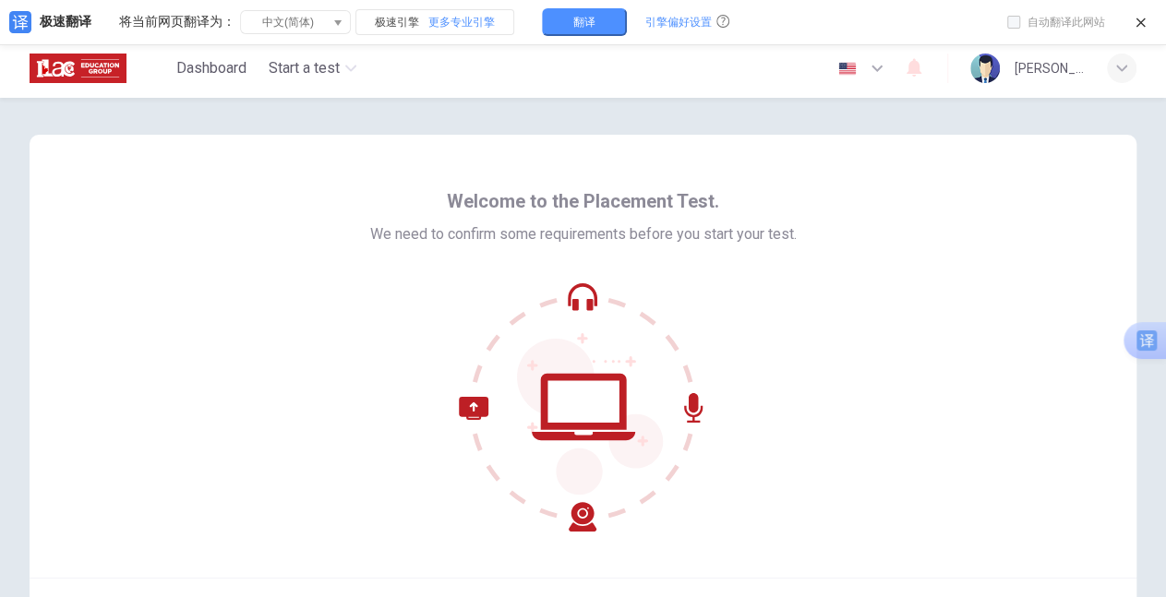
click at [917, 349] on div "Welcome to the Placement Test. We need to confirm some requirements before you …" at bounding box center [583, 356] width 1107 height 443
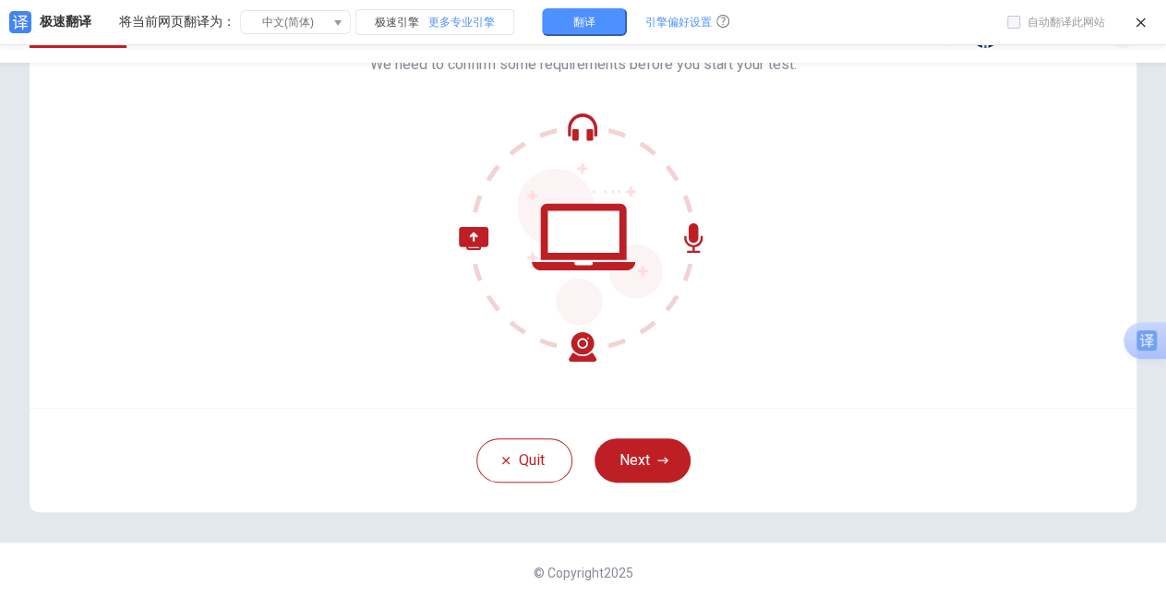
scroll to position [37, 0]
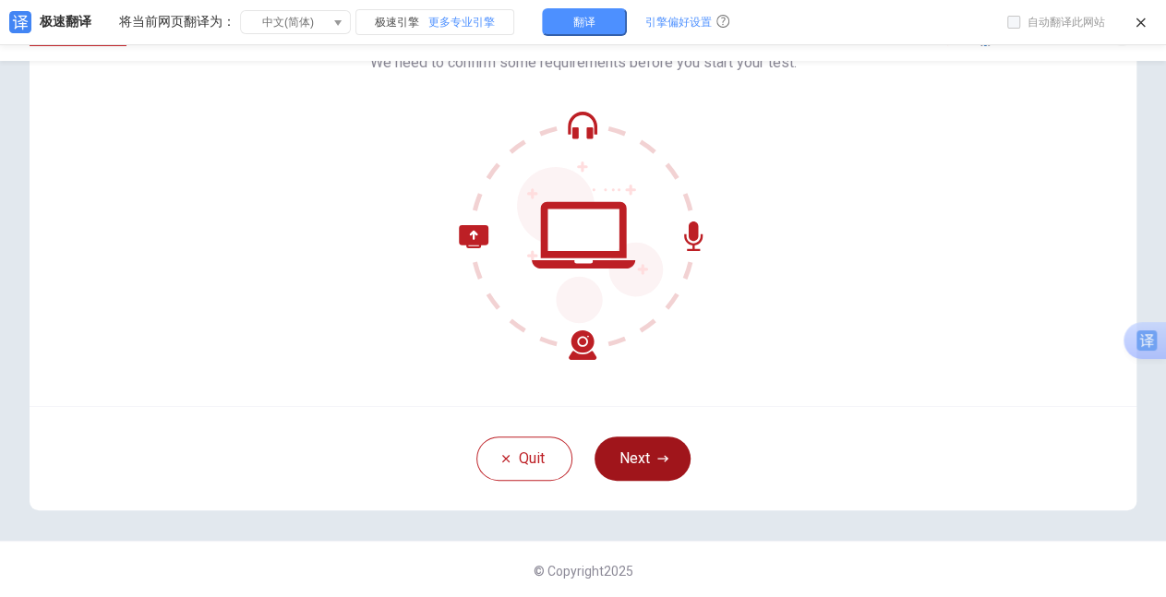
click at [647, 456] on button "Next" at bounding box center [642, 459] width 96 height 44
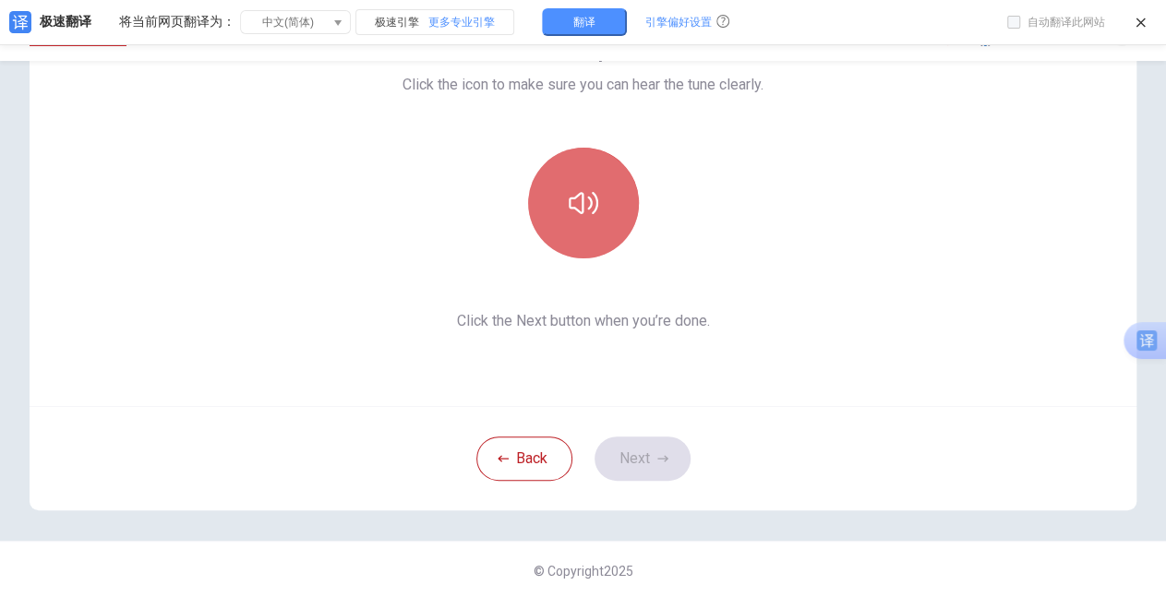
click at [580, 202] on icon "button" at bounding box center [584, 203] width 30 height 30
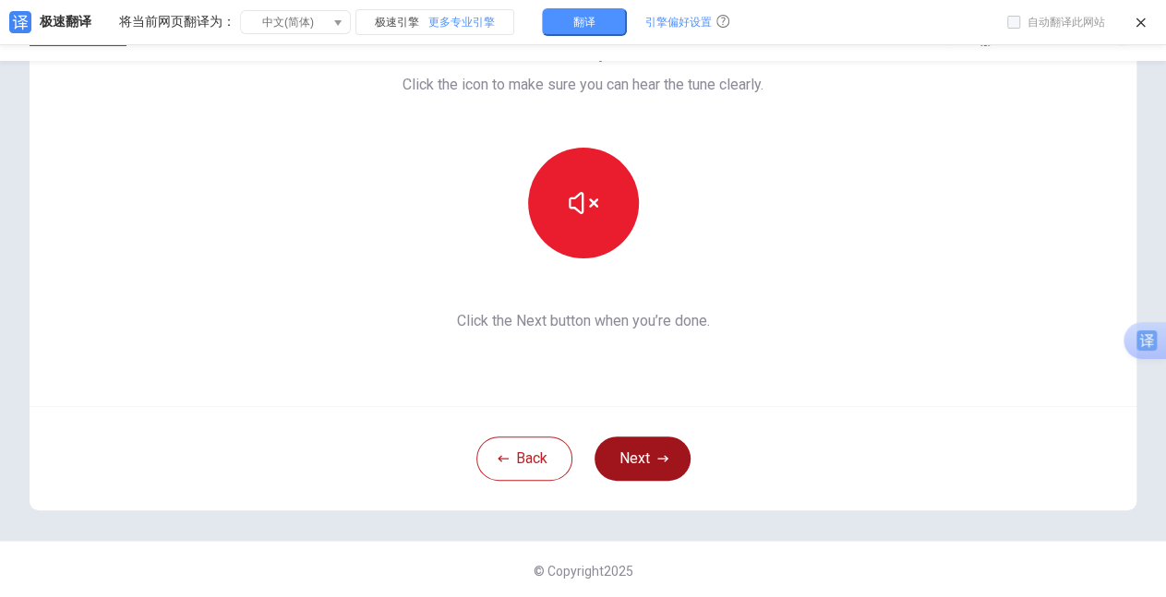
click at [631, 469] on button "Next" at bounding box center [642, 459] width 96 height 44
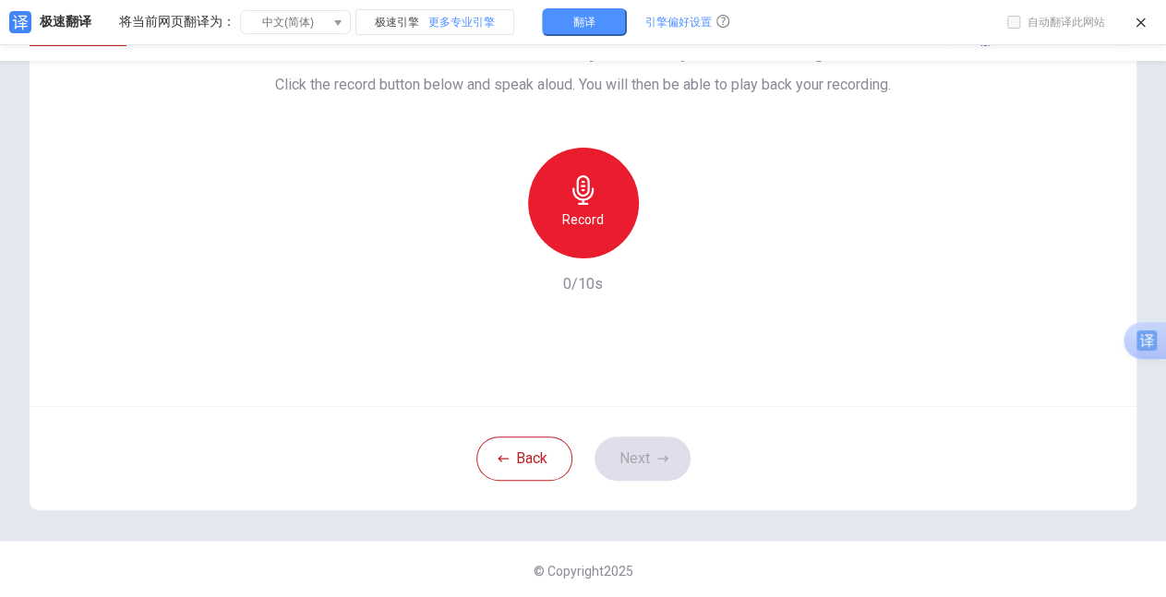
click at [585, 206] on div "Record" at bounding box center [583, 203] width 111 height 111
click at [665, 255] on div "button" at bounding box center [668, 244] width 30 height 30
click at [639, 454] on button "Next" at bounding box center [642, 459] width 96 height 44
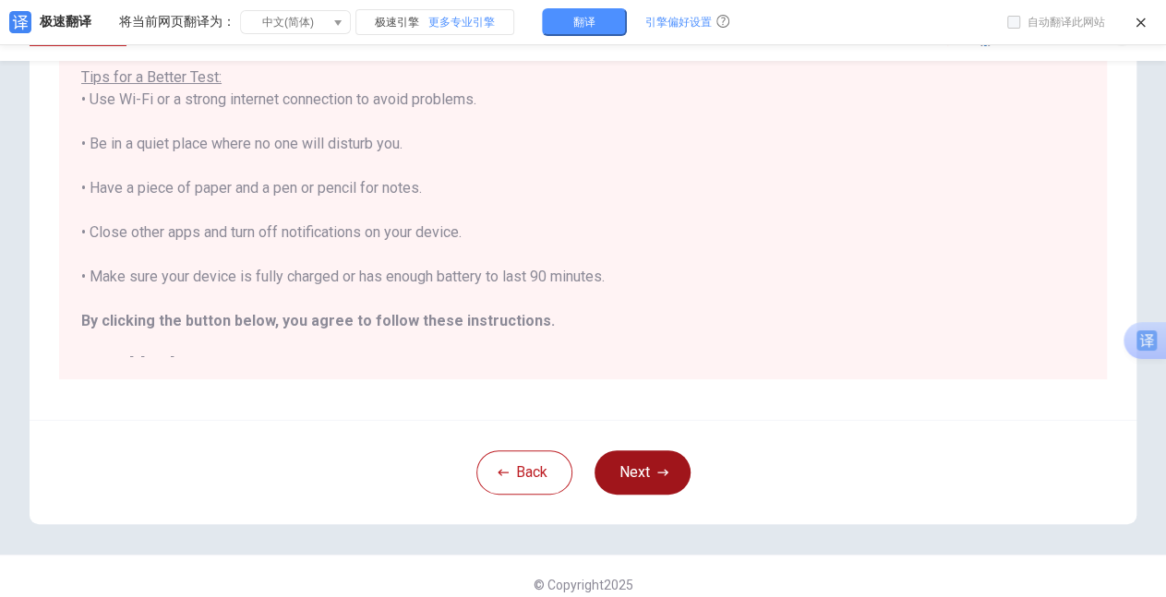
scroll to position [319, 0]
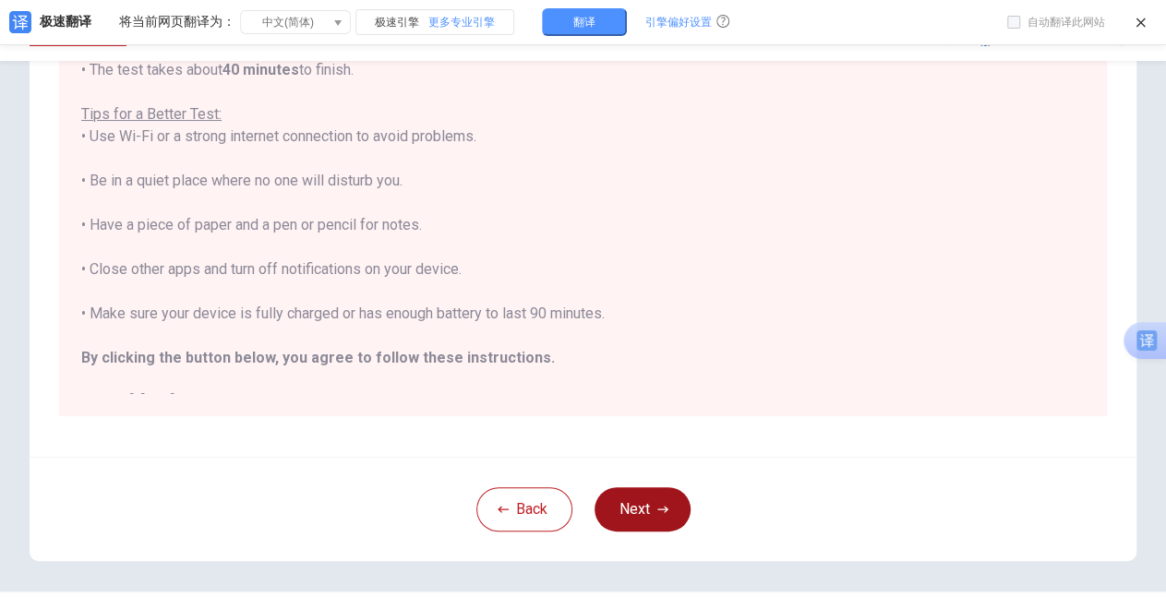
click at [649, 508] on button "Next" at bounding box center [642, 509] width 96 height 44
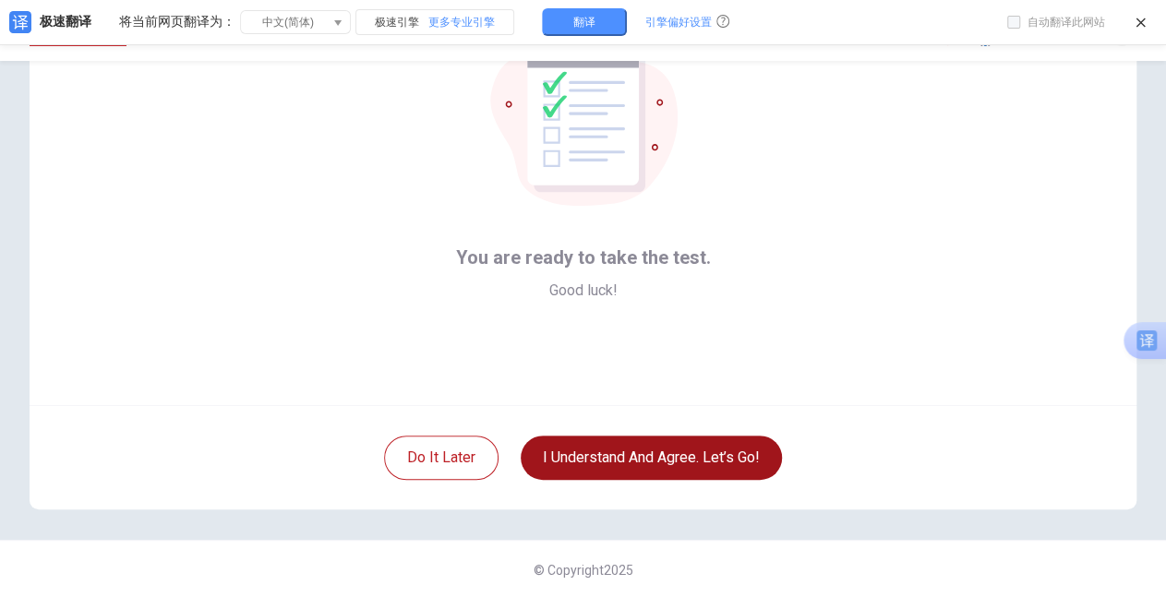
scroll to position [135, 0]
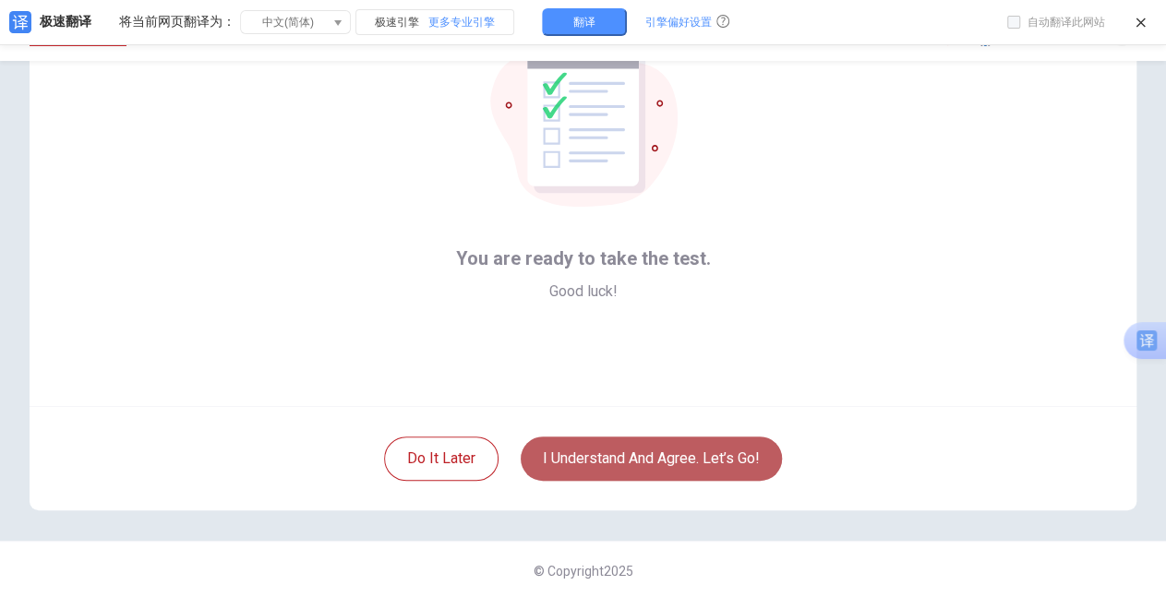
click at [633, 464] on button "I understand and agree. Let’s go!" at bounding box center [651, 459] width 261 height 44
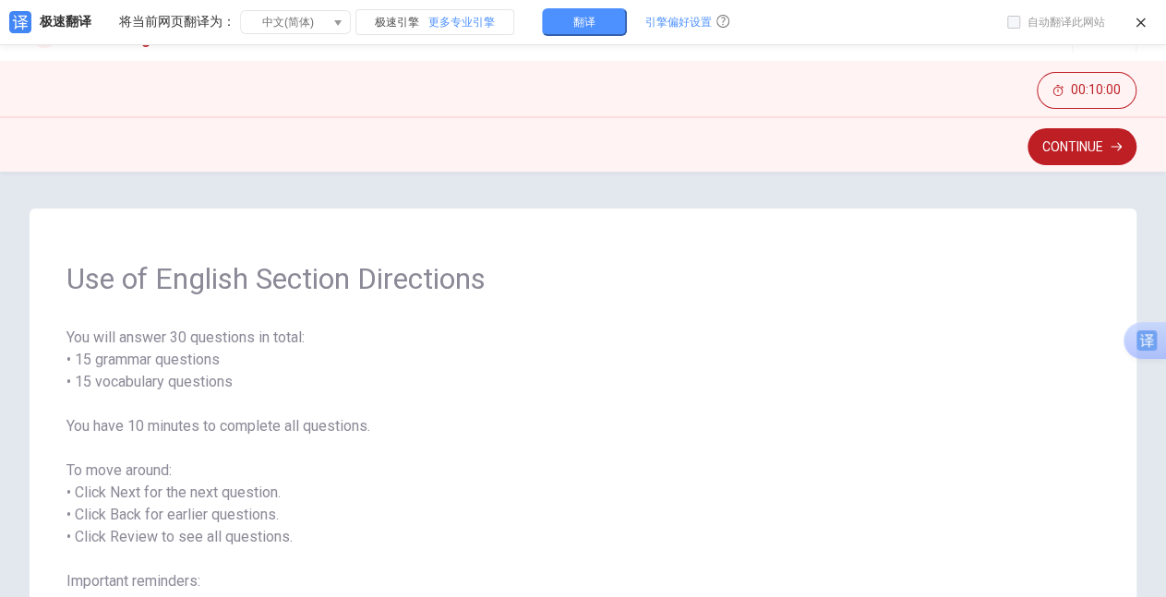
scroll to position [39, 0]
click at [861, 428] on span "You will answer 30 questions in total: • 15 grammar questions • 15 vocabulary q…" at bounding box center [582, 502] width 1033 height 354
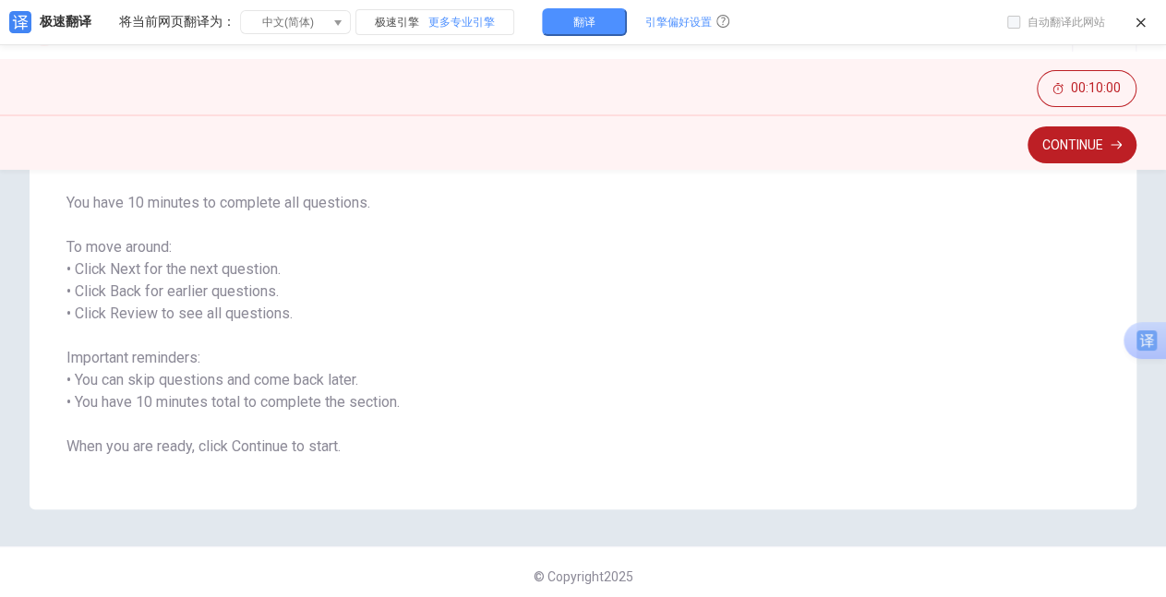
scroll to position [229, 0]
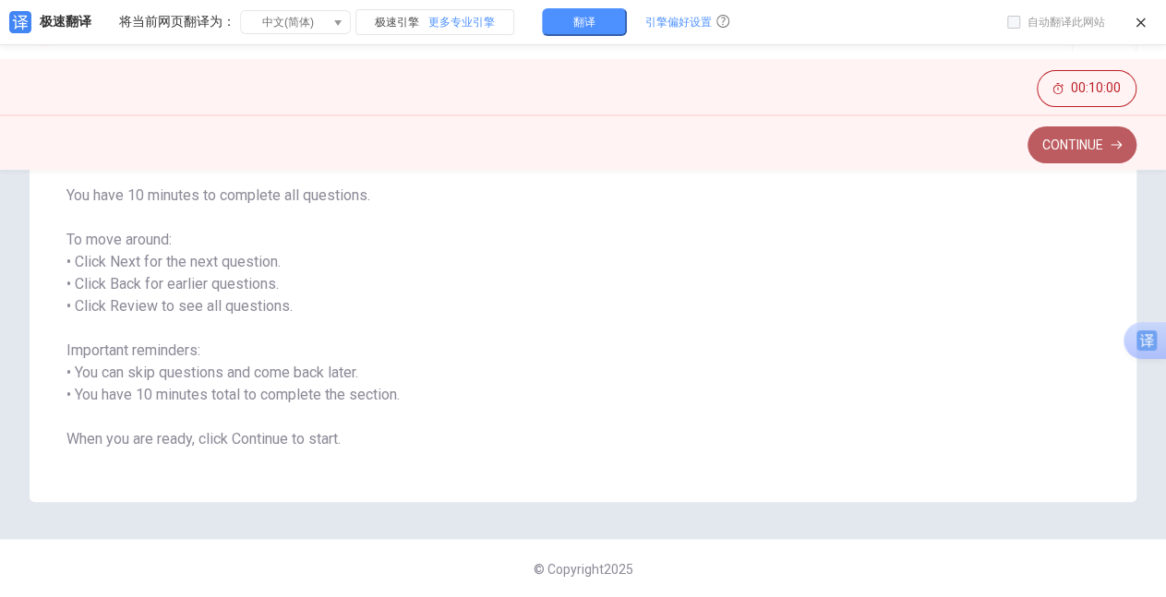
click at [1064, 149] on button "Continue" at bounding box center [1081, 144] width 109 height 37
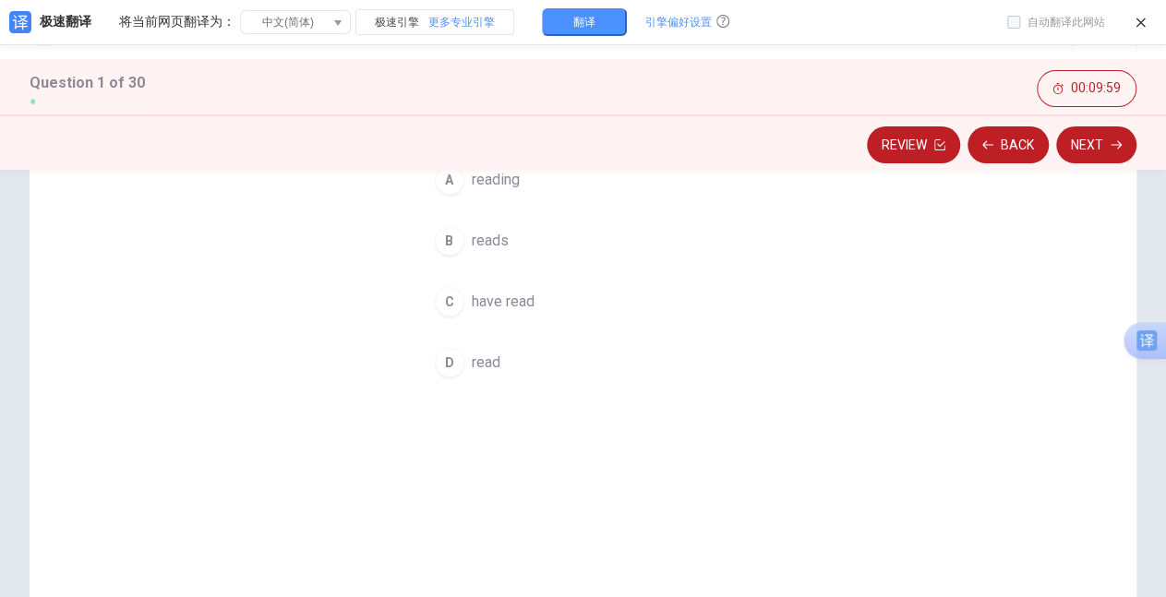
click at [977, 232] on div "Question 1 I ____ my favorite book last summer. A reading B reads C have read D…" at bounding box center [583, 298] width 1107 height 641
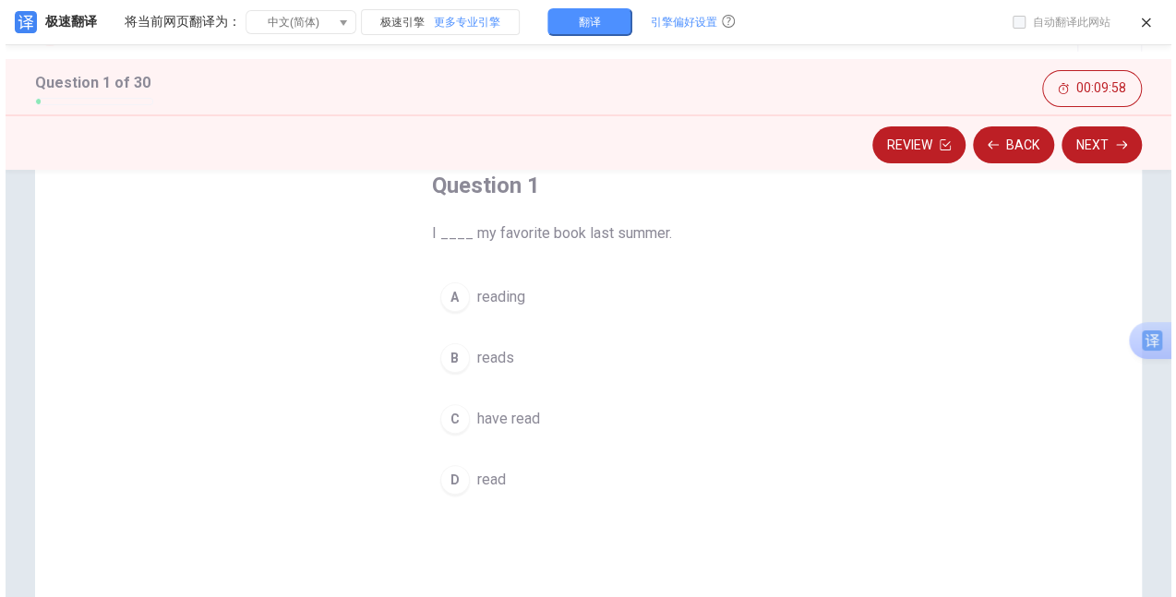
scroll to position [81, 0]
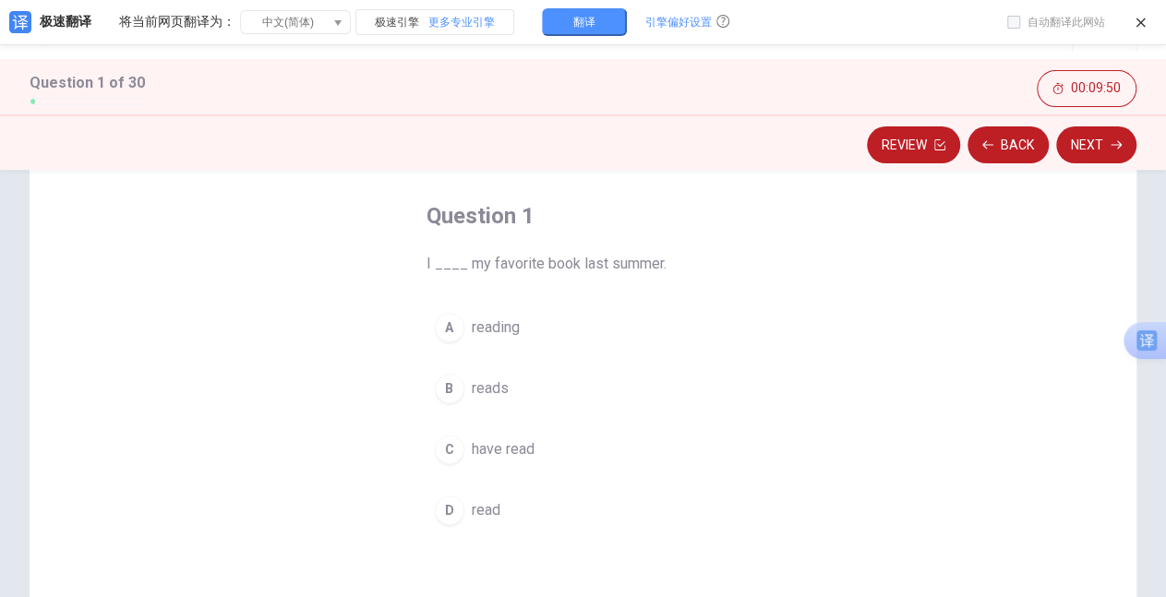
click at [446, 511] on div "D" at bounding box center [450, 511] width 30 height 30
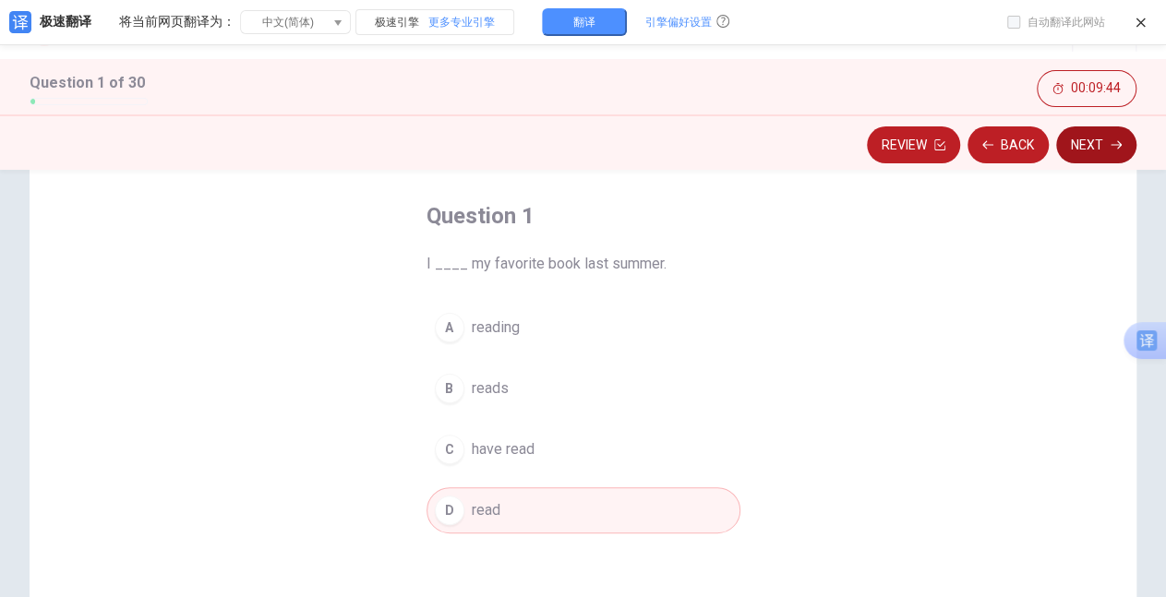
click at [1086, 154] on button "Next" at bounding box center [1096, 144] width 80 height 37
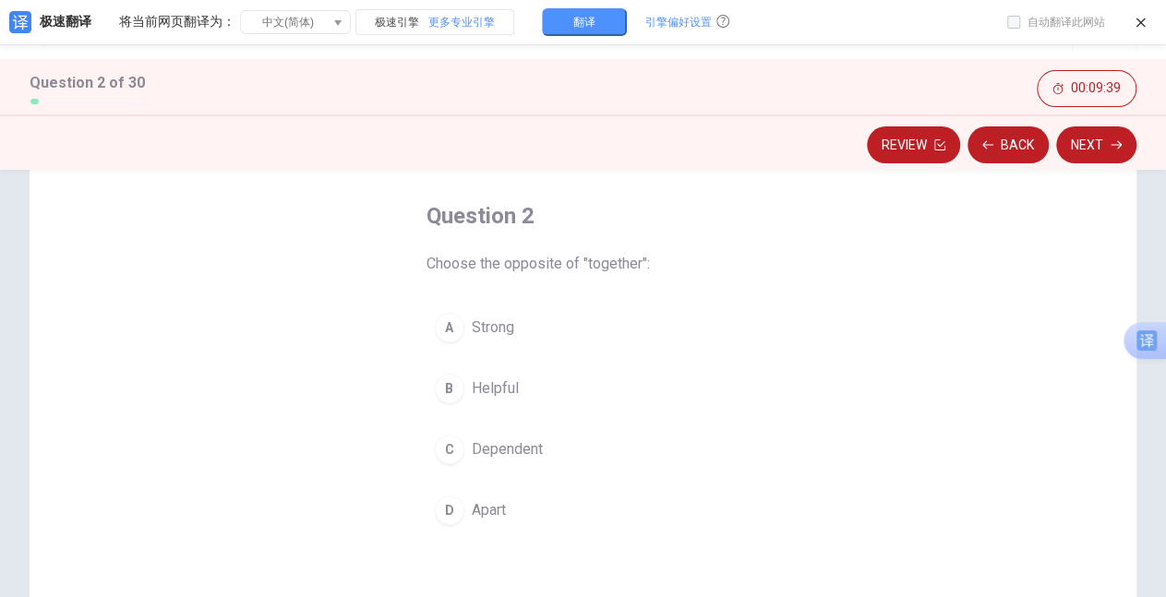
click at [442, 509] on div "D" at bounding box center [450, 511] width 30 height 30
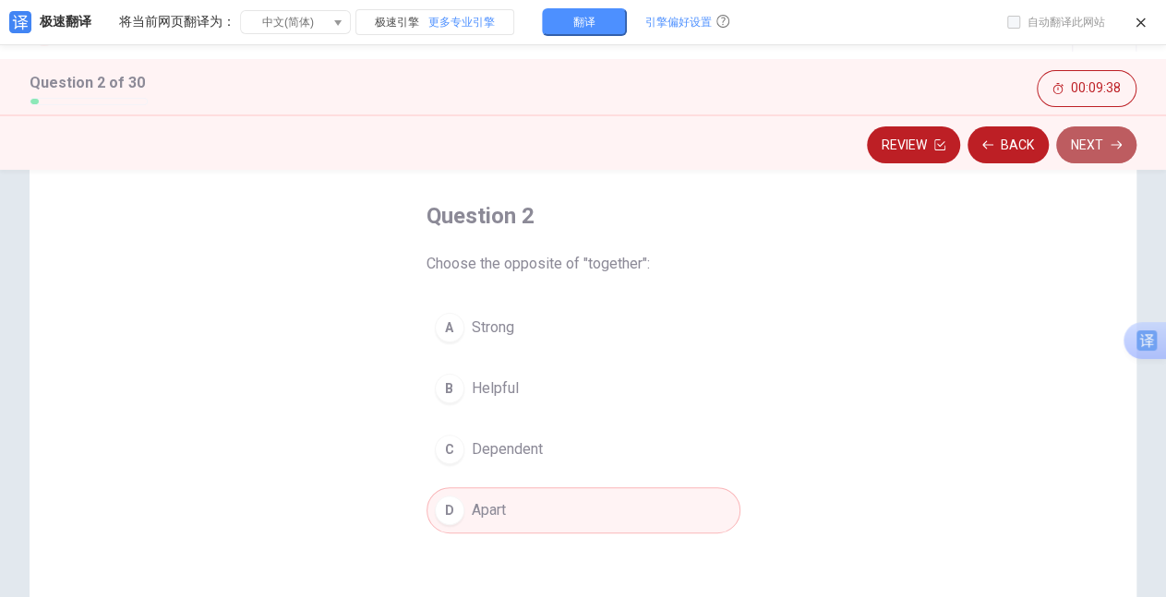
click at [1086, 141] on button "Next" at bounding box center [1096, 144] width 80 height 37
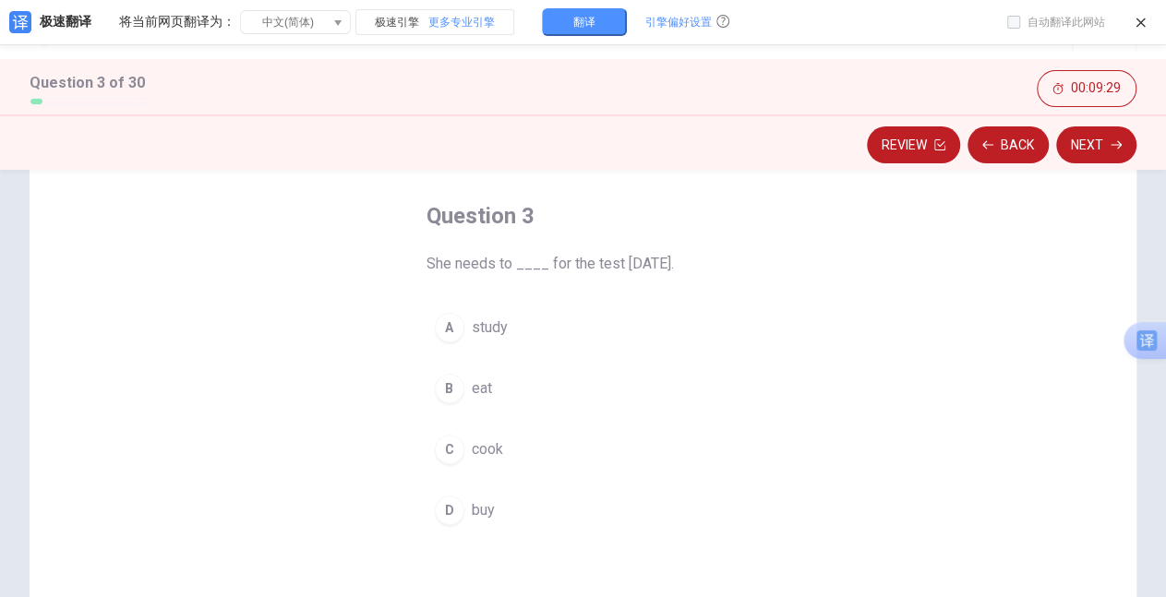
click at [445, 332] on div "A" at bounding box center [450, 328] width 30 height 30
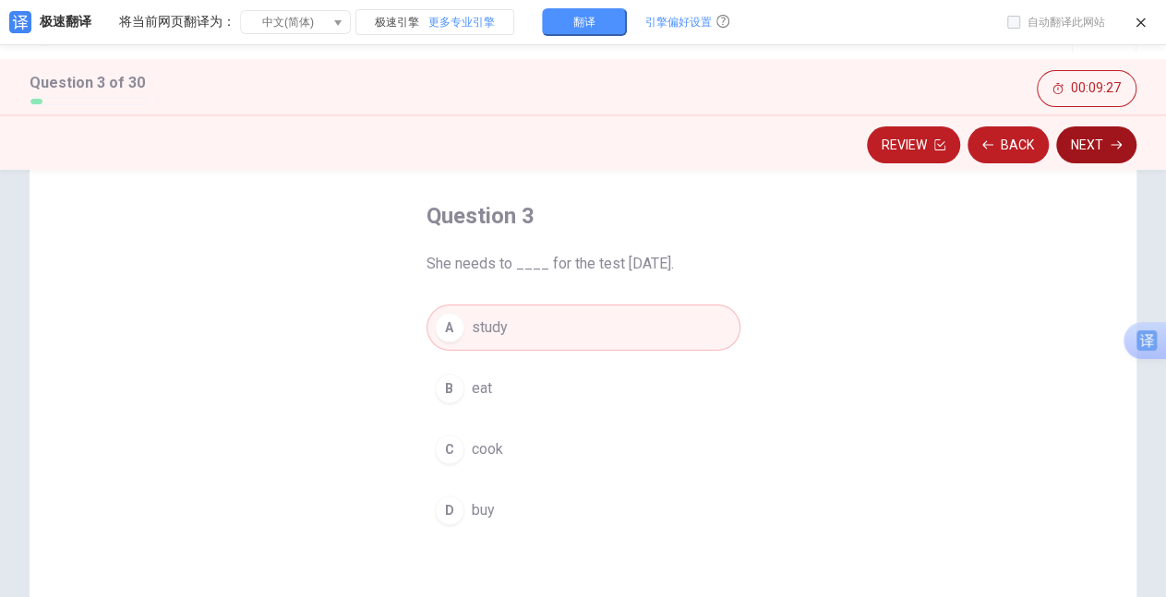
click at [1081, 143] on button "Next" at bounding box center [1096, 144] width 80 height 37
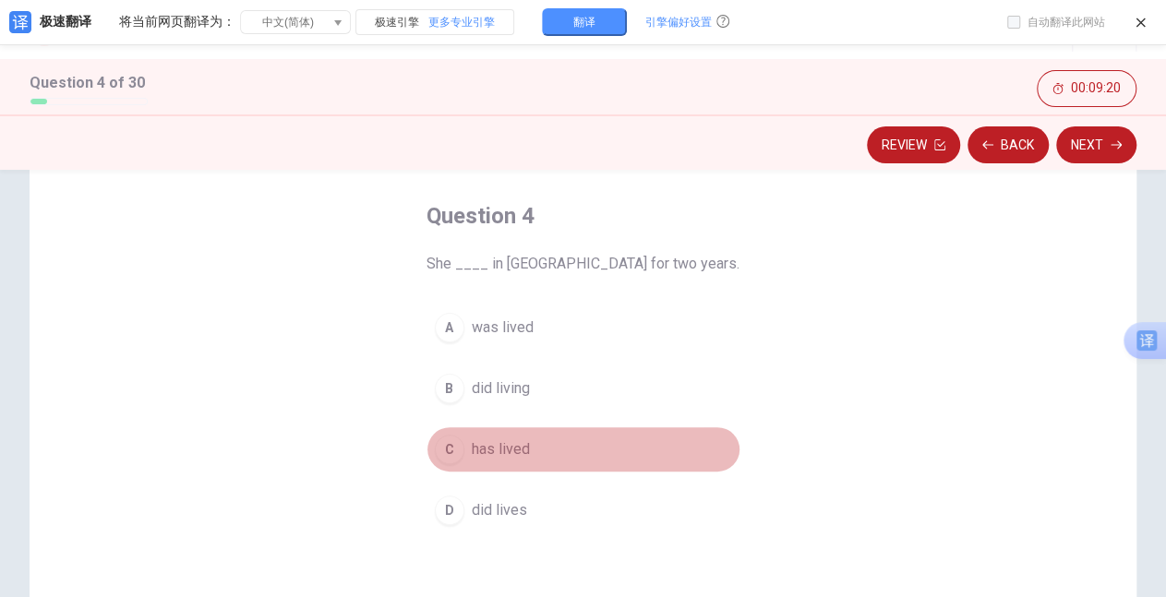
click at [441, 454] on div "C" at bounding box center [450, 450] width 30 height 30
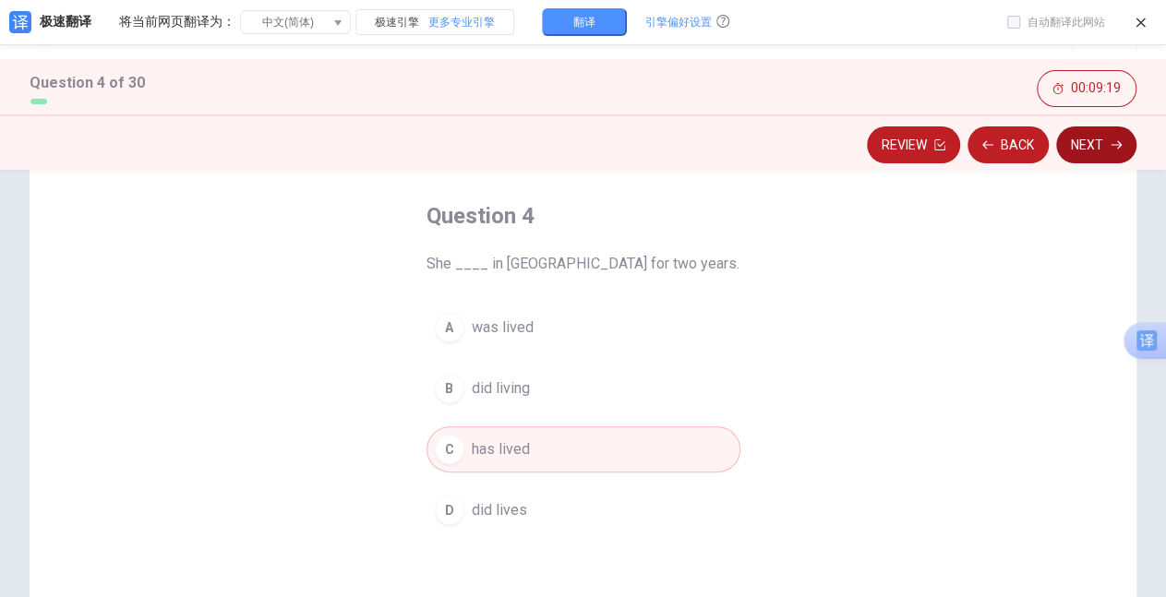
click at [1083, 151] on button "Next" at bounding box center [1096, 144] width 80 height 37
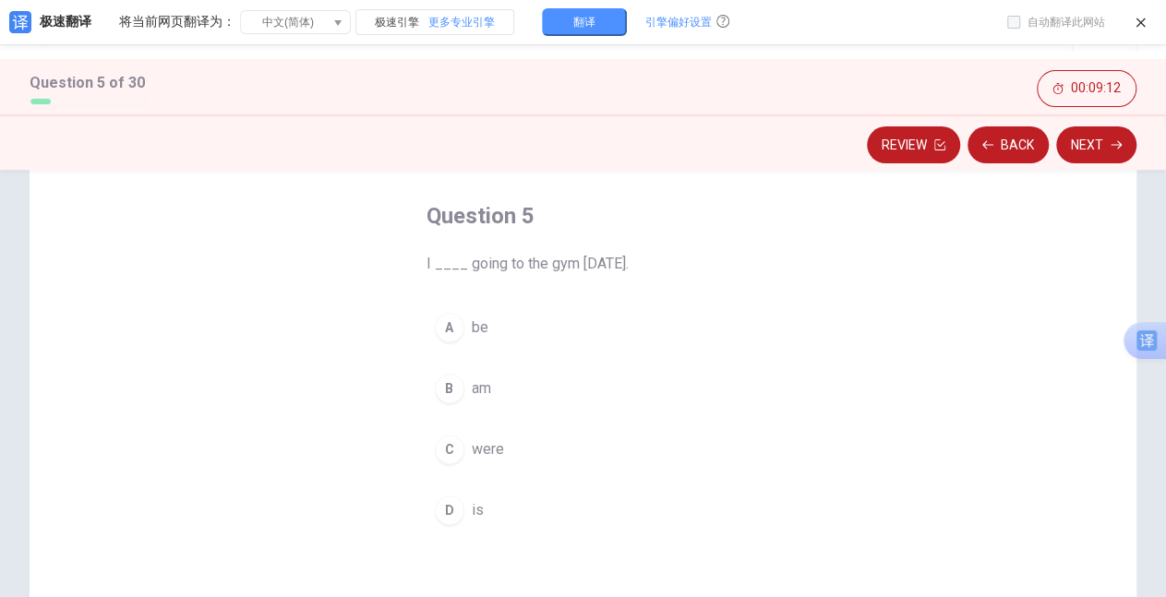
click at [438, 393] on div "B" at bounding box center [450, 389] width 30 height 30
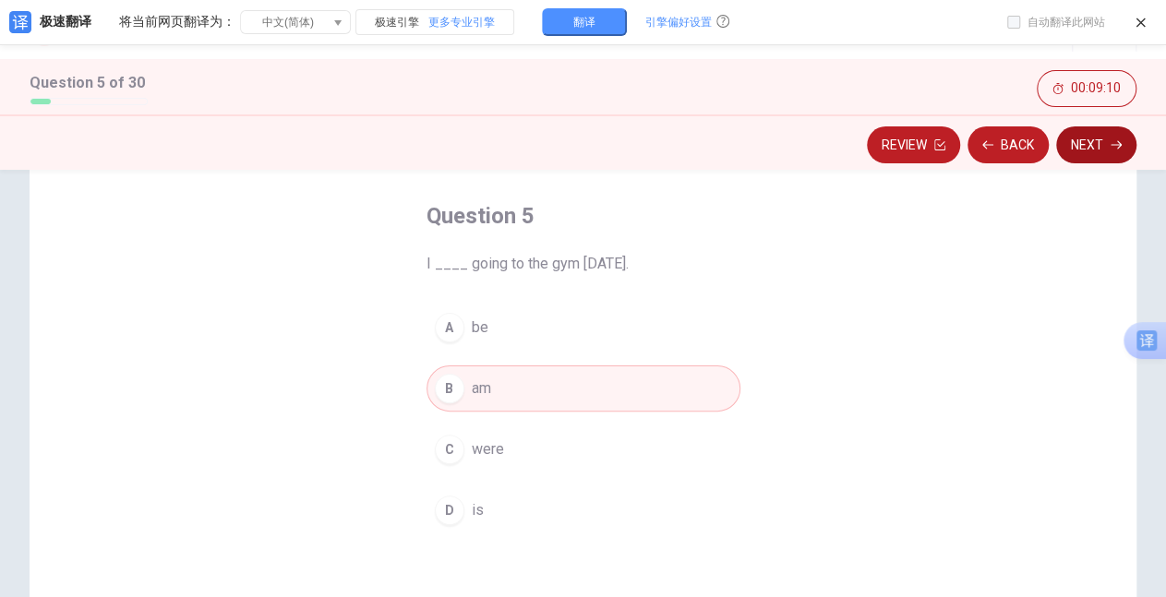
click at [1095, 140] on button "Next" at bounding box center [1096, 144] width 80 height 37
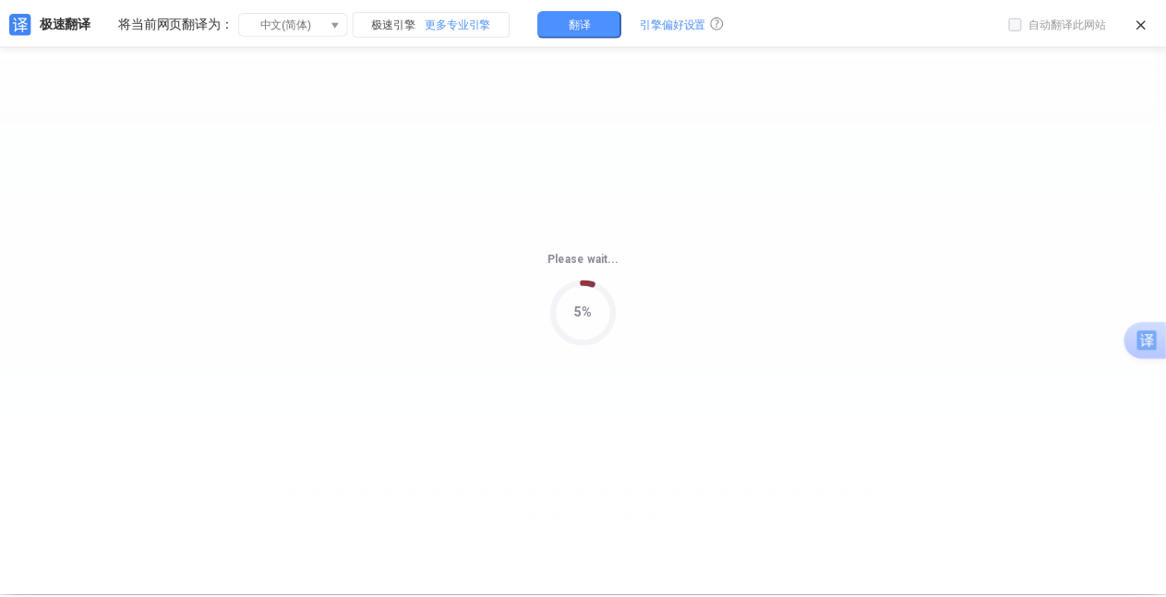
scroll to position [0, 0]
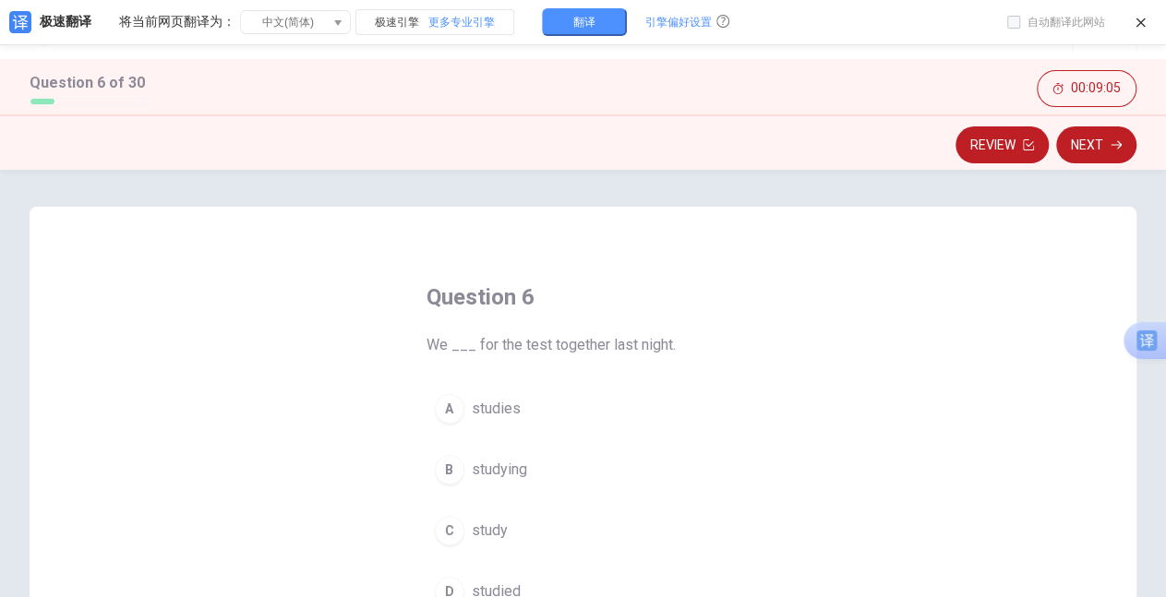
click at [734, 358] on div "Question 6 We ___ for the test together last night. A studies B studying C stud…" at bounding box center [584, 448] width 388 height 391
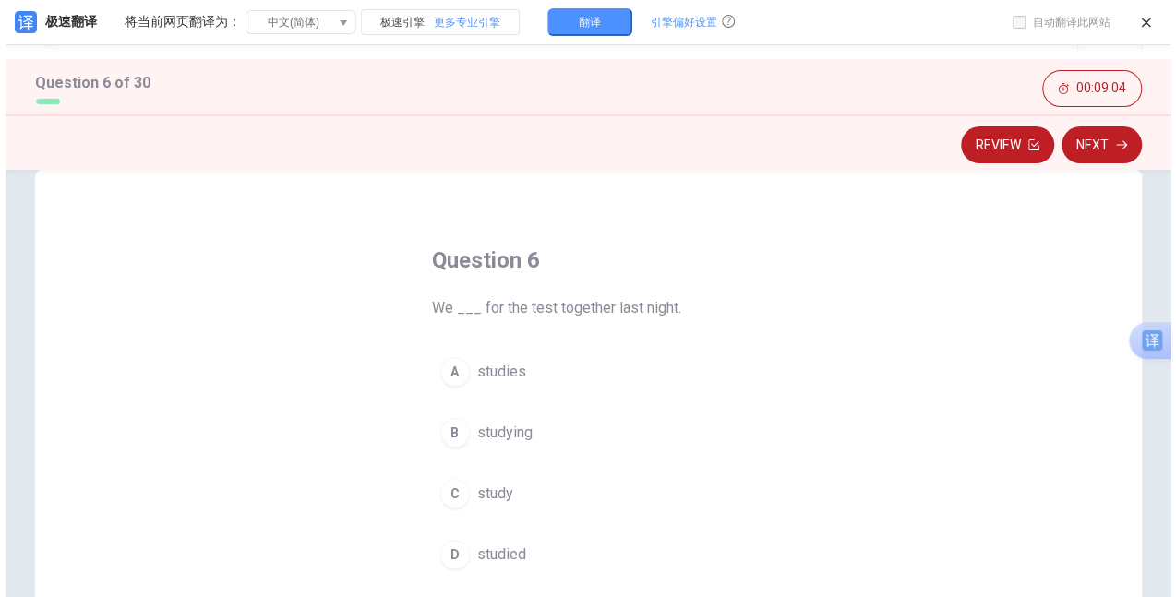
scroll to position [74, 0]
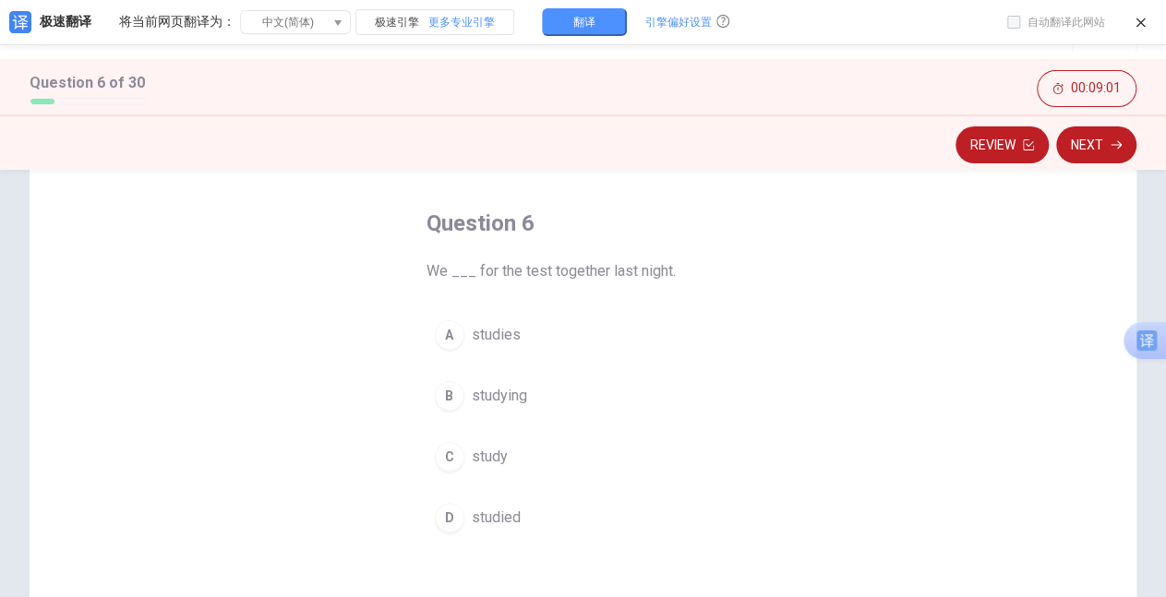
click at [449, 517] on div "D" at bounding box center [450, 518] width 30 height 30
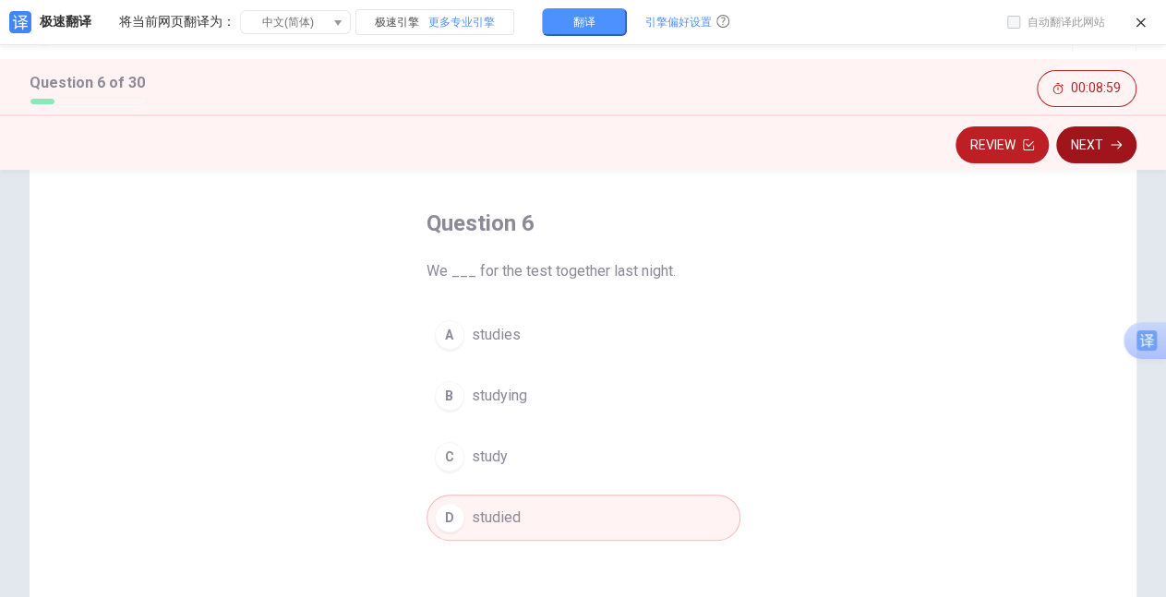
click at [1080, 153] on button "Next" at bounding box center [1096, 144] width 80 height 37
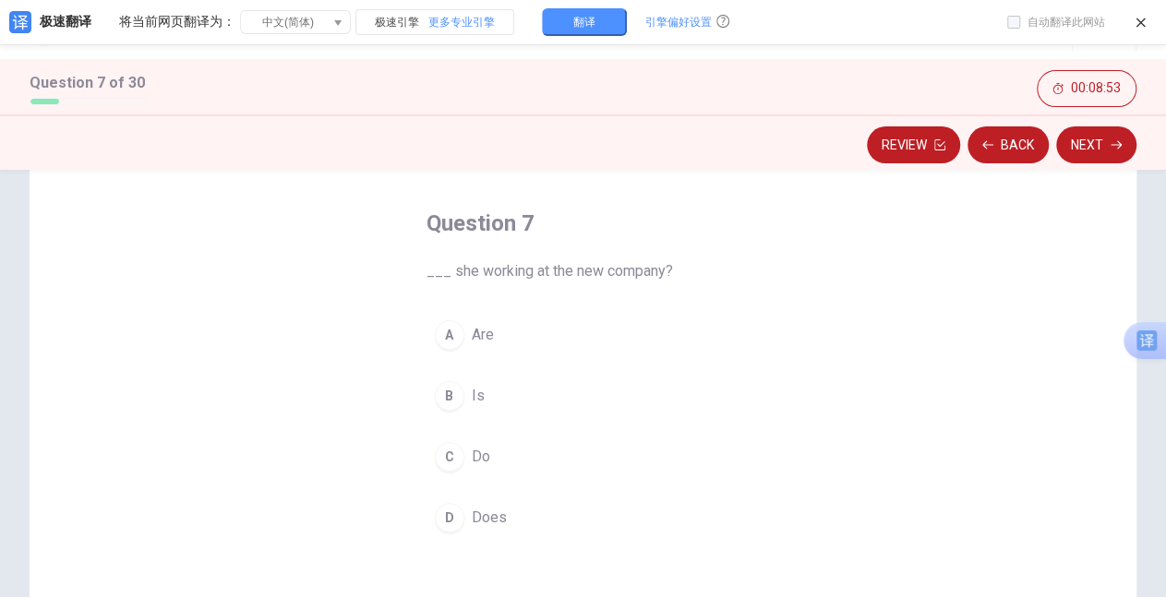
click at [447, 395] on div "B" at bounding box center [450, 396] width 30 height 30
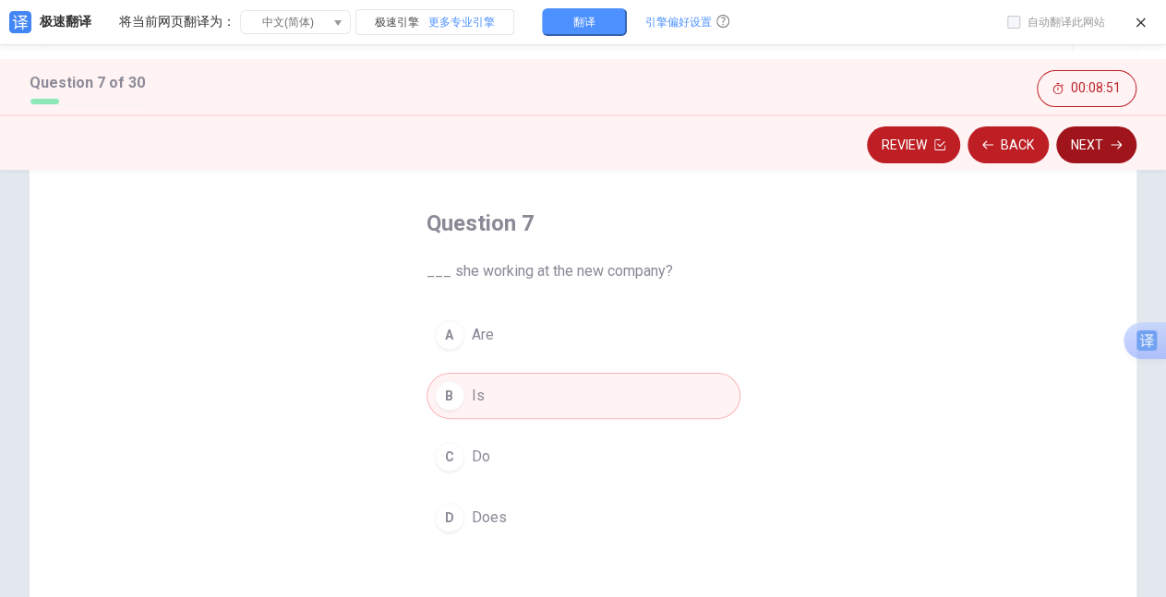
click at [1089, 150] on button "Next" at bounding box center [1096, 144] width 80 height 37
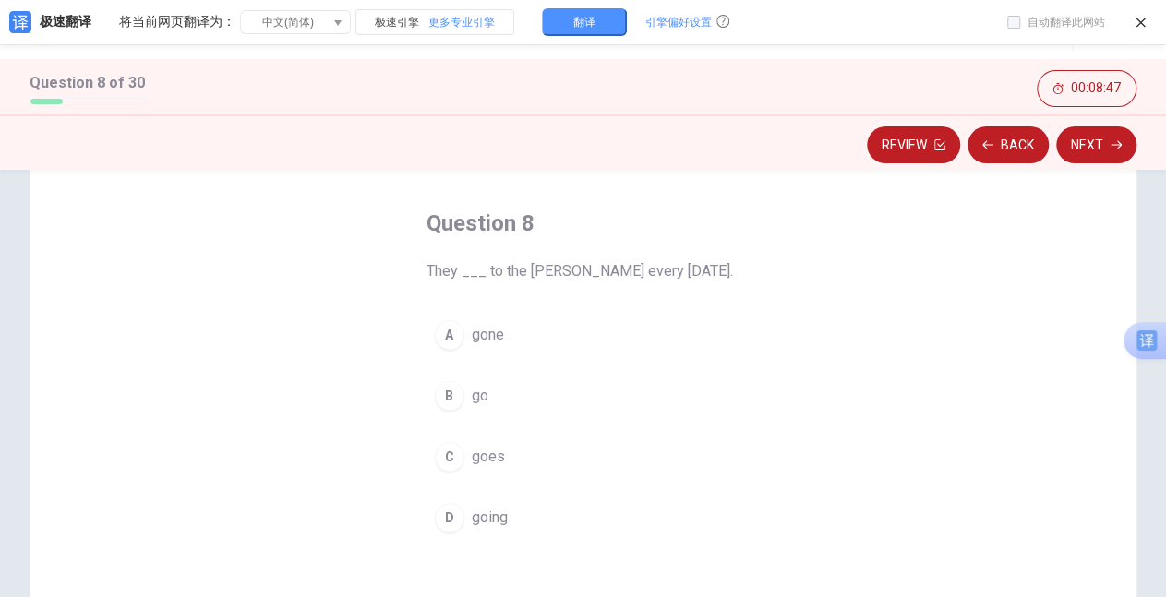
click at [443, 388] on div "B" at bounding box center [450, 396] width 30 height 30
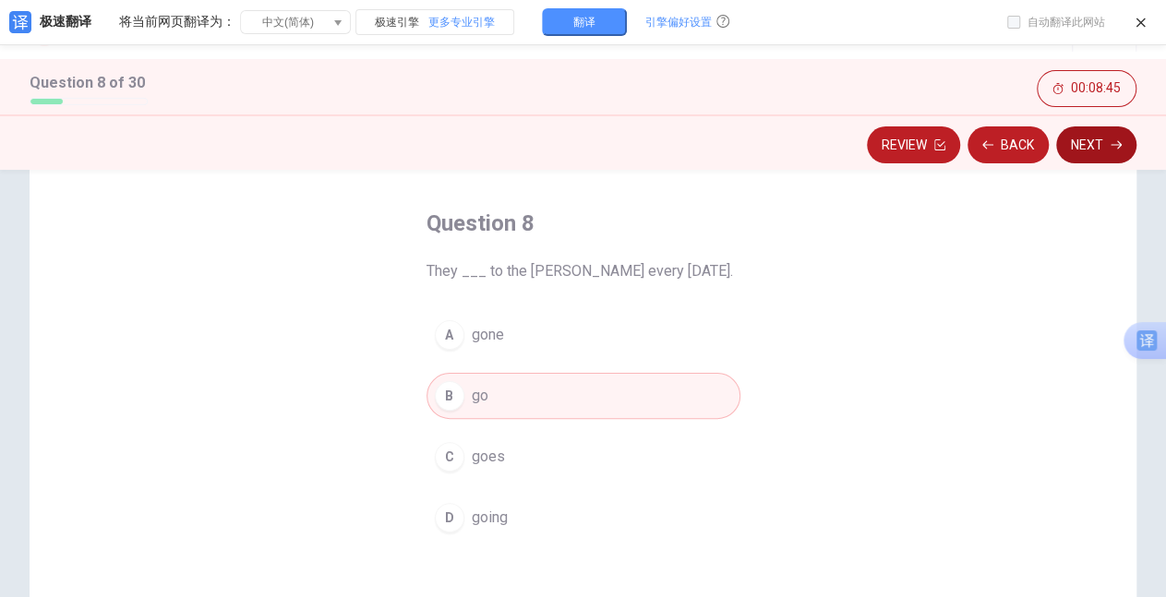
click at [1089, 153] on button "Next" at bounding box center [1096, 144] width 80 height 37
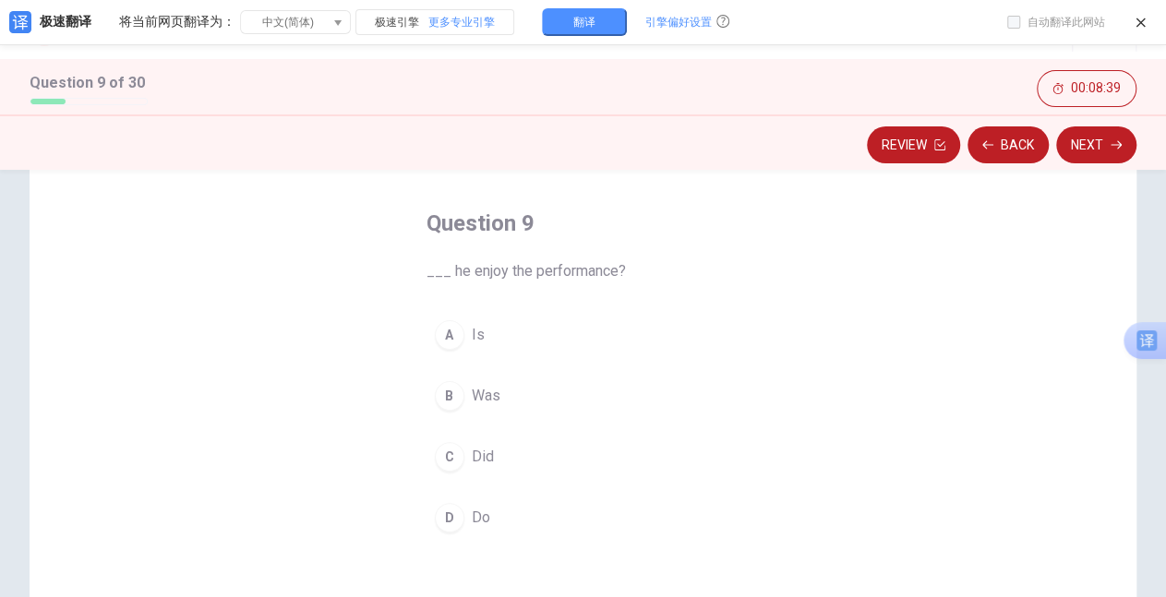
click at [439, 454] on div "C" at bounding box center [450, 457] width 30 height 30
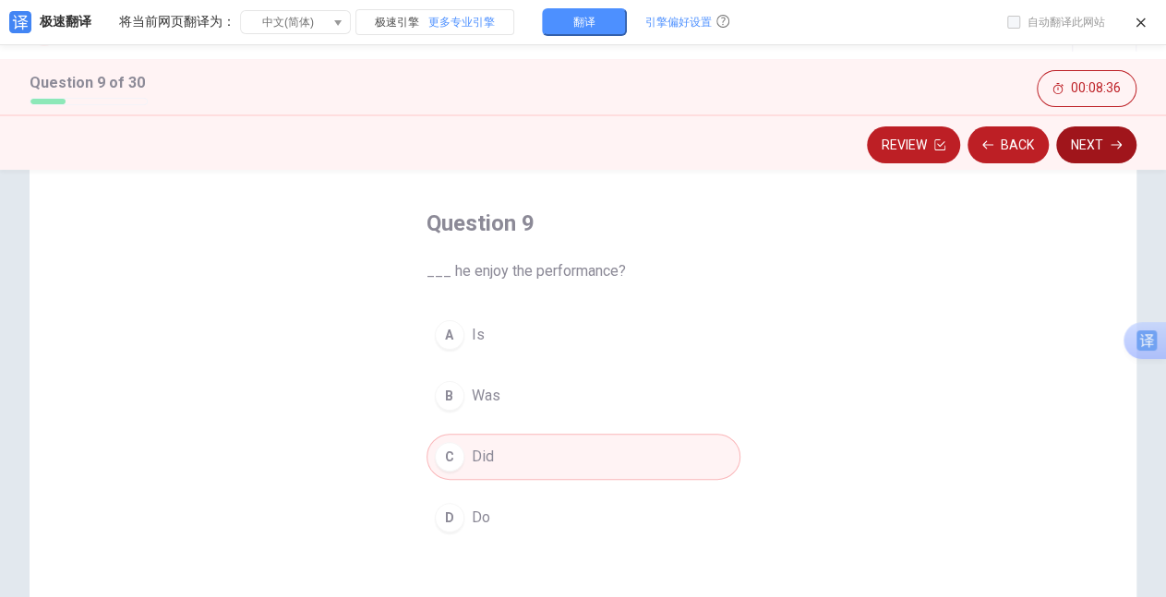
click at [1098, 148] on button "Next" at bounding box center [1096, 144] width 80 height 37
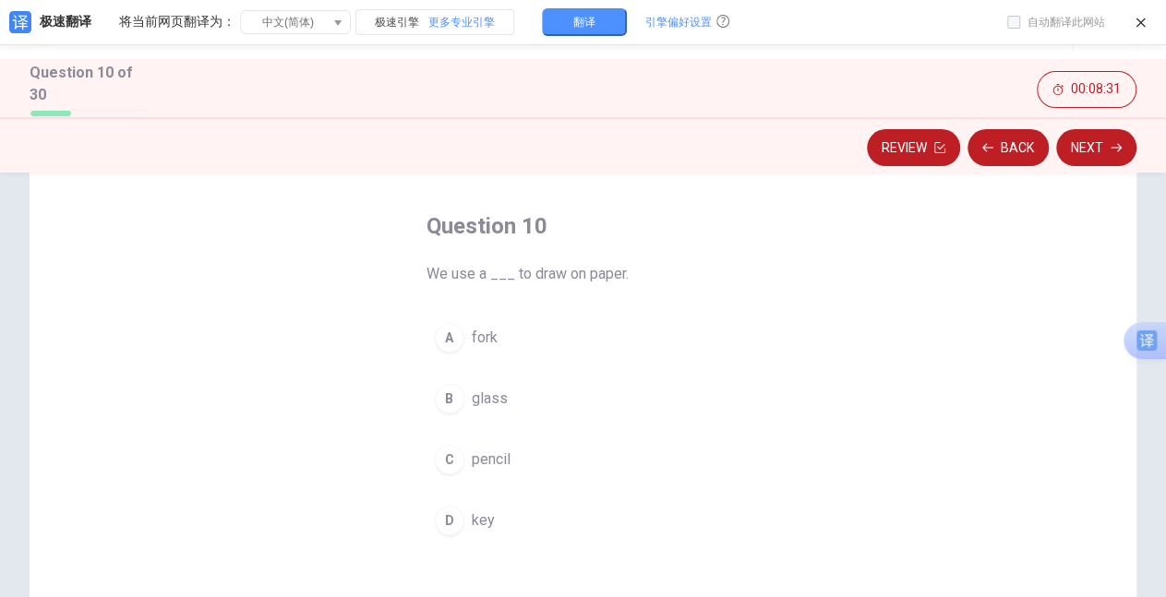
click at [445, 462] on div "C" at bounding box center [450, 460] width 30 height 30
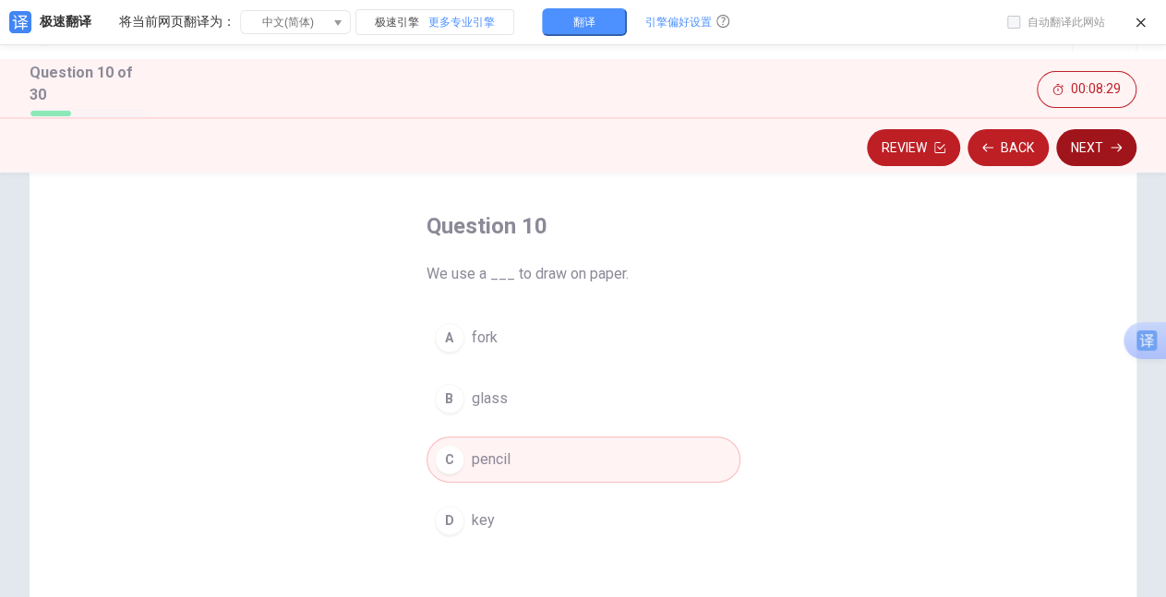
click at [1076, 149] on button "Next" at bounding box center [1096, 147] width 80 height 37
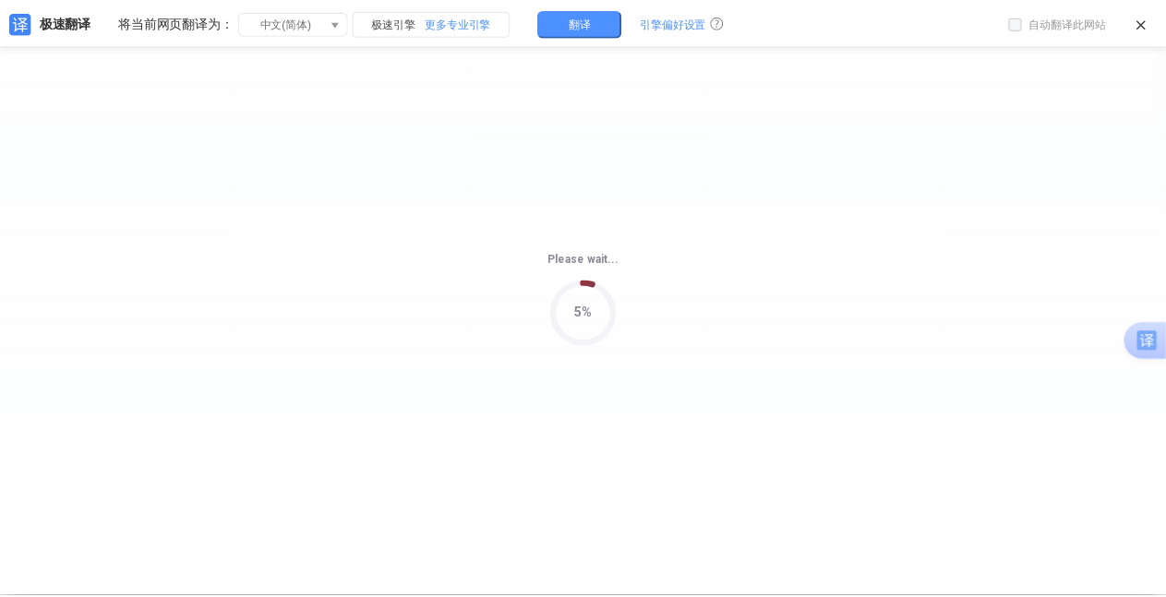
scroll to position [0, 0]
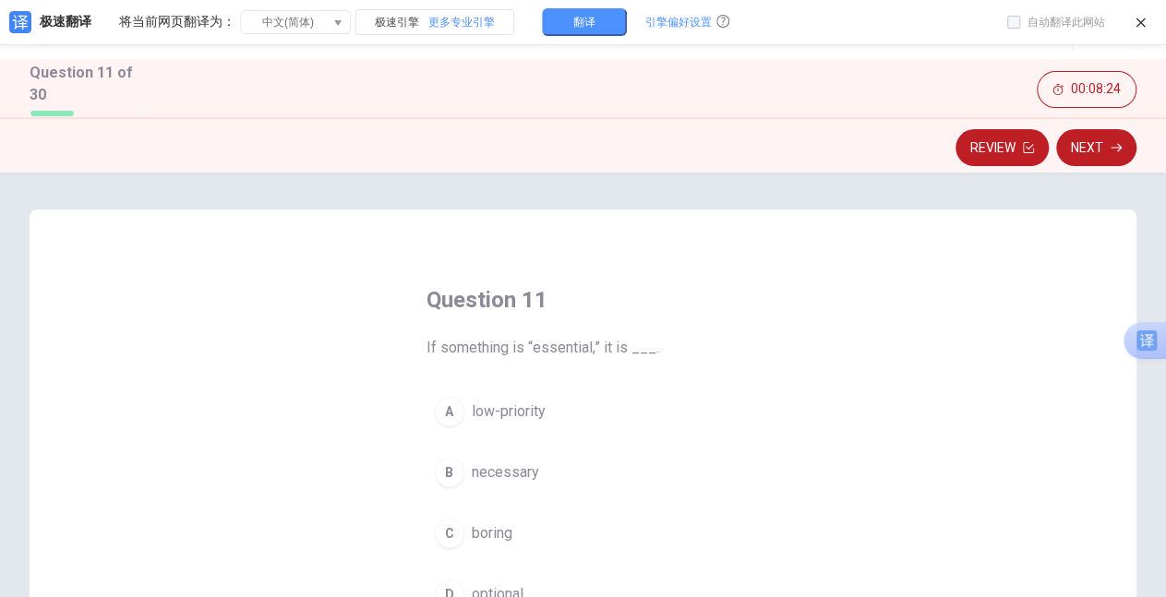
click at [807, 354] on div "Question 11 If something is “essential,” it is ___. A low-priority B necessary …" at bounding box center [583, 530] width 1107 height 641
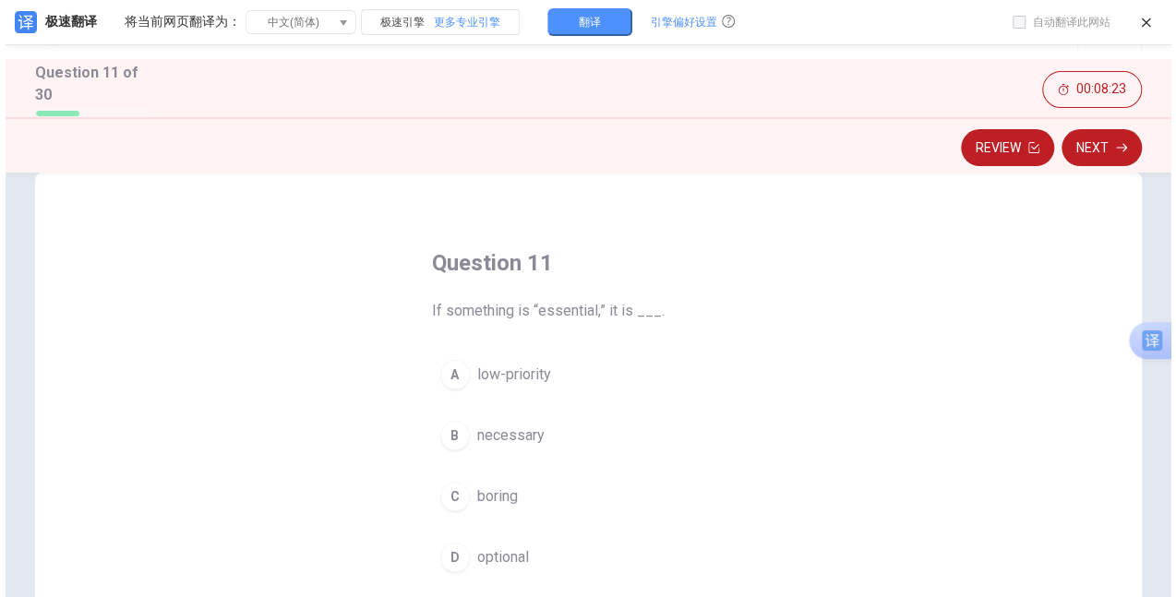
scroll to position [74, 0]
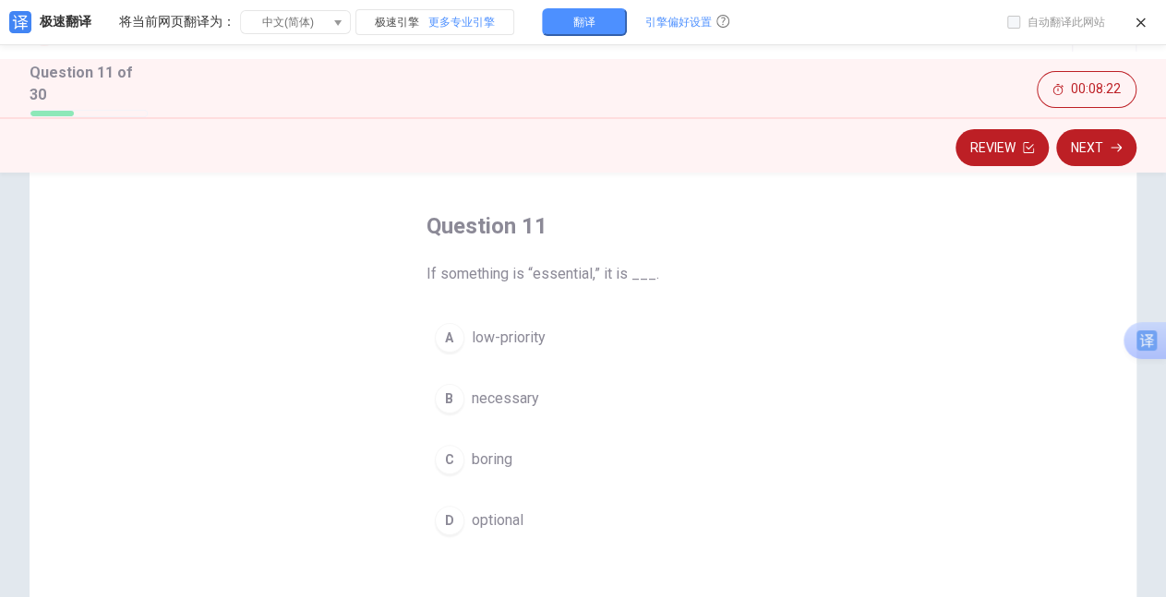
click at [443, 402] on div "B" at bounding box center [450, 399] width 30 height 30
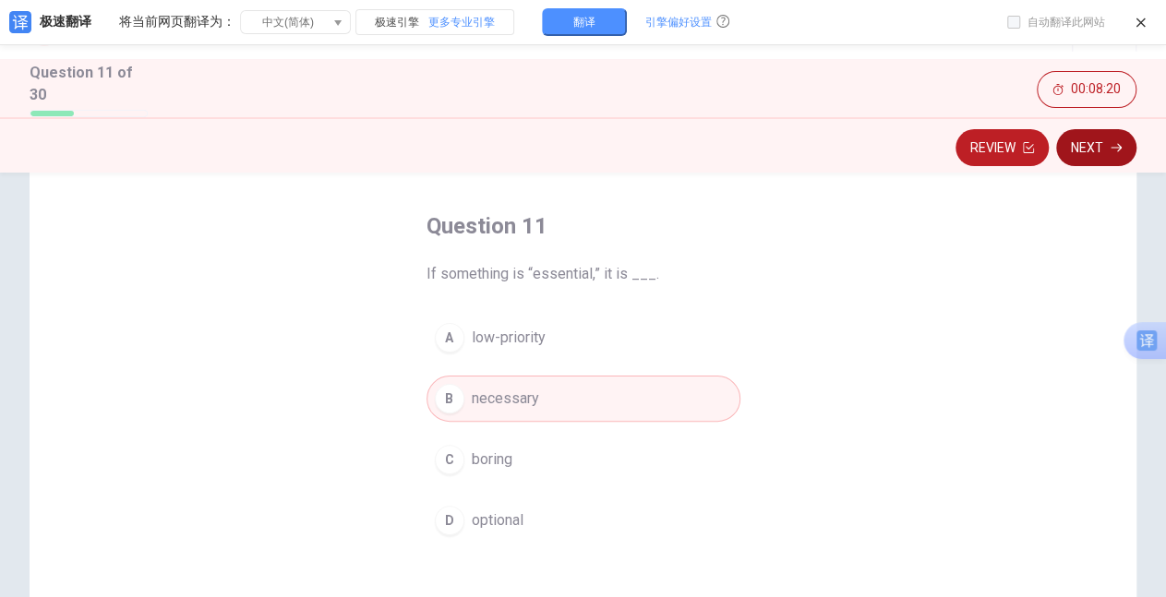
click at [1078, 151] on button "Next" at bounding box center [1096, 147] width 80 height 37
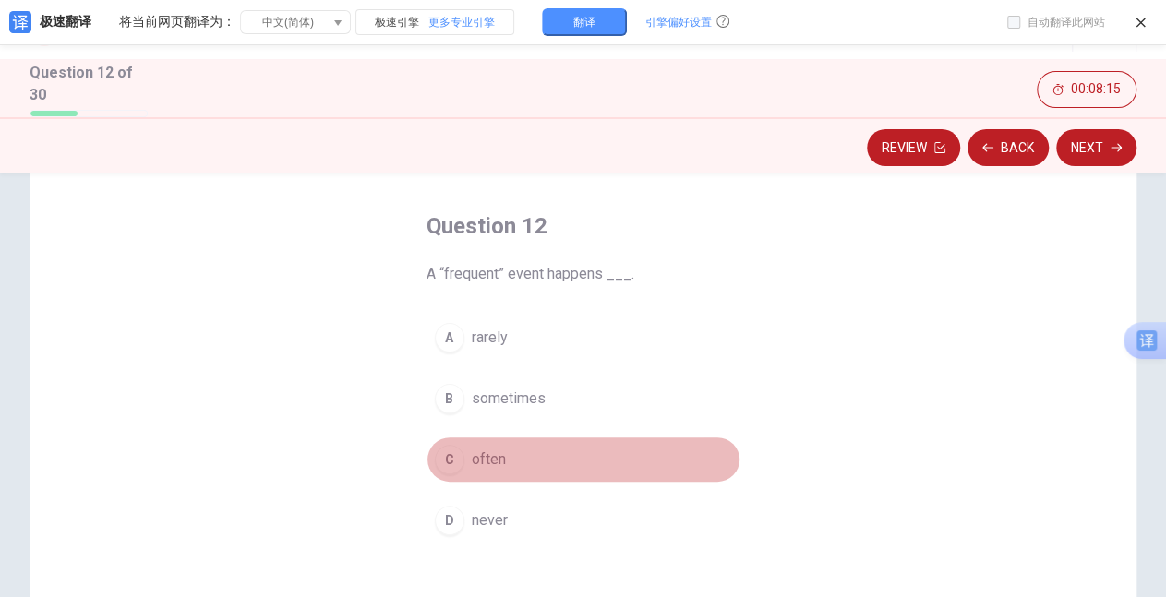
click at [450, 458] on div "C" at bounding box center [450, 460] width 30 height 30
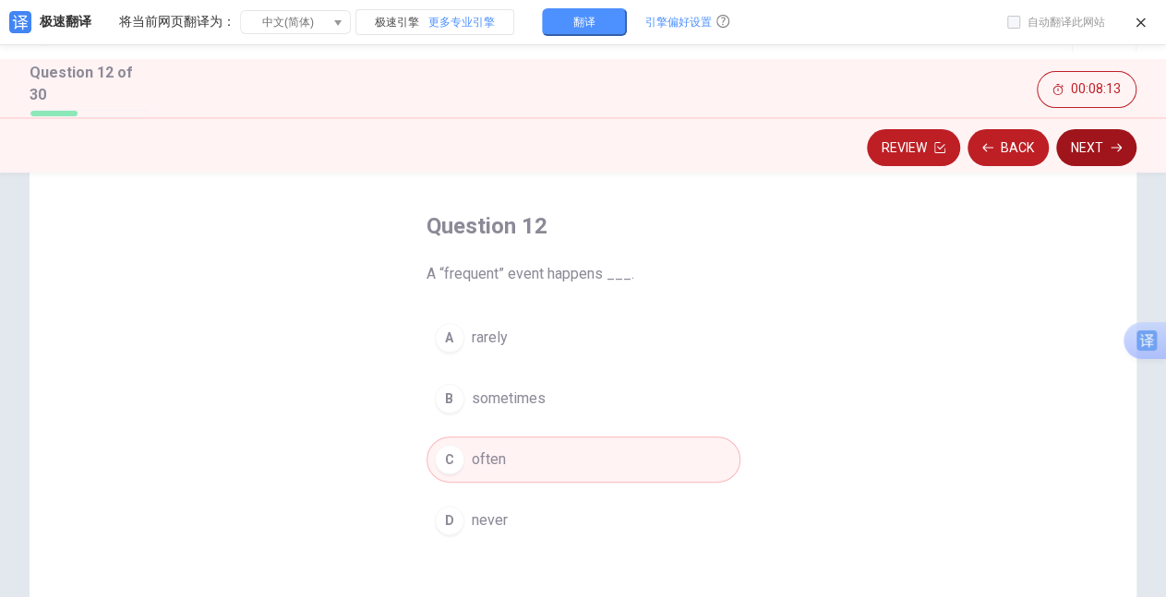
click at [1082, 150] on button "Next" at bounding box center [1096, 147] width 80 height 37
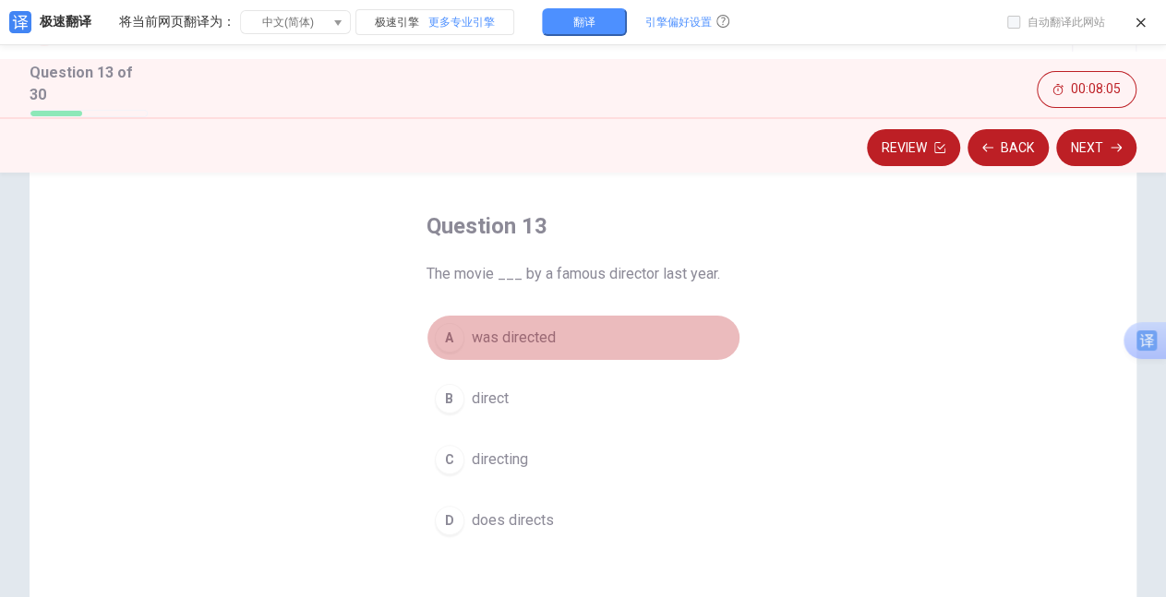
click at [446, 342] on div "A" at bounding box center [450, 338] width 30 height 30
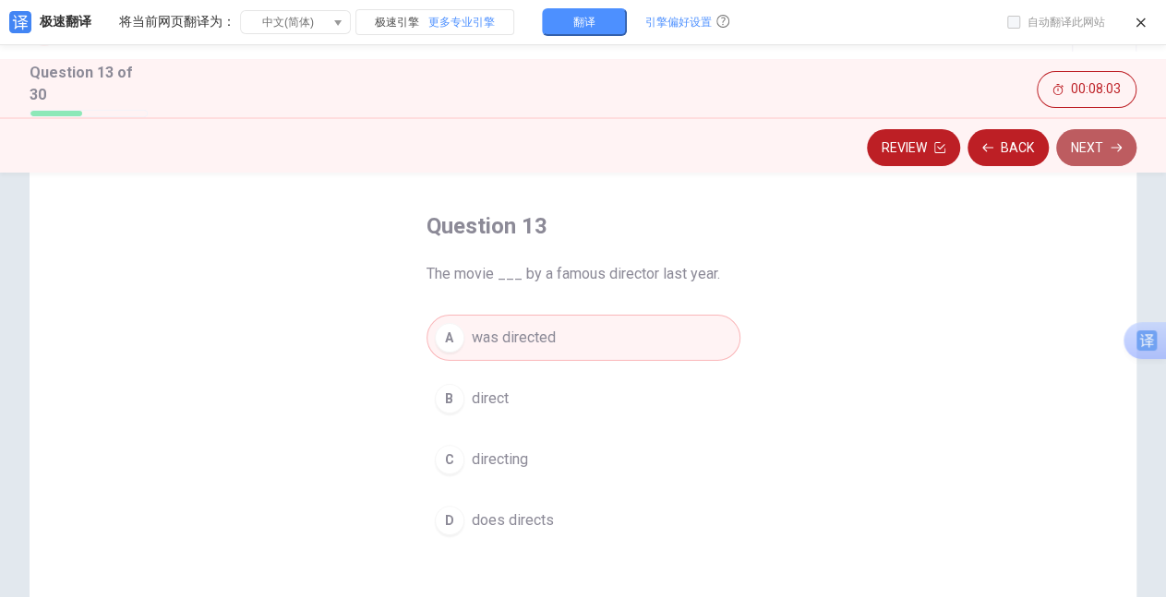
click at [1080, 150] on button "Next" at bounding box center [1096, 147] width 80 height 37
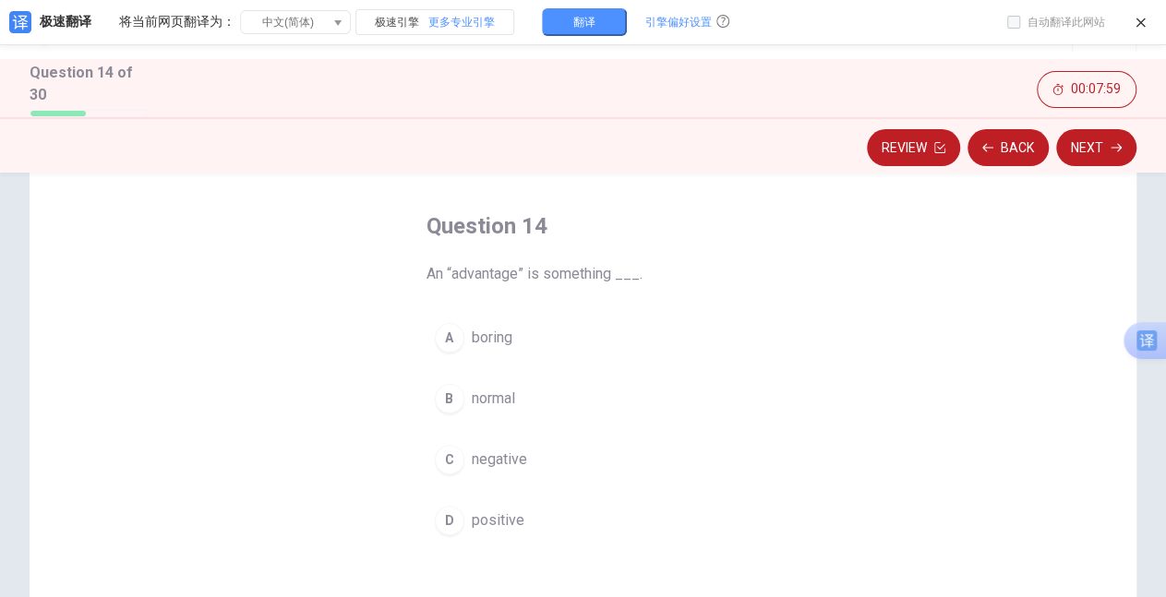
click at [444, 513] on div "D" at bounding box center [450, 521] width 30 height 30
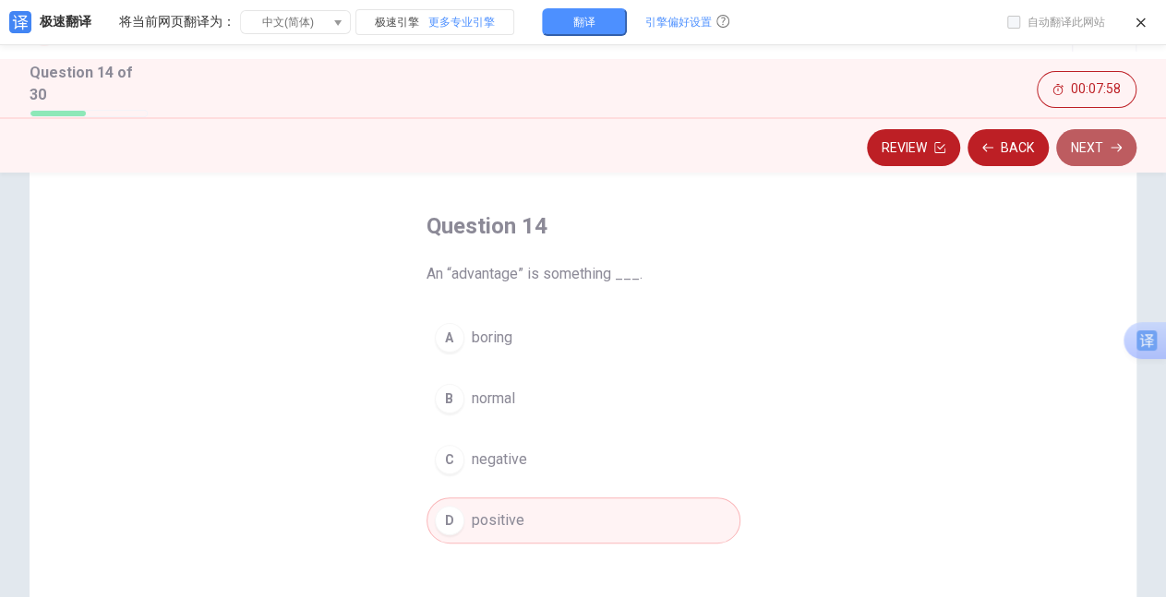
click at [1078, 146] on button "Next" at bounding box center [1096, 147] width 80 height 37
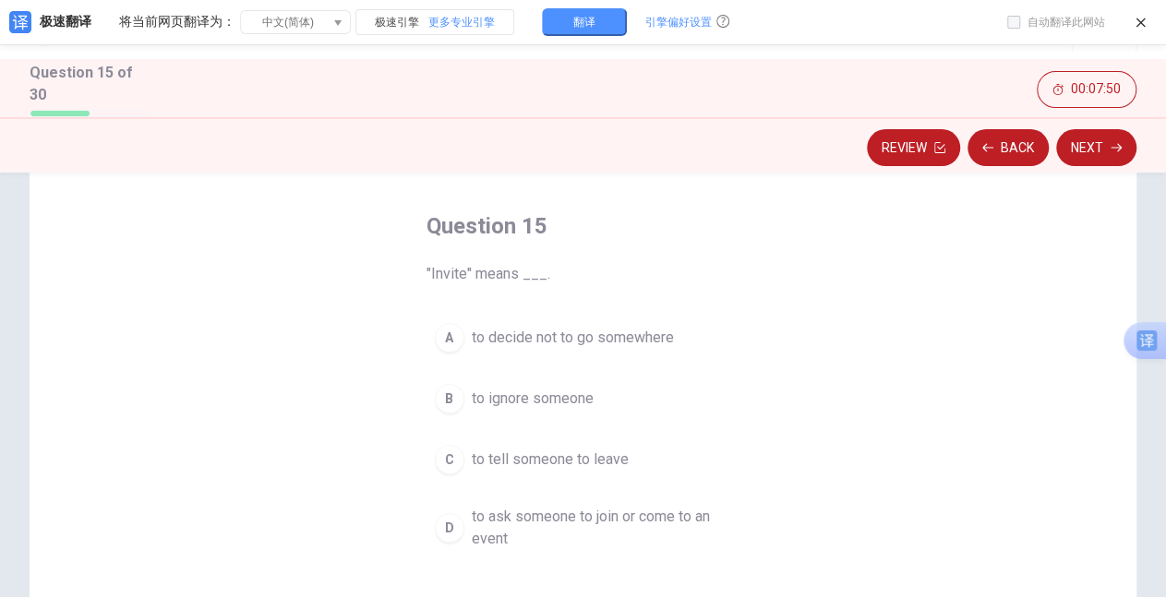
click at [451, 521] on div "D" at bounding box center [450, 528] width 30 height 30
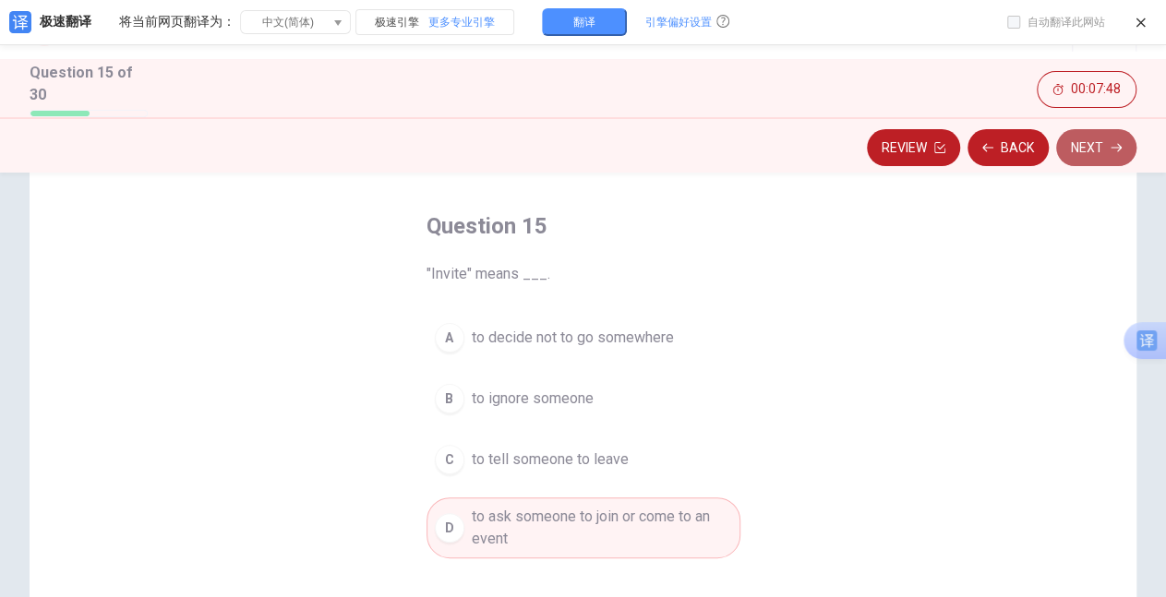
click at [1082, 148] on button "Next" at bounding box center [1096, 147] width 80 height 37
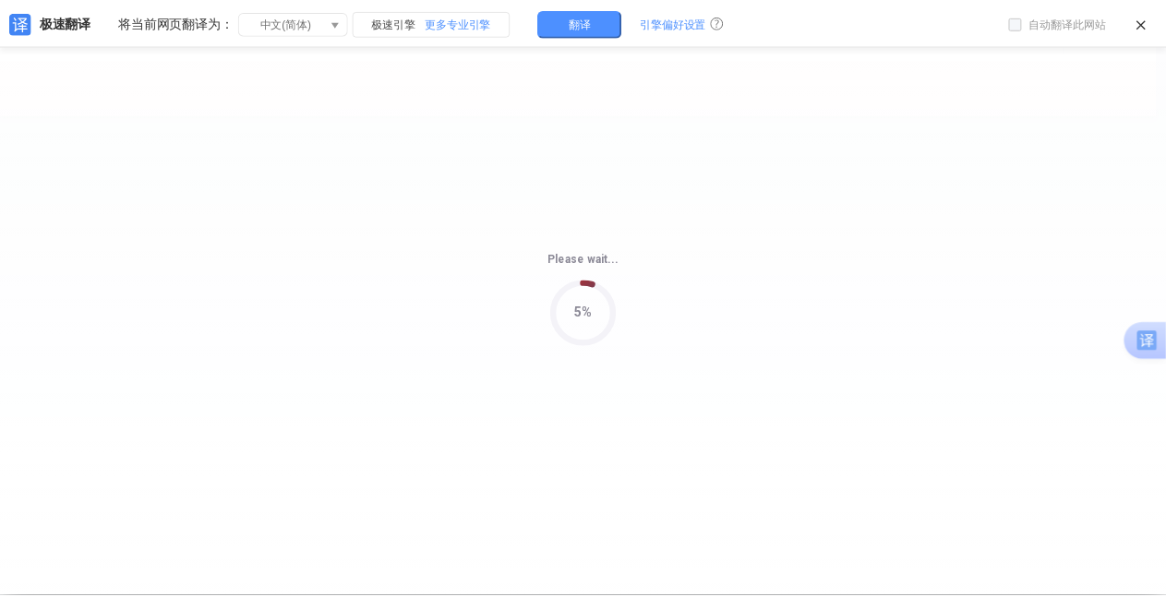
scroll to position [0, 0]
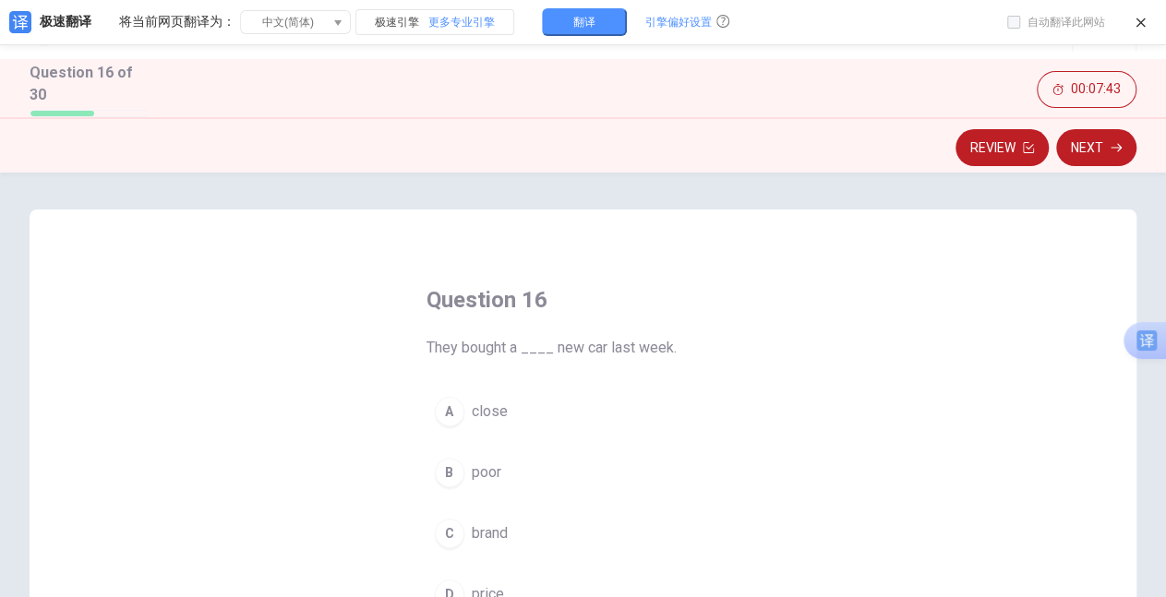
click at [820, 375] on div "Question 16 They bought a ____ new car last week. A close B poor C brand D price" at bounding box center [583, 530] width 1107 height 641
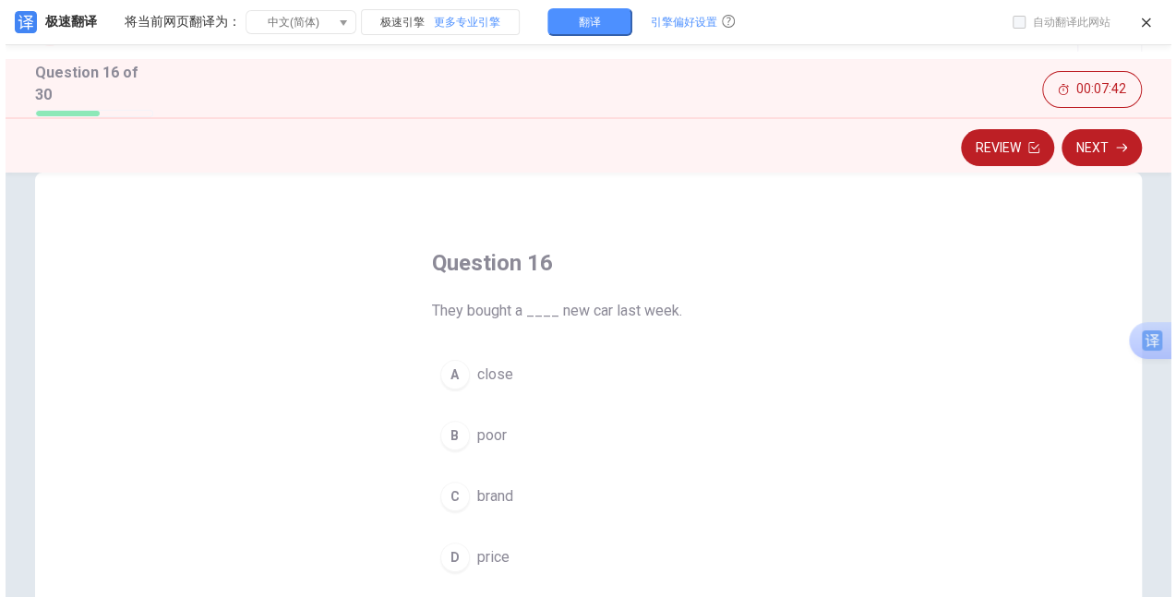
scroll to position [74, 0]
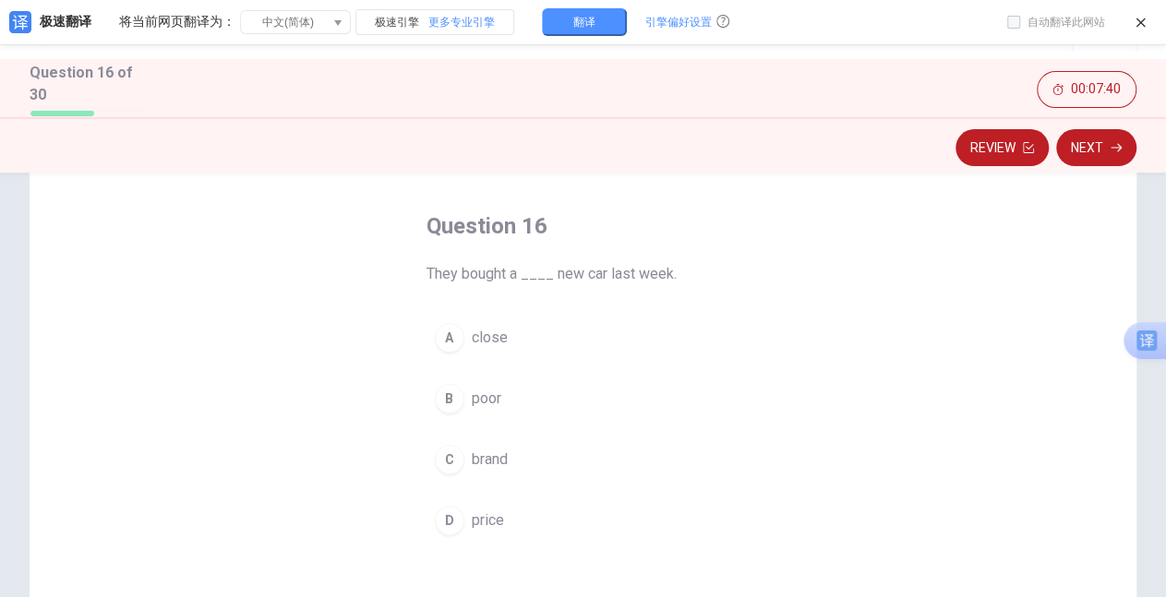
click at [450, 448] on div "C" at bounding box center [450, 460] width 30 height 30
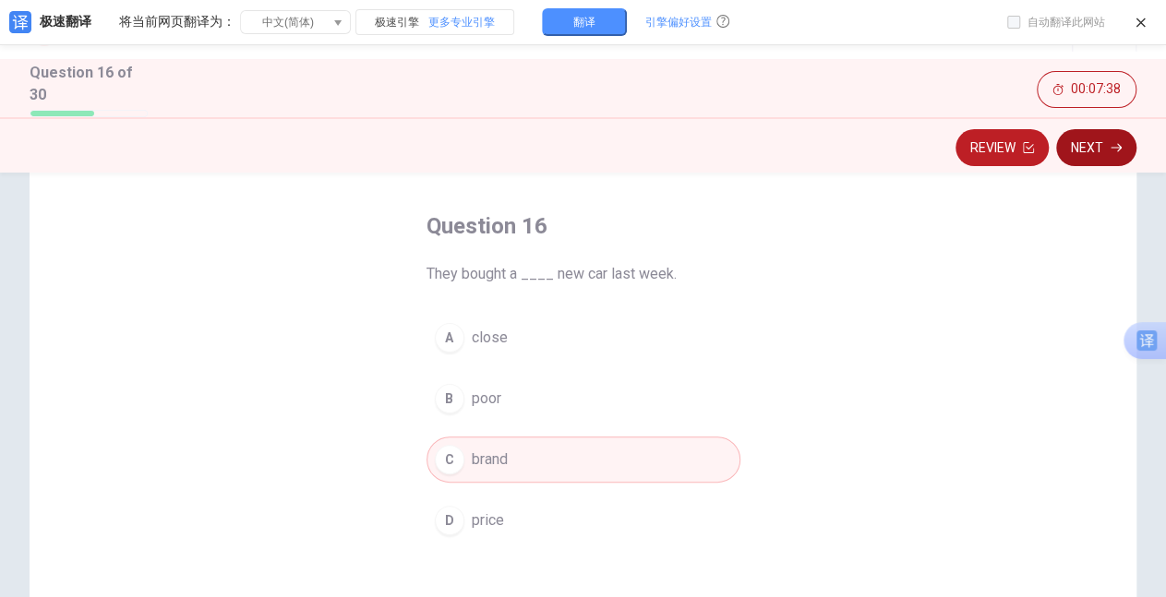
click at [1082, 152] on button "Next" at bounding box center [1096, 147] width 80 height 37
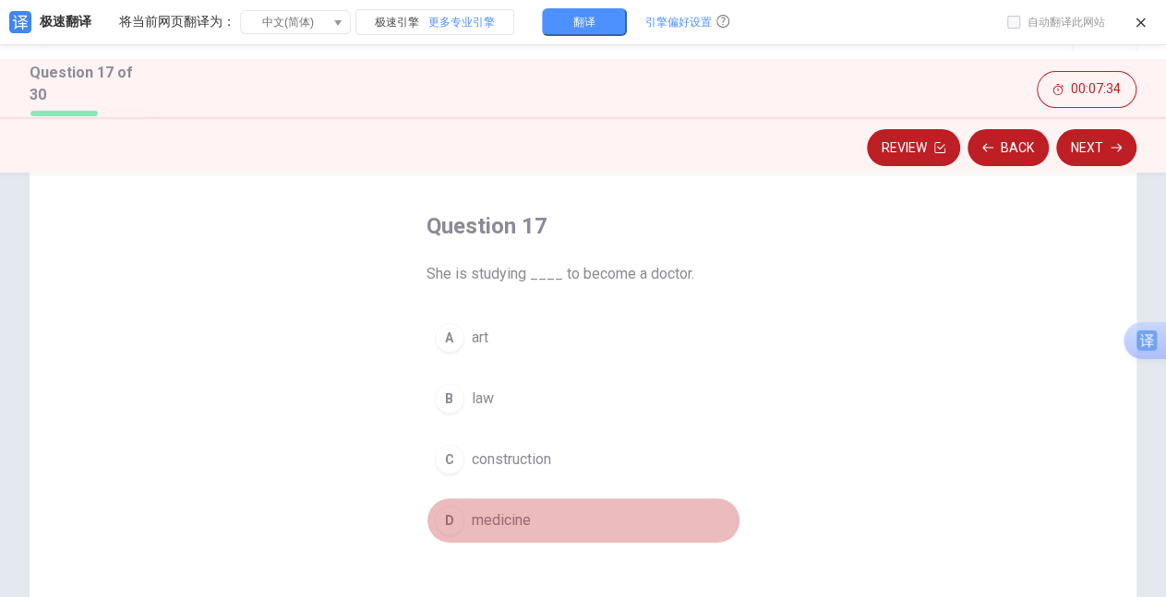
click at [439, 522] on div "D" at bounding box center [450, 521] width 30 height 30
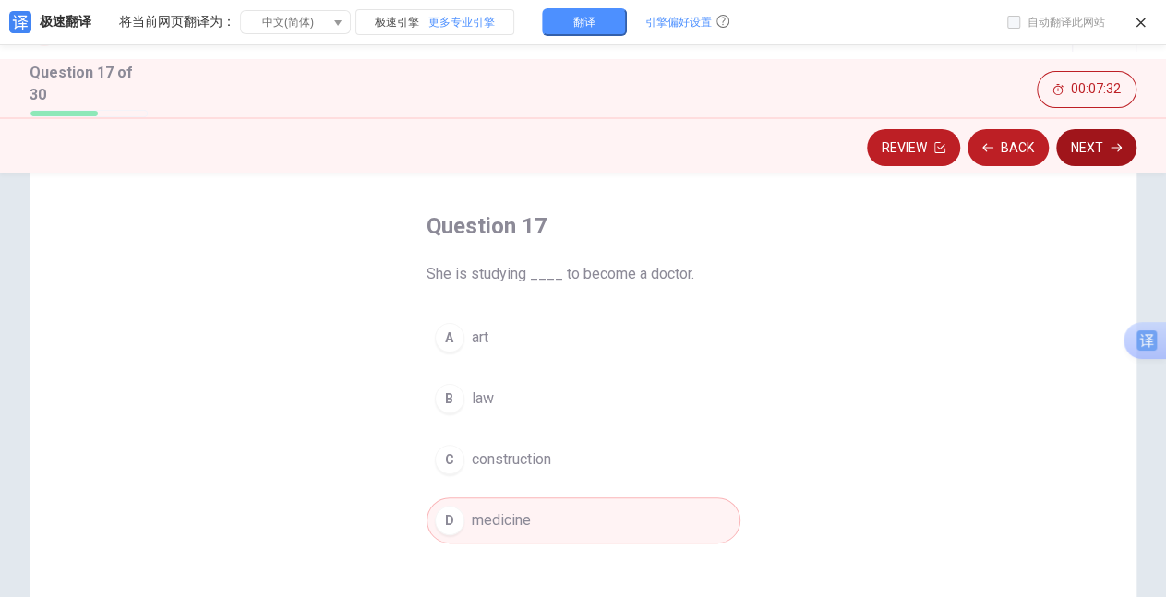
click at [1076, 141] on button "Next" at bounding box center [1096, 147] width 80 height 37
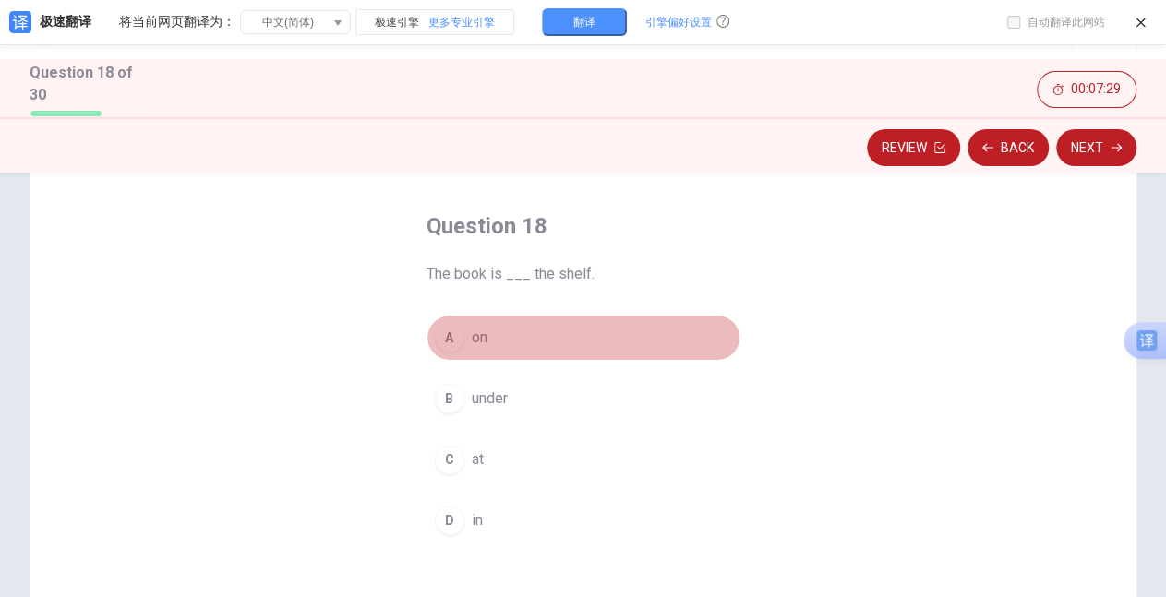
click at [447, 336] on div "A" at bounding box center [450, 338] width 30 height 30
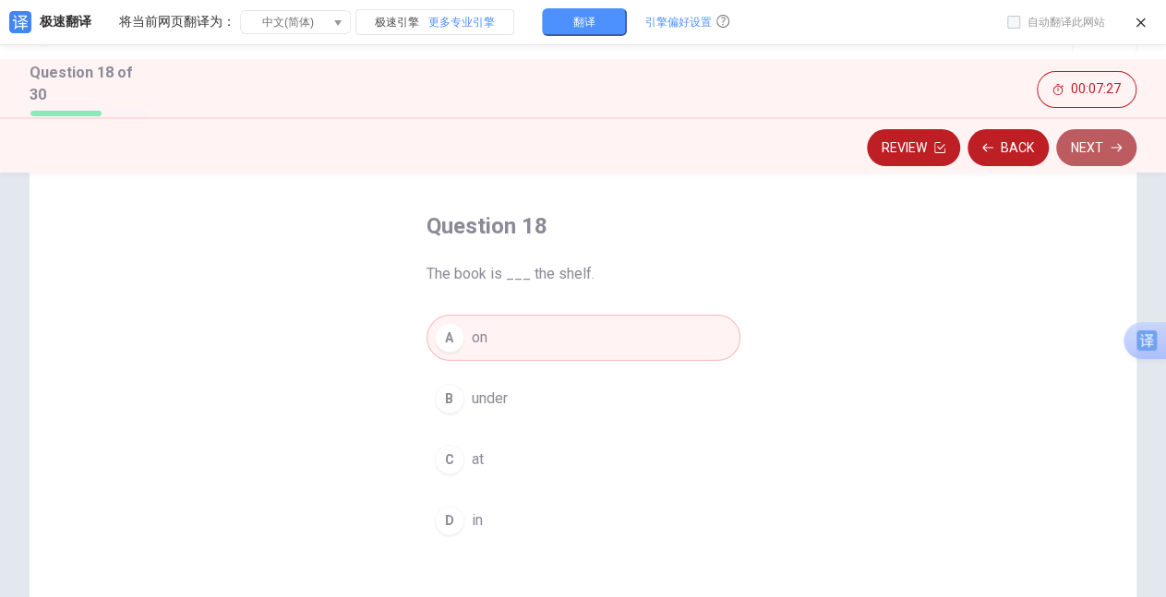
click at [1086, 138] on button "Next" at bounding box center [1096, 147] width 80 height 37
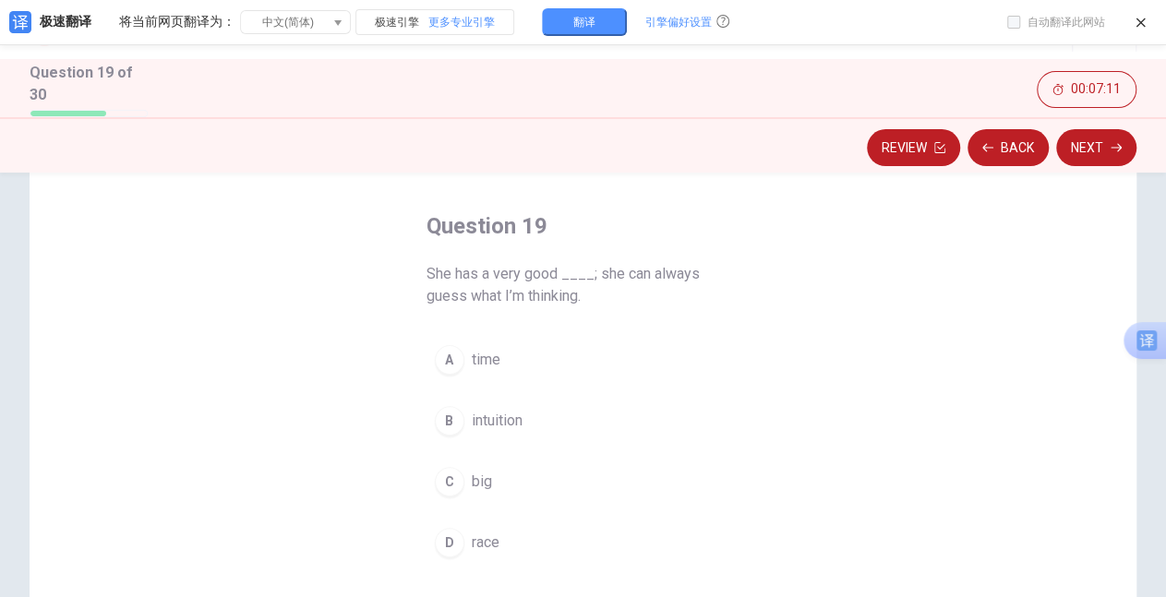
click at [449, 415] on div "B" at bounding box center [450, 421] width 30 height 30
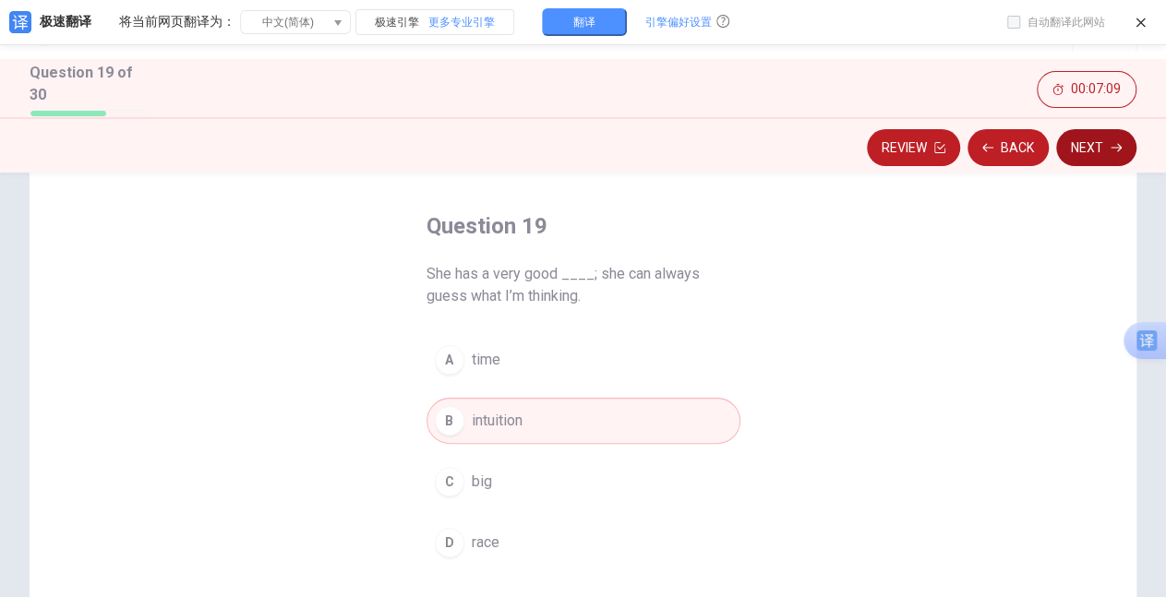
click at [1090, 142] on button "Next" at bounding box center [1096, 147] width 80 height 37
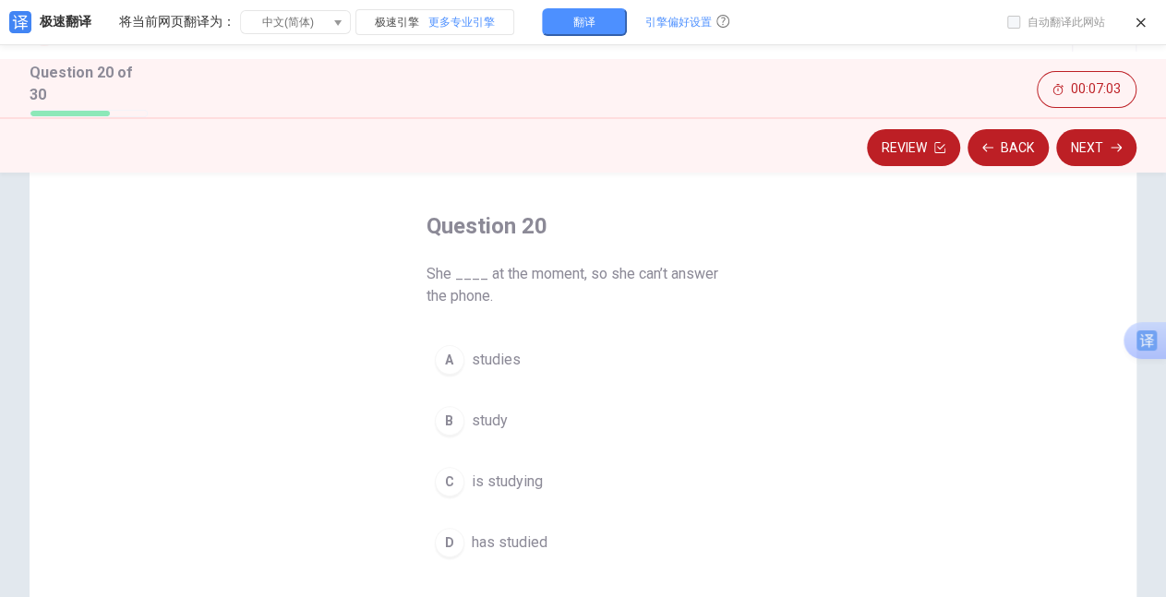
click at [443, 470] on div "C" at bounding box center [450, 482] width 30 height 30
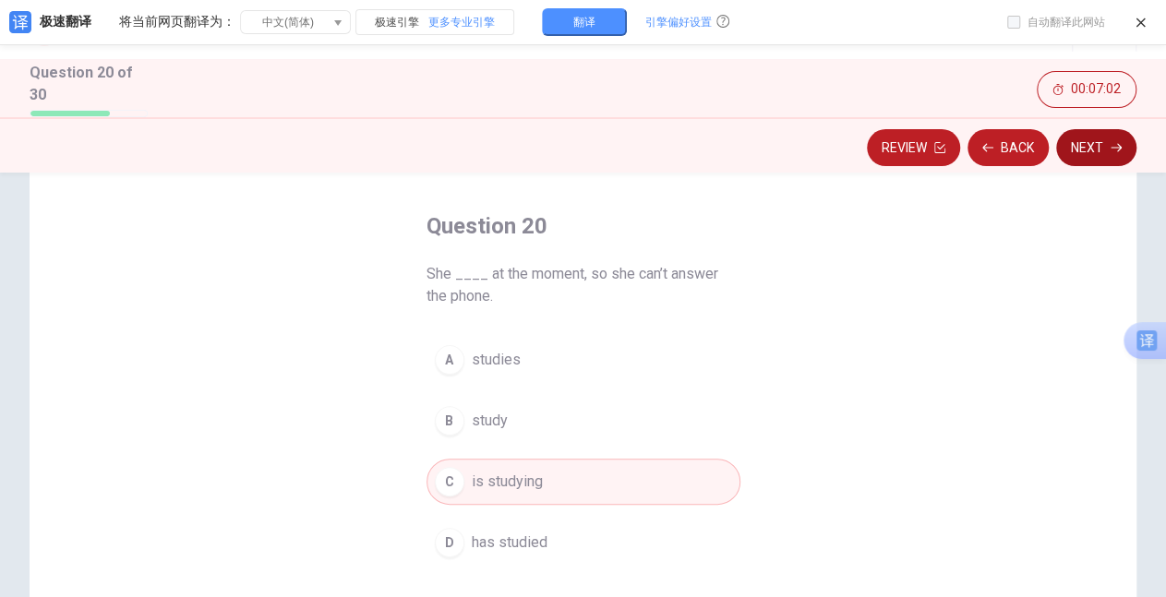
click at [1080, 149] on button "Next" at bounding box center [1096, 147] width 80 height 37
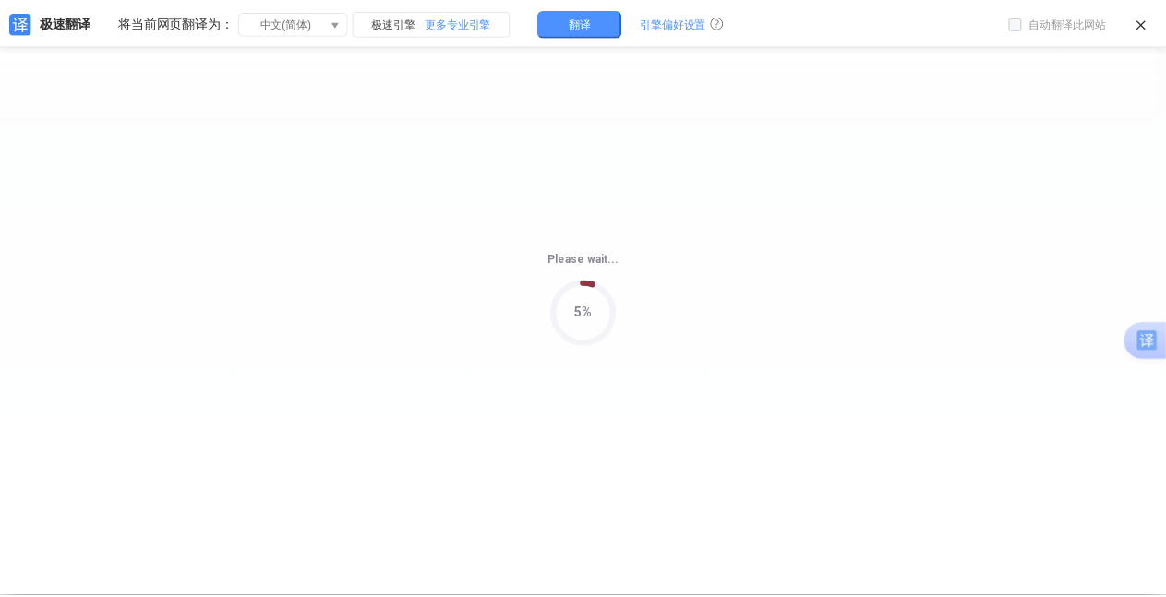
scroll to position [0, 0]
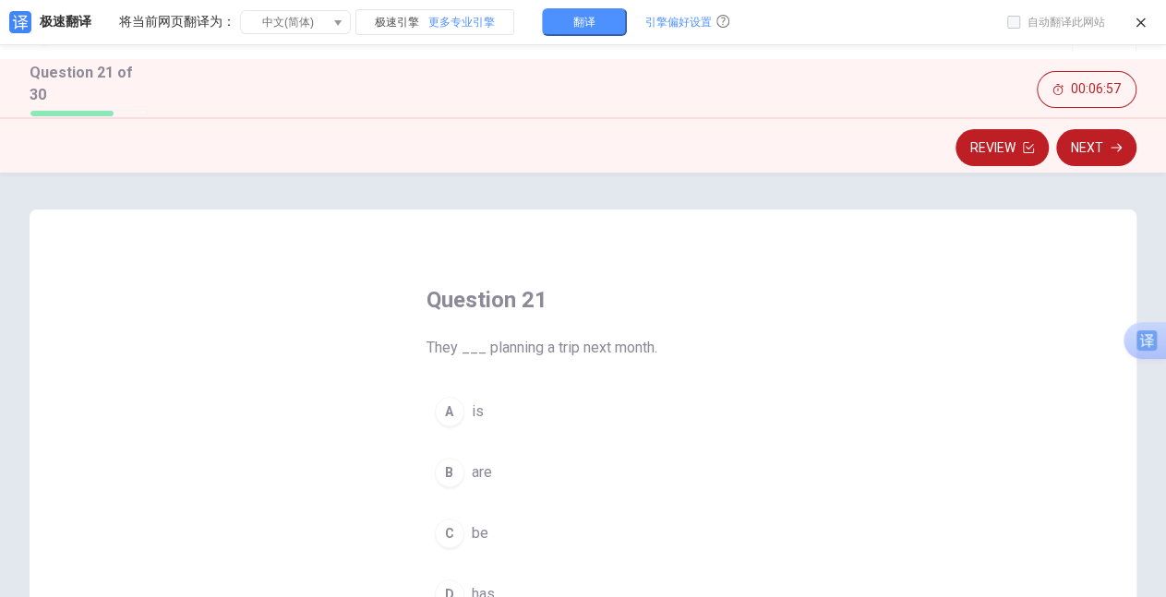
click at [708, 367] on div "Question 21 They ___ planning a trip next month. A is B are C be D has" at bounding box center [584, 451] width 388 height 391
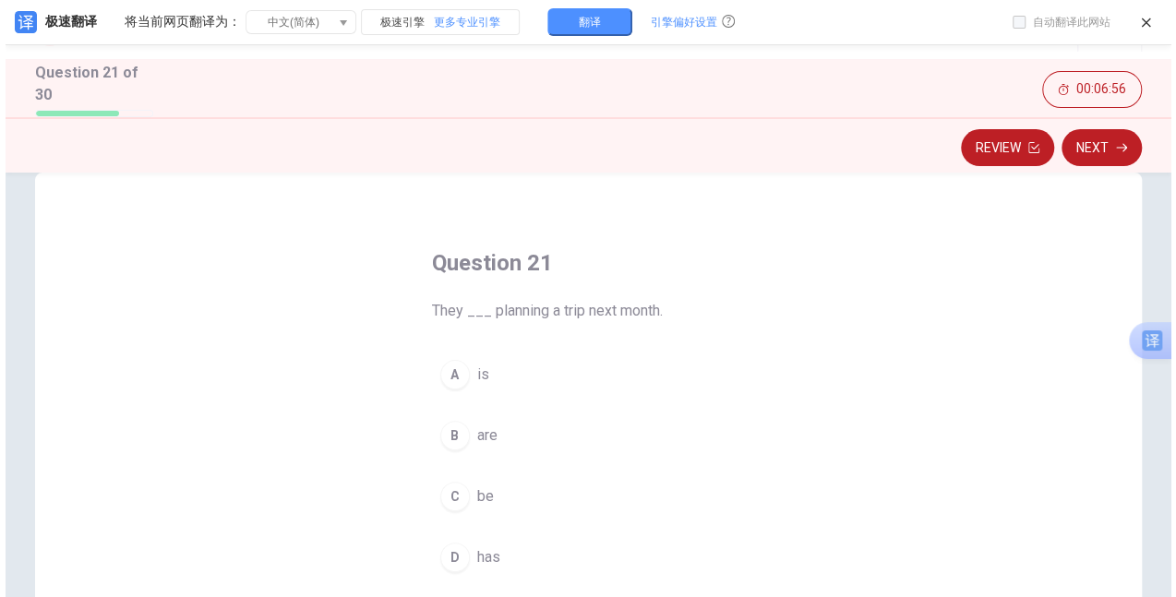
scroll to position [74, 0]
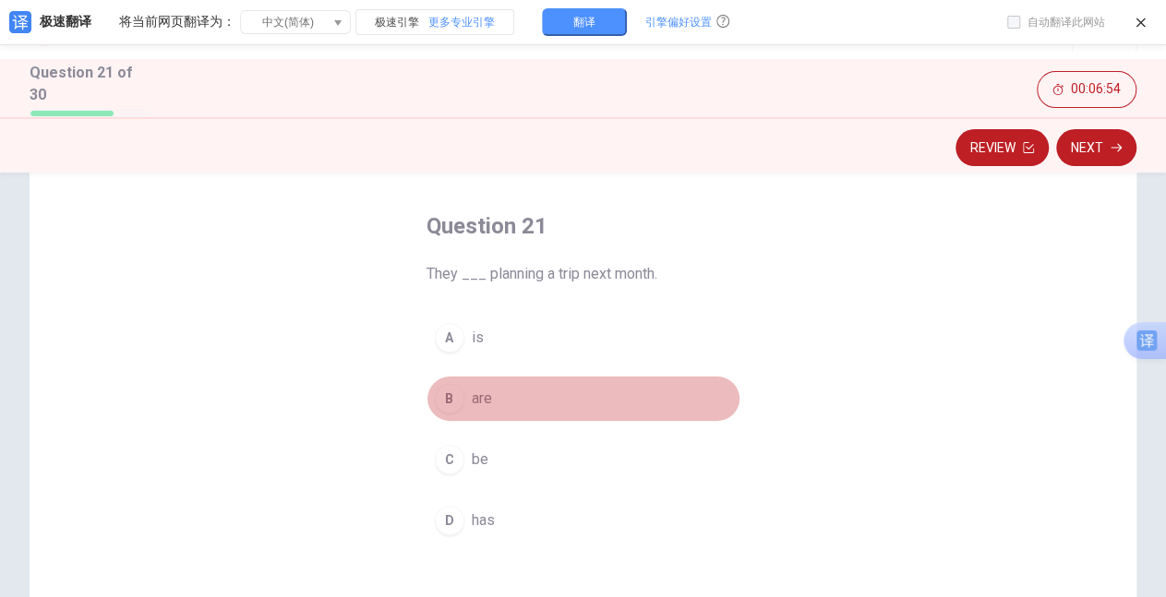
click at [443, 393] on div "B" at bounding box center [450, 399] width 30 height 30
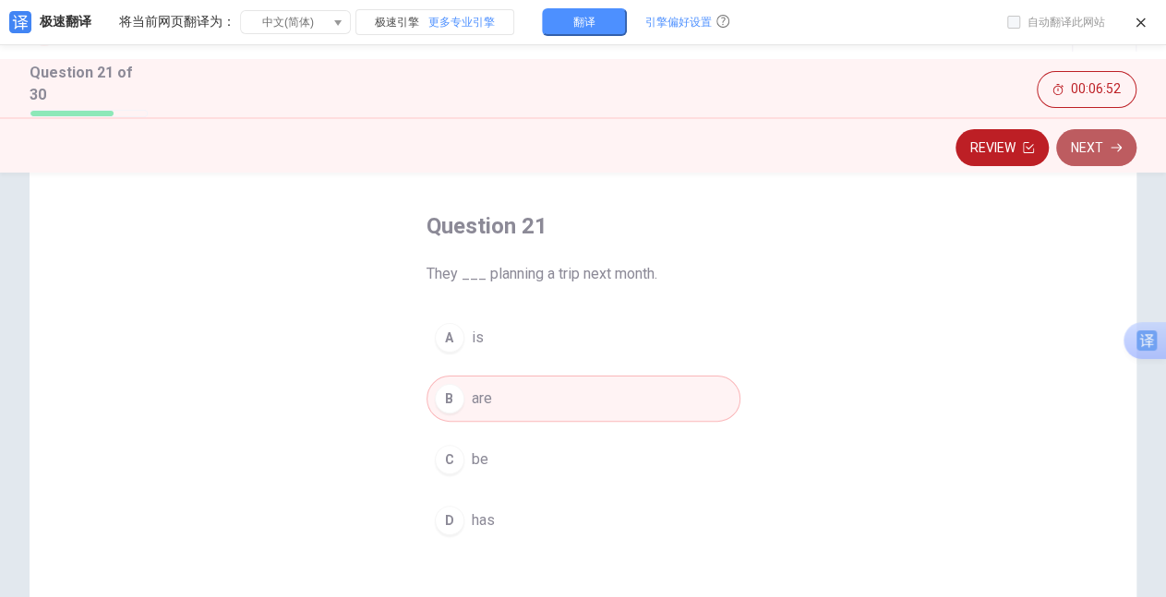
click at [1086, 150] on button "Next" at bounding box center [1096, 147] width 80 height 37
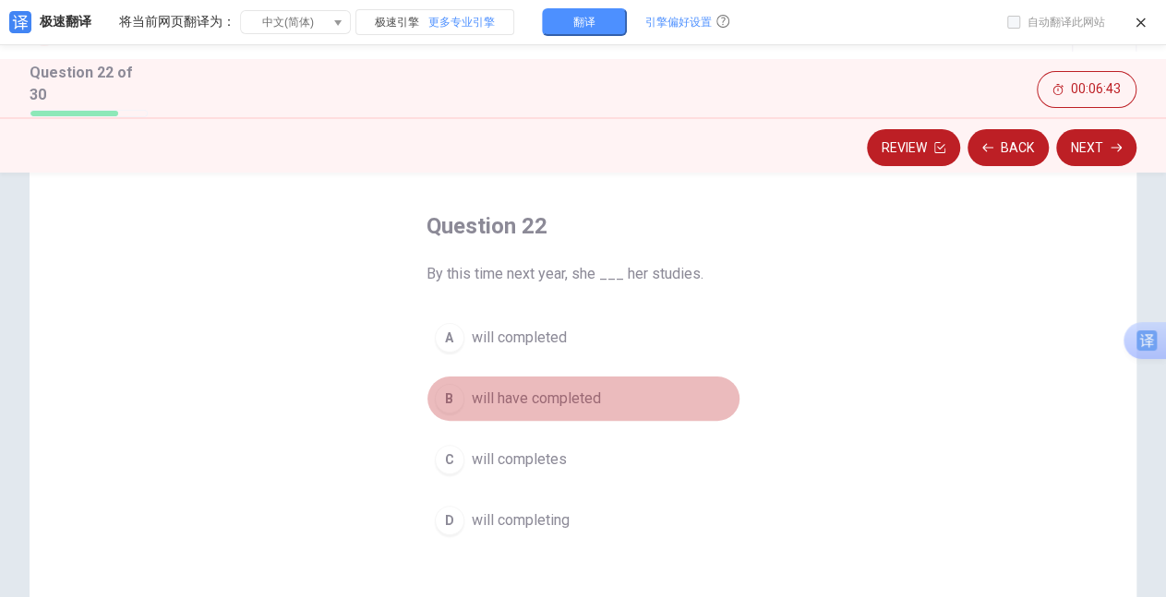
click at [443, 393] on div "B" at bounding box center [450, 399] width 30 height 30
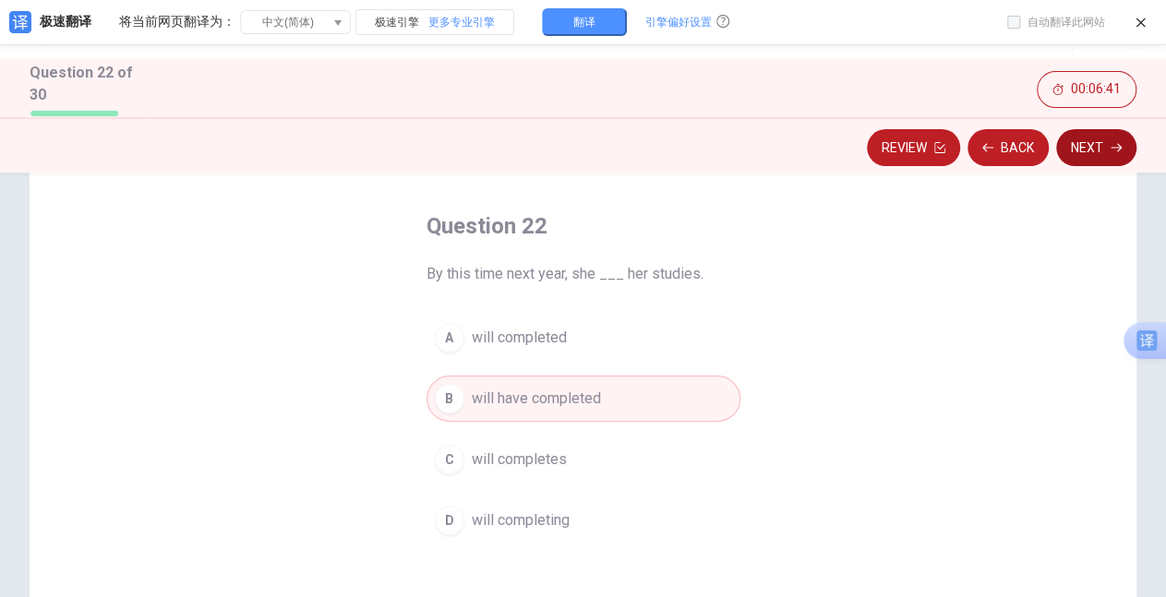
click at [1091, 156] on button "Next" at bounding box center [1096, 147] width 80 height 37
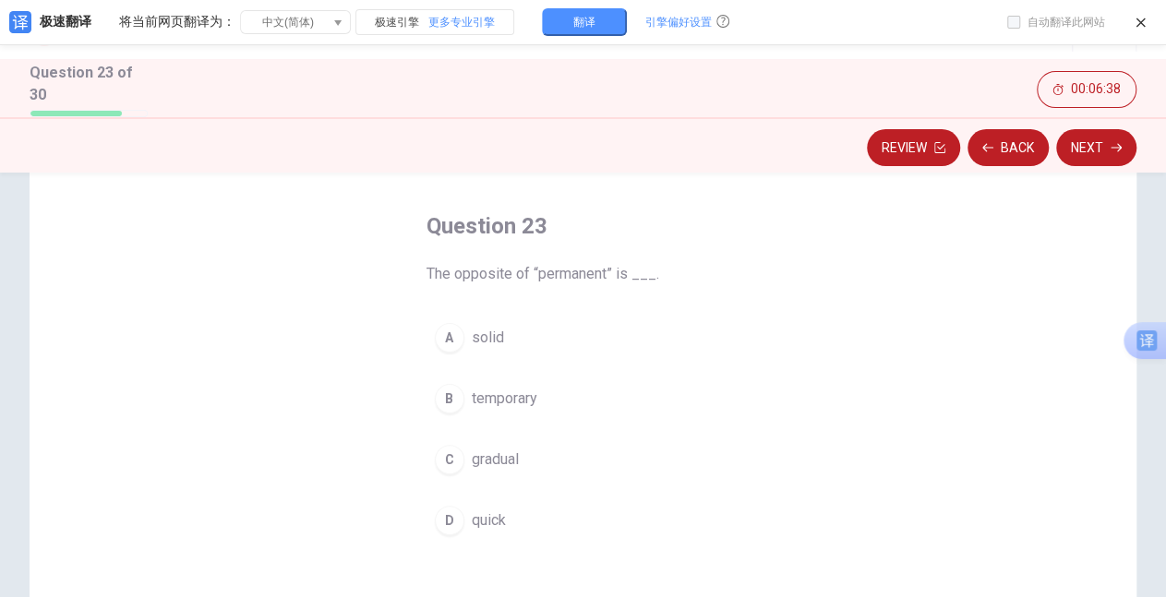
click at [435, 399] on div "B" at bounding box center [450, 399] width 30 height 30
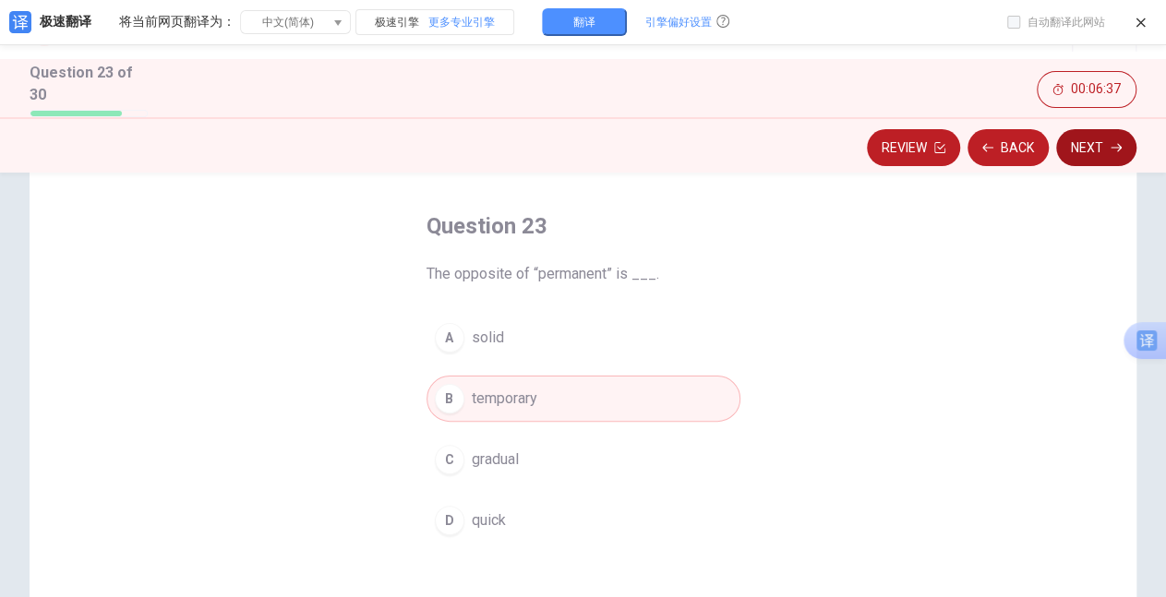
click at [1083, 156] on button "Next" at bounding box center [1096, 147] width 80 height 37
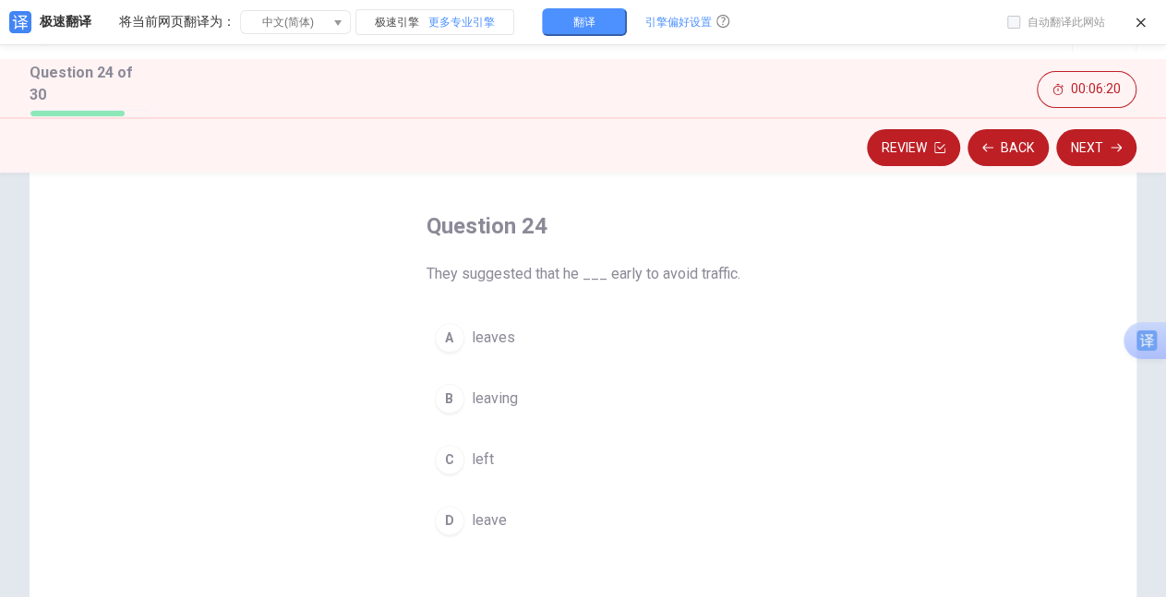
click at [447, 513] on div "D" at bounding box center [450, 521] width 30 height 30
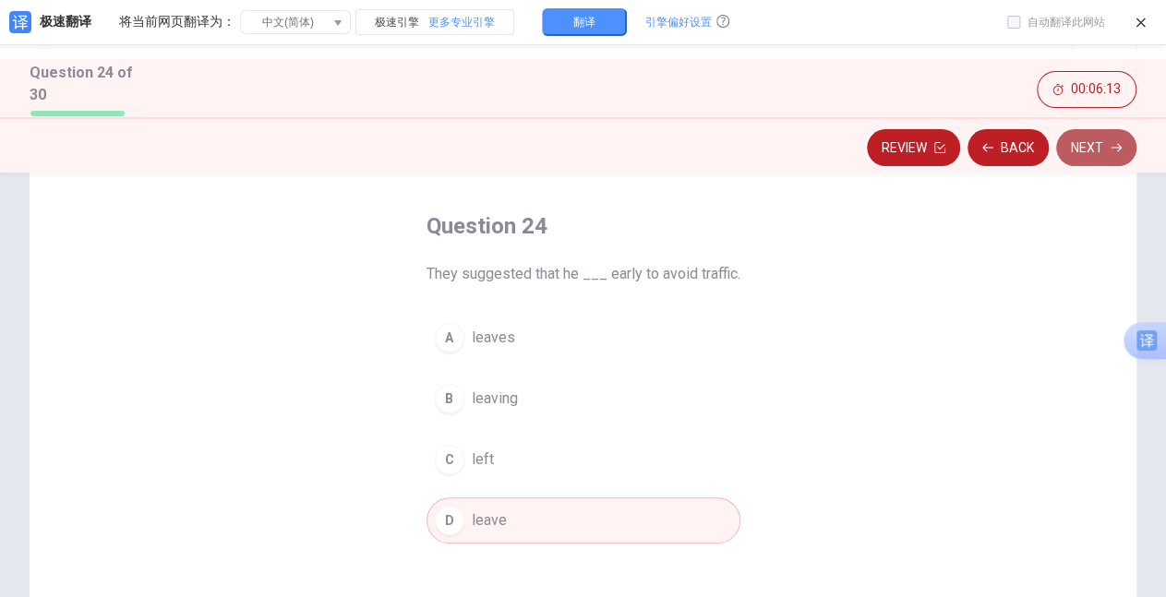
click at [1097, 151] on button "Next" at bounding box center [1096, 147] width 80 height 37
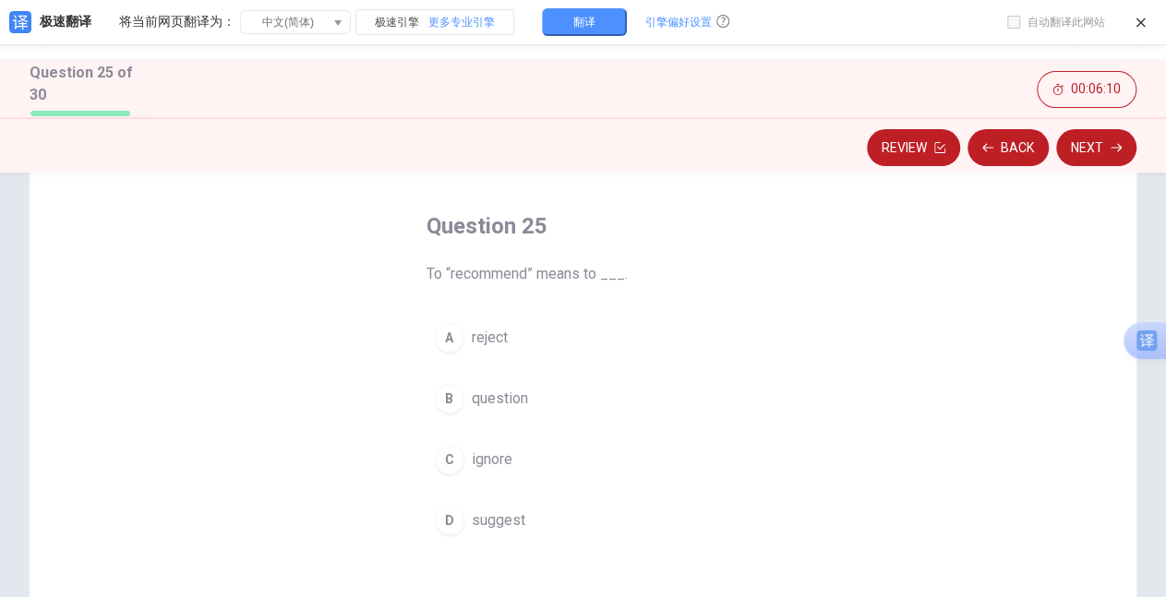
click at [443, 520] on div "D" at bounding box center [450, 521] width 30 height 30
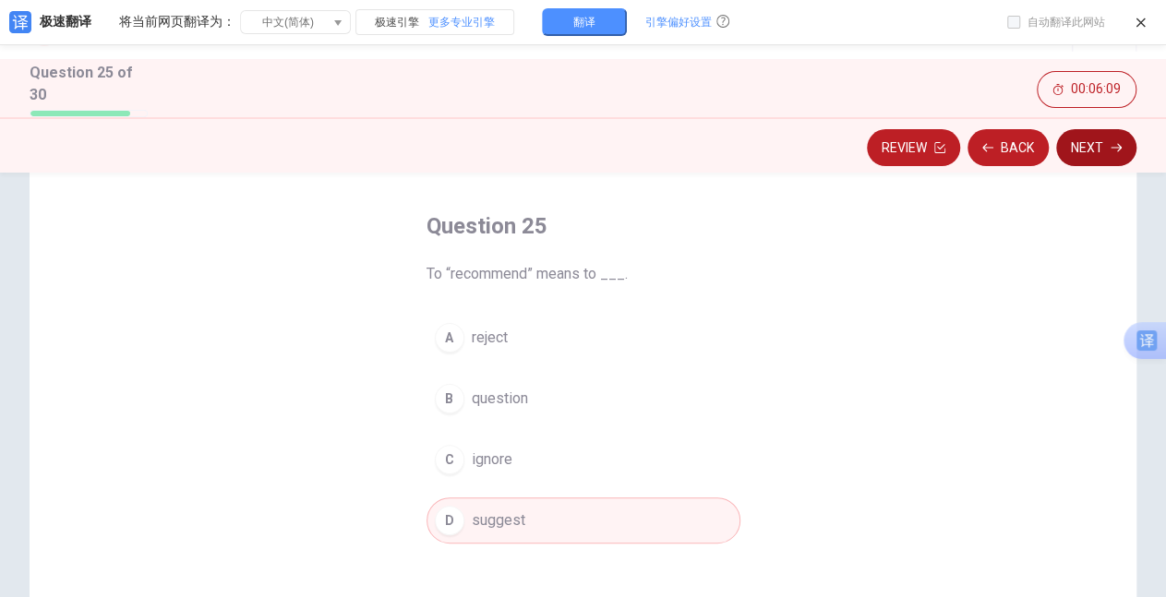
click at [1078, 140] on button "Next" at bounding box center [1096, 147] width 80 height 37
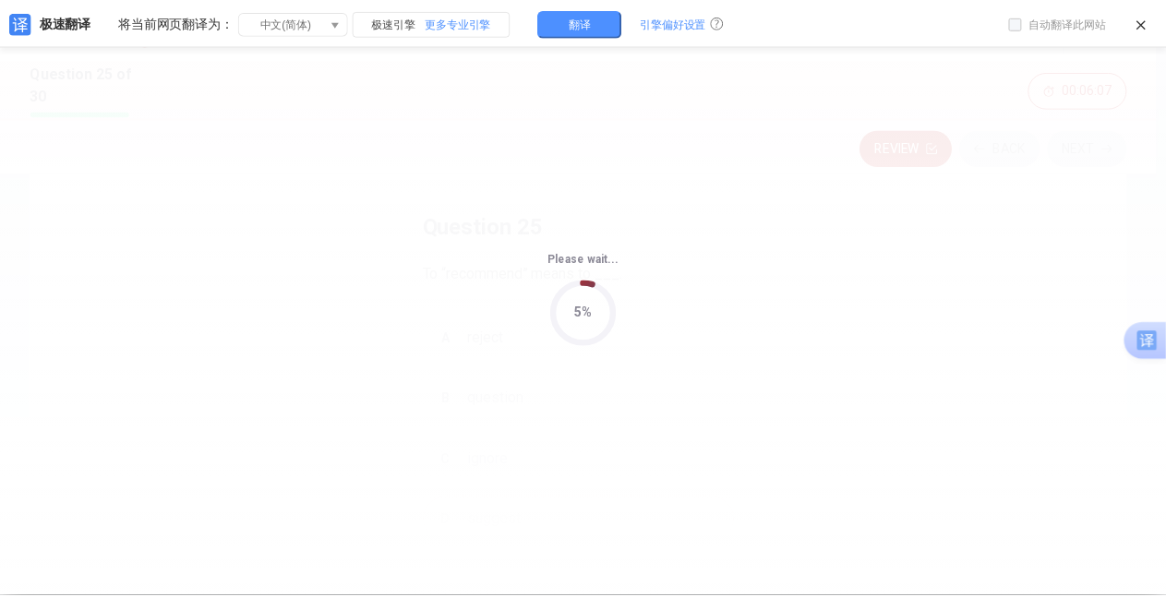
scroll to position [0, 0]
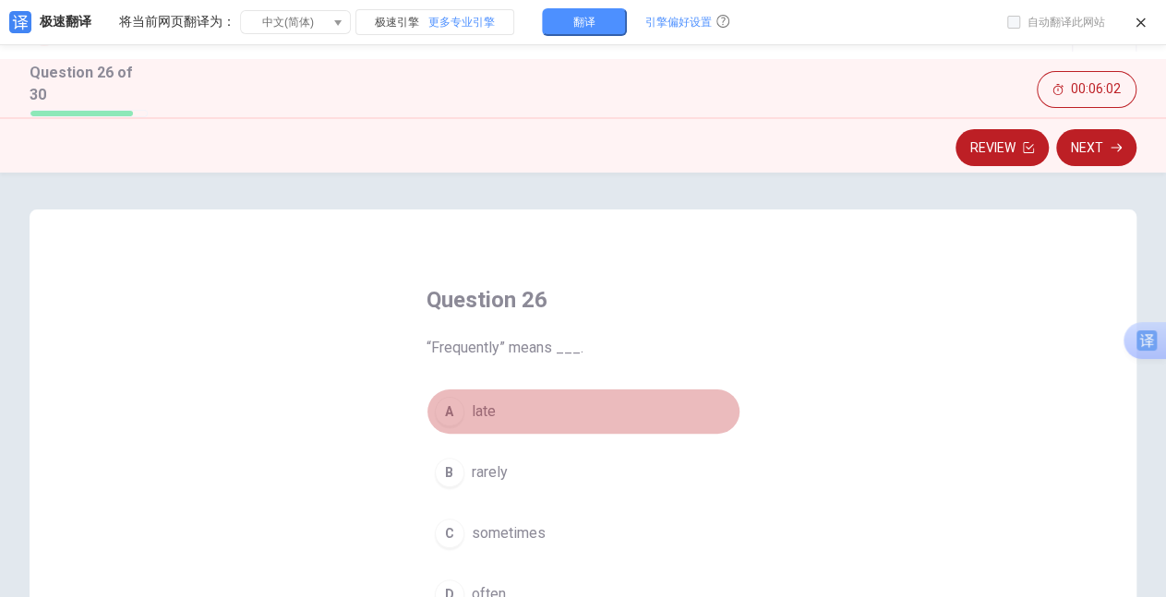
click at [652, 390] on button "A late" at bounding box center [583, 412] width 314 height 46
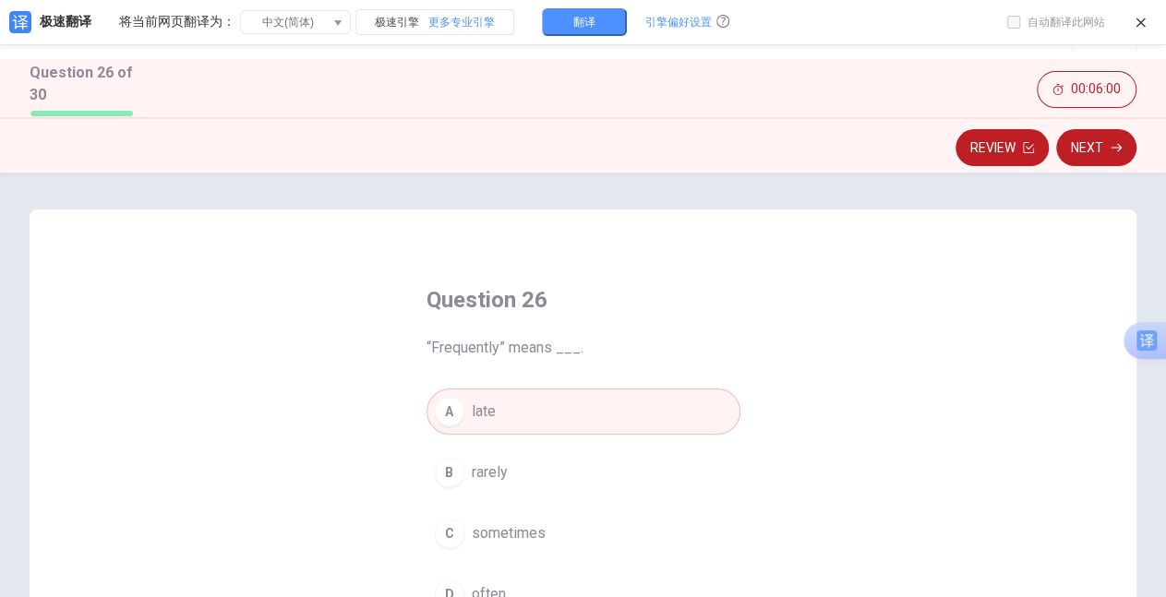
click at [822, 436] on div "Question 26 “Frequently” means ___. A late B rarely C sometimes D often" at bounding box center [583, 530] width 1107 height 641
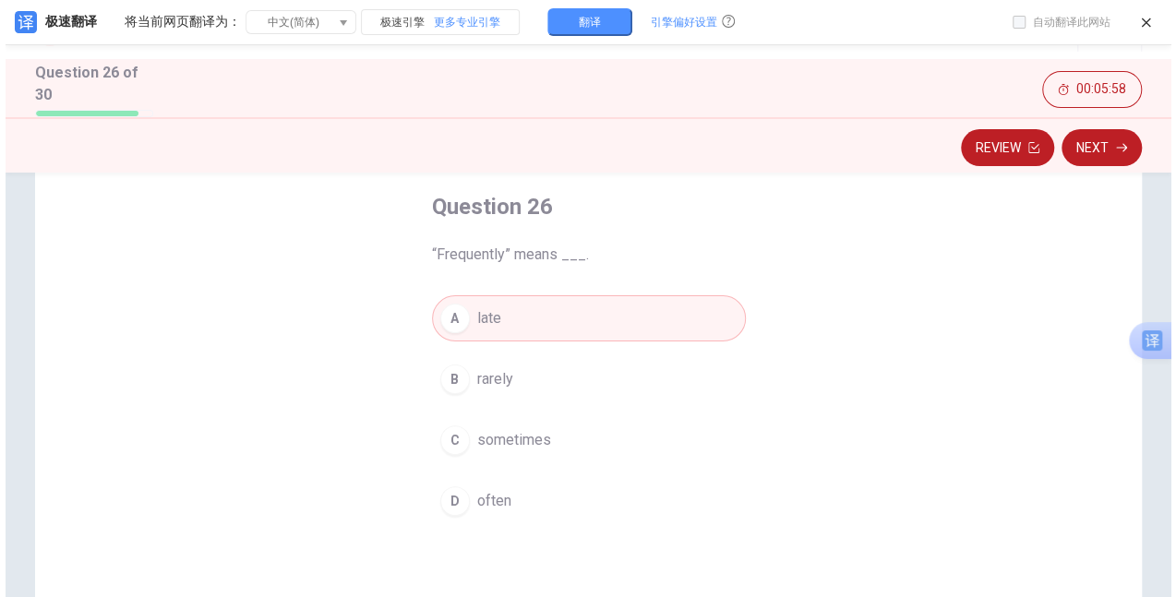
scroll to position [111, 0]
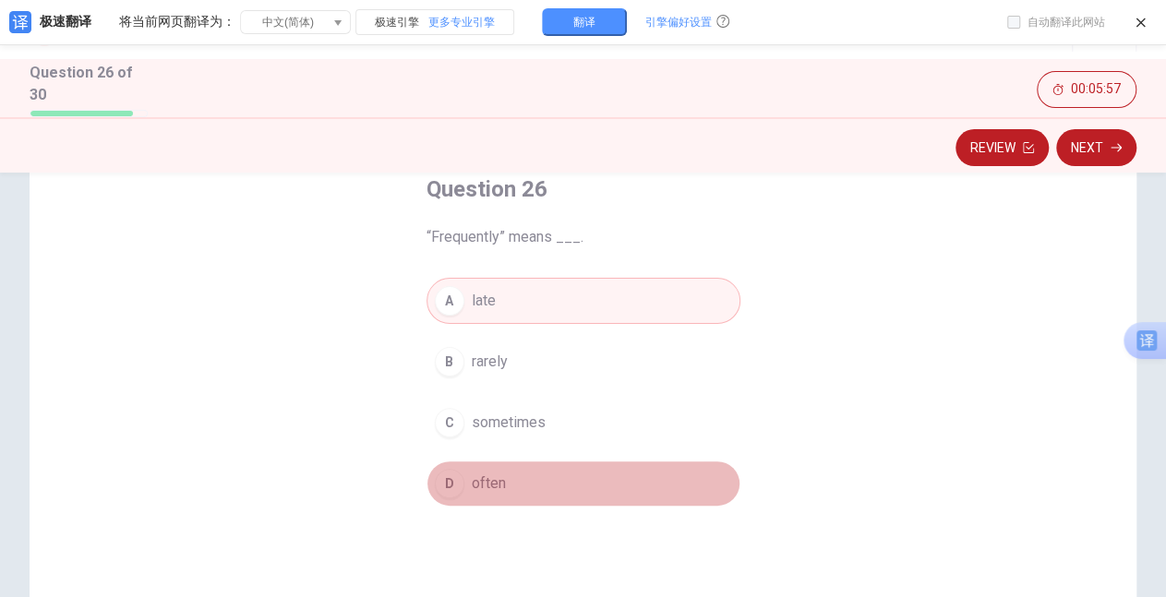
click at [446, 481] on div "D" at bounding box center [450, 484] width 30 height 30
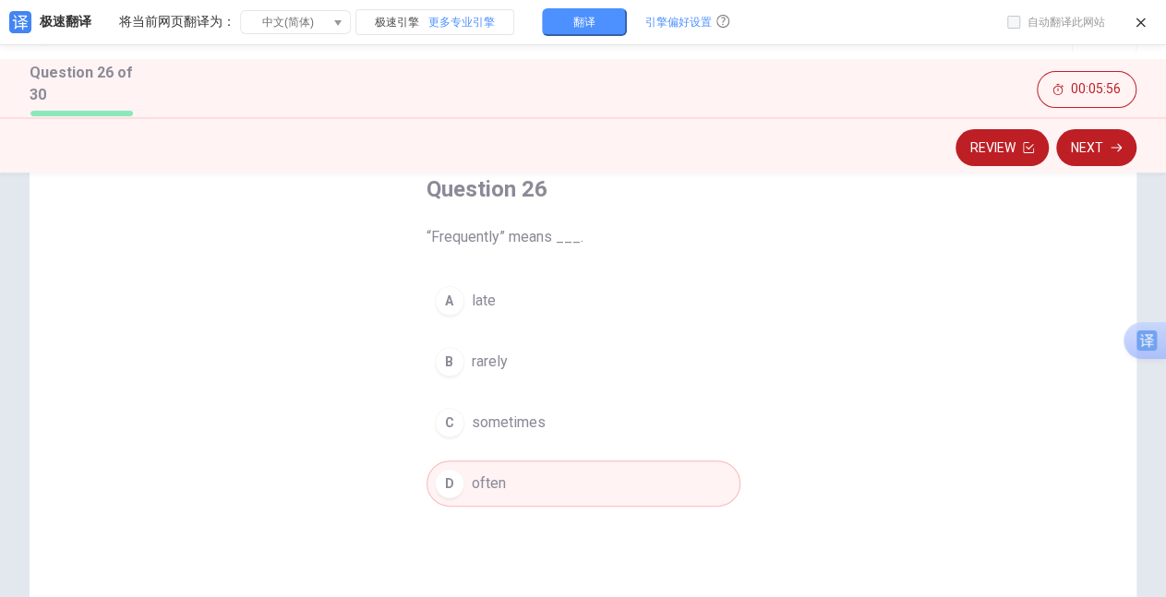
click at [876, 366] on div "Question 26 “Frequently” means ___. A late B rarely C sometimes D often" at bounding box center [583, 419] width 1107 height 641
click at [1105, 138] on button "Next" at bounding box center [1096, 147] width 80 height 37
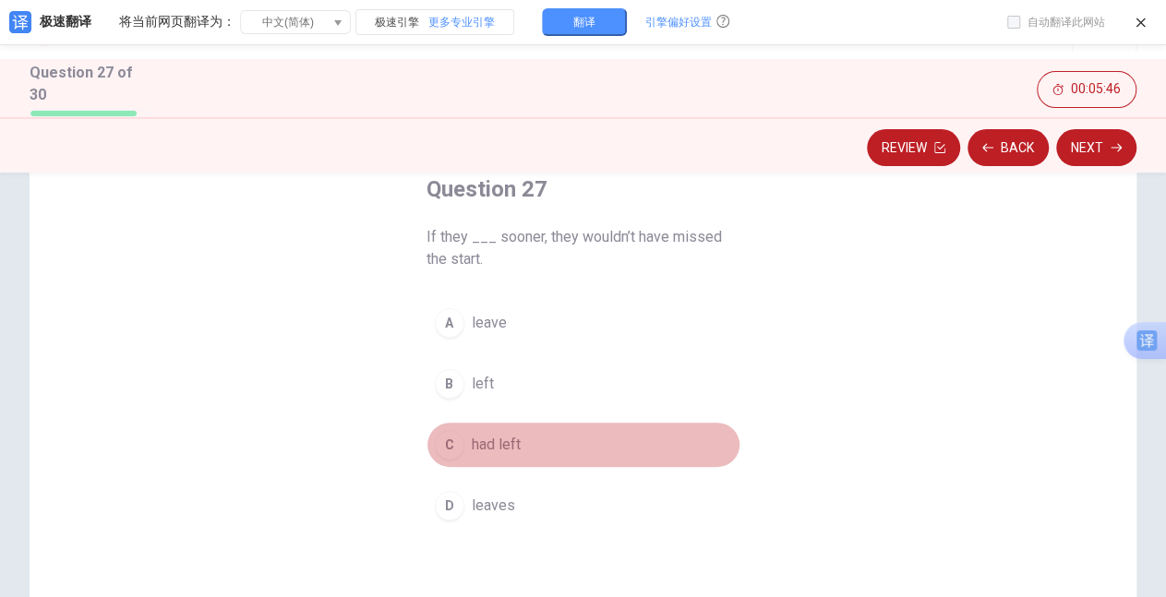
click at [440, 441] on div "C" at bounding box center [450, 445] width 30 height 30
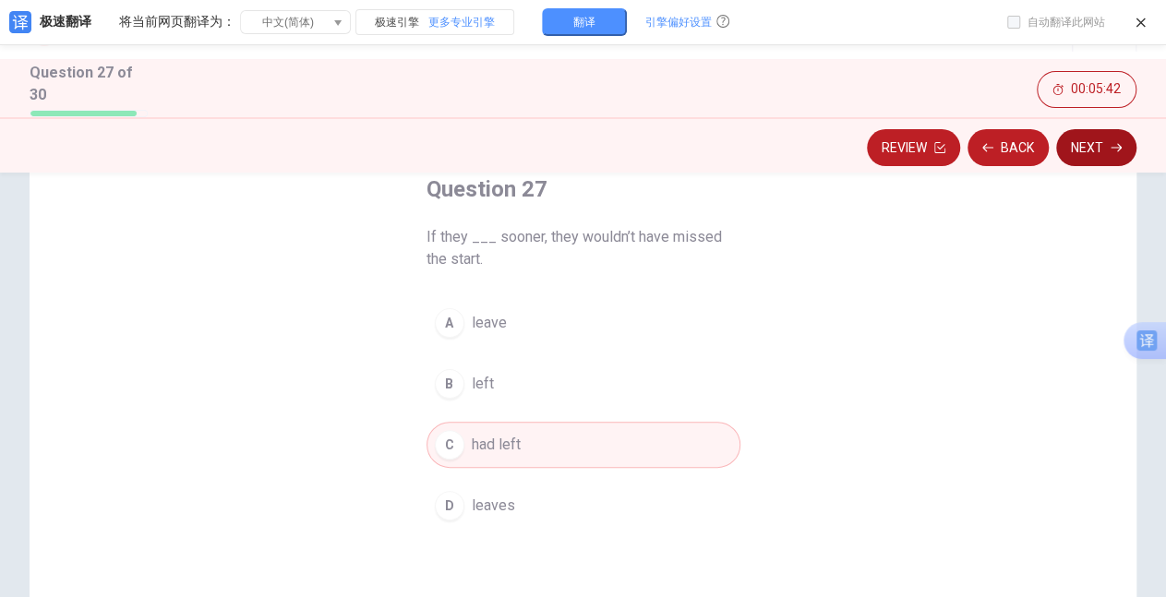
click at [1084, 144] on button "Next" at bounding box center [1096, 147] width 80 height 37
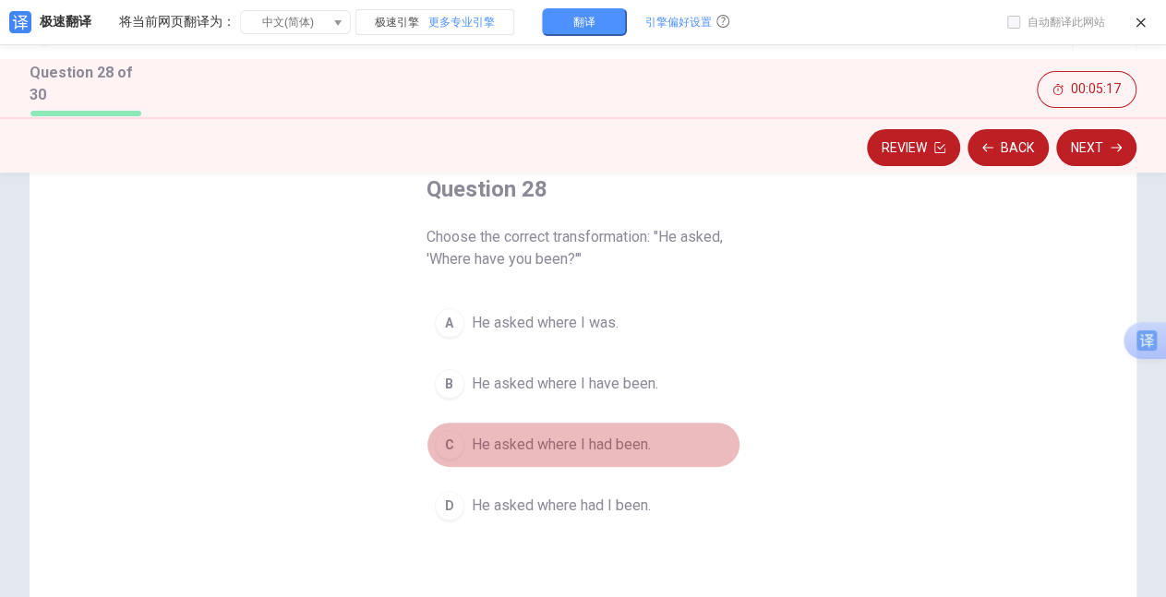
click at [440, 444] on div "C" at bounding box center [450, 445] width 30 height 30
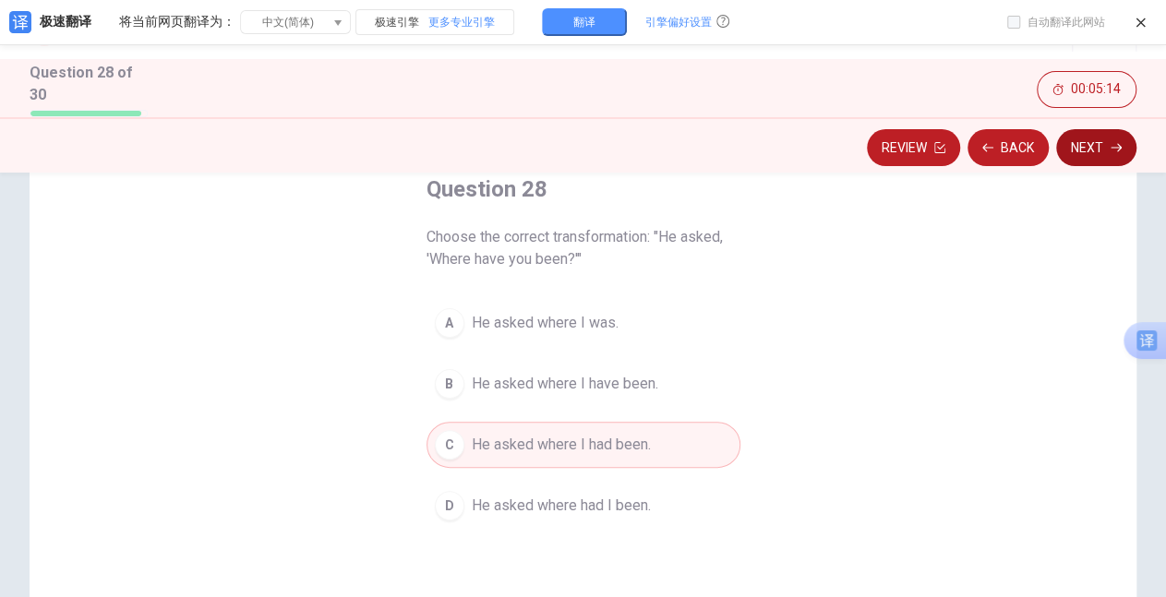
click at [1076, 155] on button "Next" at bounding box center [1096, 147] width 80 height 37
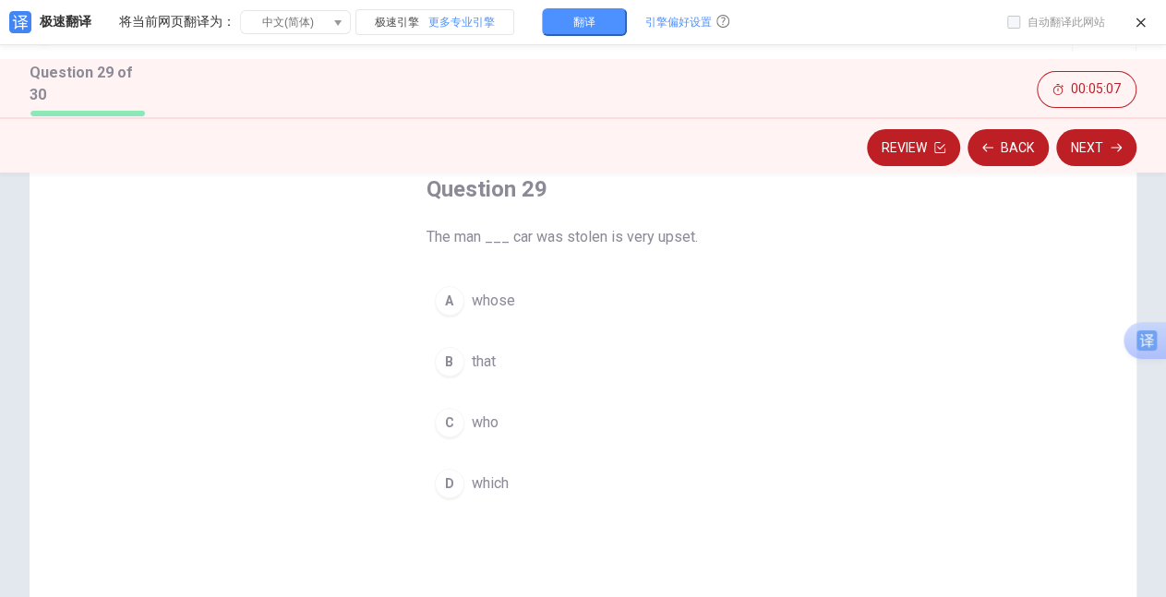
click at [445, 295] on div "A" at bounding box center [450, 301] width 30 height 30
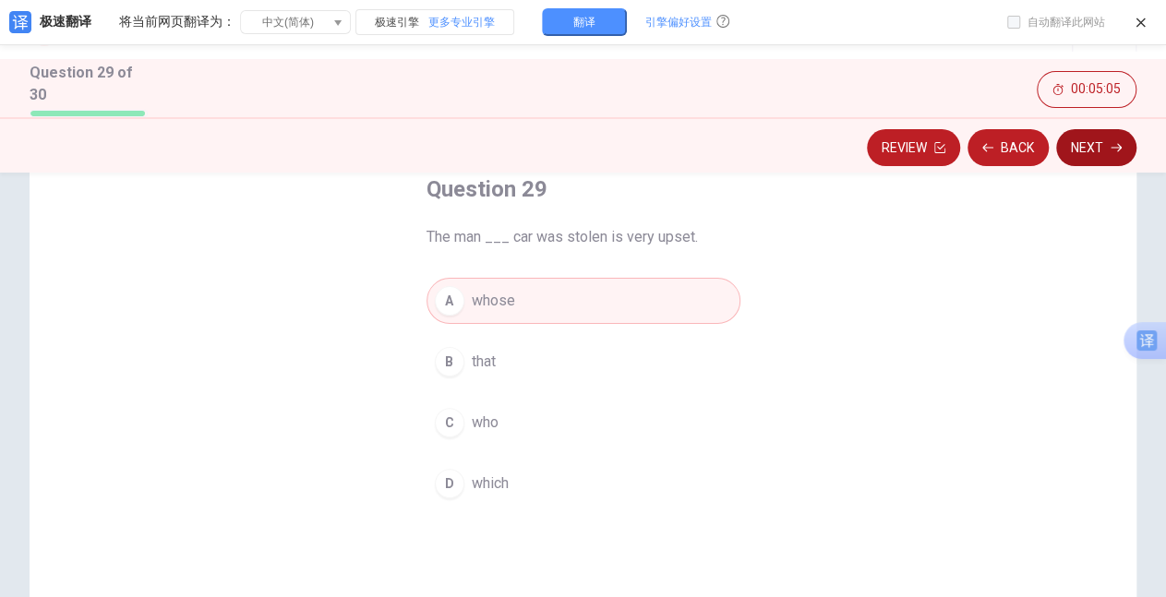
click at [1091, 151] on button "Next" at bounding box center [1096, 147] width 80 height 37
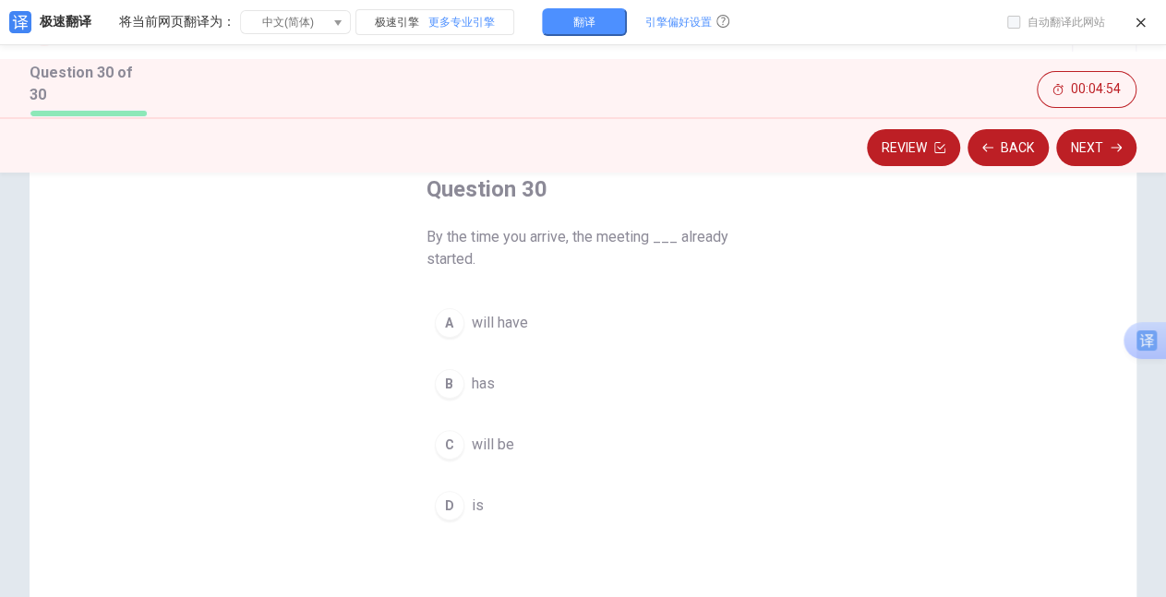
click at [448, 320] on div "A" at bounding box center [450, 323] width 30 height 30
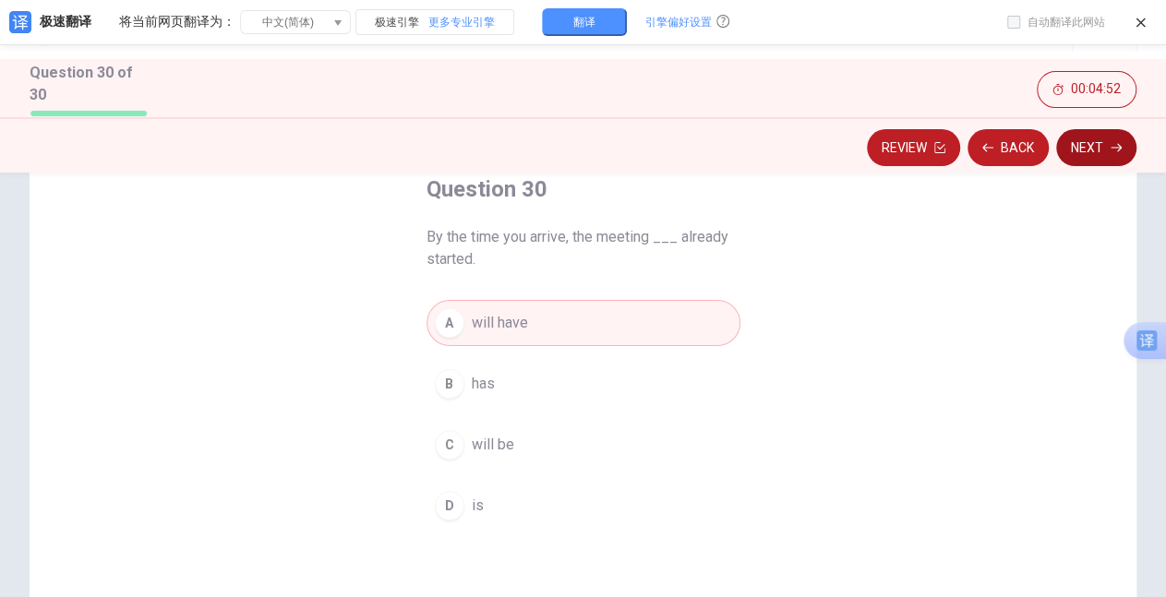
click at [1091, 150] on button "Next" at bounding box center [1096, 147] width 80 height 37
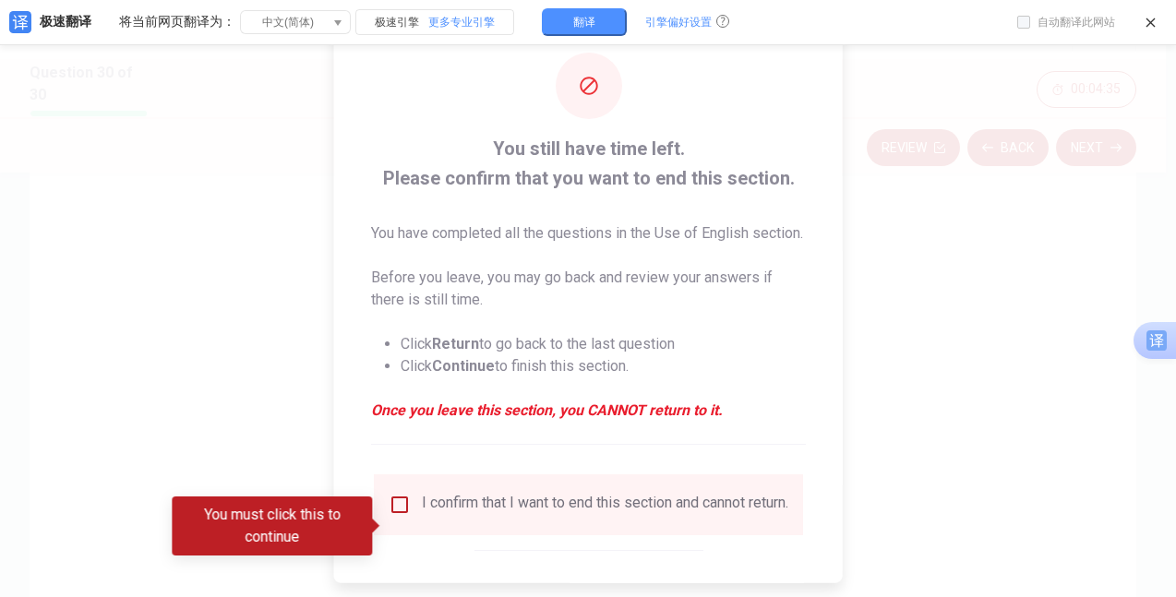
click at [400, 515] on input "You must click this to continue" at bounding box center [400, 504] width 22 height 22
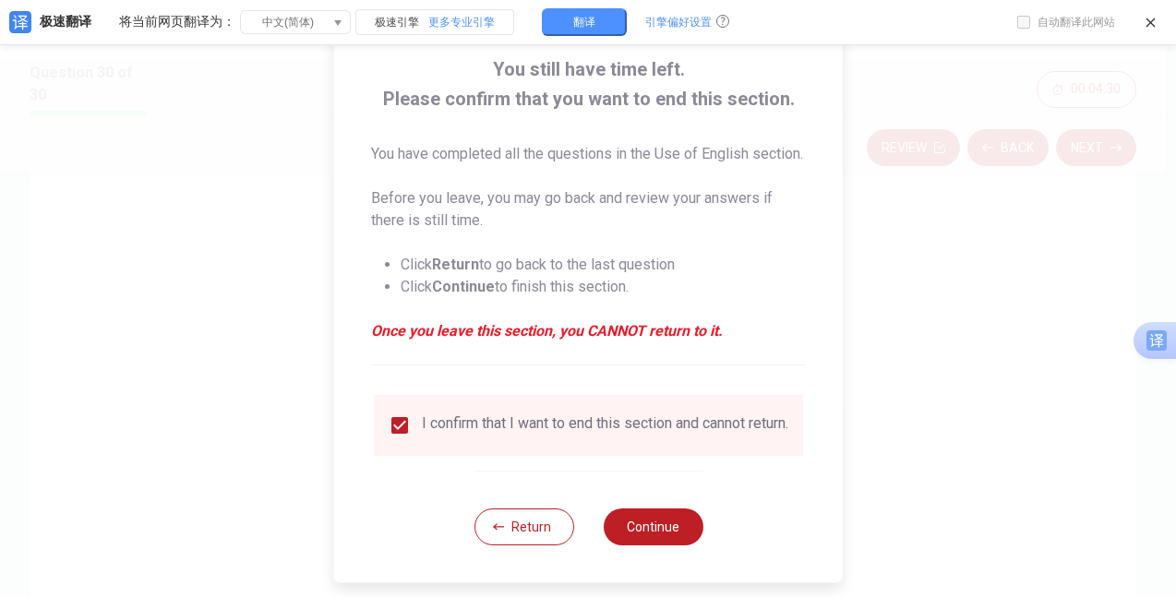
scroll to position [113, 0]
click at [655, 526] on button "Continue" at bounding box center [653, 527] width 100 height 37
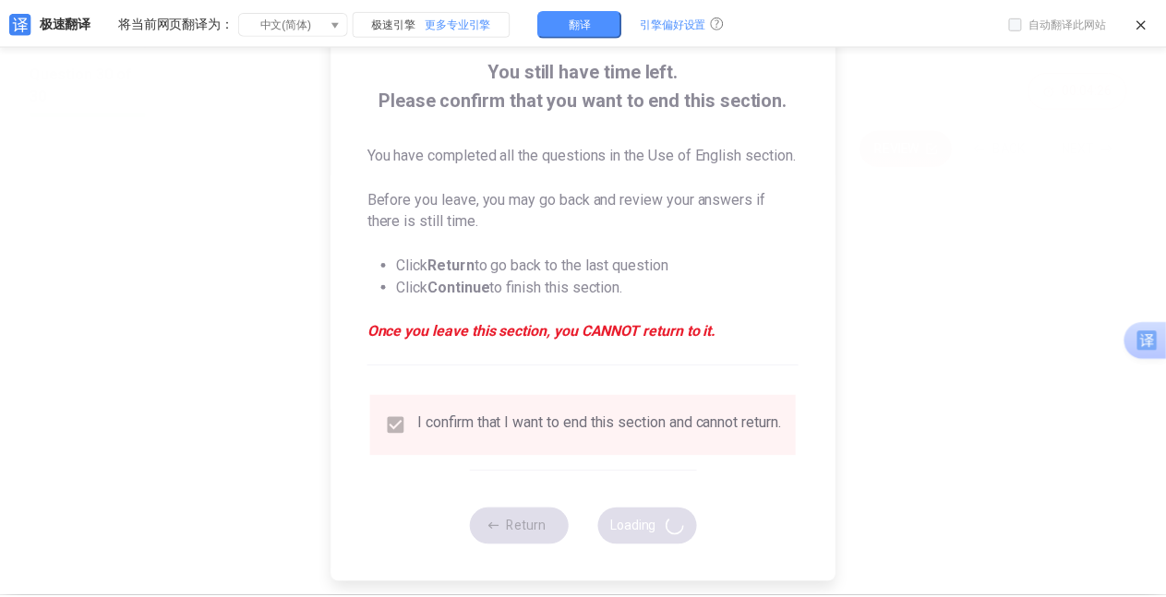
scroll to position [0, 0]
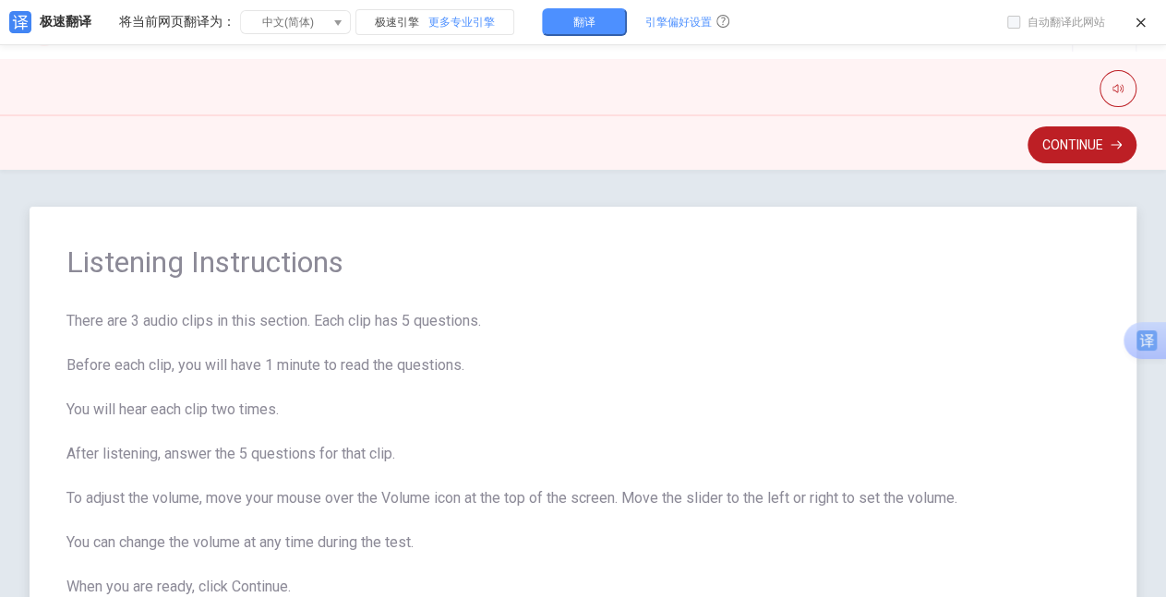
click at [701, 442] on span "There are 3 audio clips in this section. Each clip has 5 questions. Before each…" at bounding box center [582, 454] width 1033 height 288
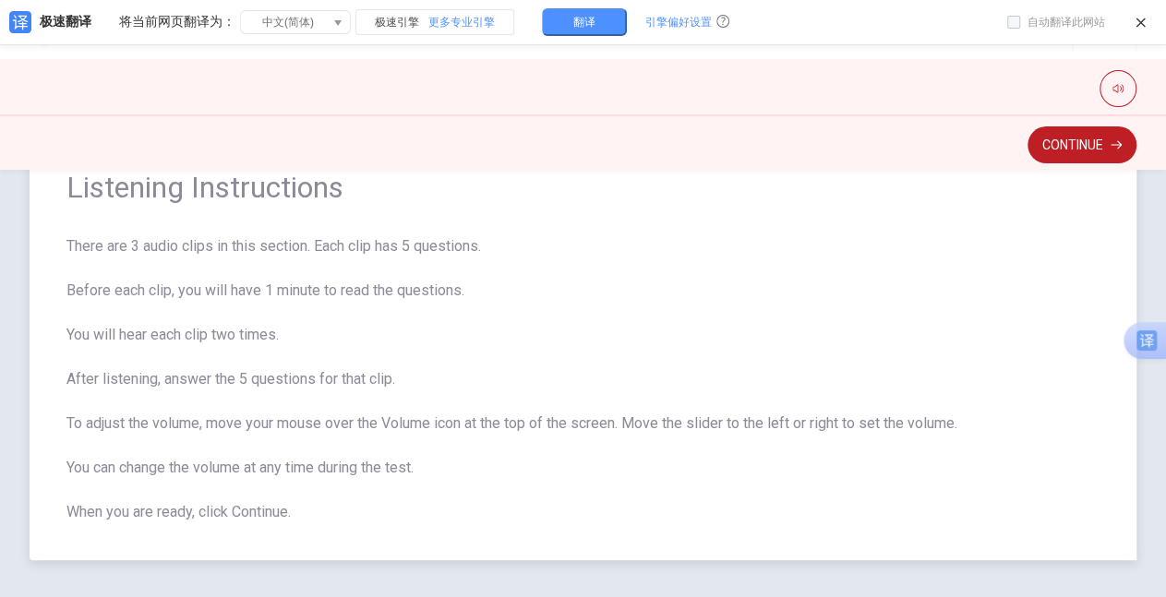
scroll to position [111, 0]
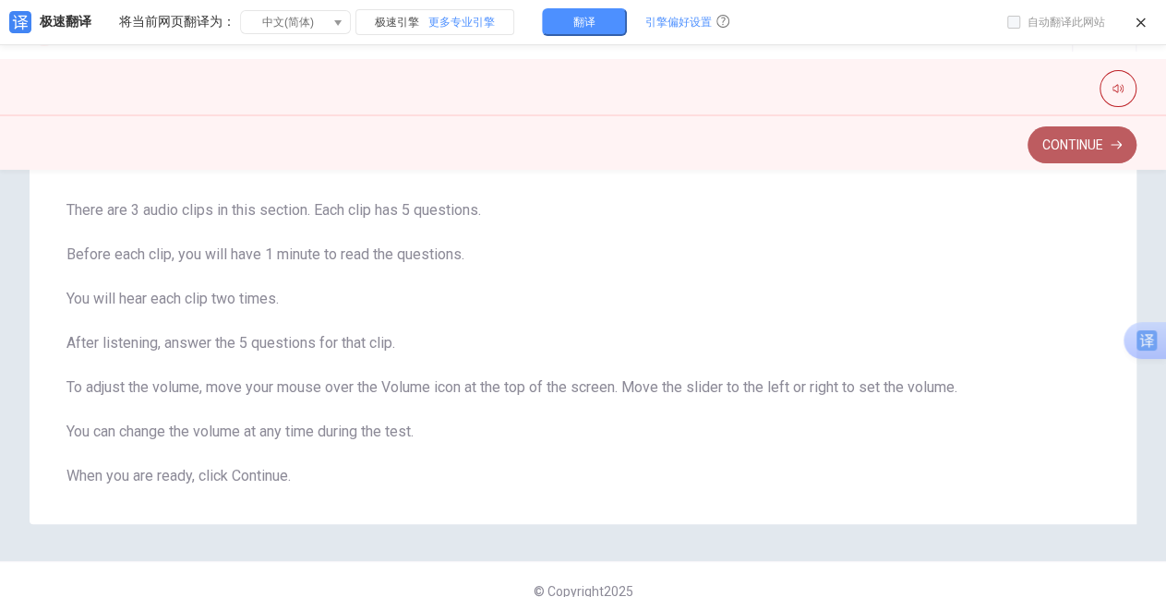
click at [1069, 150] on button "Continue" at bounding box center [1081, 144] width 109 height 37
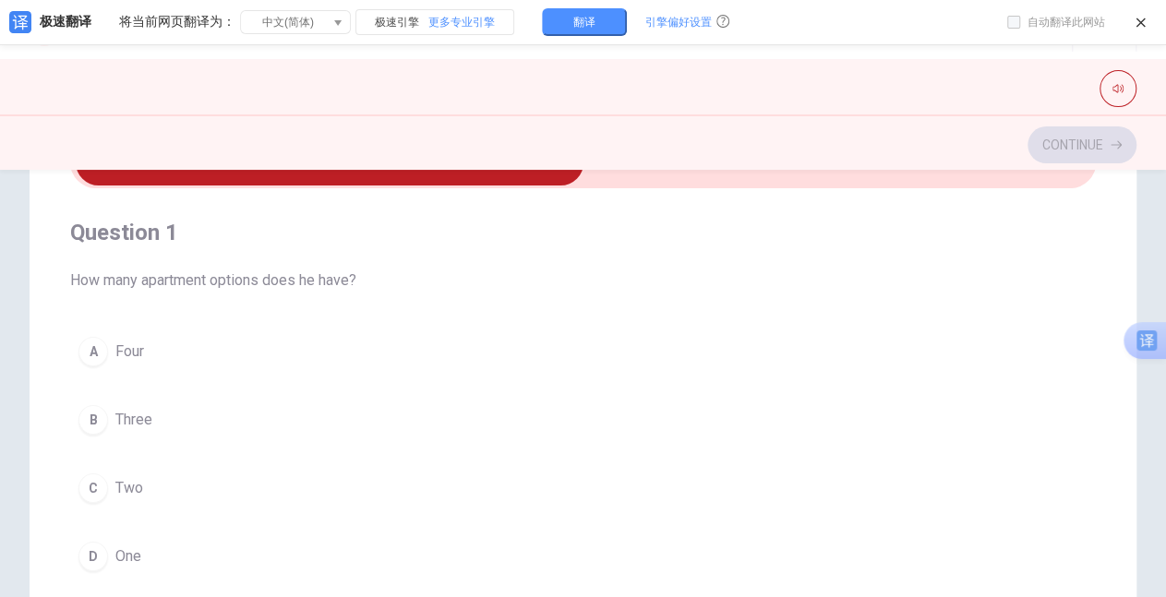
click at [414, 375] on div "A Four B Three C Two D One" at bounding box center [582, 454] width 1025 height 251
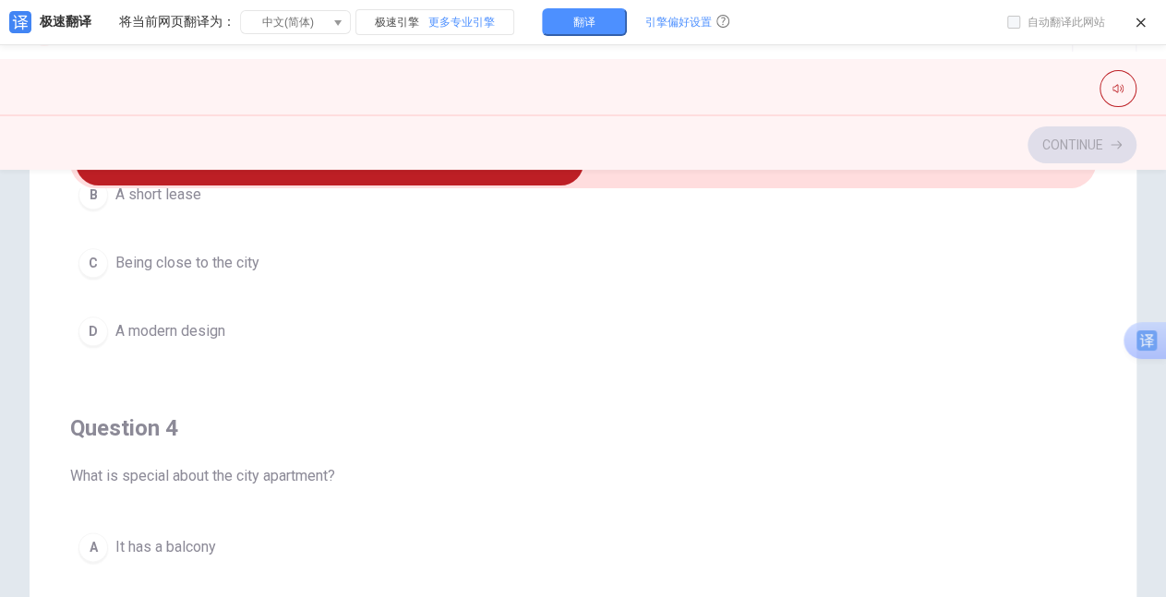
scroll to position [1067, 0]
click at [1102, 448] on div "Question 1 How many apartment options does he have? A Four B Three C Two D One …" at bounding box center [583, 467] width 1107 height 742
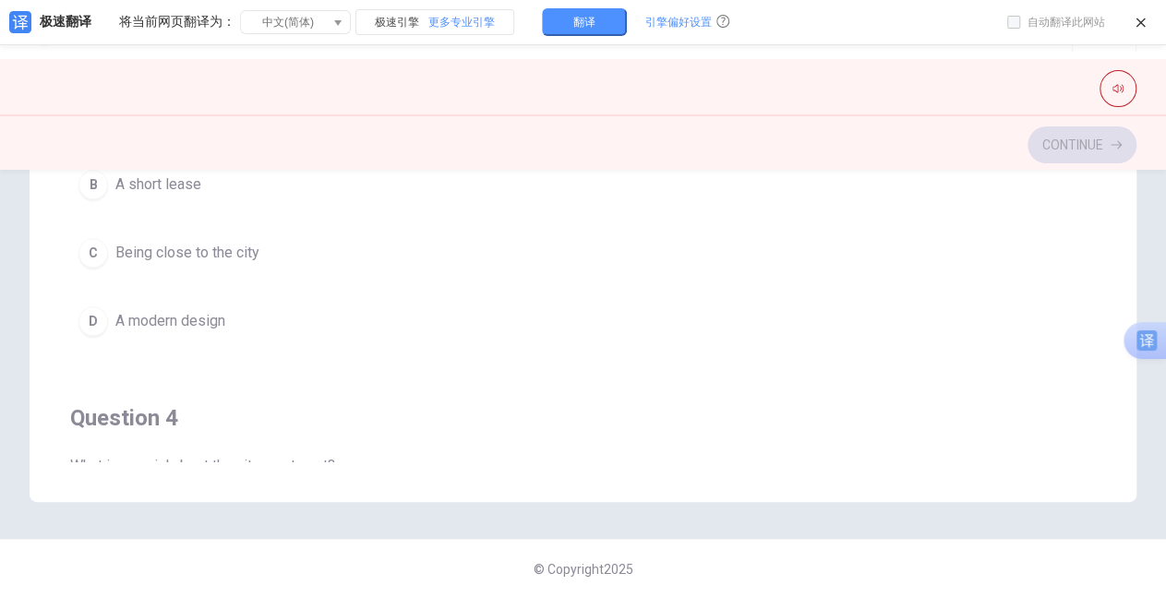
scroll to position [739, 0]
click at [1104, 247] on div "Question 1 How many apartment options does he have? A Four B Three C Two D One …" at bounding box center [583, 131] width 1107 height 742
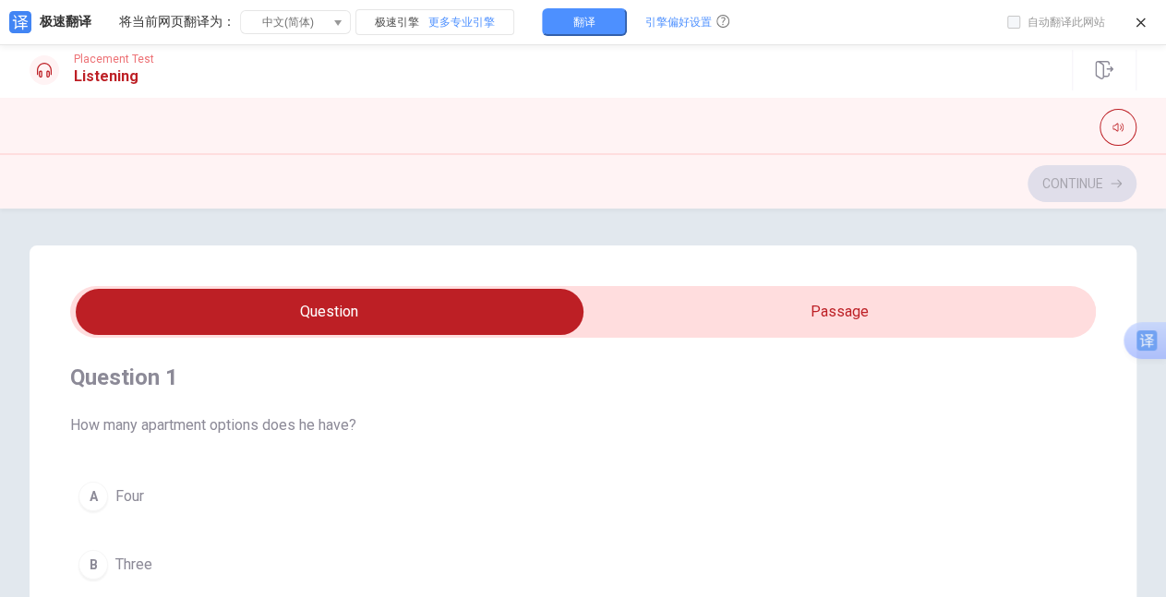
scroll to position [0, 0]
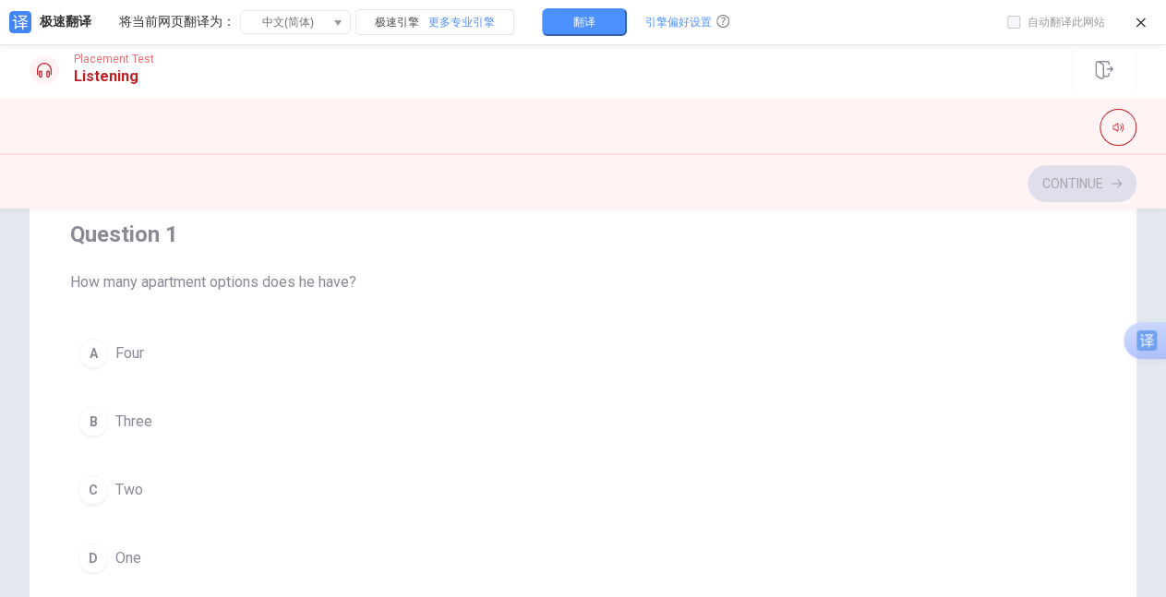
scroll to position [185, 0]
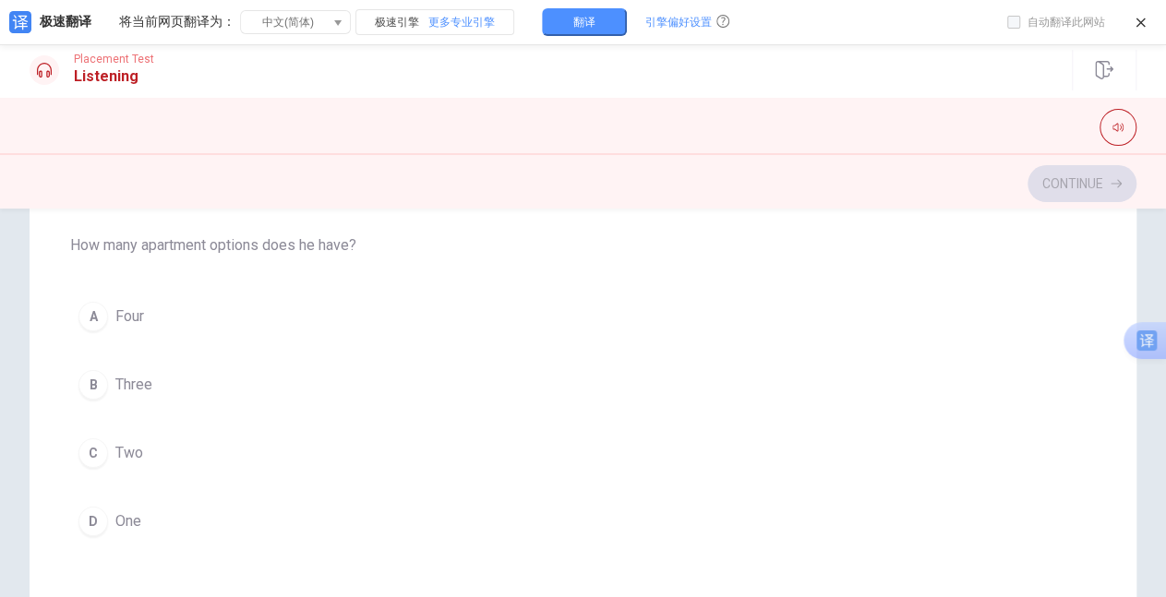
click at [92, 454] on div "C" at bounding box center [93, 453] width 30 height 30
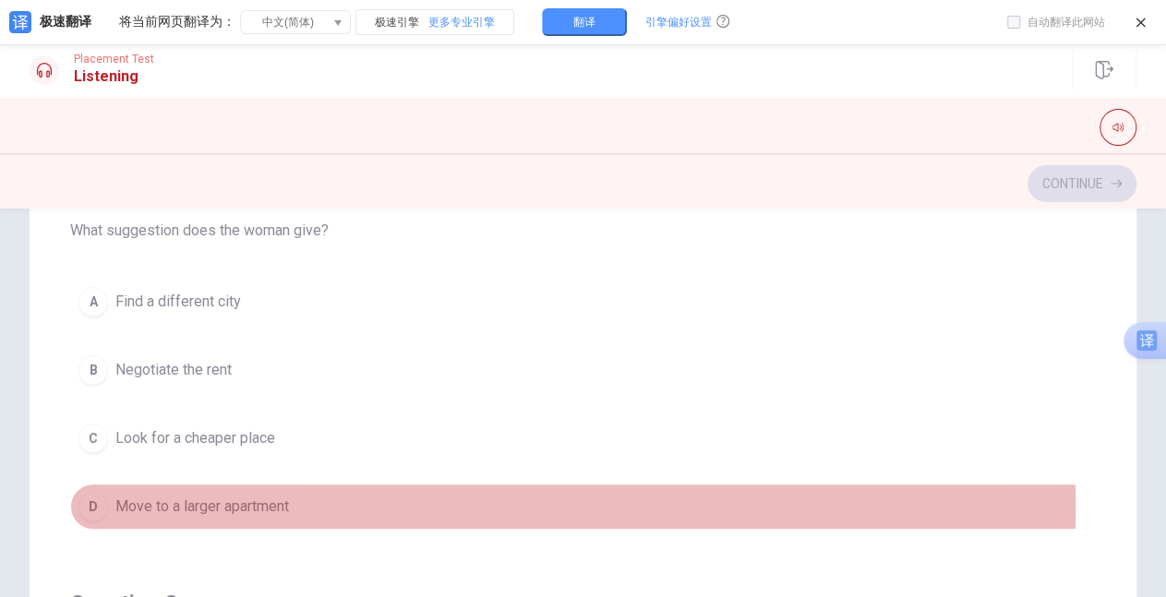
click at [94, 501] on div "D" at bounding box center [93, 507] width 30 height 30
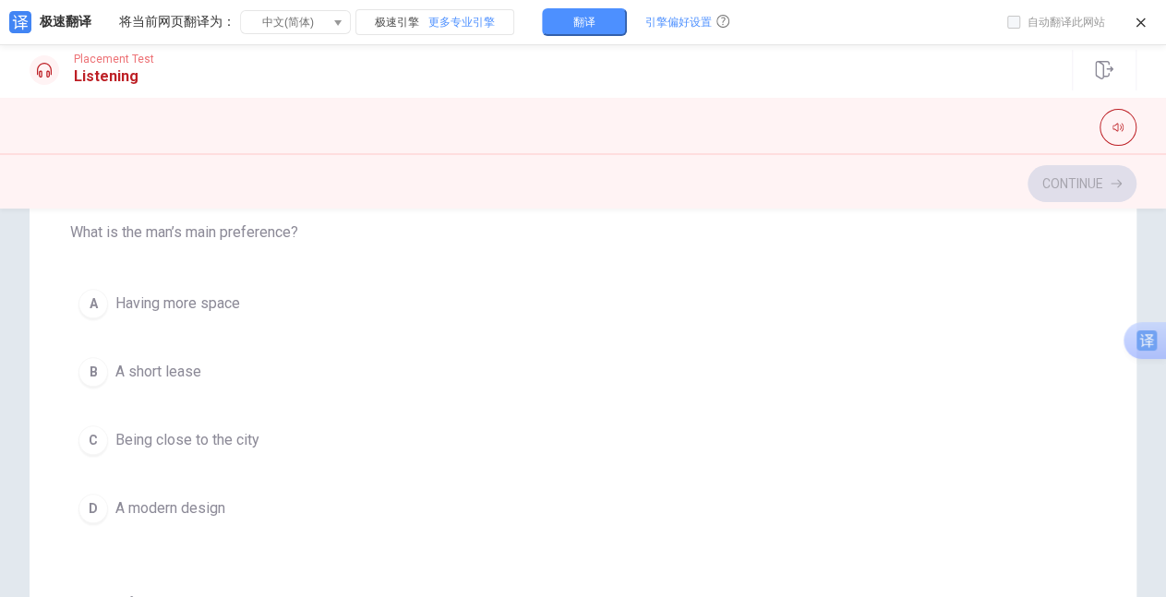
scroll to position [838, 0]
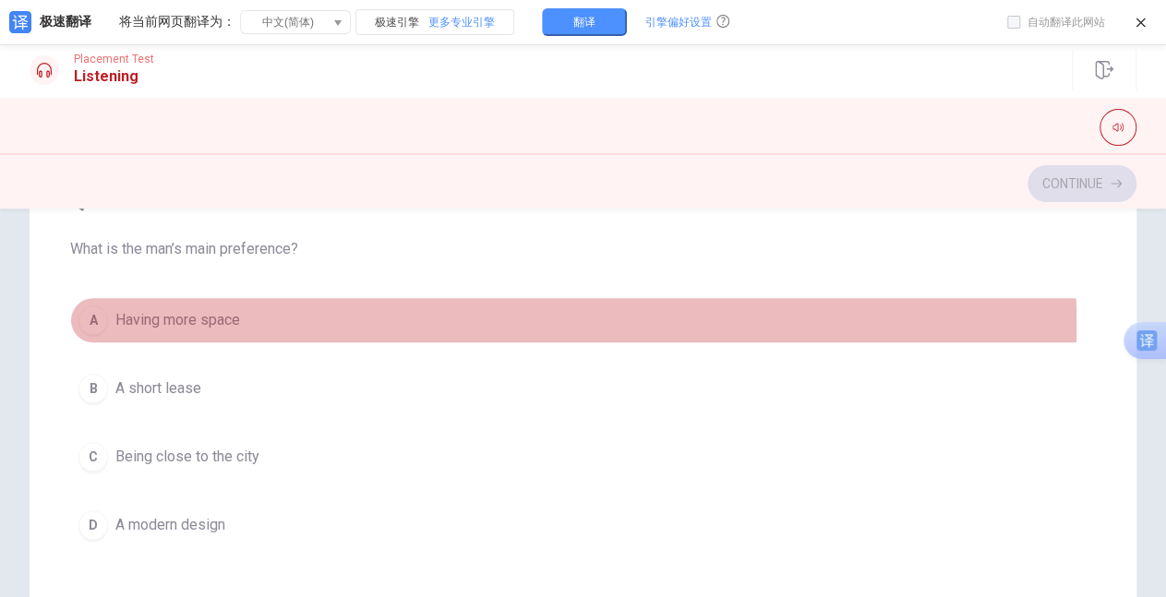
click at [94, 323] on div "A" at bounding box center [93, 321] width 30 height 30
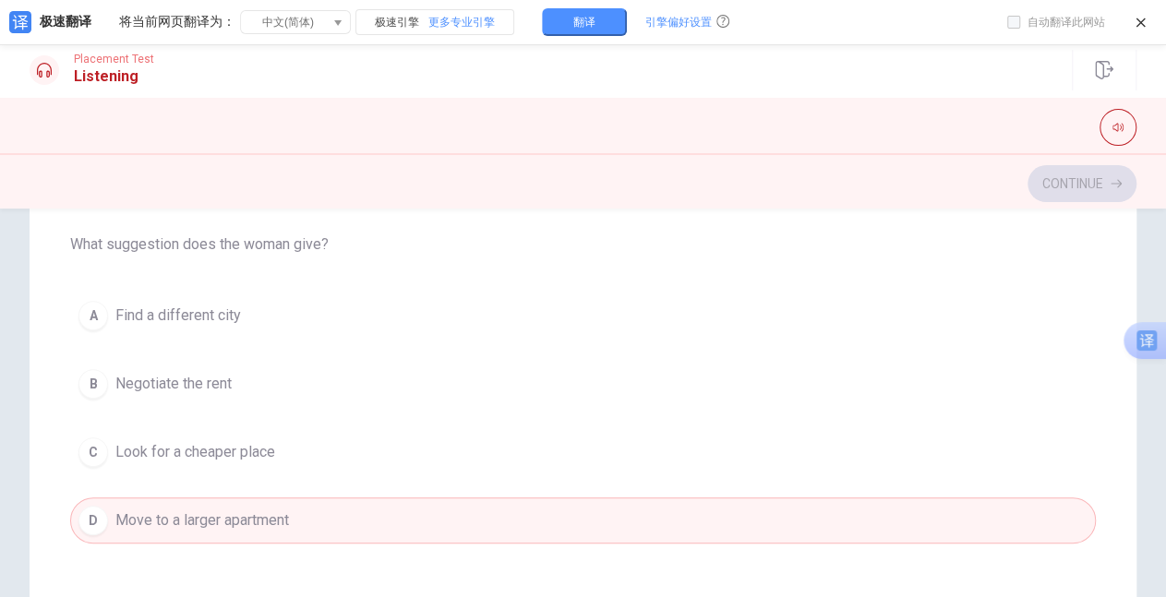
scroll to position [415, 0]
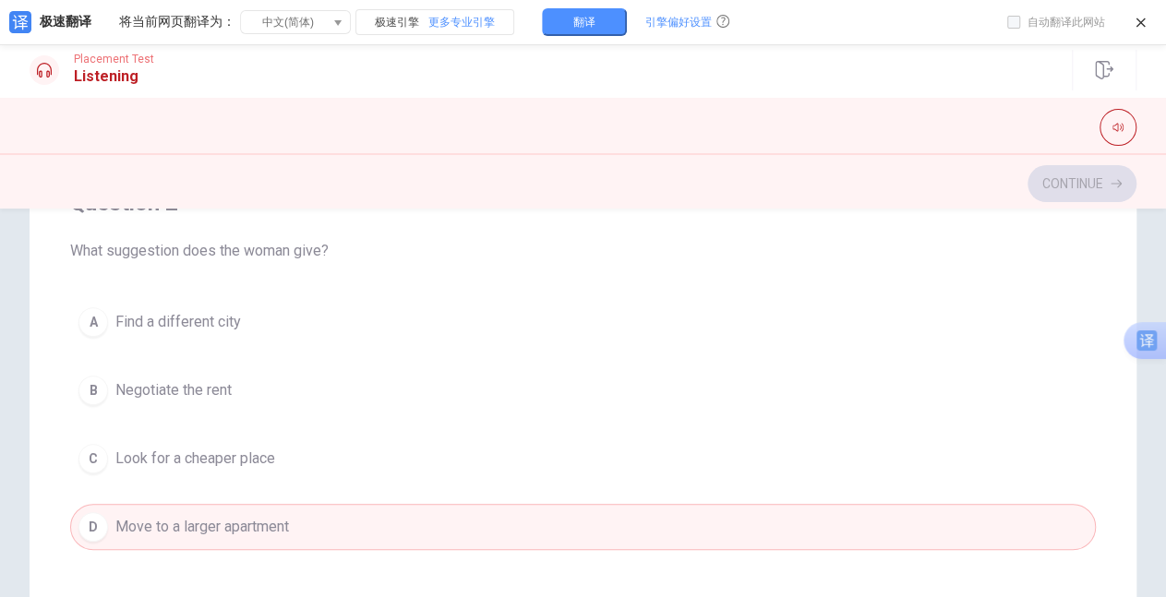
click at [103, 386] on div "B" at bounding box center [93, 391] width 30 height 30
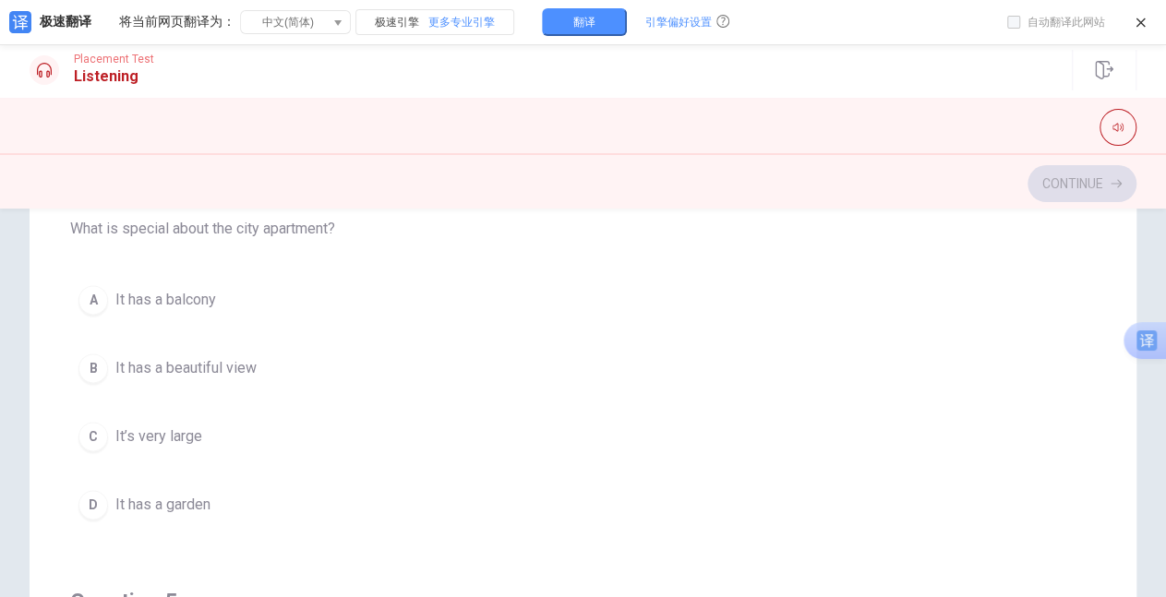
scroll to position [1292, 0]
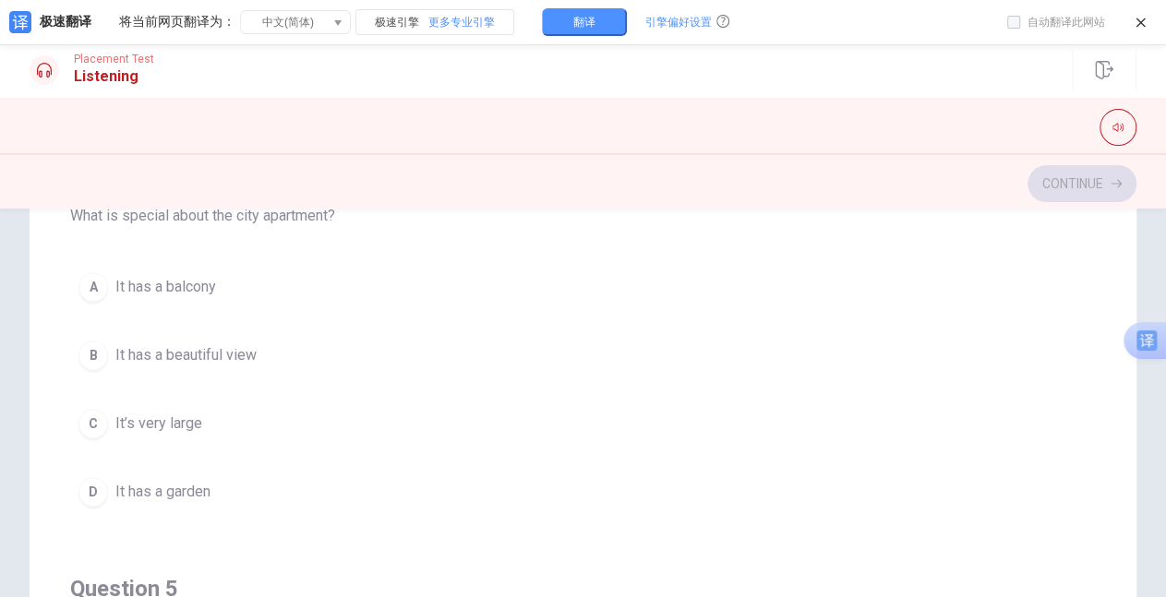
click at [86, 343] on div "B" at bounding box center [93, 356] width 30 height 30
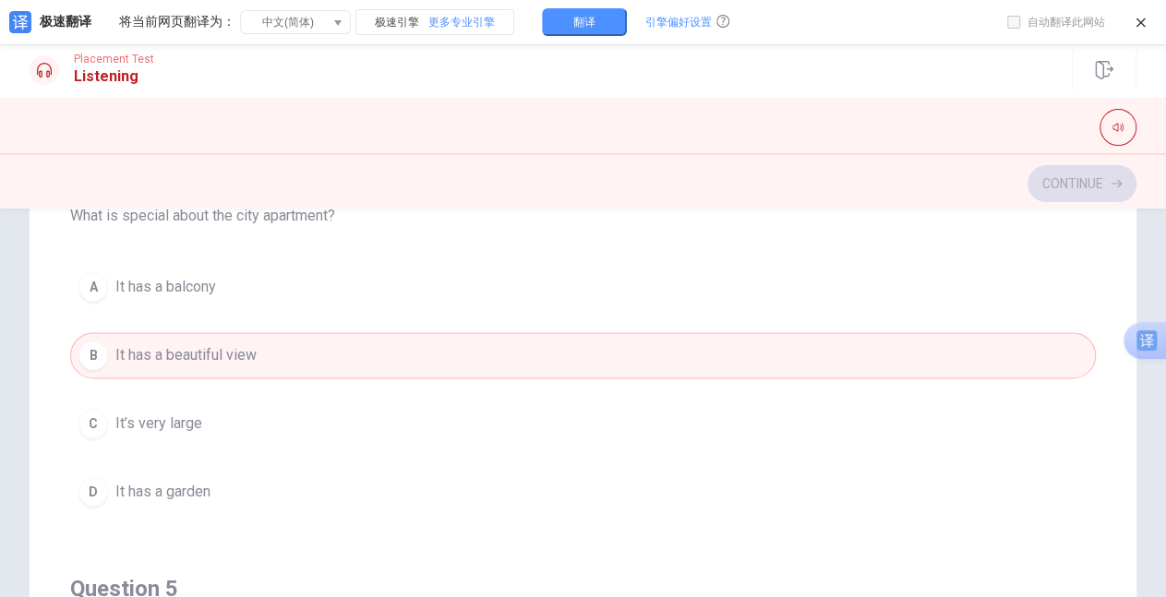
click at [1107, 418] on div "Question 1 How many apartment options does he have? A Four B Three C Two D One …" at bounding box center [583, 432] width 1107 height 742
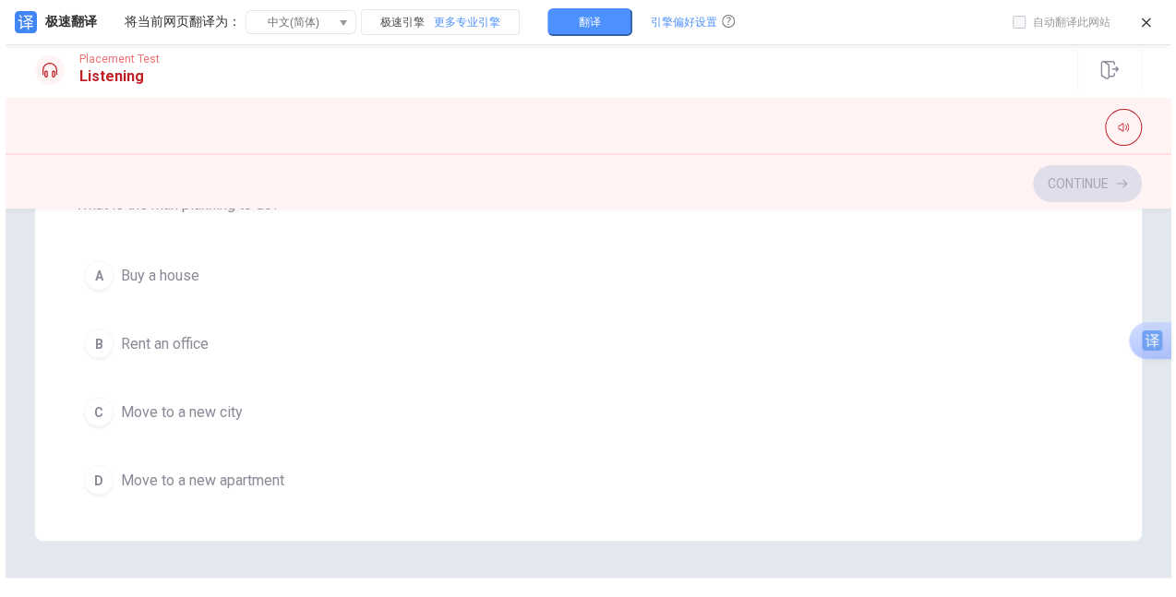
scroll to position [1482, 0]
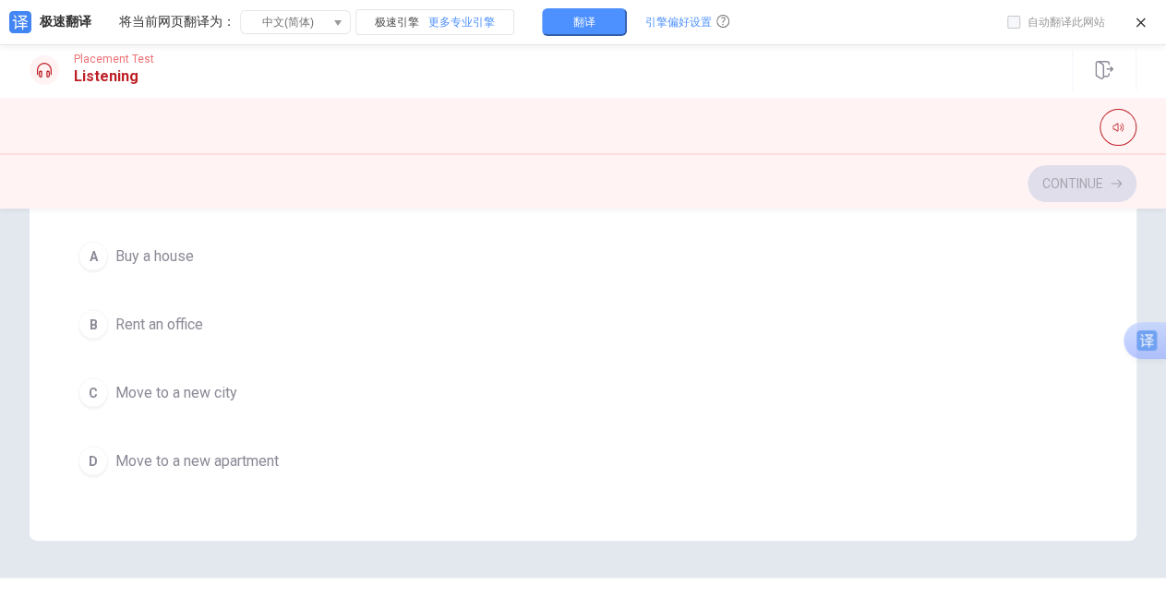
click at [90, 453] on div "D" at bounding box center [93, 461] width 30 height 30
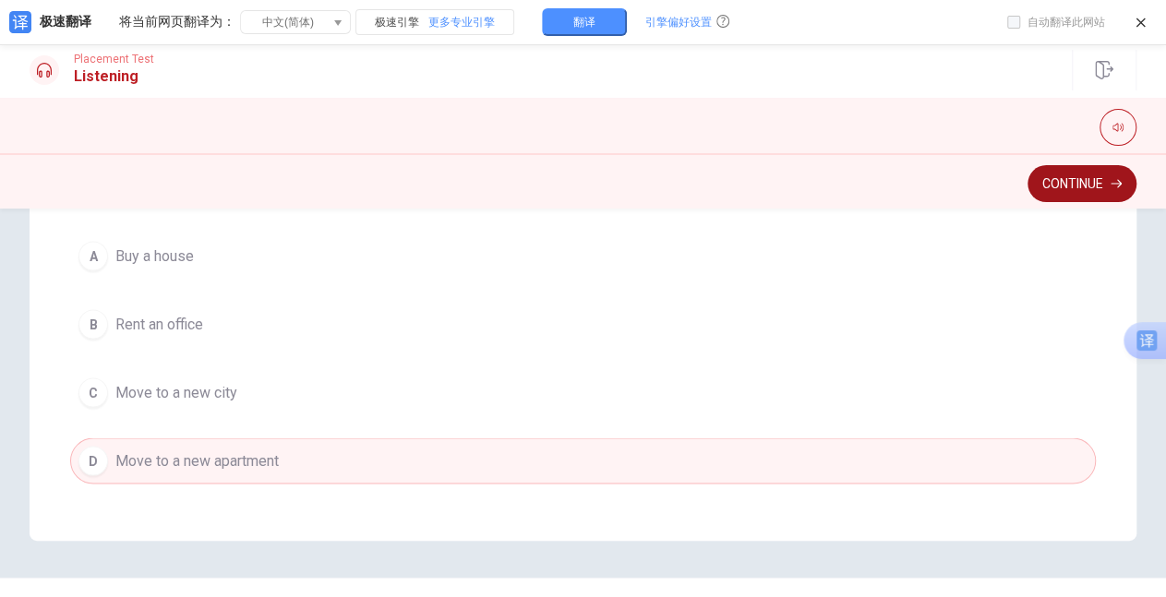
click at [1076, 190] on button "Continue" at bounding box center [1081, 183] width 109 height 37
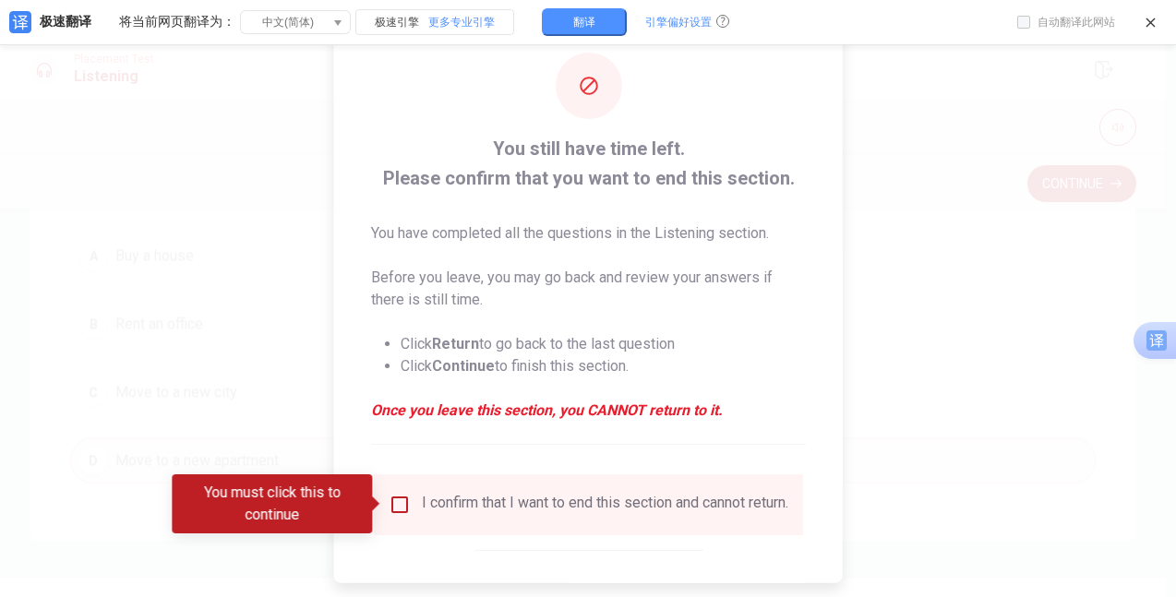
click at [908, 310] on div at bounding box center [588, 298] width 1176 height 597
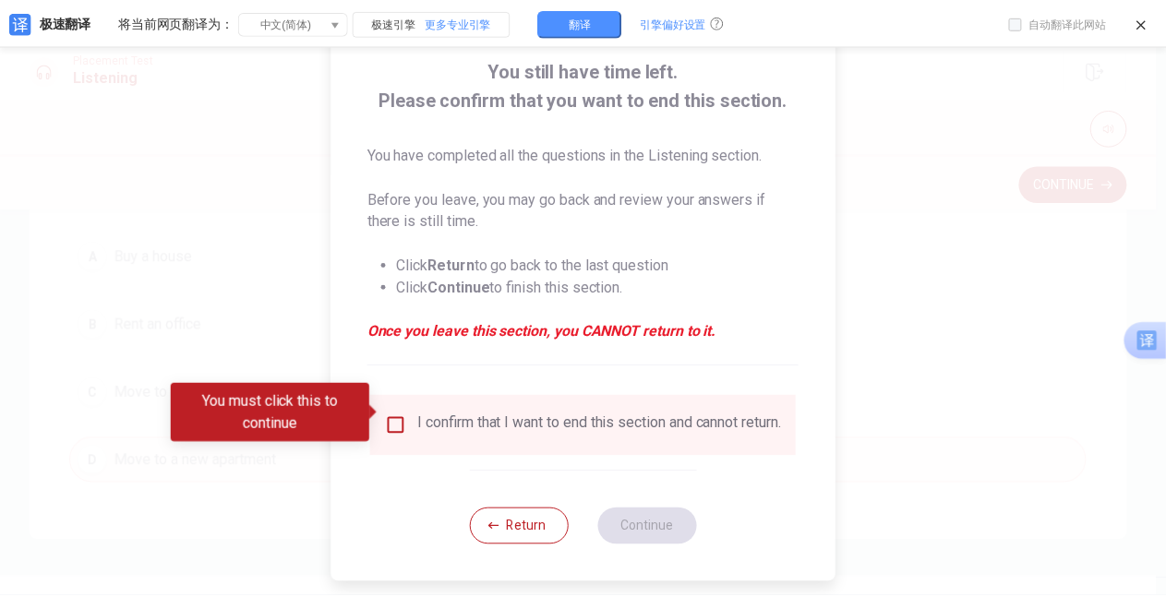
scroll to position [90, 0]
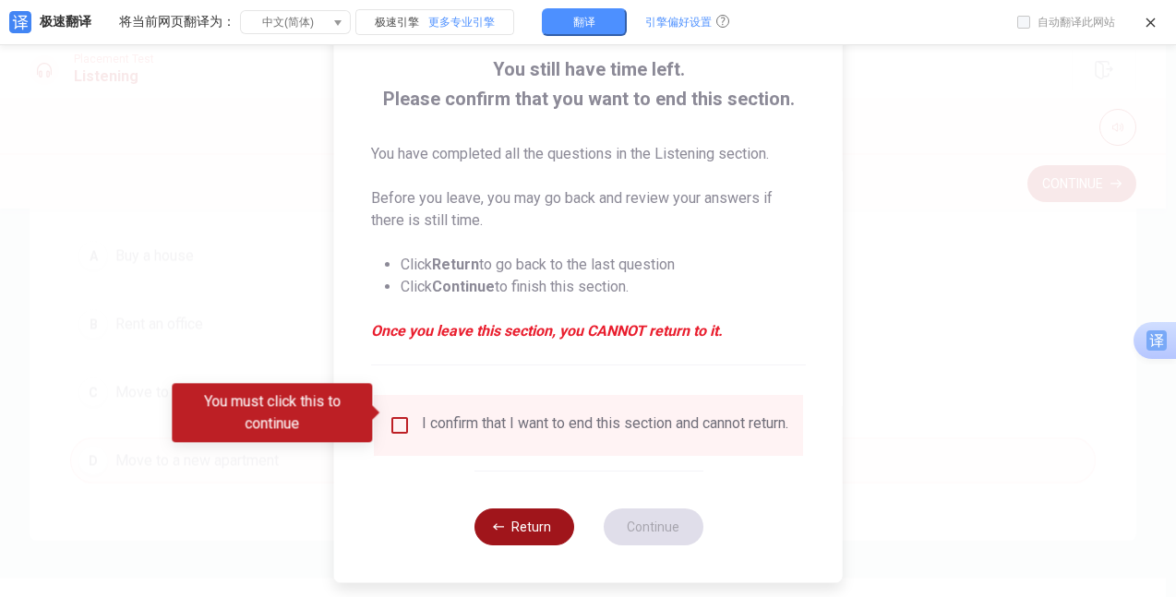
click at [514, 530] on button "Return" at bounding box center [524, 527] width 100 height 37
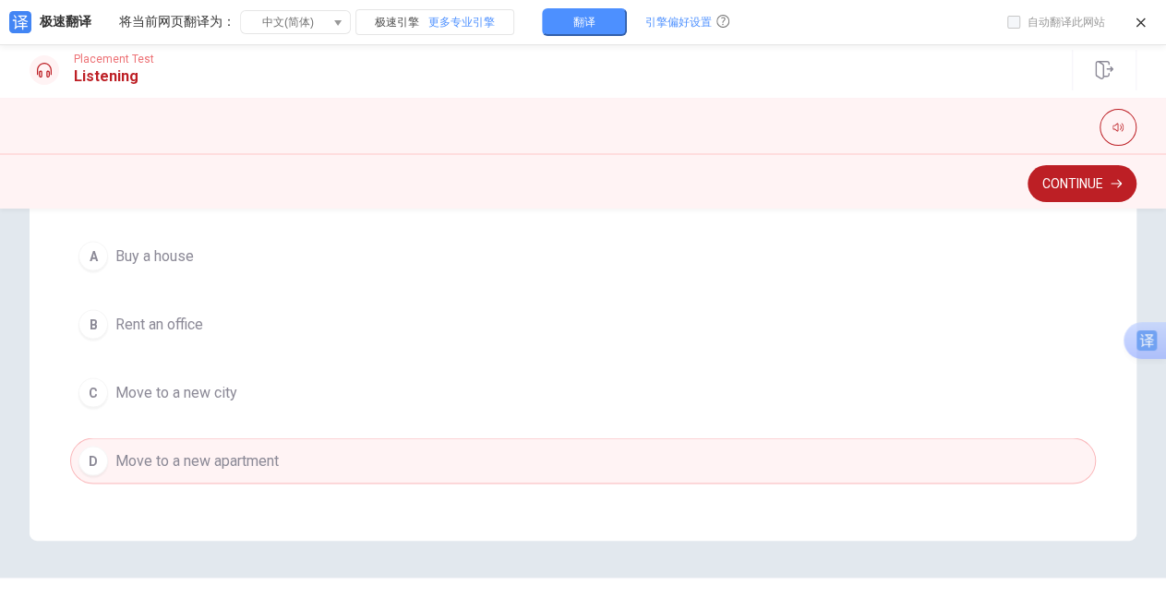
click at [1100, 363] on div "Question 1 How many apartment options does he have? A Four B Three C Two D One …" at bounding box center [583, 170] width 1107 height 742
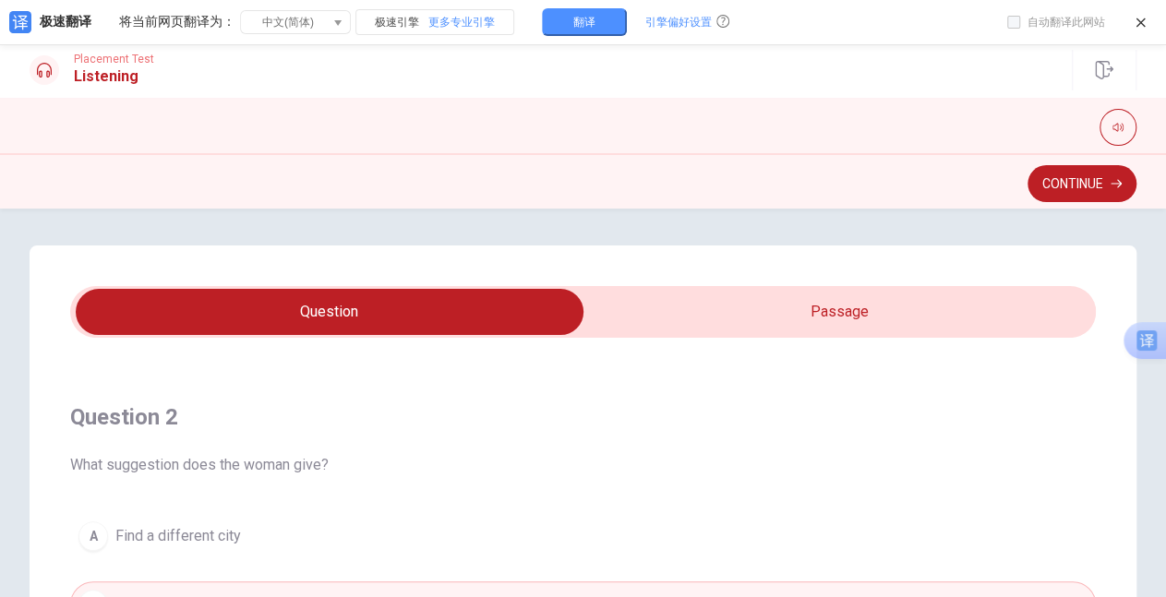
scroll to position [375, 0]
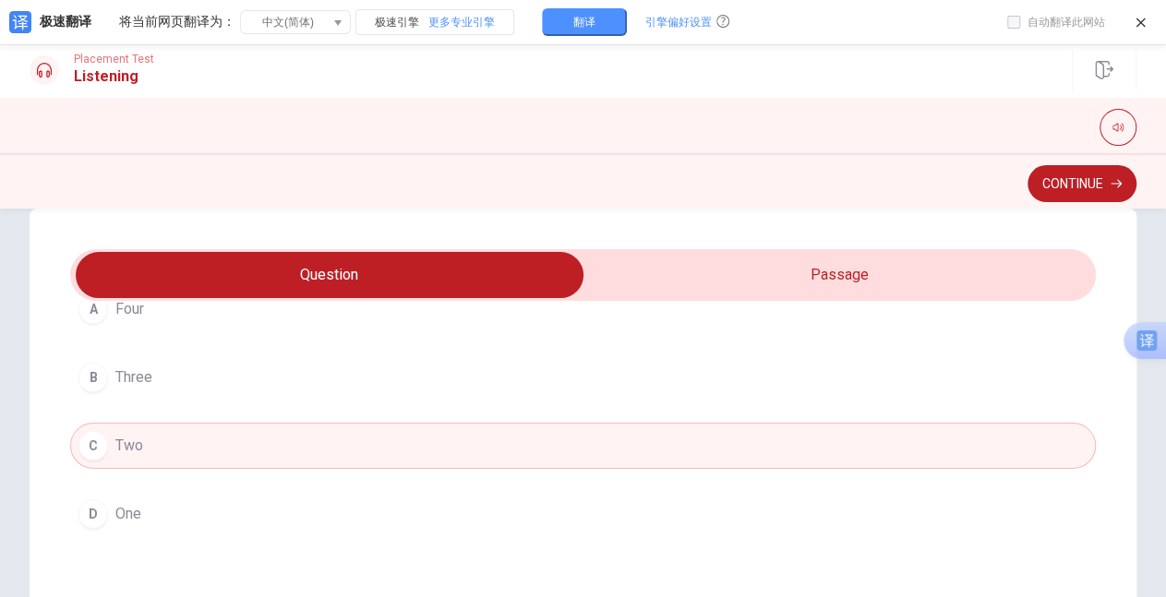
scroll to position [153, 0]
click at [1109, 379] on div "Question 1 How many apartment options does he have? A Four B Three C Two D One …" at bounding box center [583, 580] width 1107 height 742
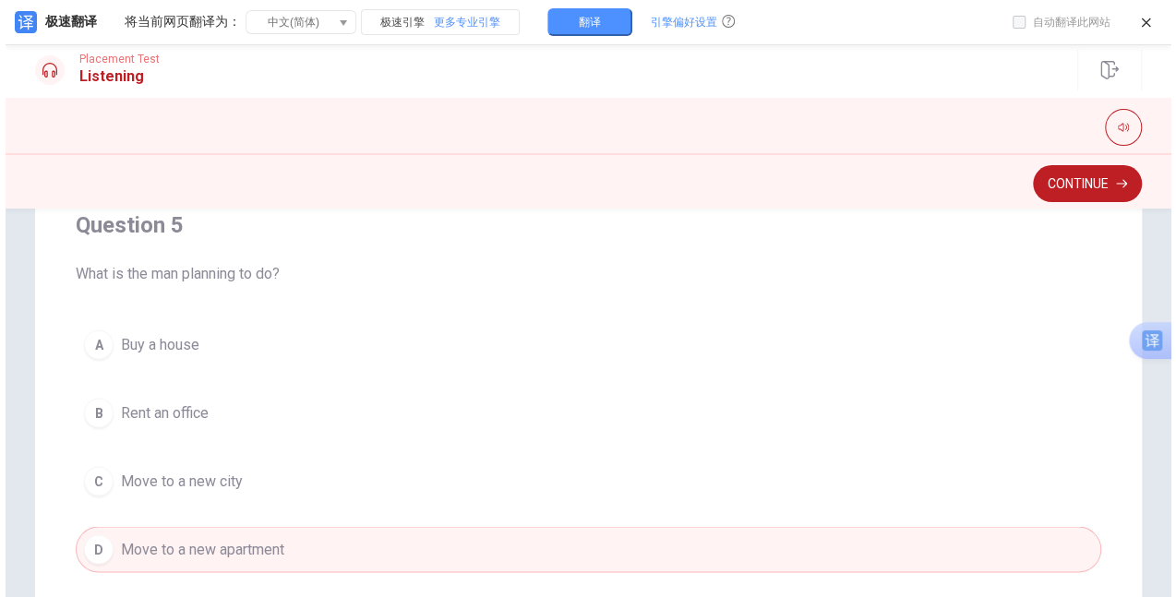
scroll to position [369, 0]
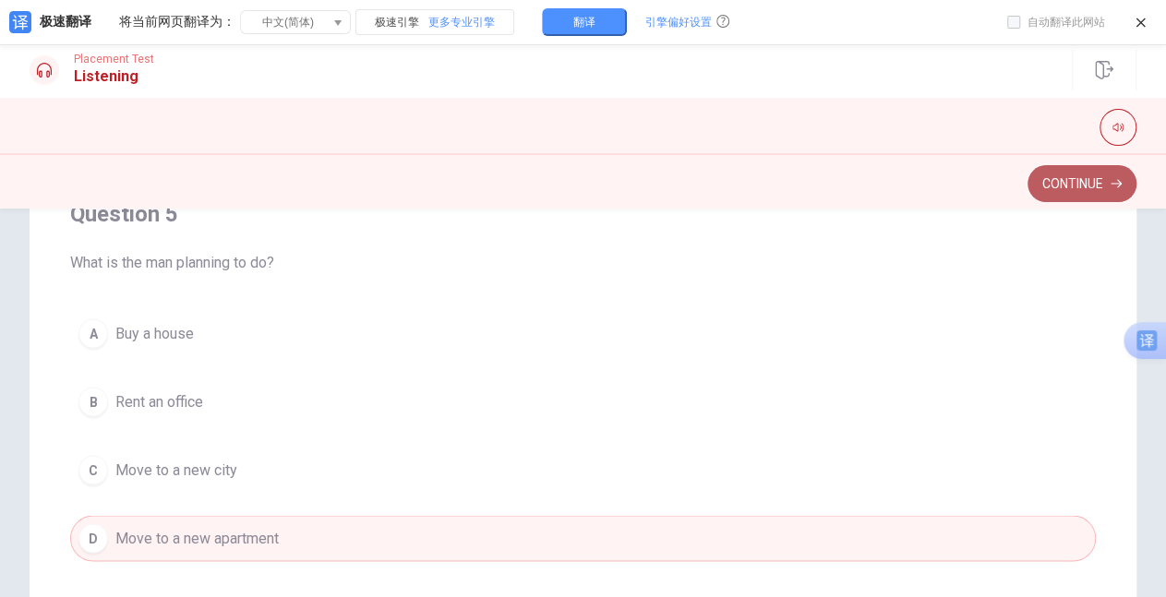
click at [1063, 190] on button "Continue" at bounding box center [1081, 183] width 109 height 37
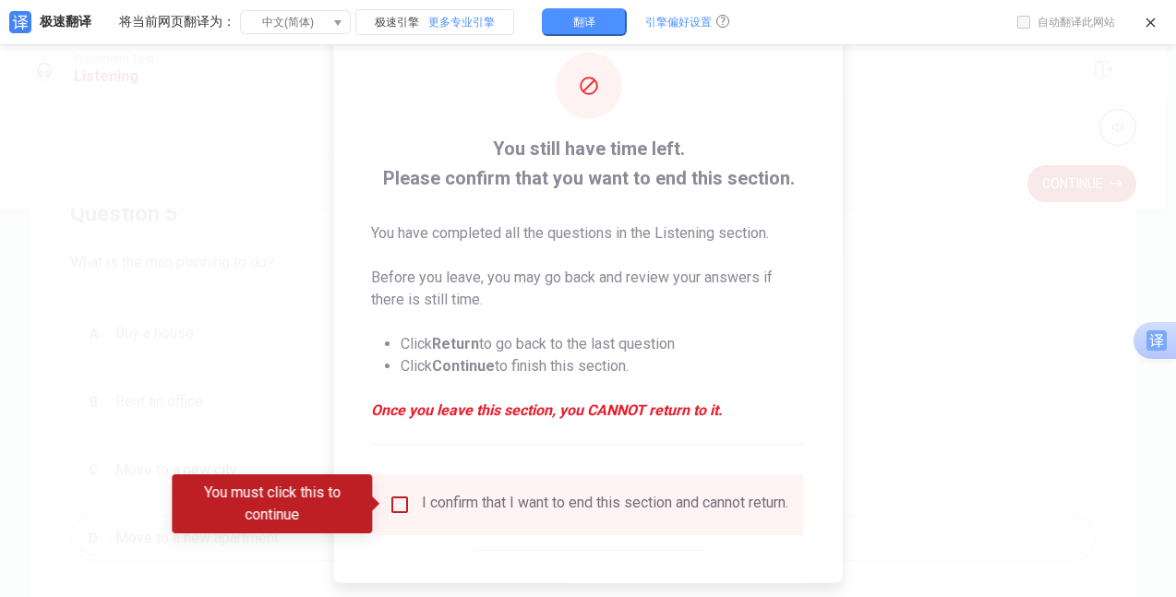
click at [400, 504] on input "You must click this to continue" at bounding box center [400, 504] width 22 height 22
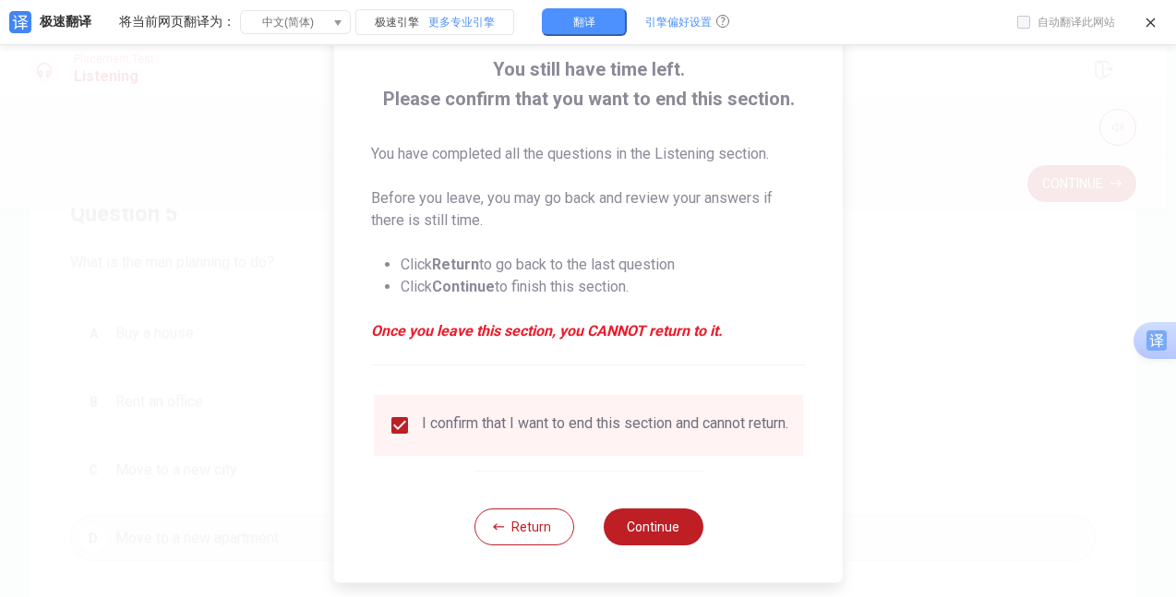
scroll to position [90, 0]
click at [650, 527] on button "Continue" at bounding box center [653, 527] width 100 height 37
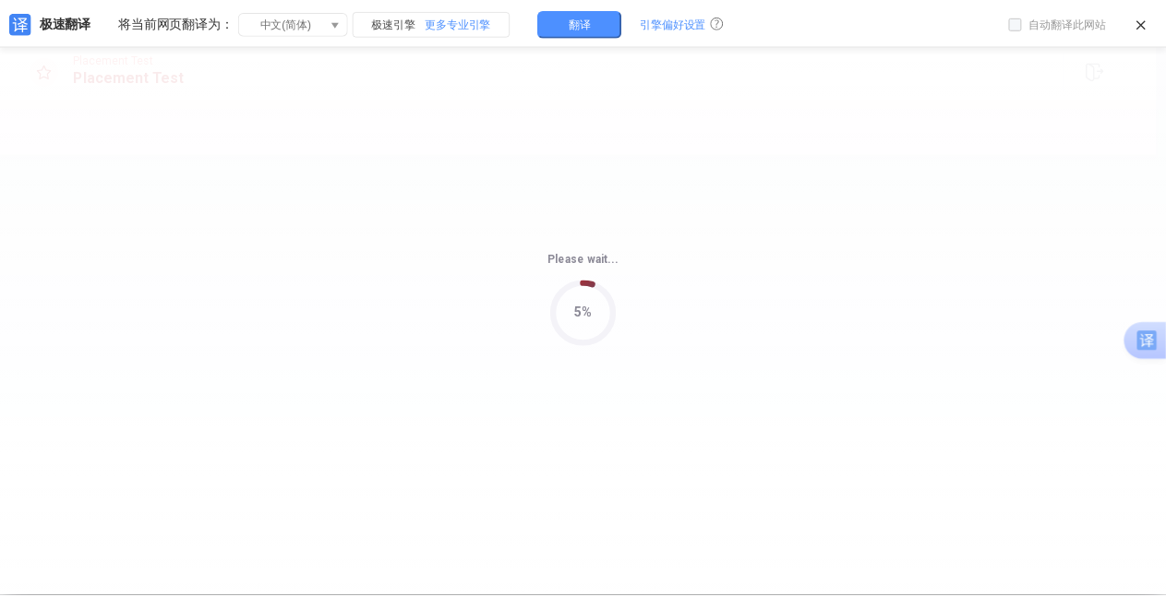
scroll to position [0, 0]
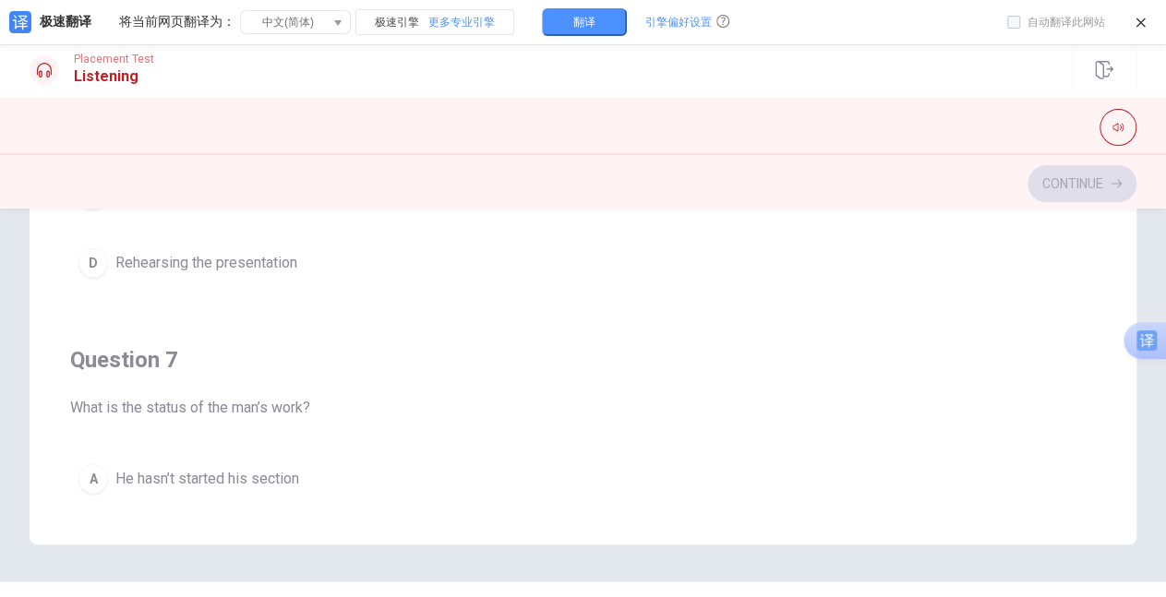
scroll to position [447, 0]
click at [1020, 338] on div "Question 7 What is the status of the man’s work? A He hasn’t started his sectio…" at bounding box center [582, 522] width 1025 height 421
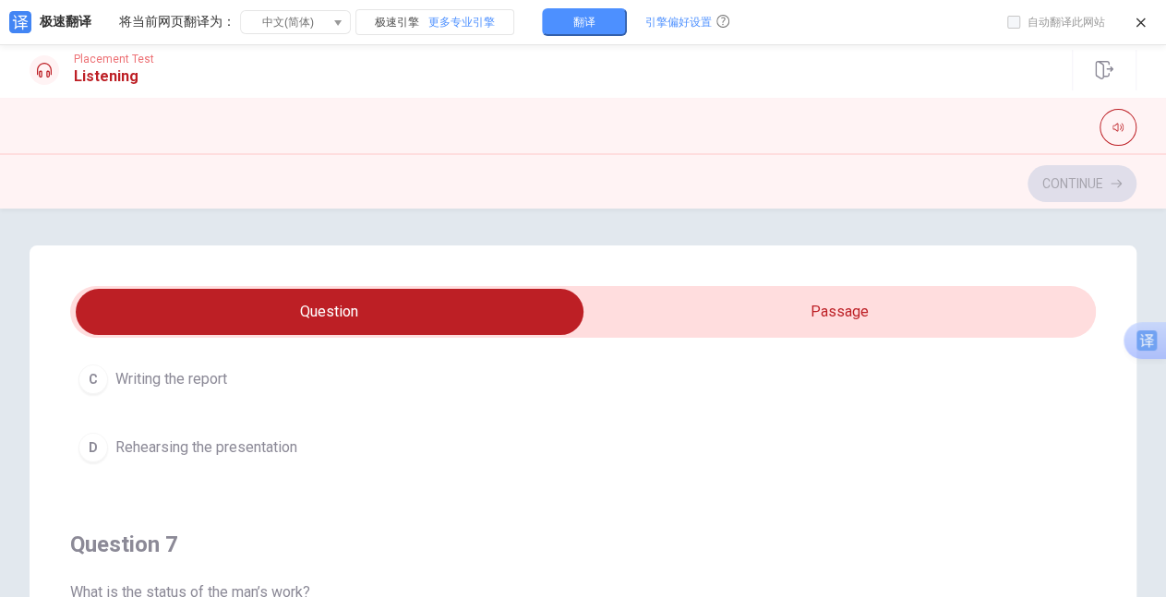
scroll to position [170, 0]
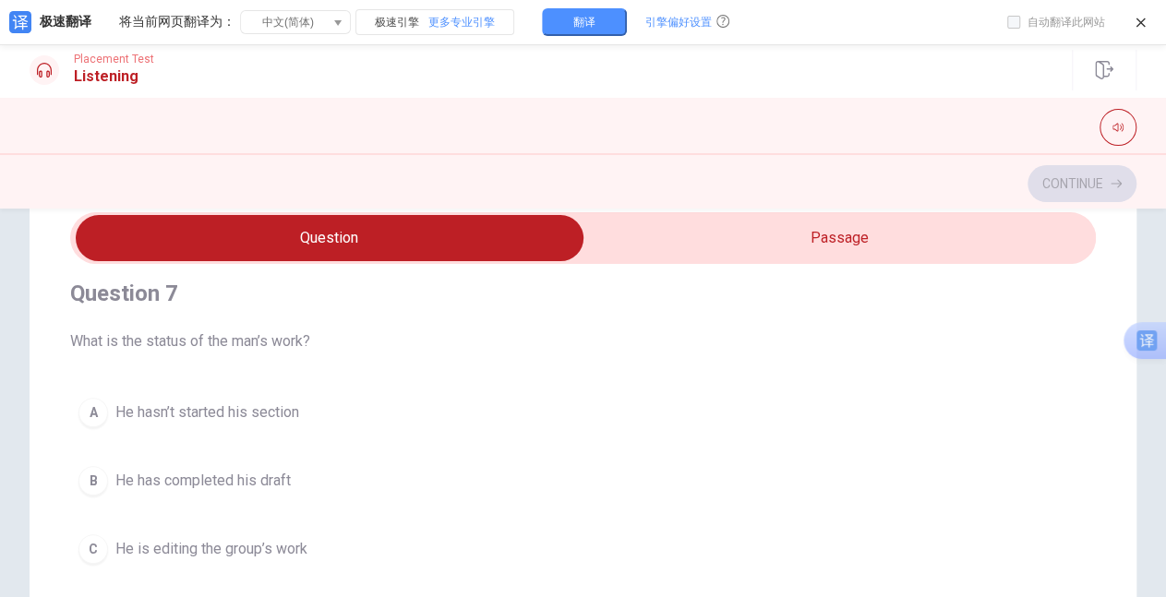
scroll to position [441, 0]
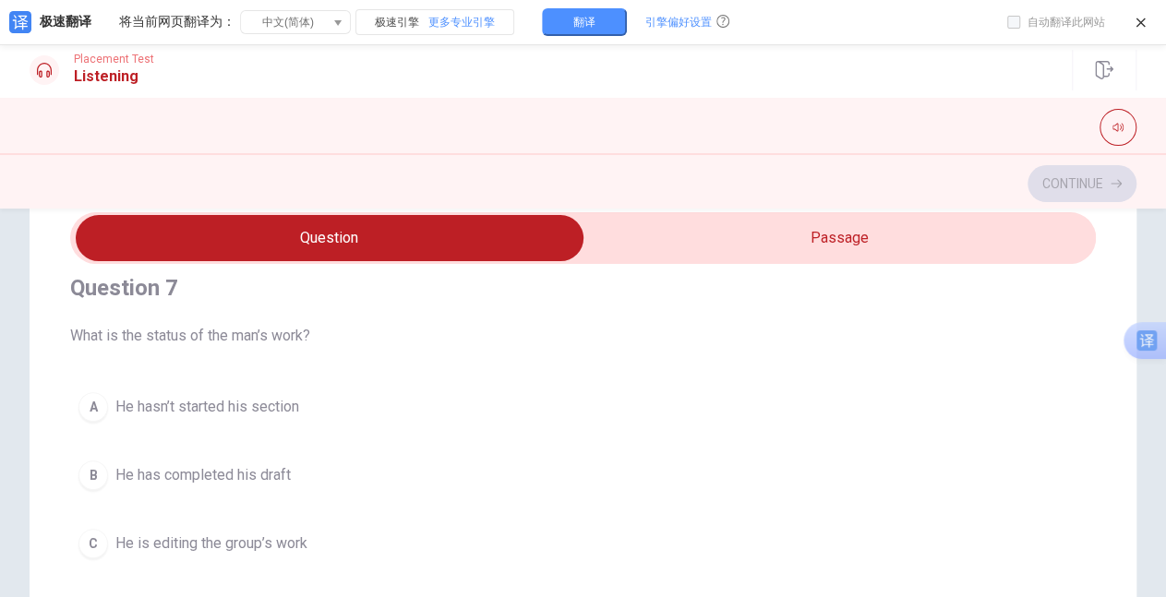
click at [96, 403] on div "A" at bounding box center [93, 407] width 30 height 30
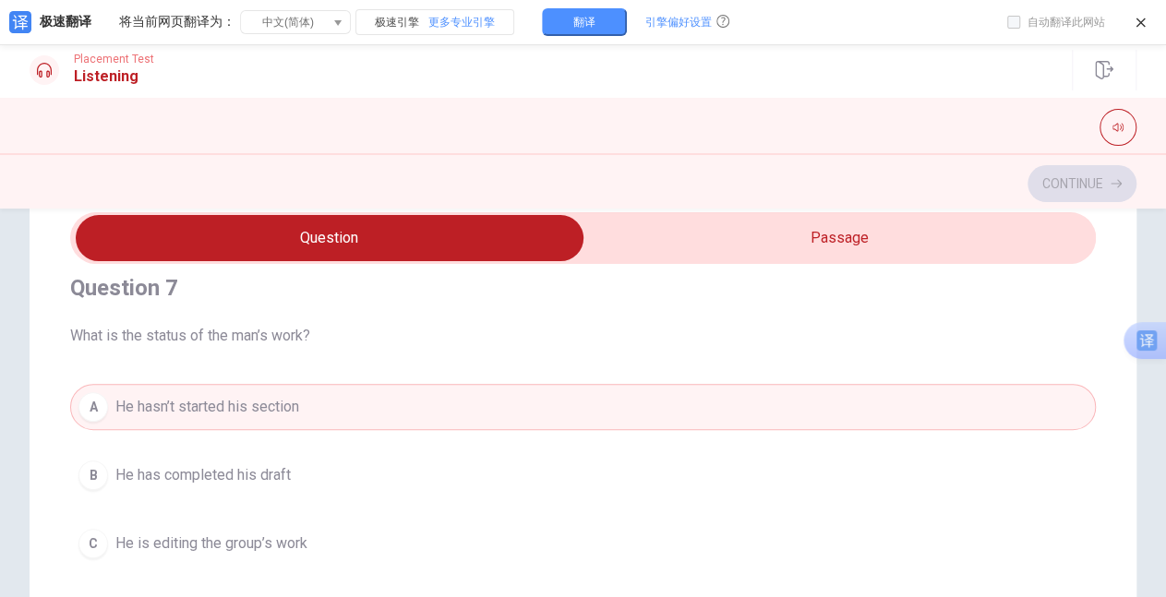
click at [1100, 456] on div "Question 6 What task will the woman handle? A Conducting more research B Creati…" at bounding box center [583, 543] width 1107 height 742
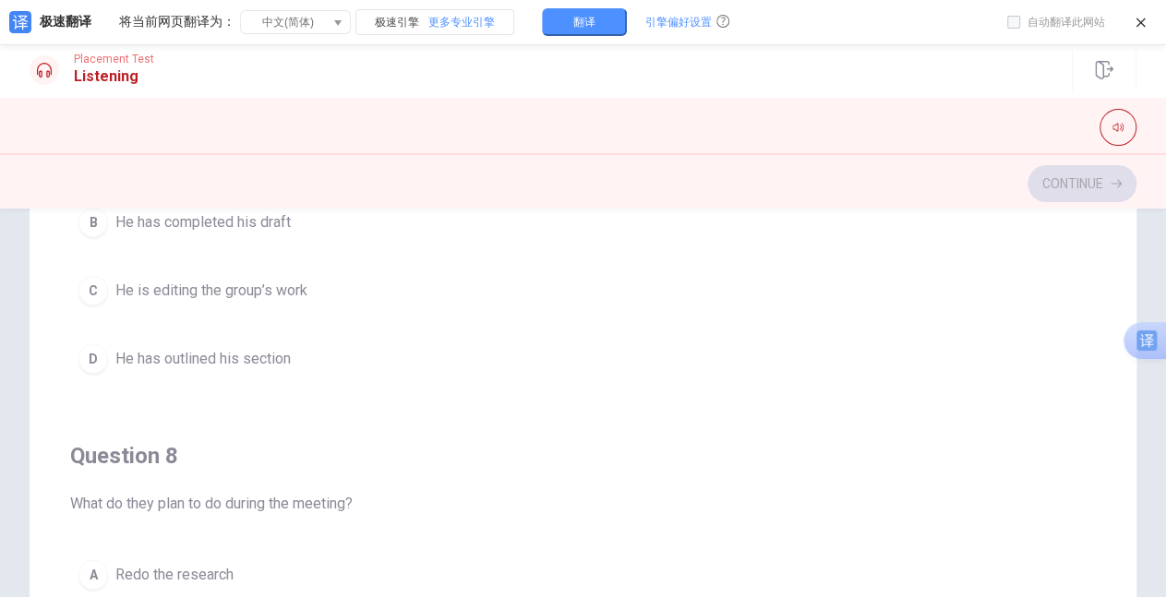
scroll to position [332, 0]
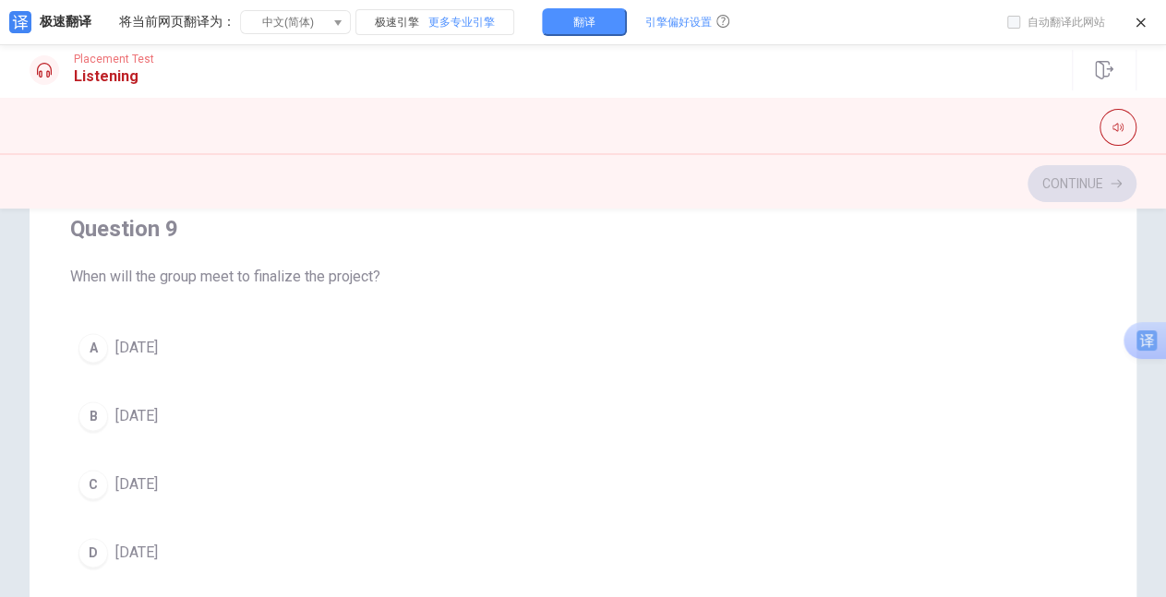
scroll to position [1106, 0]
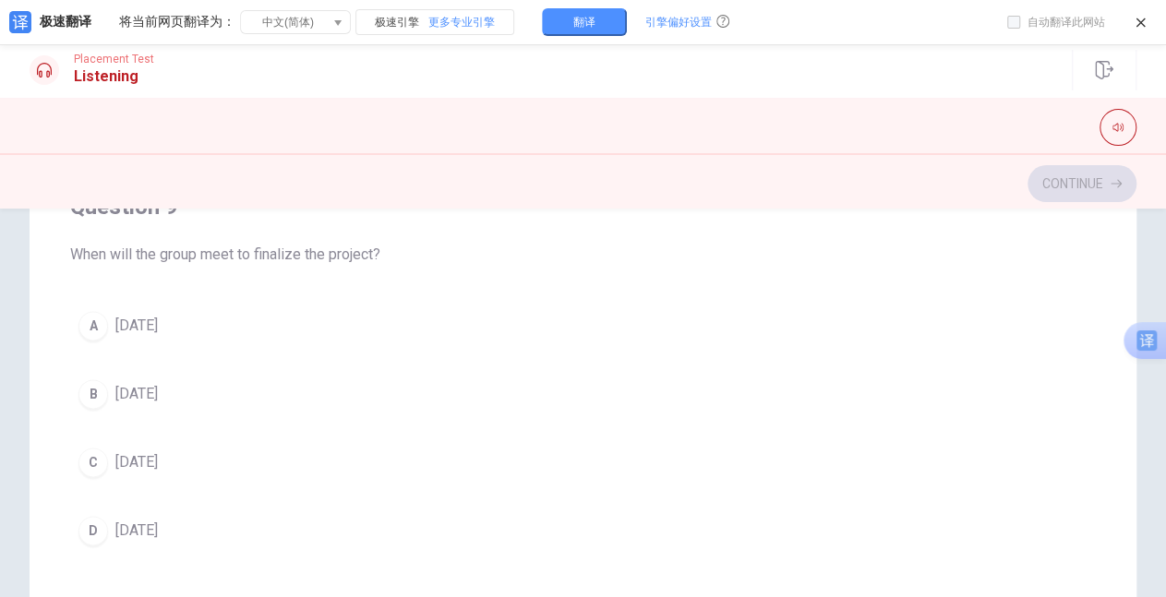
click at [96, 326] on div "A" at bounding box center [93, 326] width 30 height 30
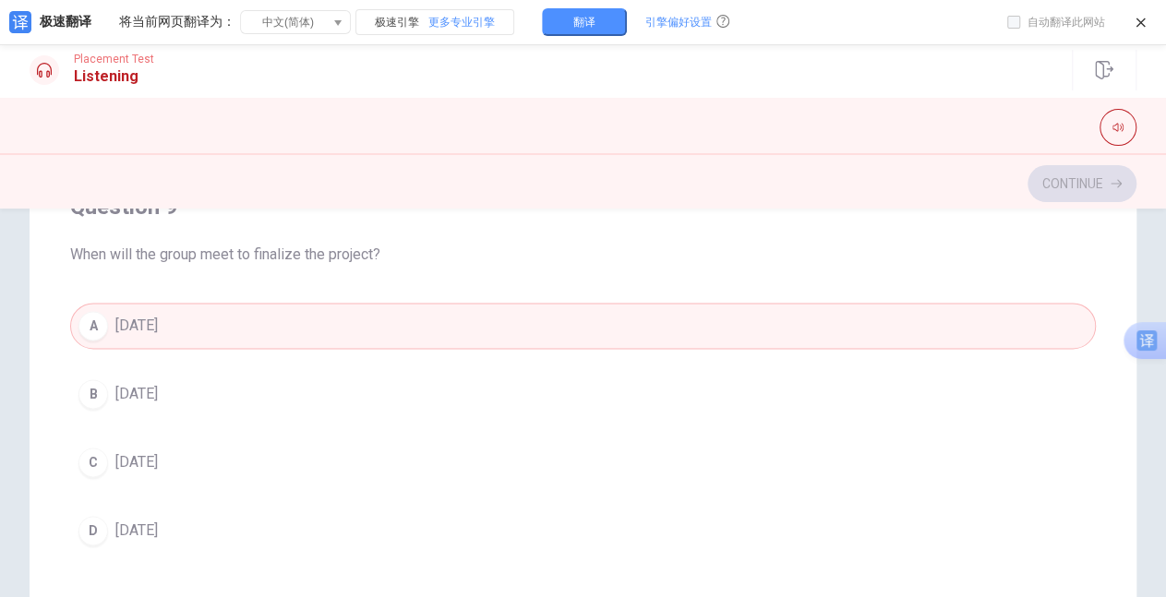
click at [1096, 461] on div "Question 6 What task will the woman handle? A Conducting more research B Creati…" at bounding box center [583, 284] width 1107 height 742
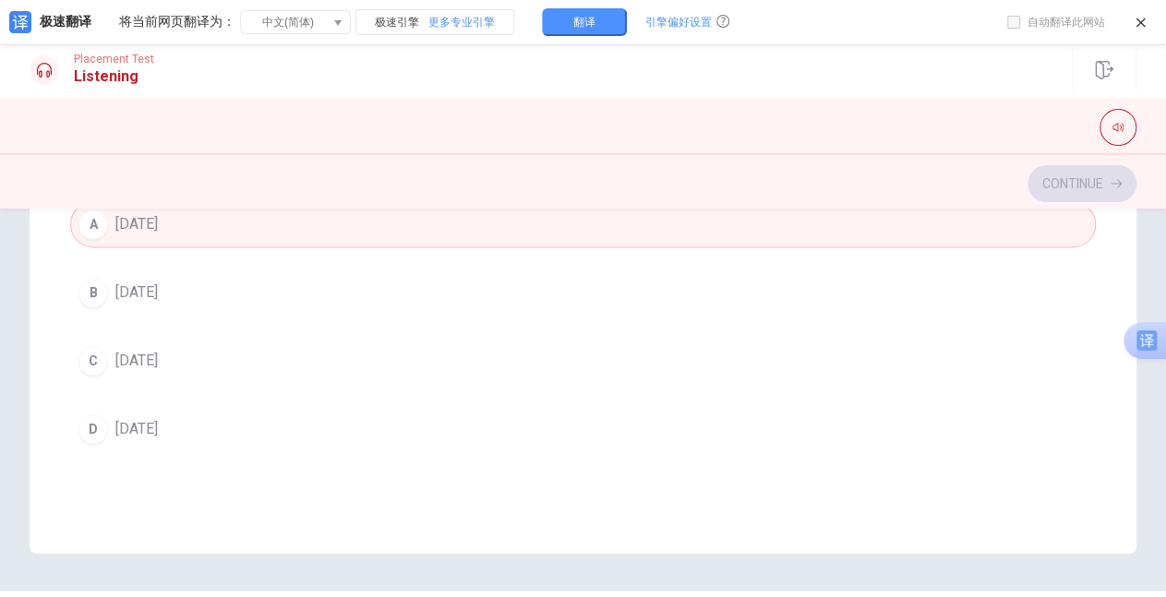
scroll to position [447, 0]
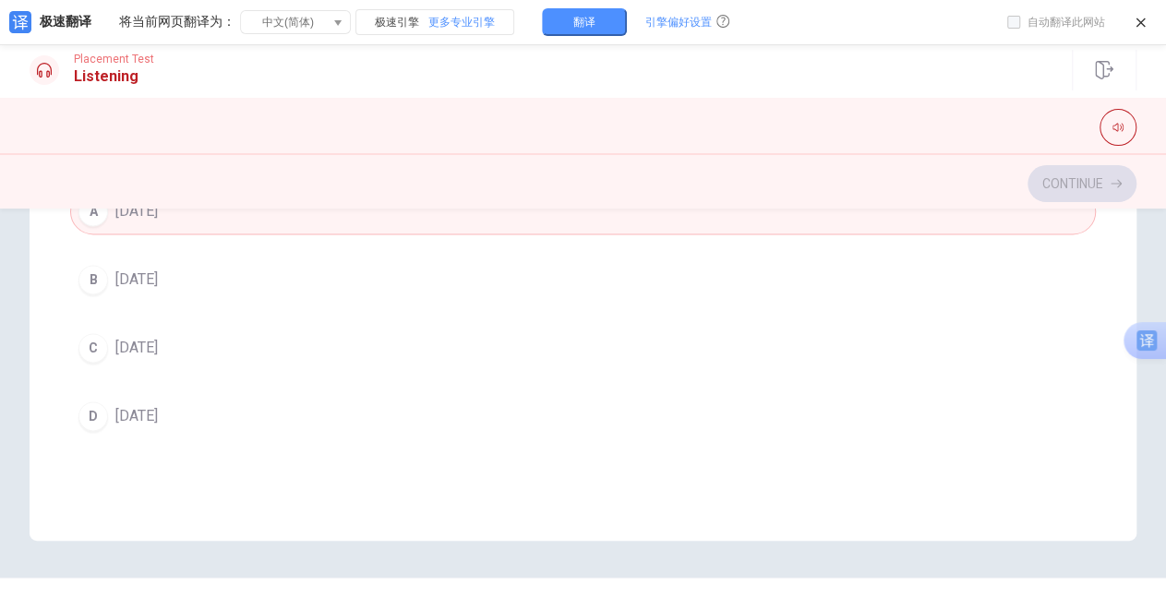
click at [1039, 429] on div "Question 9 When will the group meet to finalize the project? A [DATE] B [DATE] …" at bounding box center [582, 258] width 1025 height 421
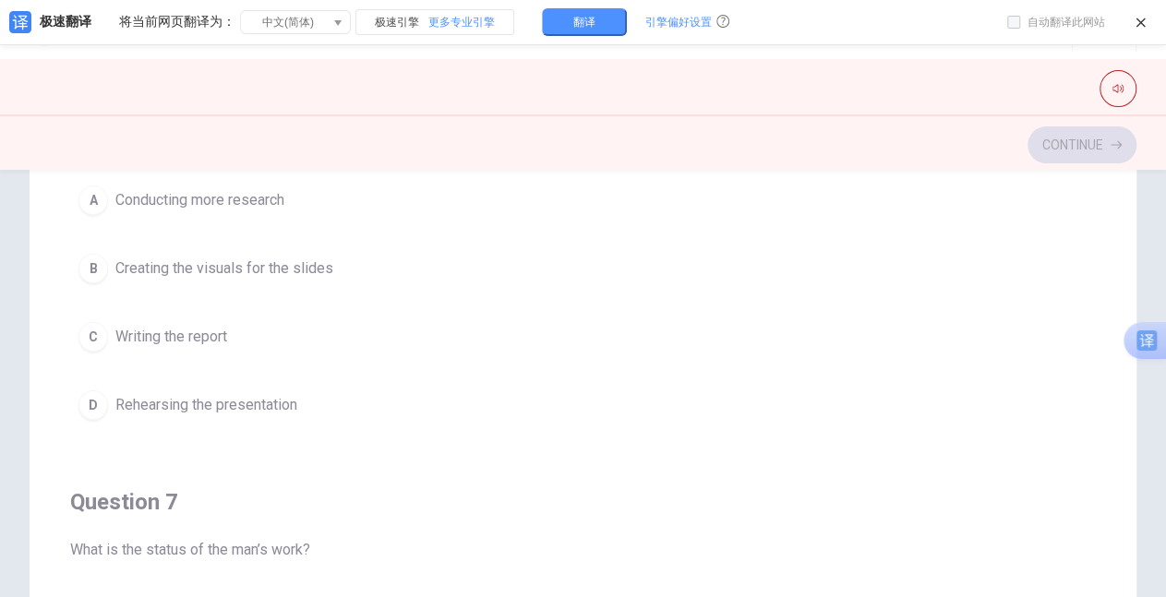
scroll to position [225, 0]
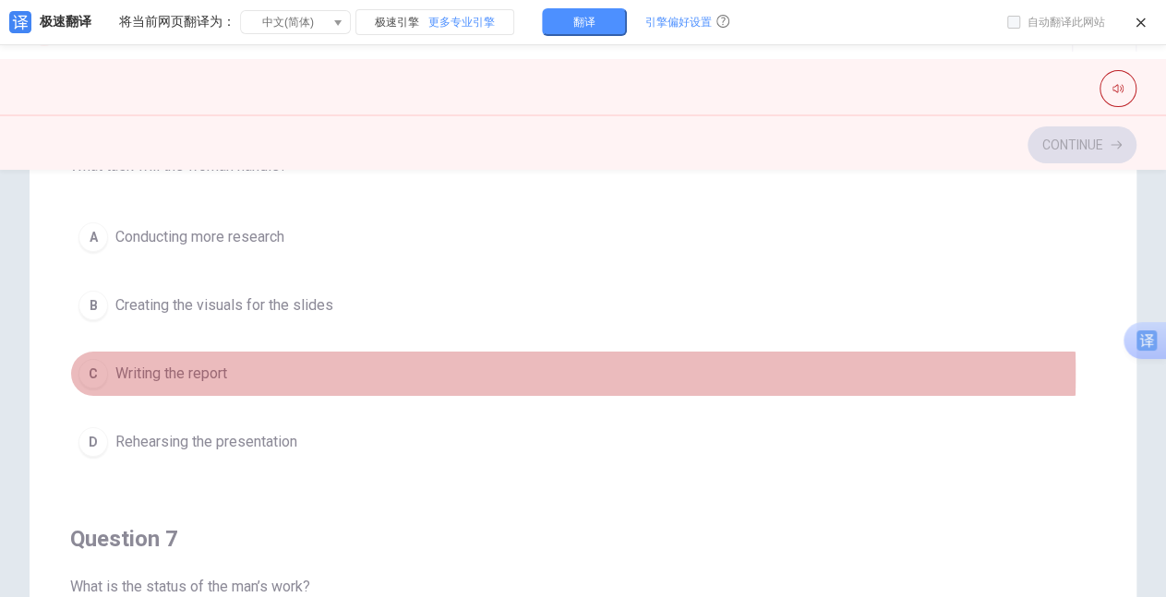
click at [95, 372] on div "C" at bounding box center [93, 374] width 30 height 30
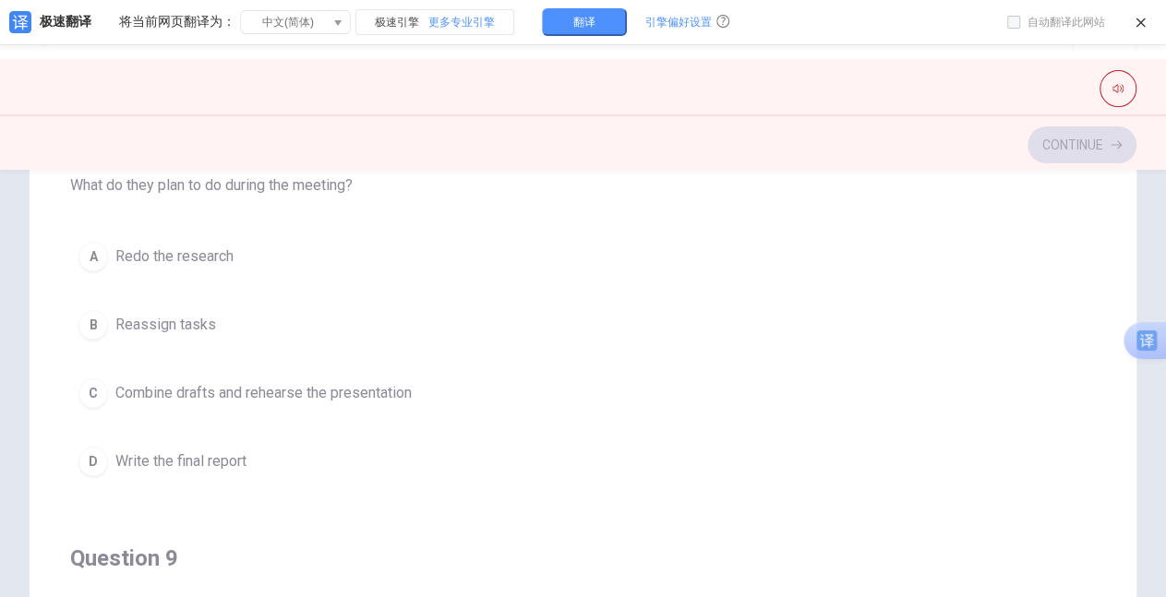
scroll to position [842, 0]
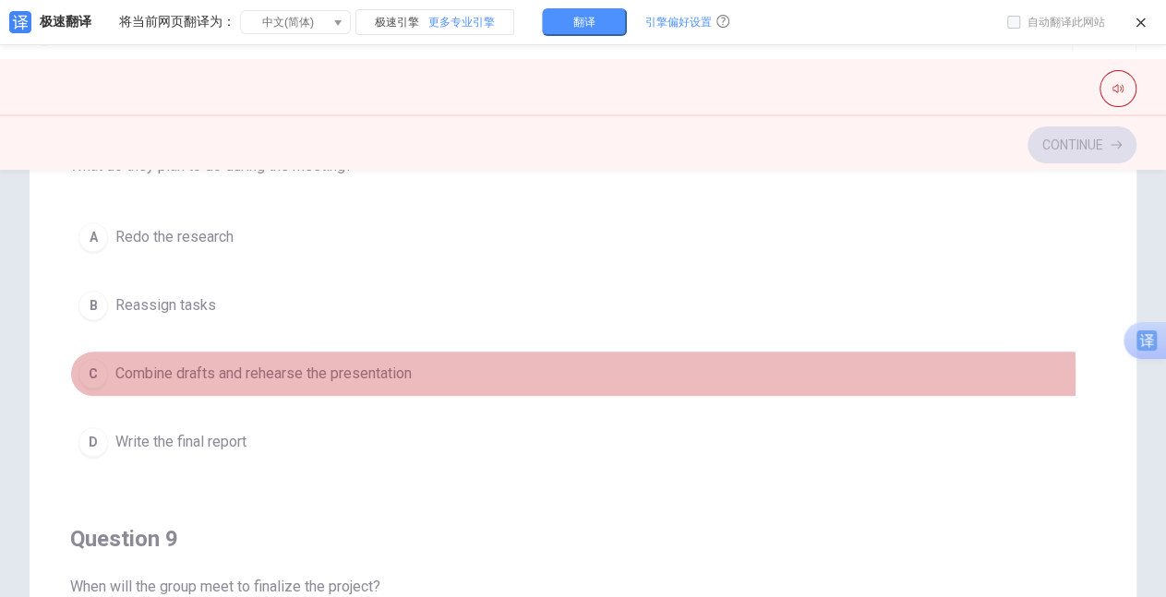
click at [99, 371] on div "C" at bounding box center [93, 374] width 30 height 30
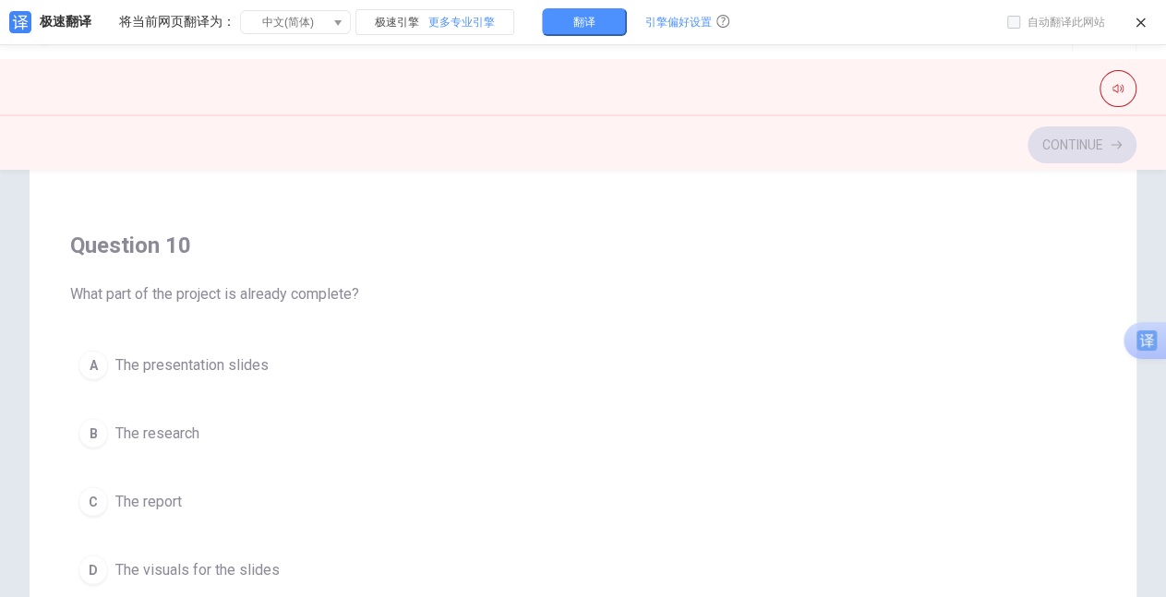
scroll to position [336, 0]
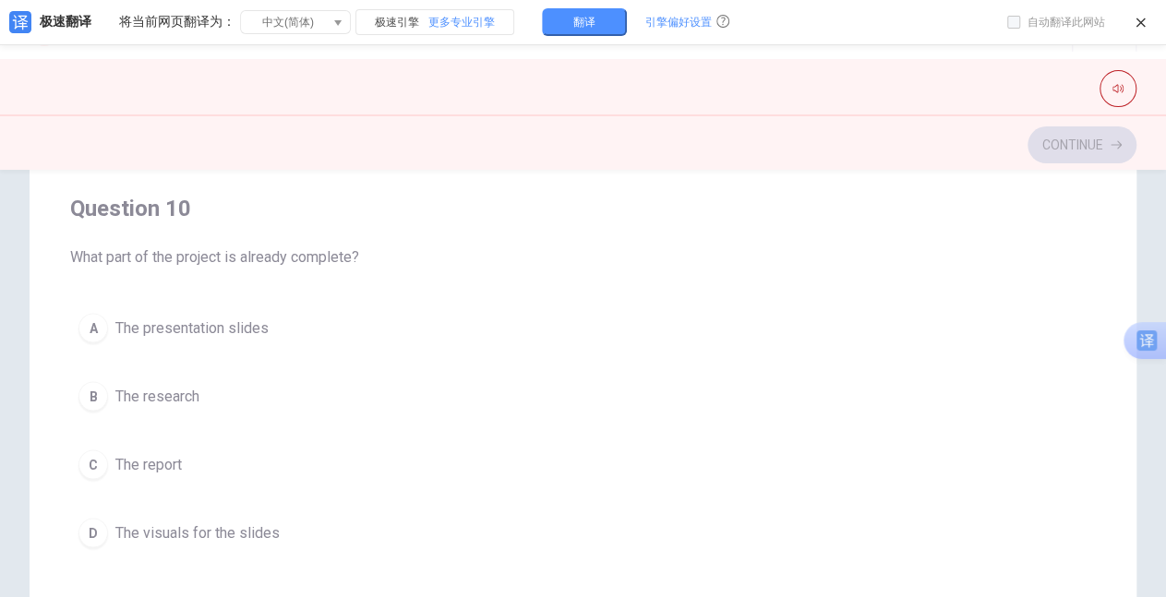
click at [99, 316] on div "A" at bounding box center [93, 328] width 30 height 30
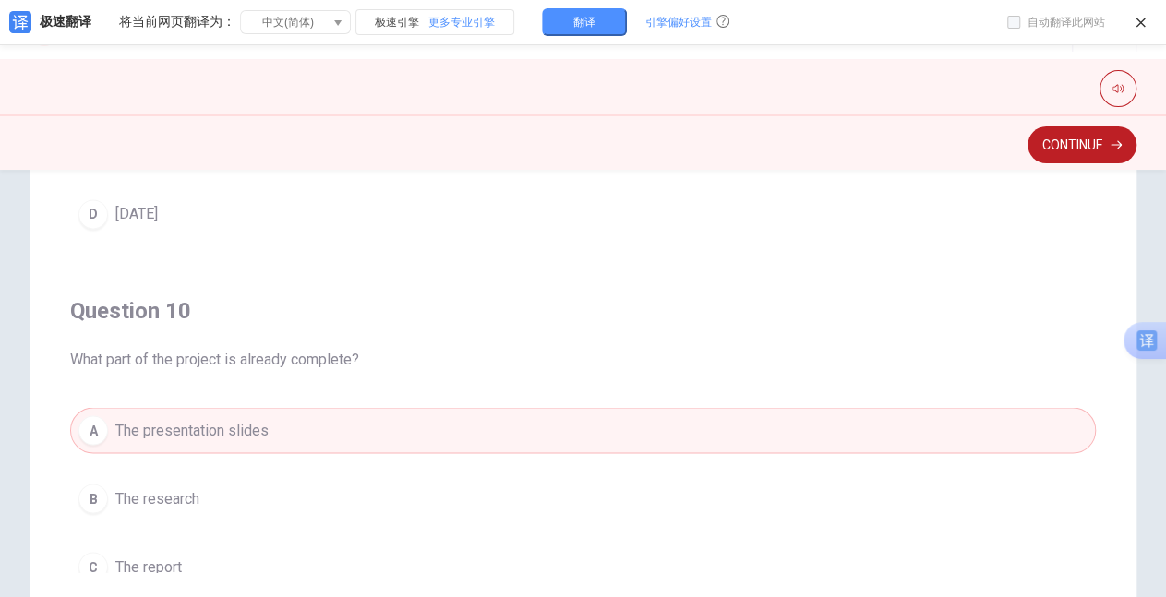
scroll to position [1388, 0]
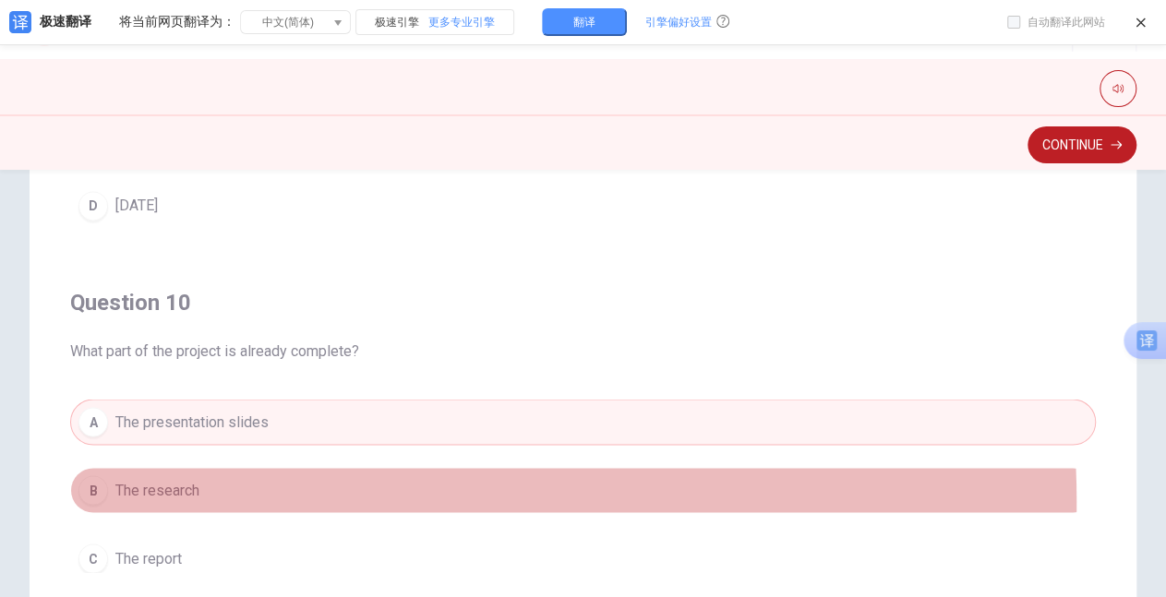
click at [319, 489] on button "B The research" at bounding box center [582, 490] width 1025 height 46
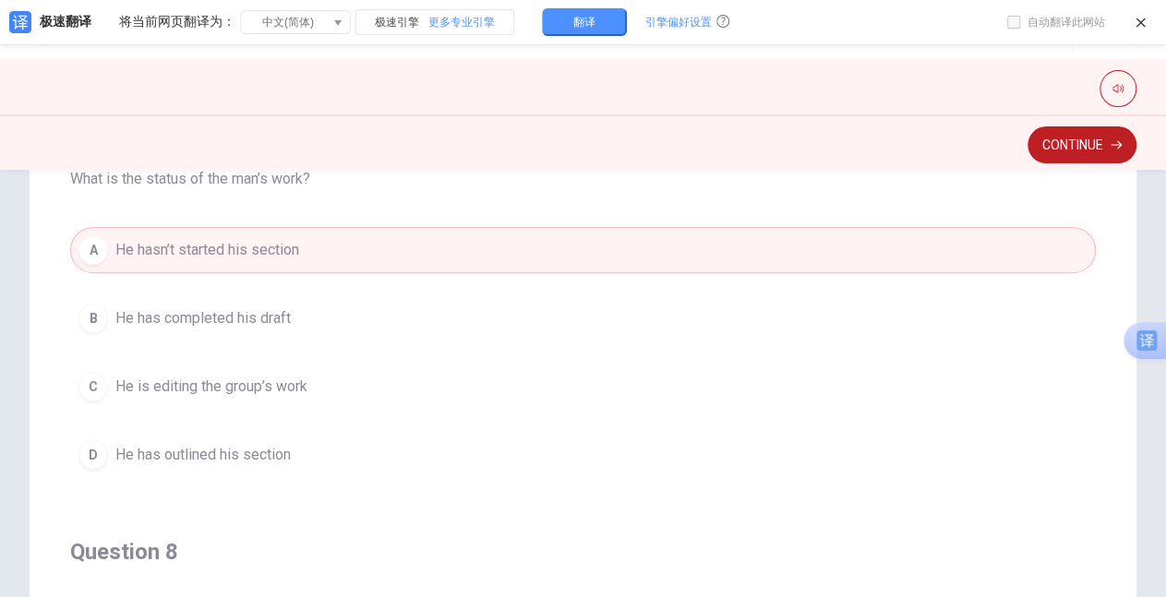
scroll to position [304, 0]
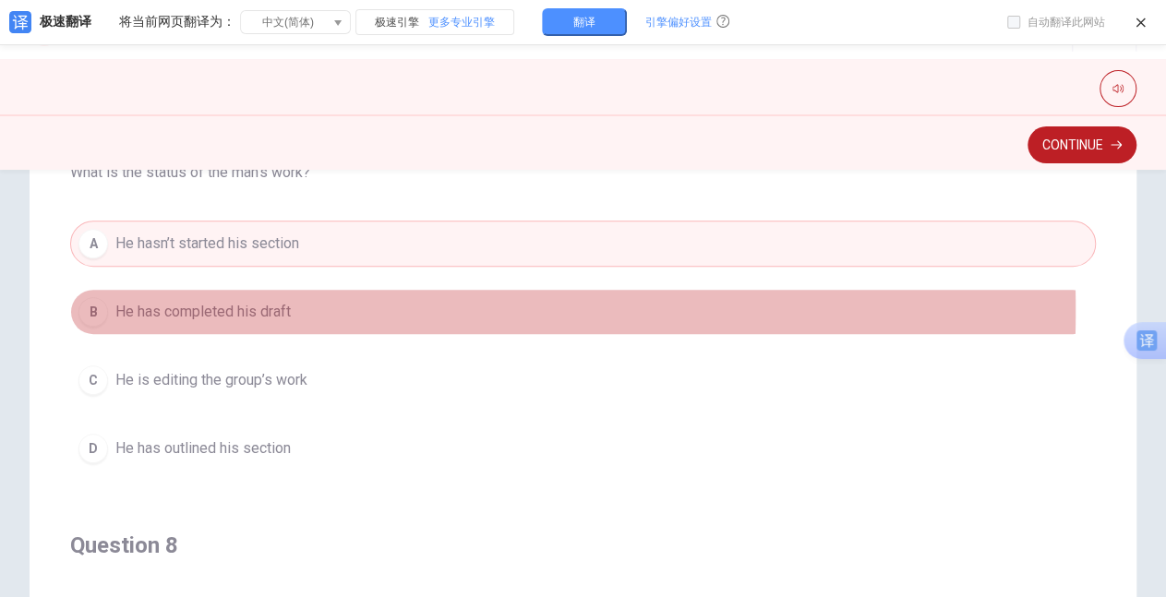
click at [91, 306] on div "B" at bounding box center [93, 312] width 30 height 30
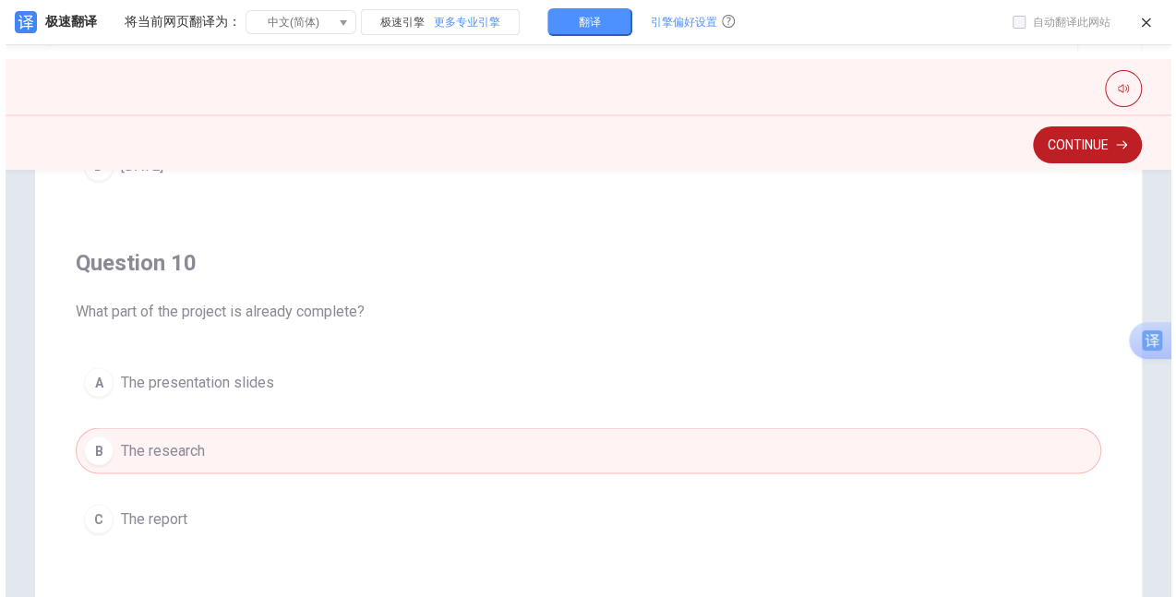
scroll to position [1482, 0]
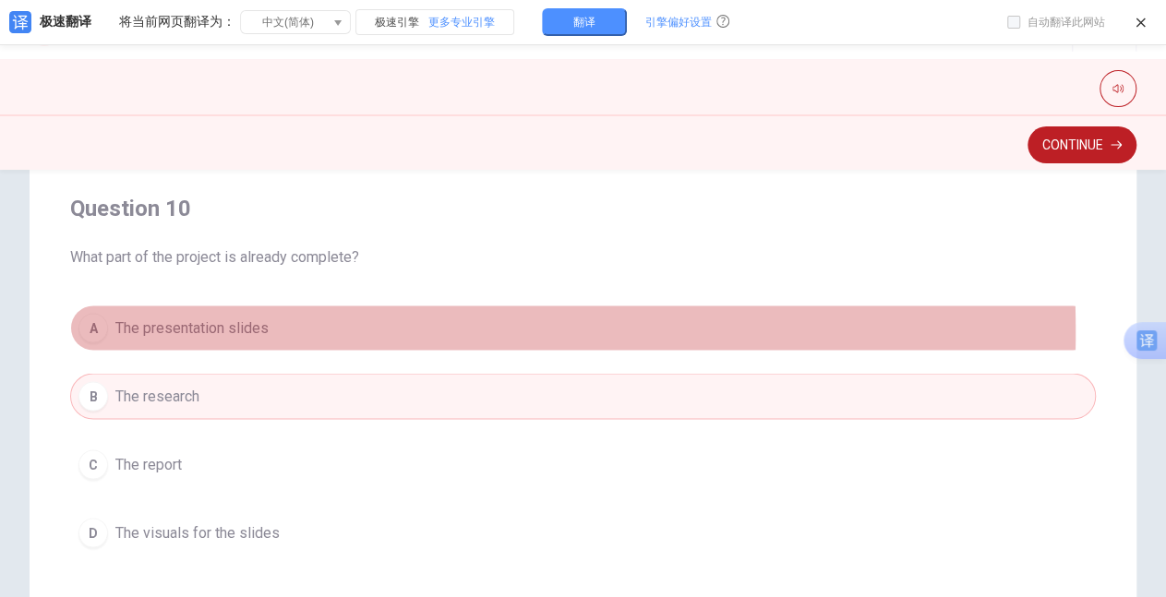
click at [155, 320] on span "The presentation slides" at bounding box center [191, 328] width 153 height 22
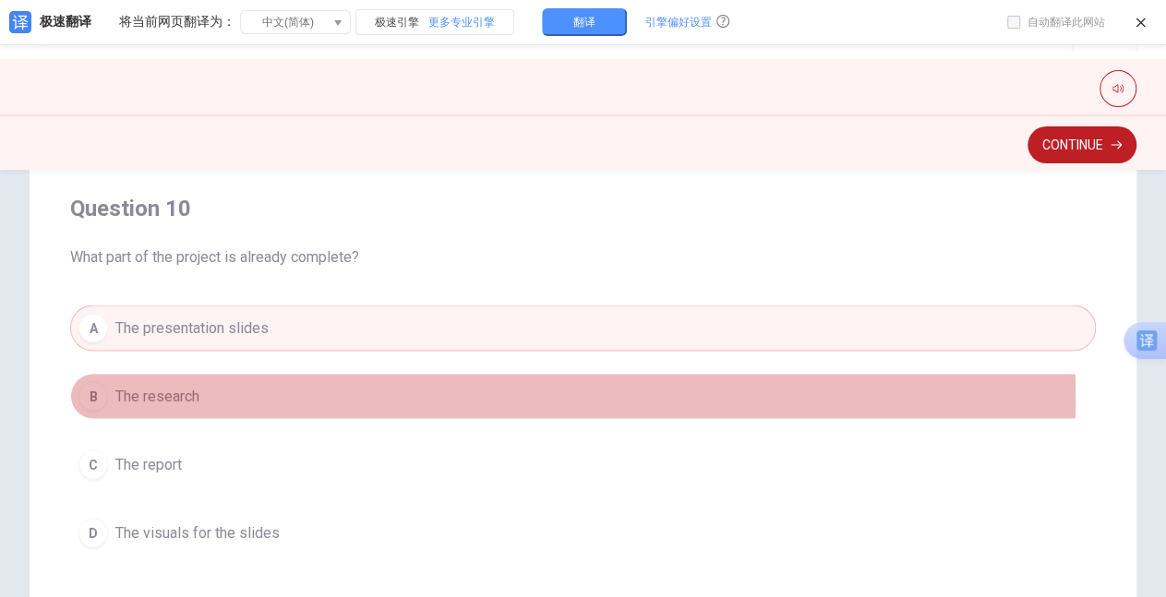
click at [227, 389] on button "B The research" at bounding box center [582, 396] width 1025 height 46
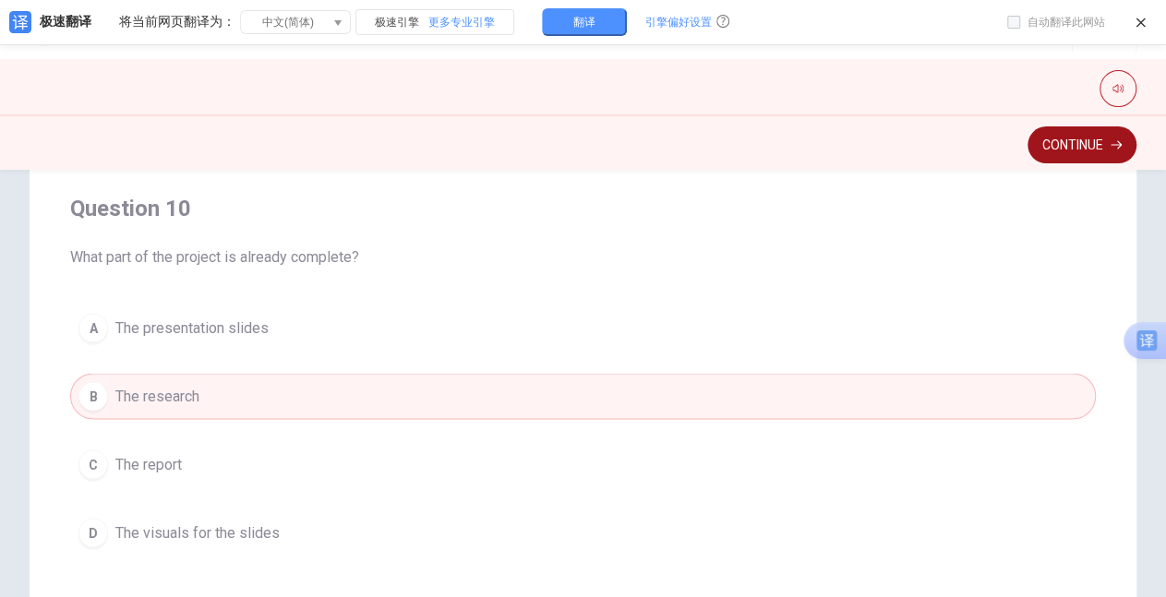
click at [1069, 148] on button "Continue" at bounding box center [1081, 144] width 109 height 37
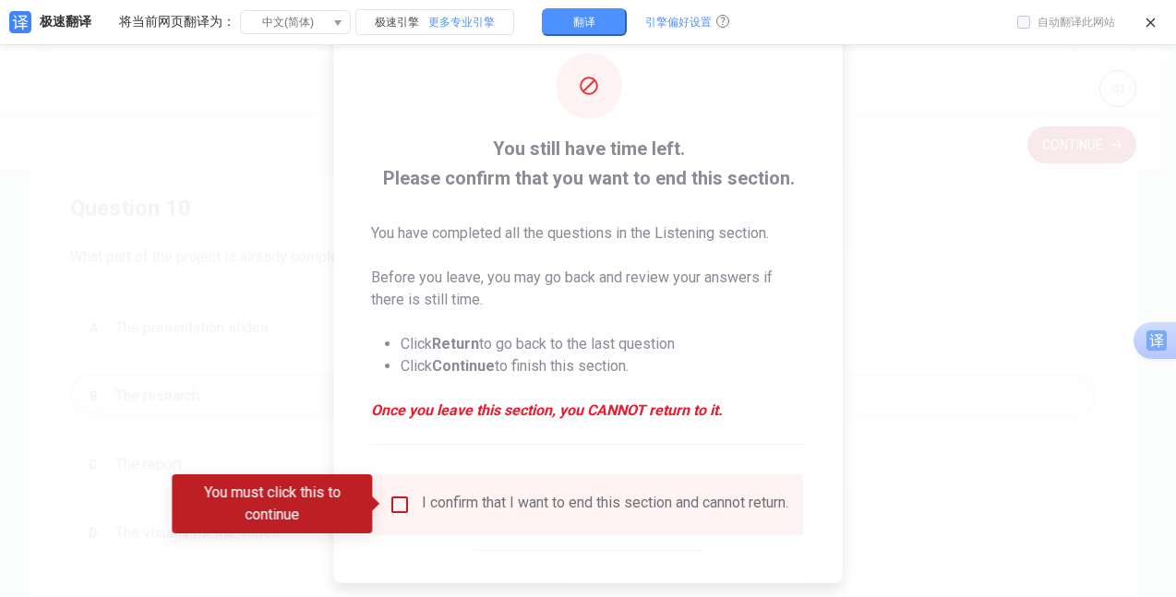
click at [394, 503] on input "You must click this to continue" at bounding box center [400, 504] width 22 height 22
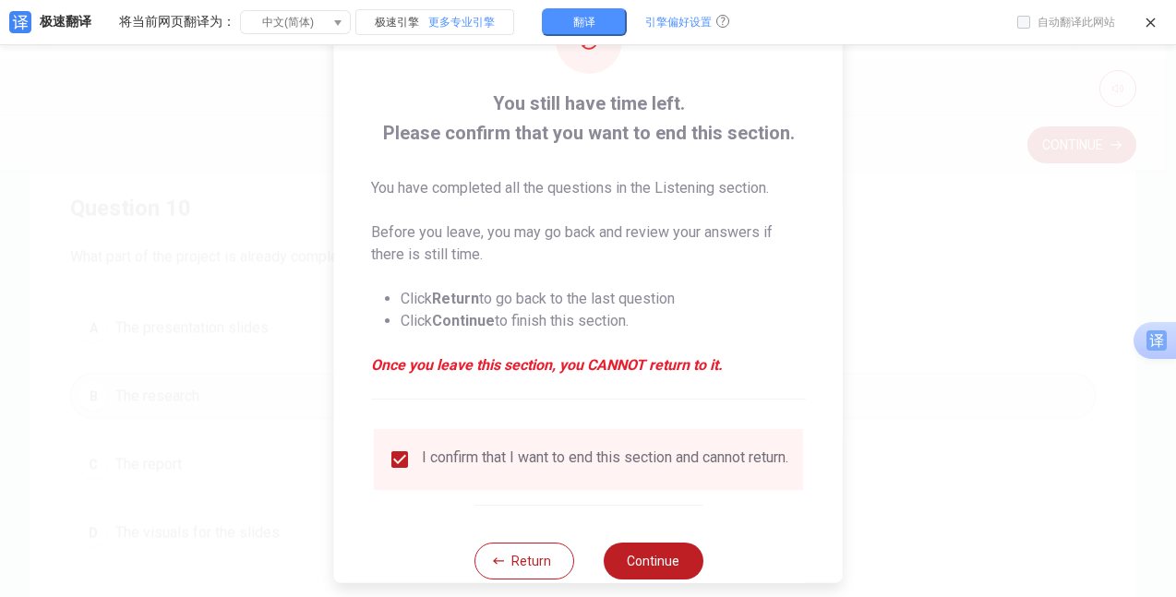
scroll to position [90, 0]
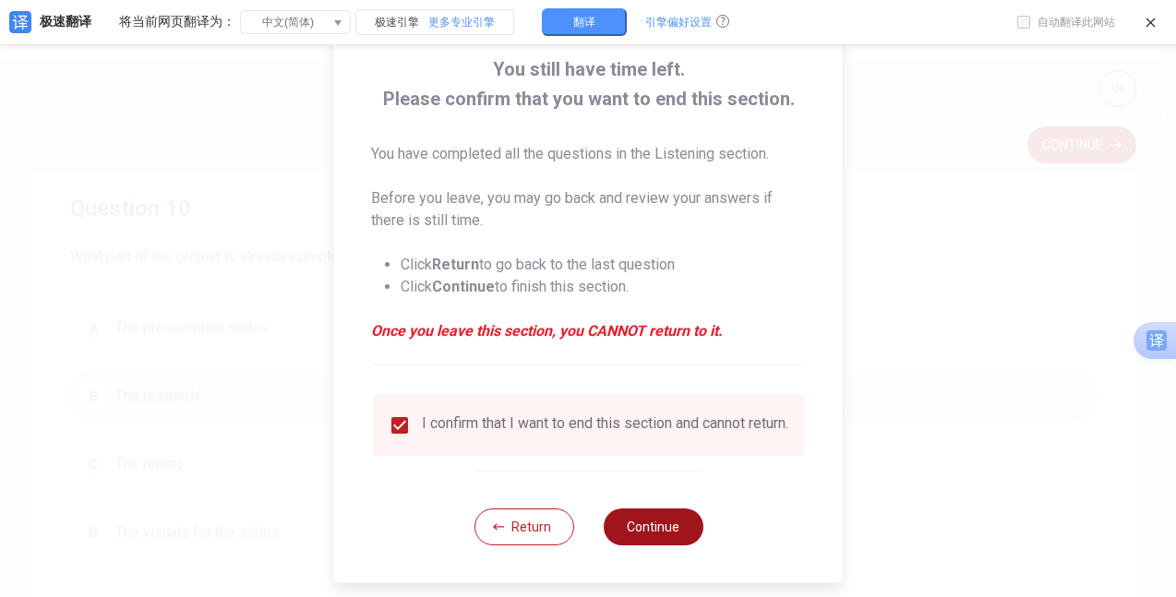
click at [665, 520] on button "Continue" at bounding box center [653, 527] width 100 height 37
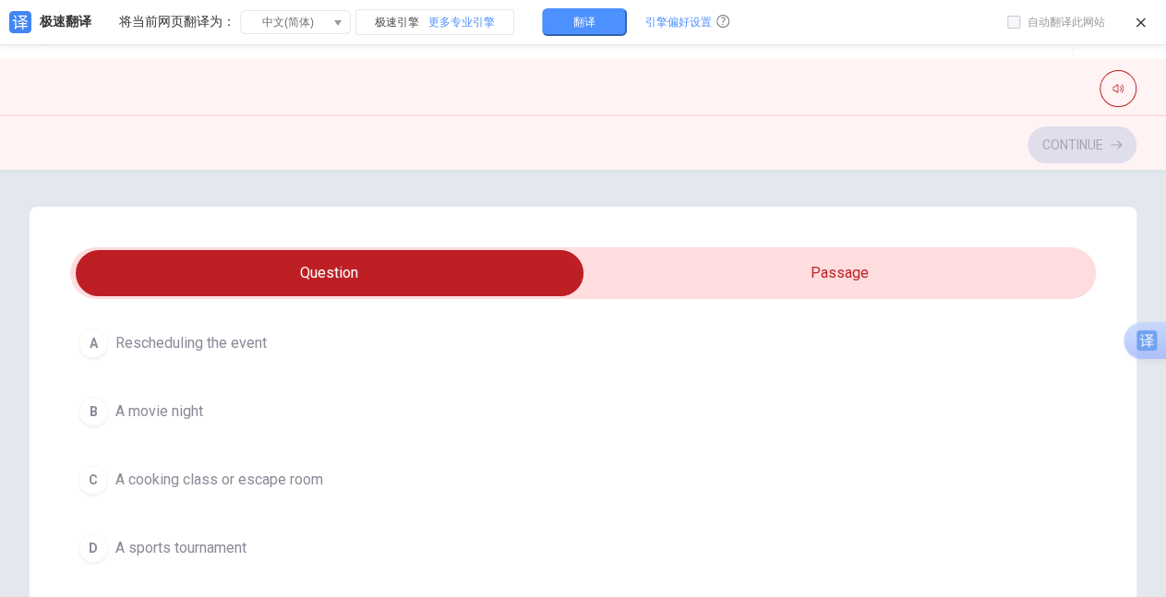
scroll to position [601, 0]
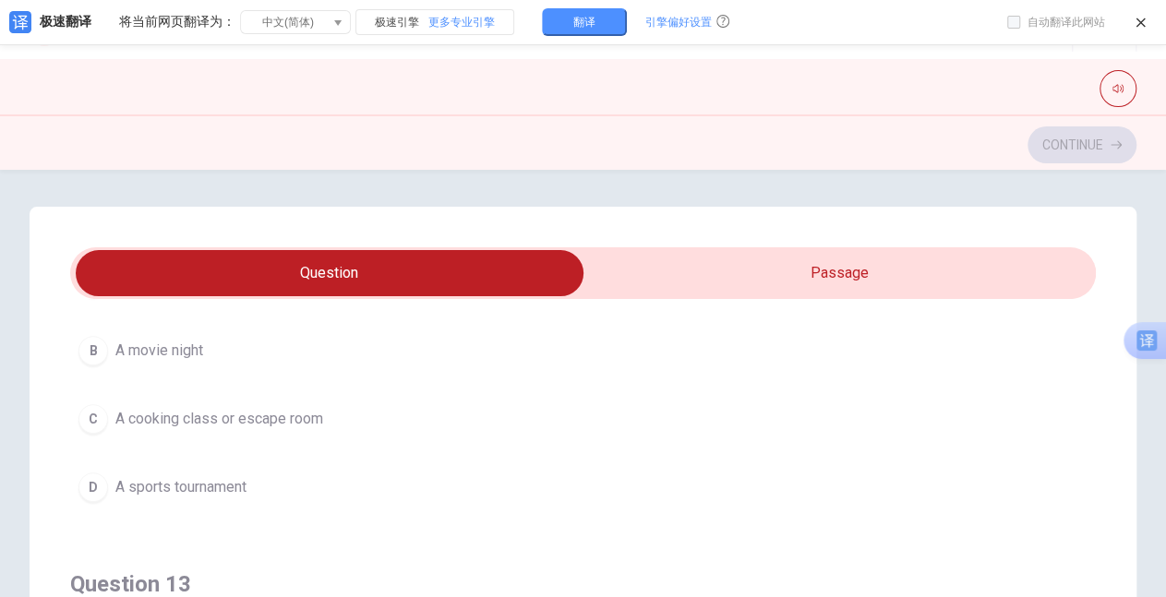
click at [1100, 460] on div "Question 11 When will they present their proposal? A [DATE] B Next week C At th…" at bounding box center [583, 578] width 1107 height 742
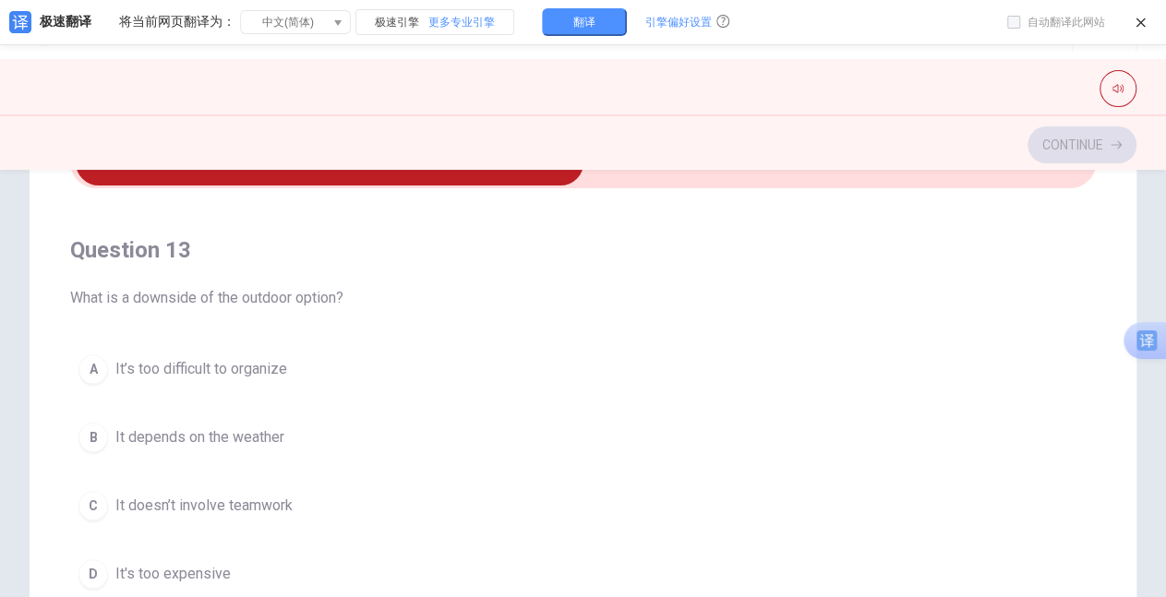
scroll to position [827, 0]
click at [653, 292] on span "What is a downside of the outdoor option?" at bounding box center [582, 295] width 1025 height 22
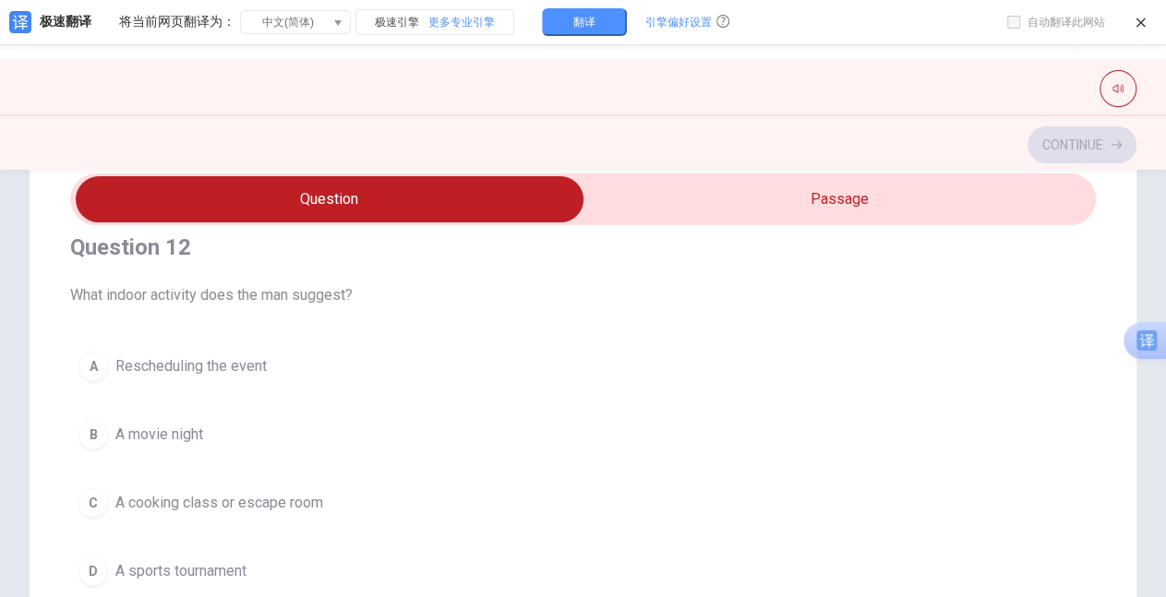
scroll to position [480, 0]
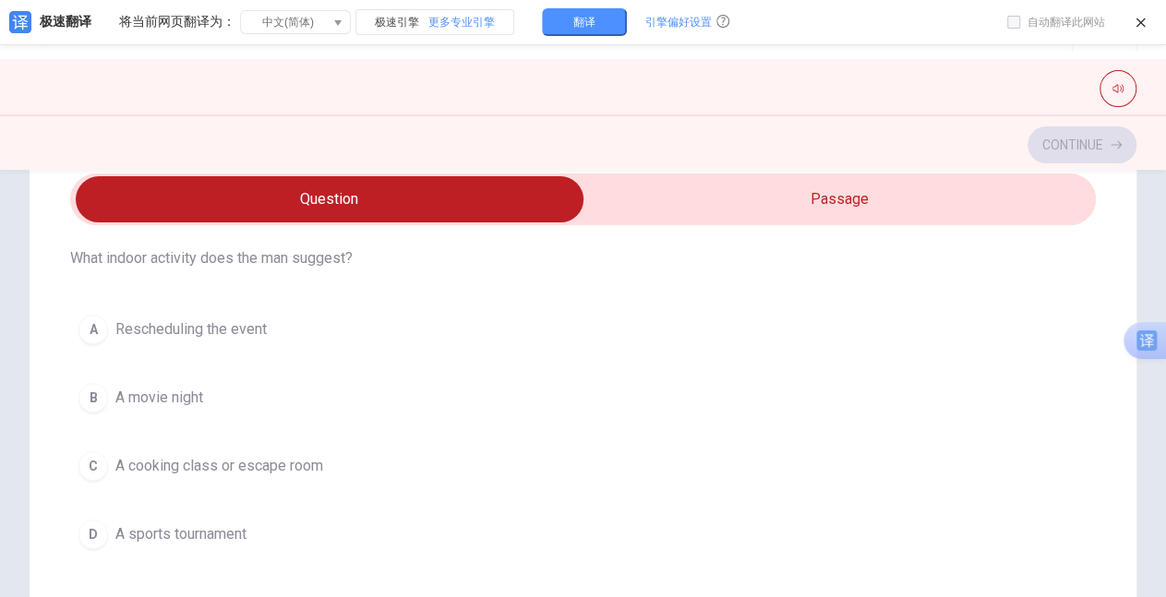
click at [95, 464] on div "C" at bounding box center [93, 466] width 30 height 30
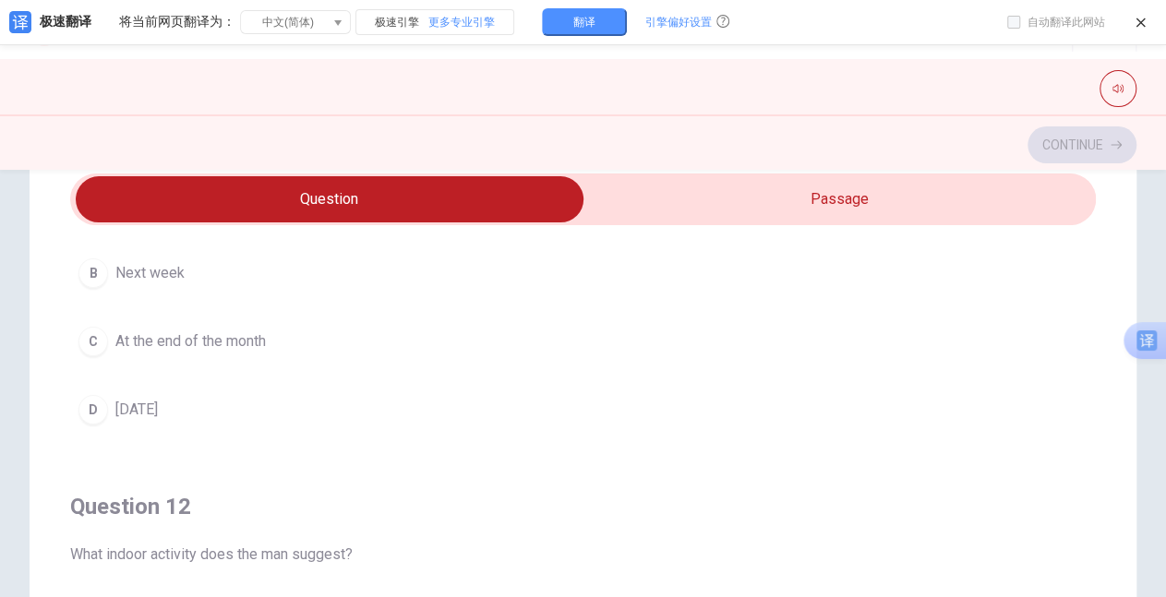
scroll to position [175, 0]
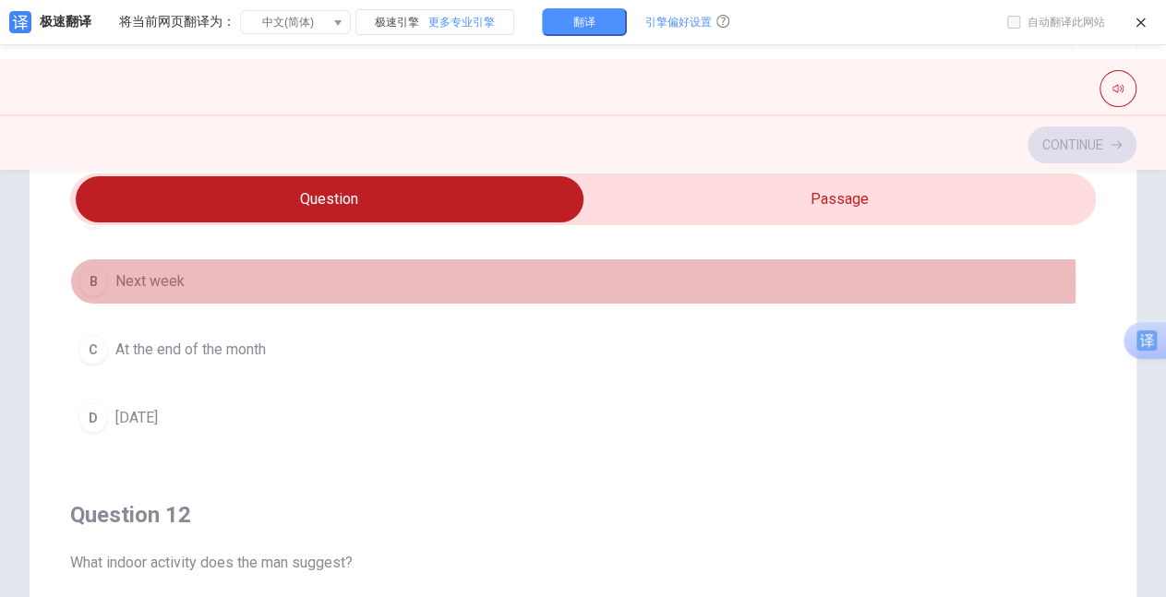
click at [96, 283] on div "B" at bounding box center [93, 282] width 30 height 30
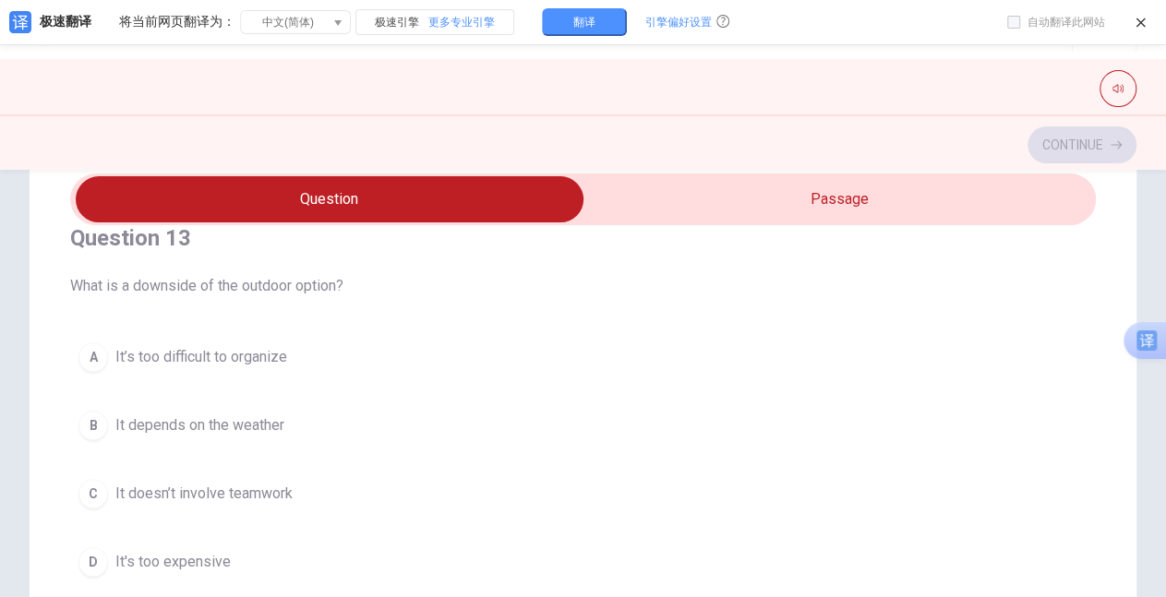
scroll to position [905, 0]
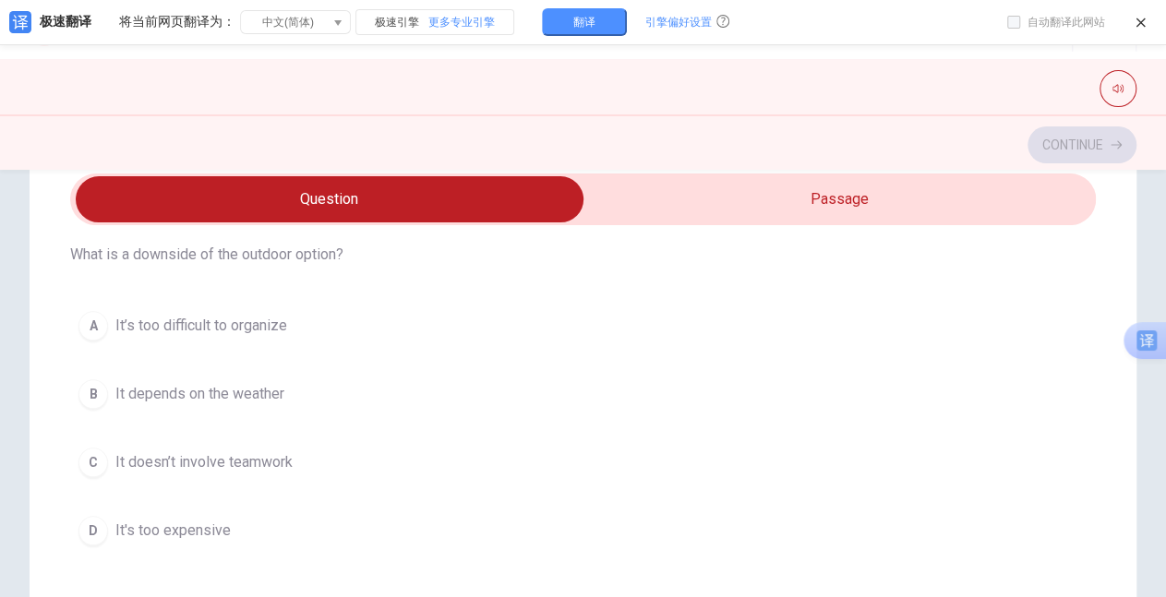
click at [92, 324] on div "A" at bounding box center [93, 326] width 30 height 30
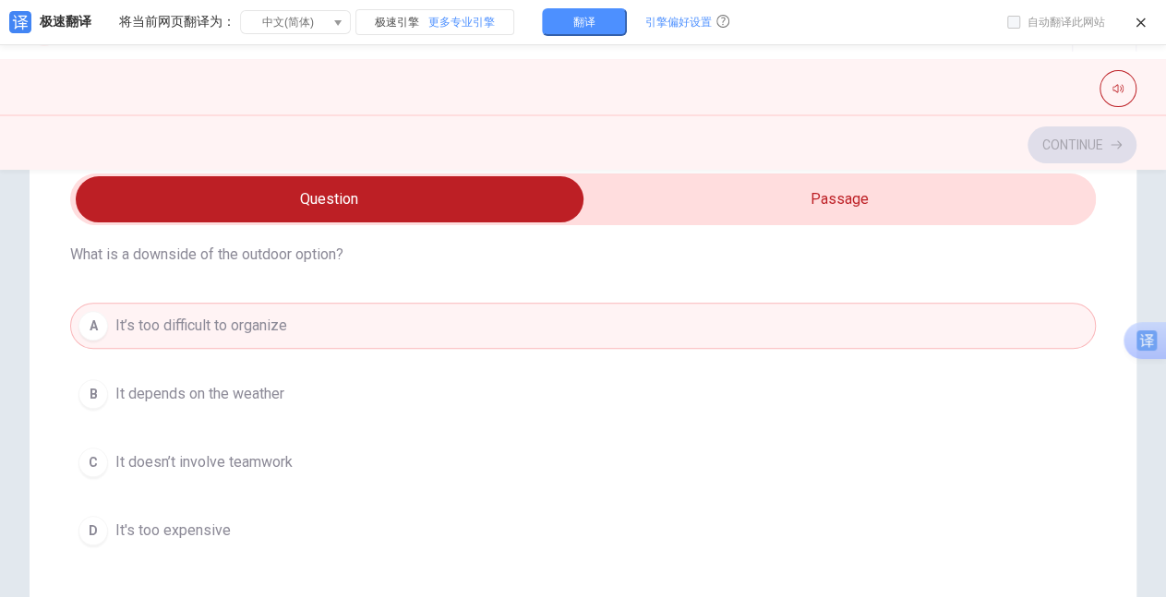
click at [1103, 394] on div "Question 11 When will they present their proposal? A [DATE] B Next week C At th…" at bounding box center [583, 504] width 1107 height 742
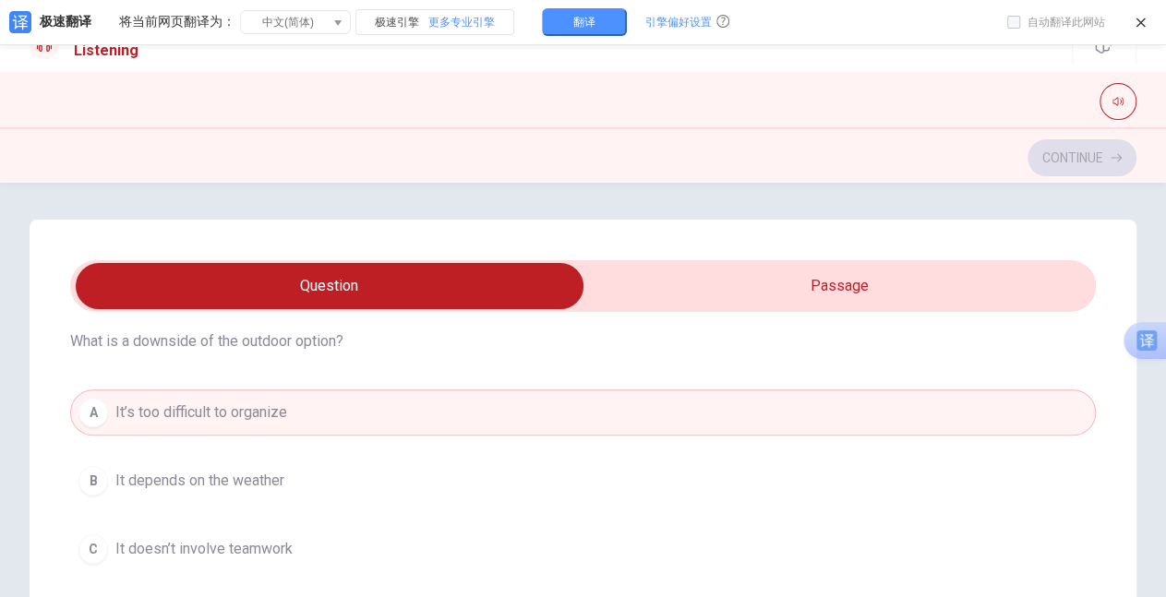
scroll to position [2, 0]
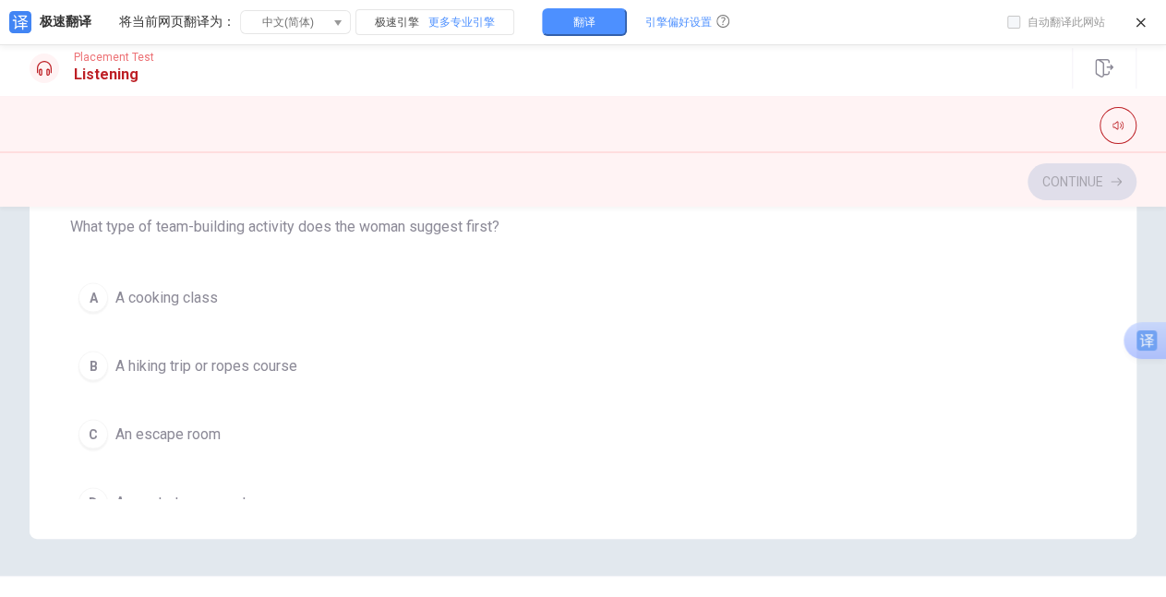
scroll to position [1468, 0]
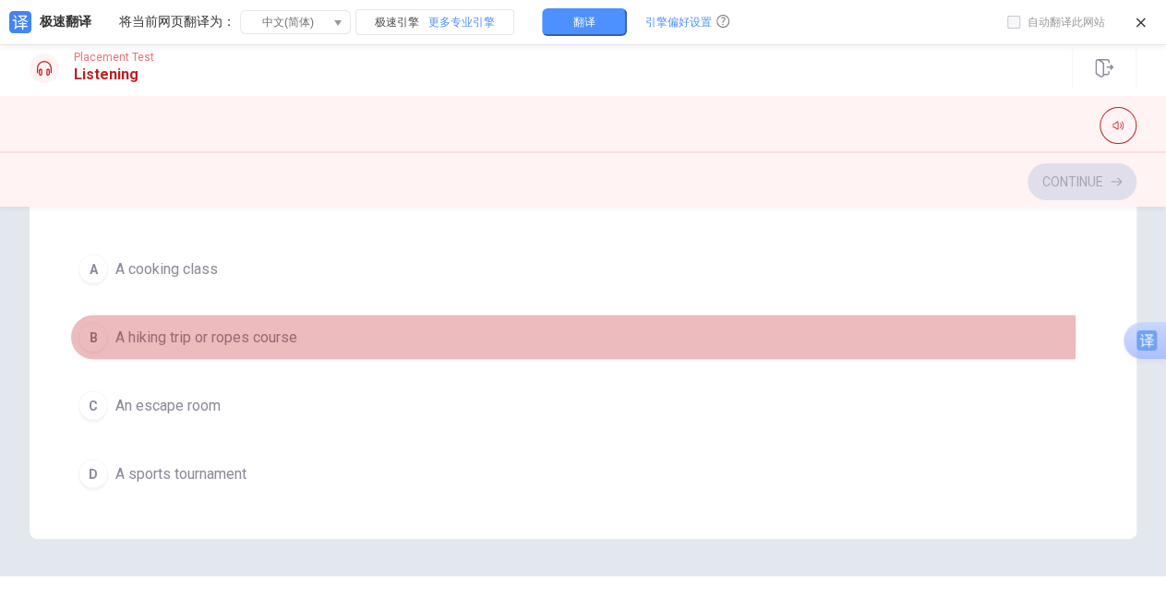
click at [100, 324] on div "B" at bounding box center [93, 337] width 30 height 30
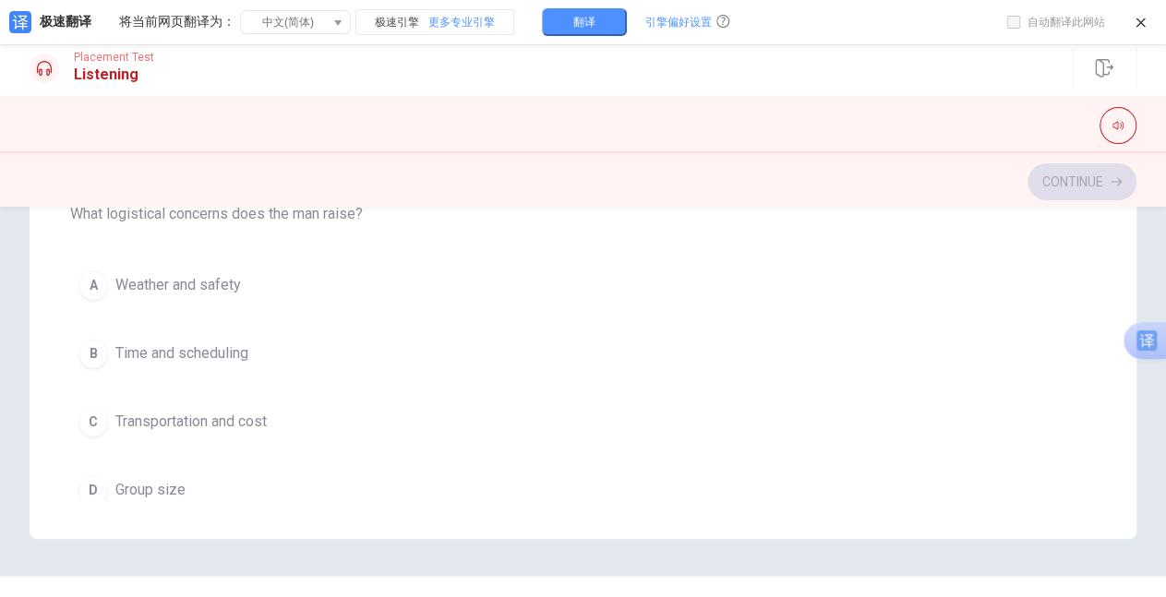
scroll to position [1021, 0]
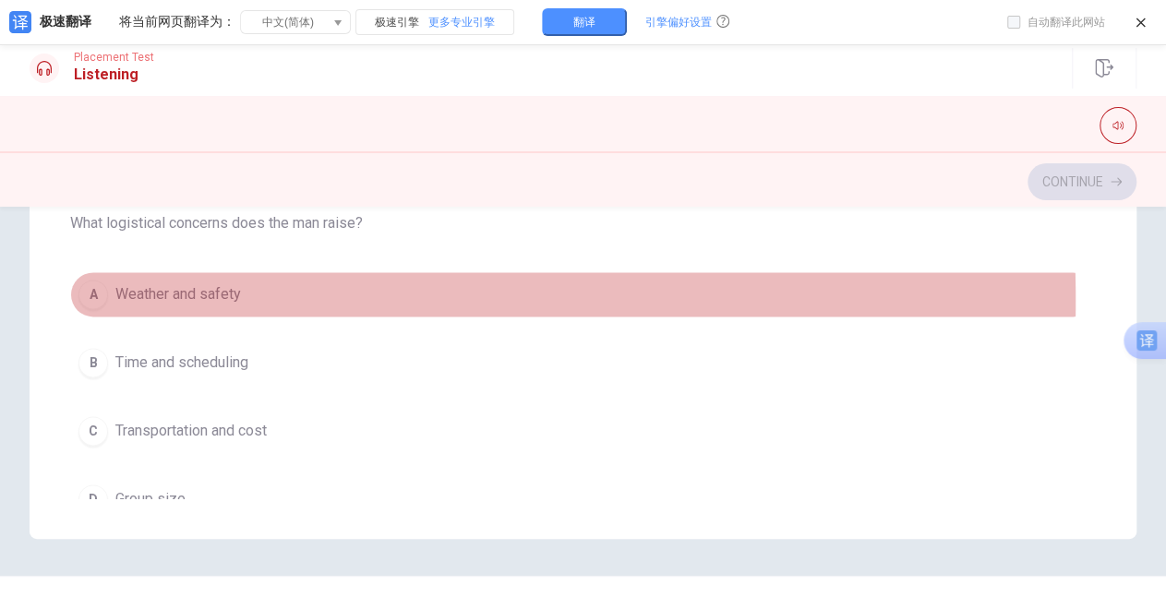
click at [94, 291] on div "A" at bounding box center [93, 295] width 30 height 30
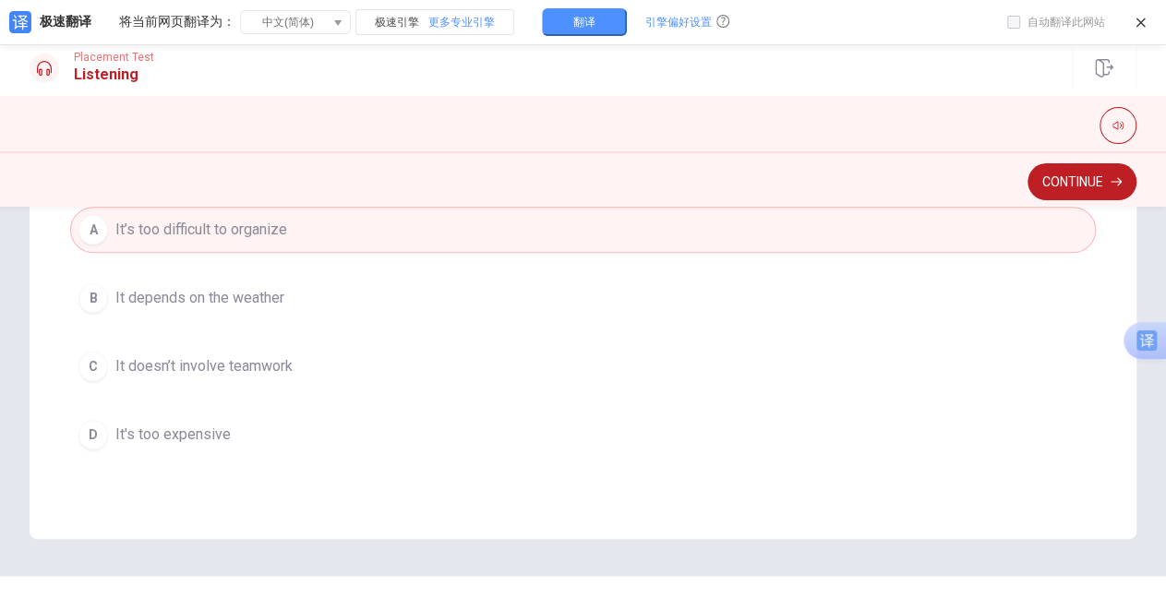
scroll to position [655, 0]
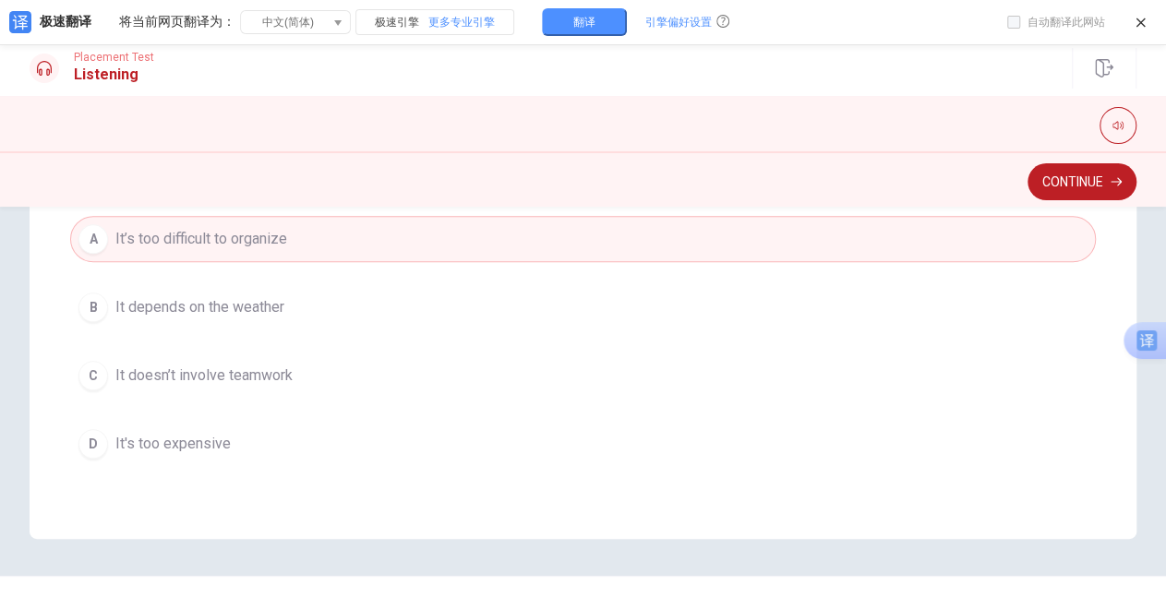
click at [1108, 296] on div "Question 11 When will they present their proposal? A [DATE] B Next week C At th…" at bounding box center [583, 168] width 1107 height 742
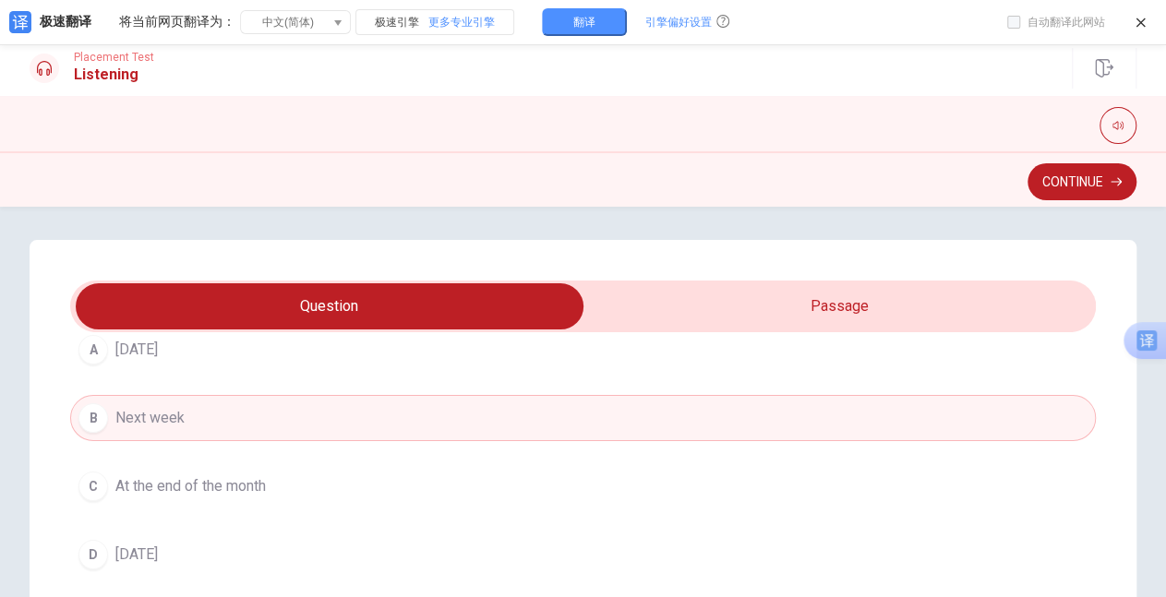
scroll to position [138, 0]
click at [91, 491] on div "C" at bounding box center [93, 494] width 30 height 30
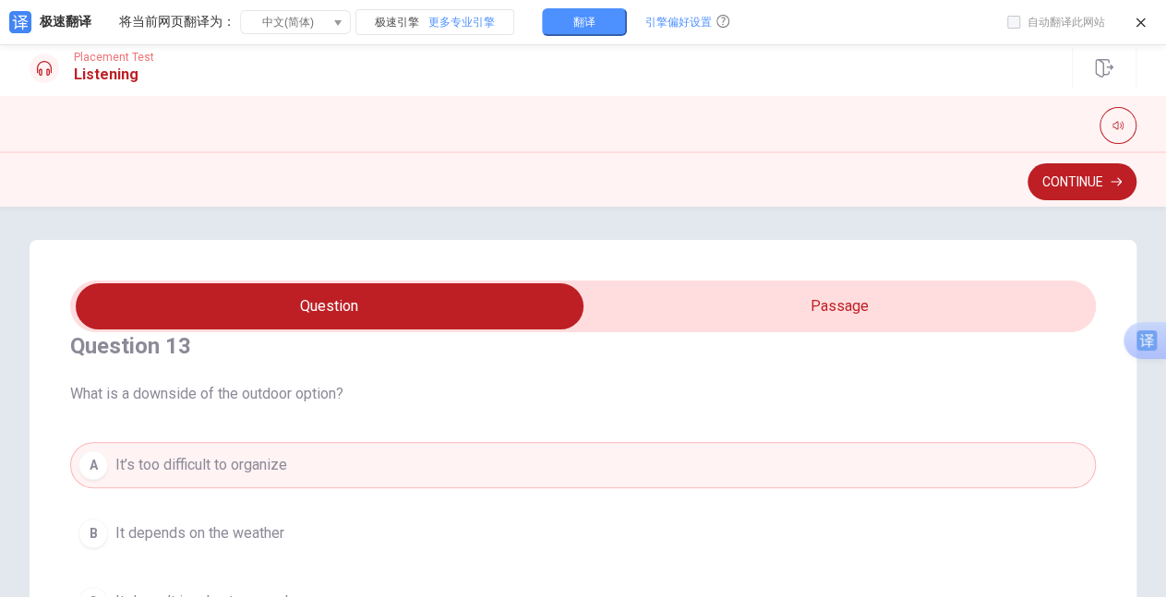
scroll to position [877, 0]
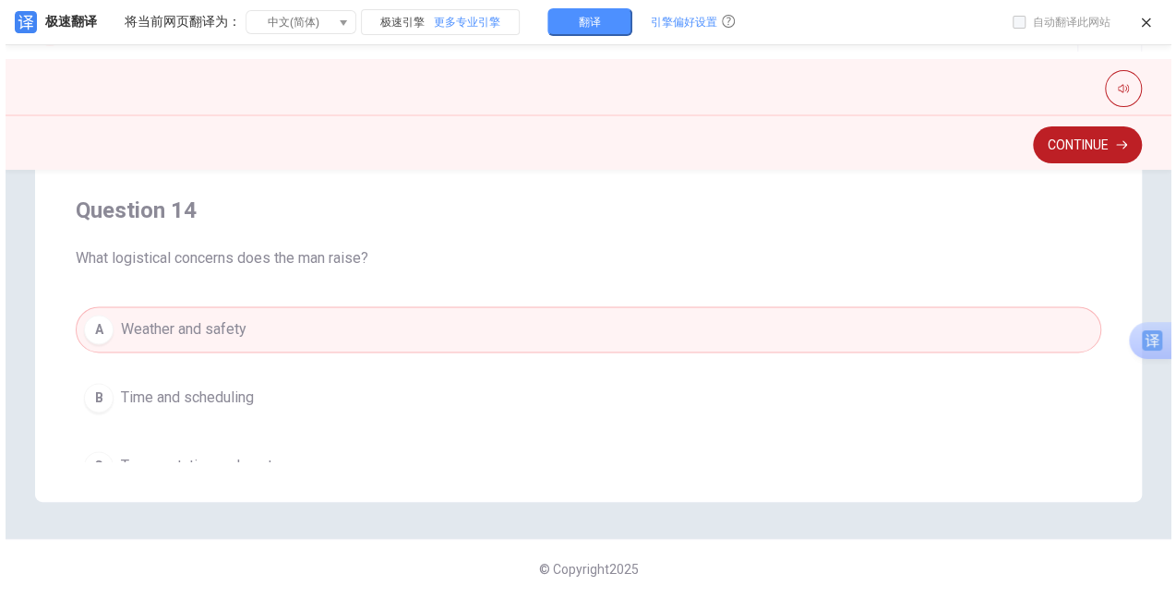
scroll to position [947, 0]
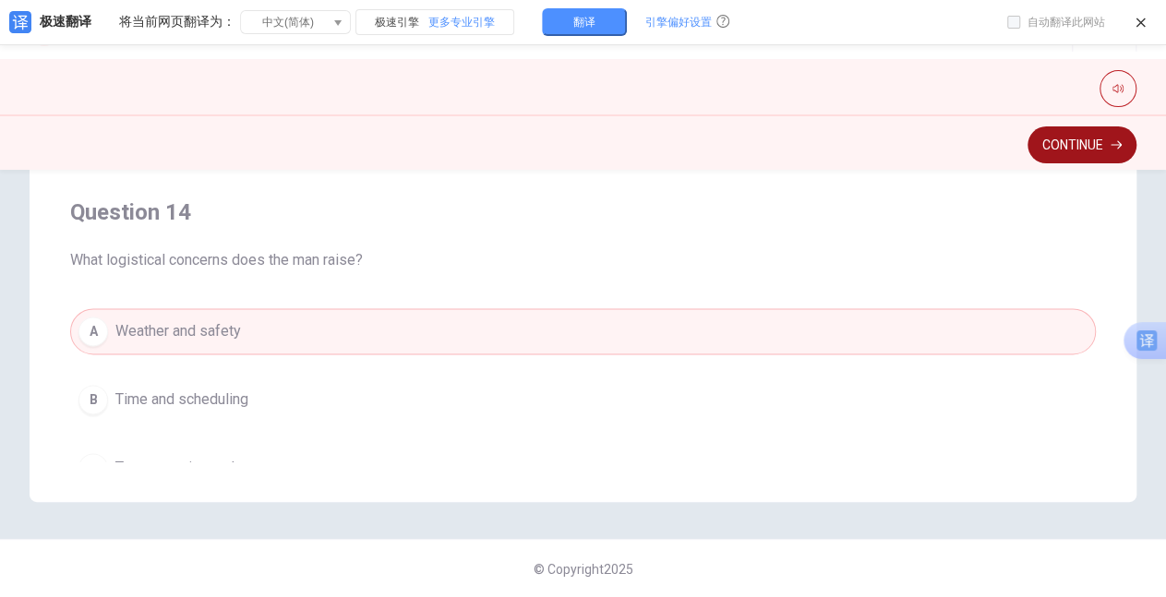
click at [1096, 153] on button "Continue" at bounding box center [1081, 144] width 109 height 37
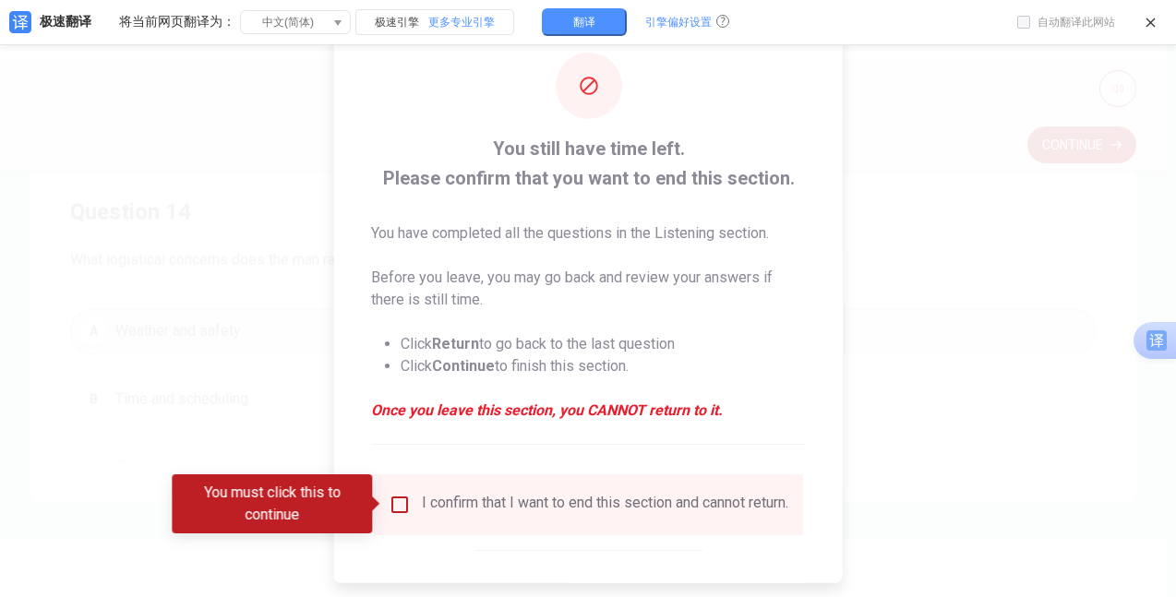
click at [395, 500] on input "You must click this to continue" at bounding box center [400, 504] width 22 height 22
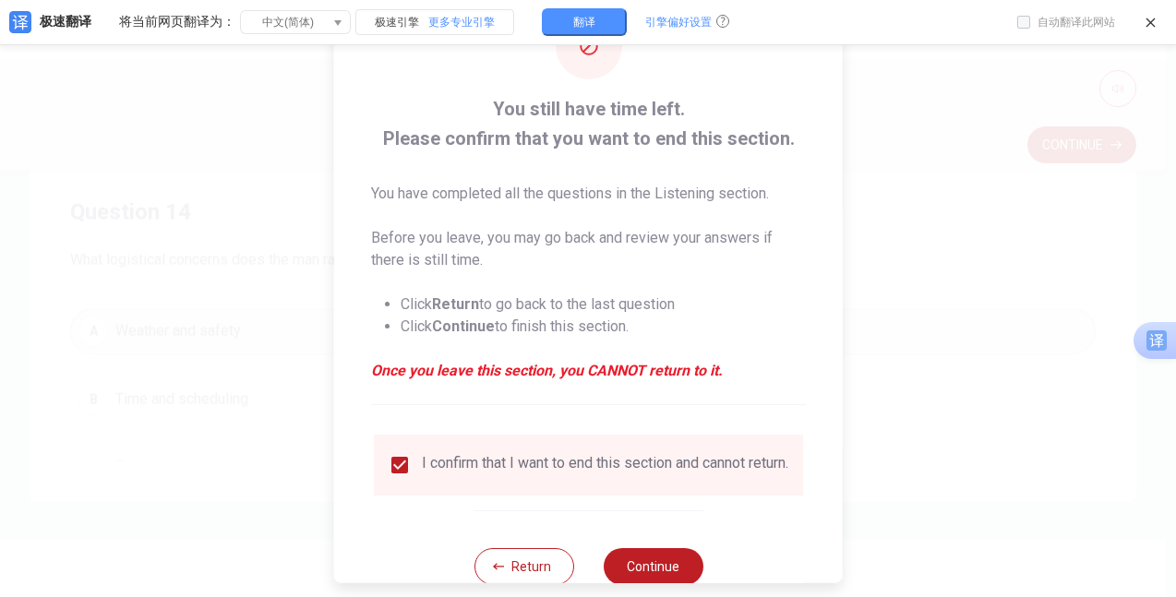
scroll to position [89, 0]
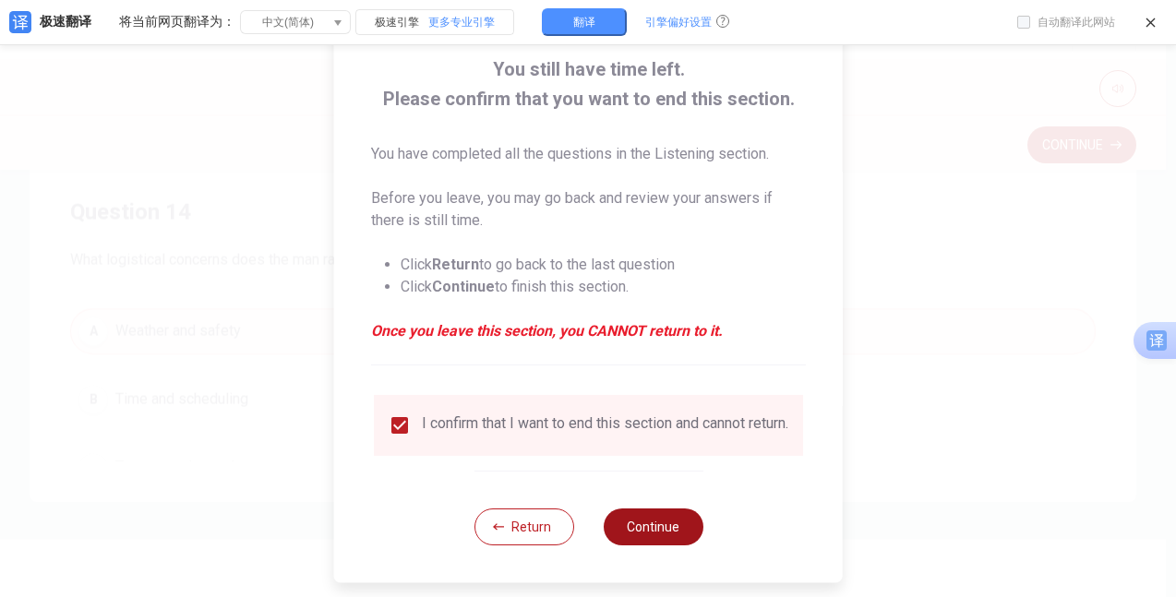
click at [677, 543] on button "Continue" at bounding box center [653, 527] width 100 height 37
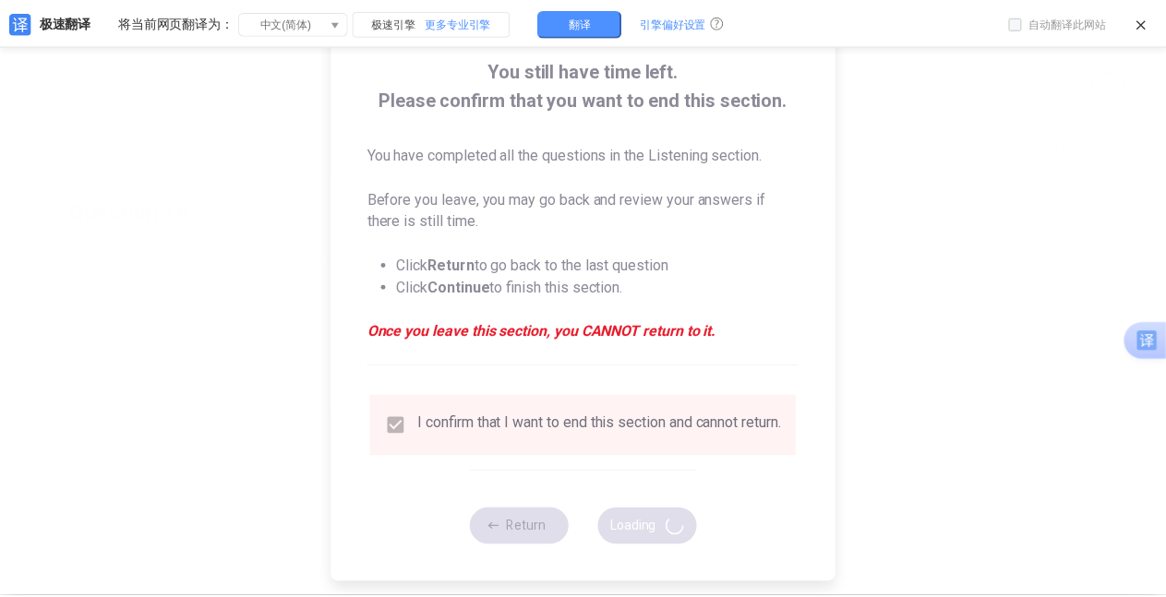
scroll to position [0, 0]
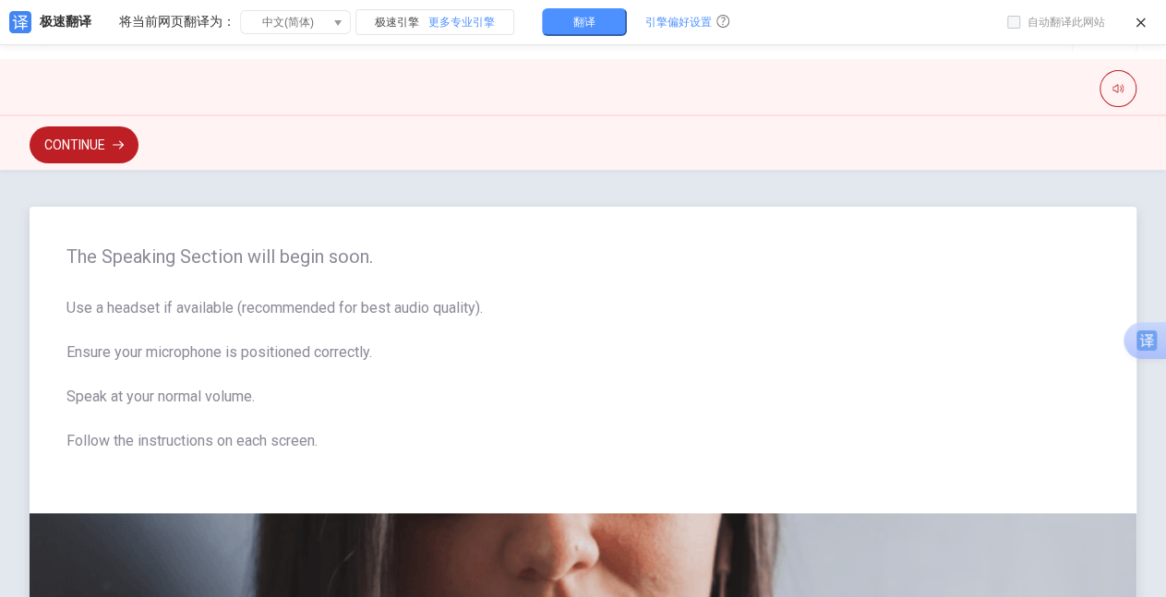
click at [881, 296] on div "The Speaking Section will begin soon. Use a headset if available (recommended f…" at bounding box center [583, 360] width 1107 height 306
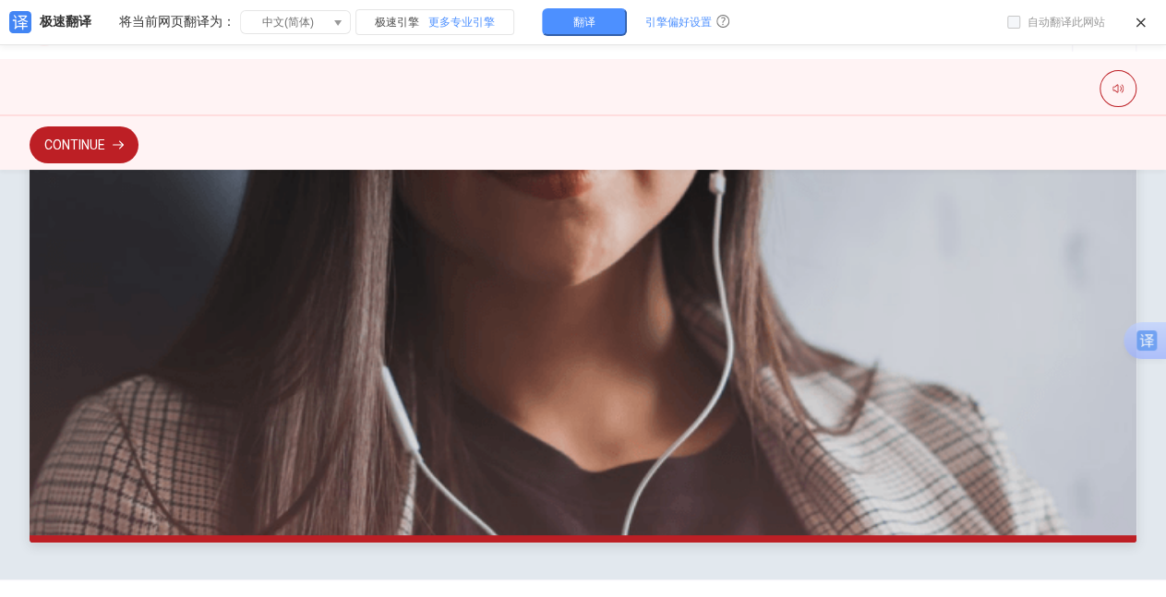
scroll to position [510, 0]
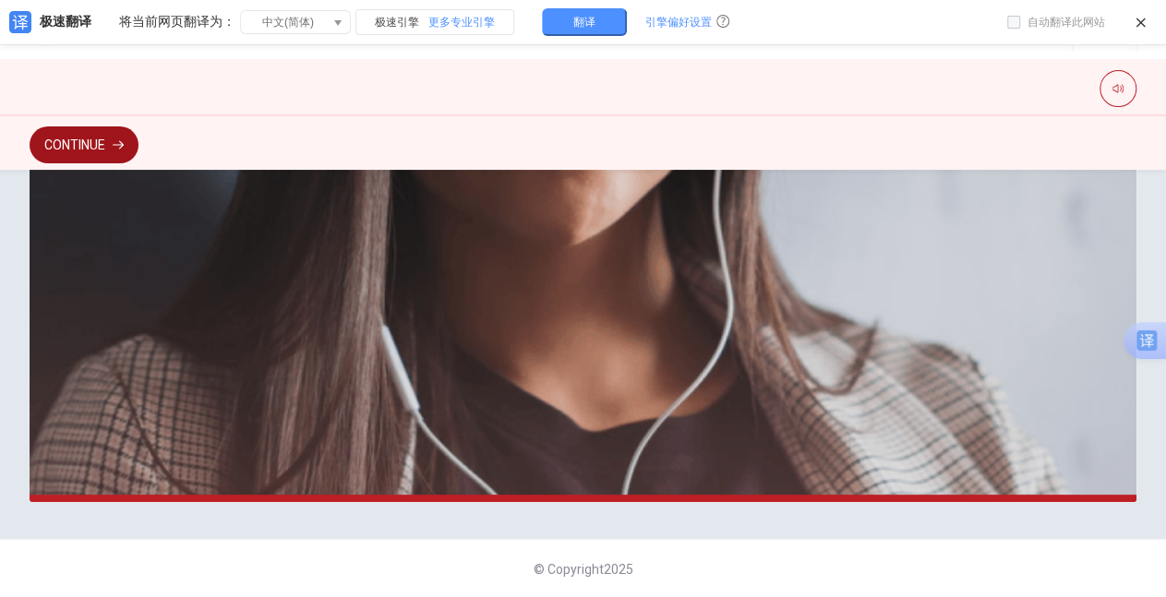
click at [83, 144] on button "Continue" at bounding box center [84, 144] width 109 height 37
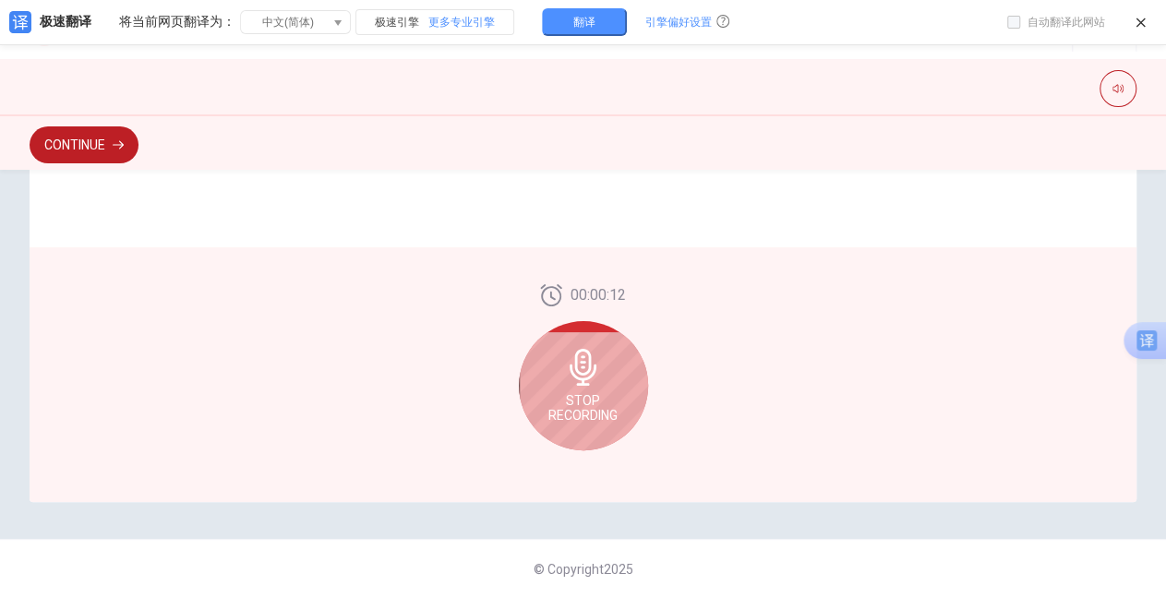
click at [1128, 282] on div "Checking the Microphone Check if your microphone works here. Record your voice.…" at bounding box center [583, 99] width 1166 height 805
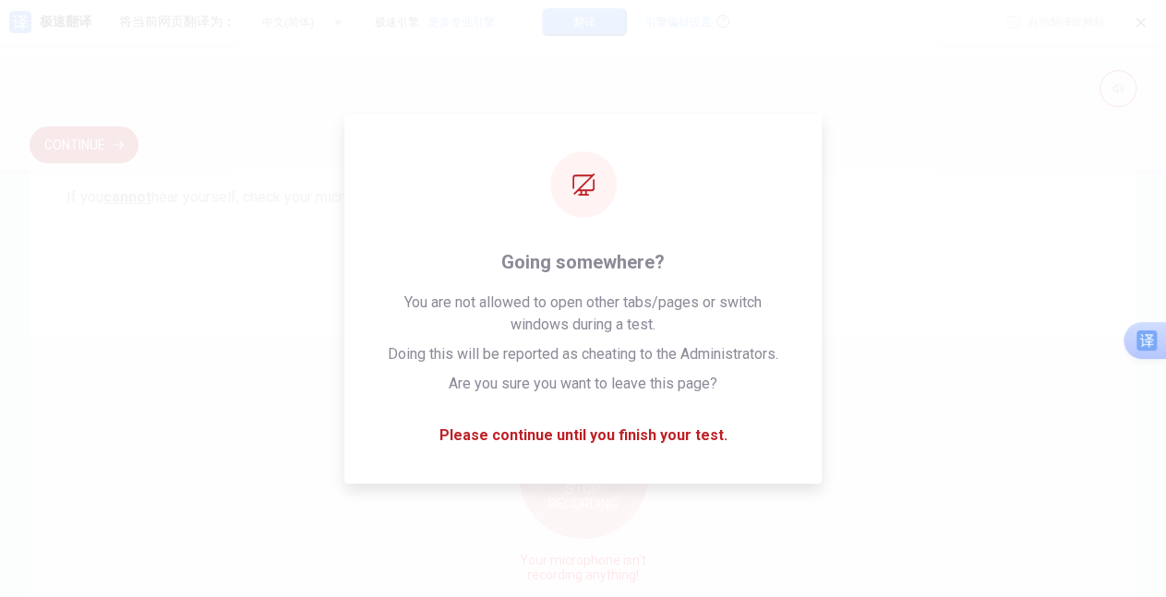
scroll to position [399, 0]
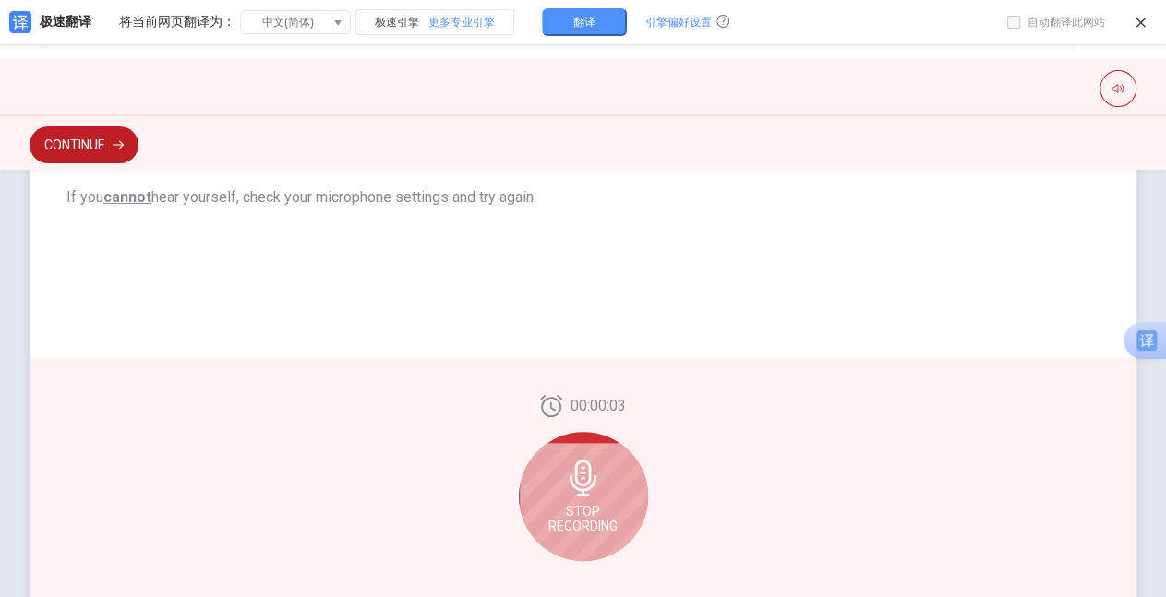
click at [610, 504] on span "Stop Recording" at bounding box center [582, 519] width 69 height 30
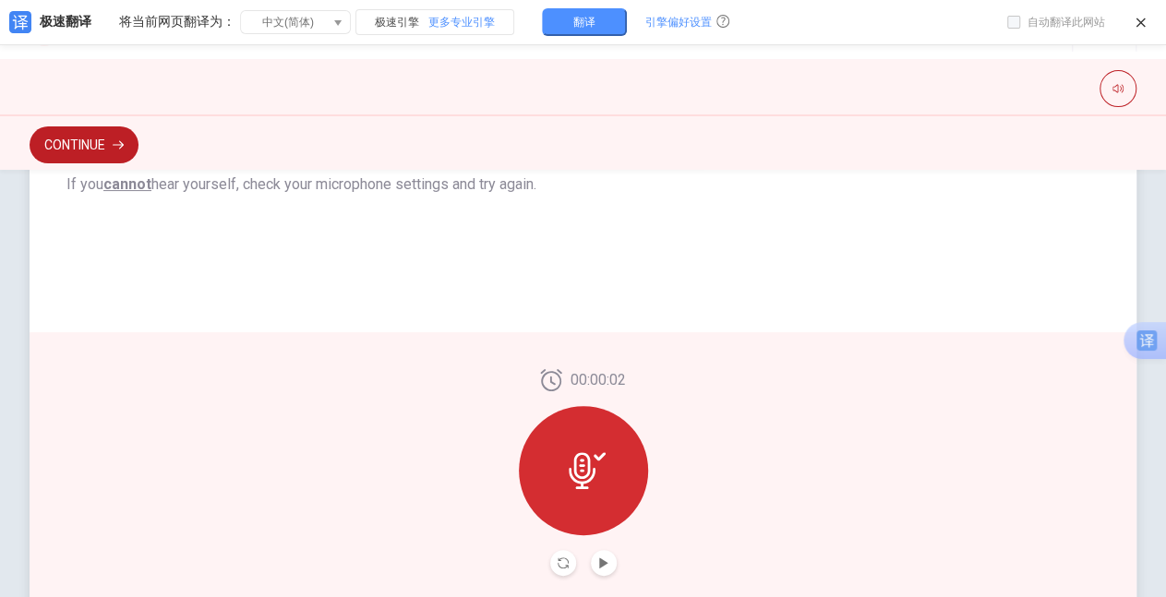
scroll to position [386, 0]
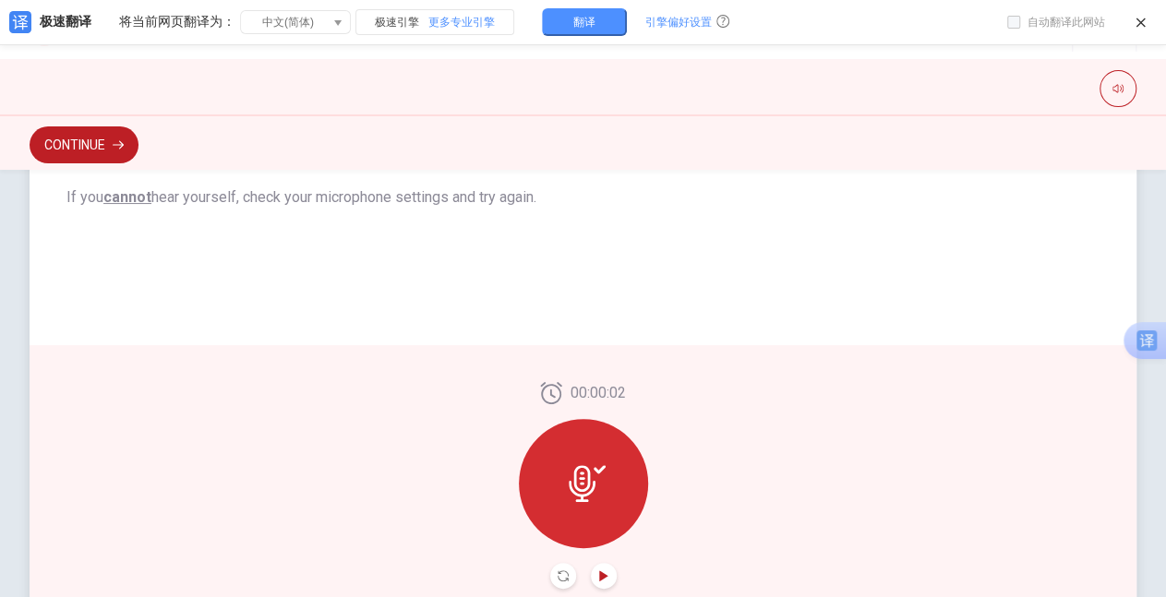
click at [600, 578] on icon "Play Audio" at bounding box center [603, 575] width 11 height 11
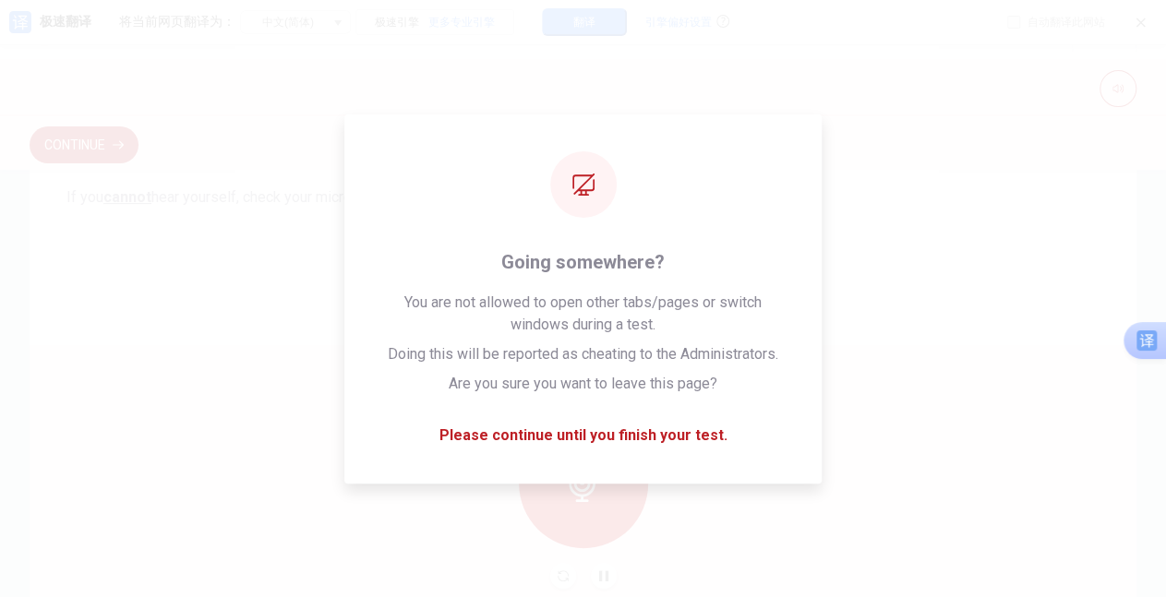
click at [1139, 22] on icon at bounding box center [1140, 23] width 14 height 14
click at [889, 285] on div "关闭 关闭到下次访问 当前域名禁用 （ 可在 设置中心 取消 ） 全局禁用 （ 可在 设置中心 取消 ） 取消 确定" at bounding box center [583, 307] width 1166 height 579
click at [866, 388] on div "关闭 关闭到下次访问 当前域名禁用 （ 可在 设置中心 取消 ） 全局禁用 （ 可在 设置中心 取消 ） 取消 确定" at bounding box center [583, 307] width 1166 height 579
click at [970, 305] on div "关闭 关闭到下次访问 当前域名禁用 （ 可在 设置中心 取消 ） 全局禁用 （ 可在 设置中心 取消 ） 取消 确定" at bounding box center [583, 307] width 1166 height 579
click at [657, 435] on div "关闭 关闭到下次访问 当前域名禁用 （ 可在 设置中心 取消 ） 全局禁用 （ 可在 设置中心 取消 ） 取消 确定" at bounding box center [583, 307] width 1166 height 579
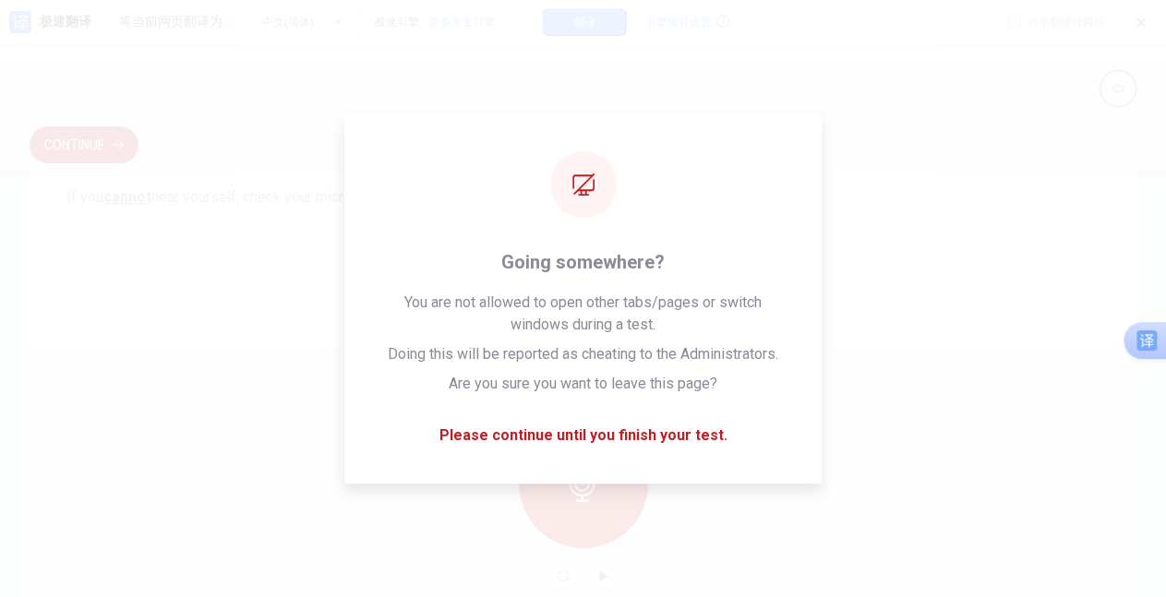
click at [946, 386] on div "关闭 关闭到下次访问 当前域名禁用 （ 可在 设置中心 取消 ） 全局禁用 （ 可在 设置中心 取消 ） 取消 确定" at bounding box center [583, 307] width 1166 height 579
click at [277, 273] on div "关闭 关闭到下次访问 当前域名禁用 （ 可在 设置中心 取消 ） 全局禁用 （ 可在 设置中心 取消 ） 取消 确定" at bounding box center [583, 307] width 1166 height 579
click at [950, 175] on div "关闭 关闭到下次访问 当前域名禁用 （ 可在 设置中心 取消 ） 全局禁用 （ 可在 设置中心 取消 ） 取消 确定" at bounding box center [583, 307] width 1166 height 579
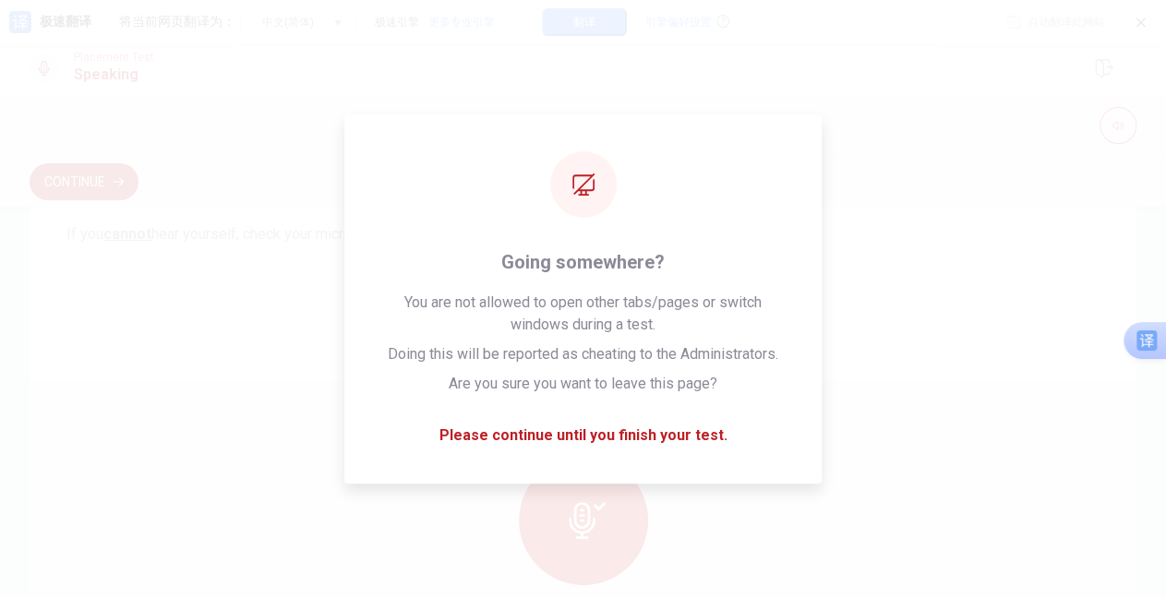
scroll to position [0, 0]
click at [950, 175] on div "关闭 关闭到下次访问 当前域名禁用 （ 可在 设置中心 取消 ） 全局禁用 （ 可在 设置中心 取消 ） 取消 确定" at bounding box center [583, 307] width 1166 height 579
click at [919, 220] on div "关闭 关闭到下次访问 当前域名禁用 （ 可在 设置中心 取消 ） 全局禁用 （ 可在 设置中心 取消 ） 取消 确定" at bounding box center [583, 307] width 1166 height 579
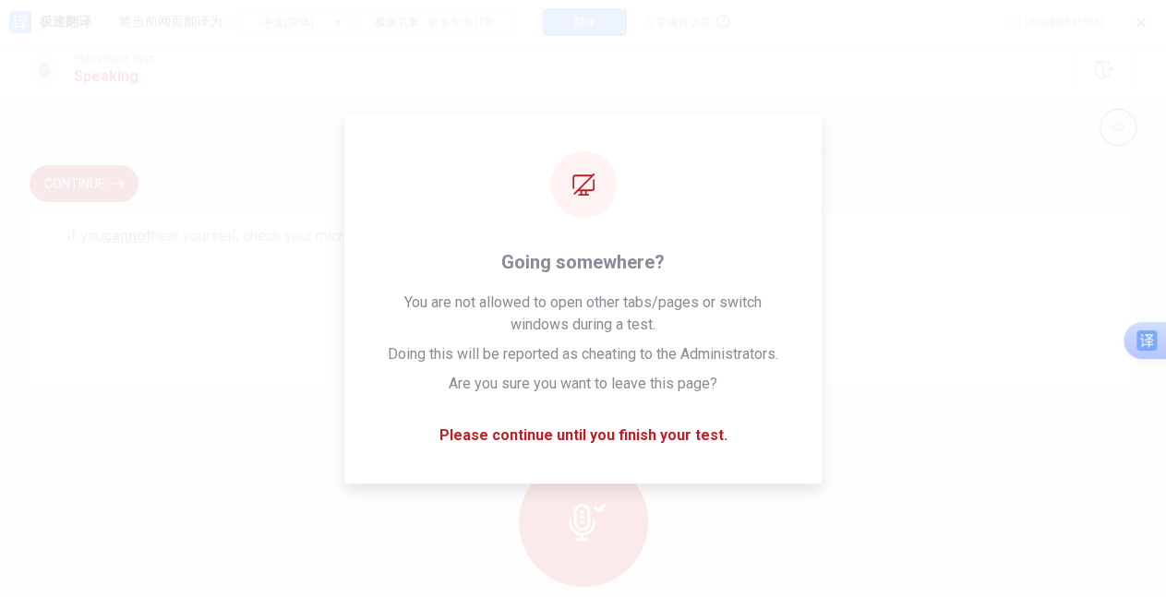
click at [919, 220] on div "关闭 关闭到下次访问 当前域名禁用 （ 可在 设置中心 取消 ） 全局禁用 （ 可在 设置中心 取消 ） 取消 确定" at bounding box center [583, 307] width 1166 height 579
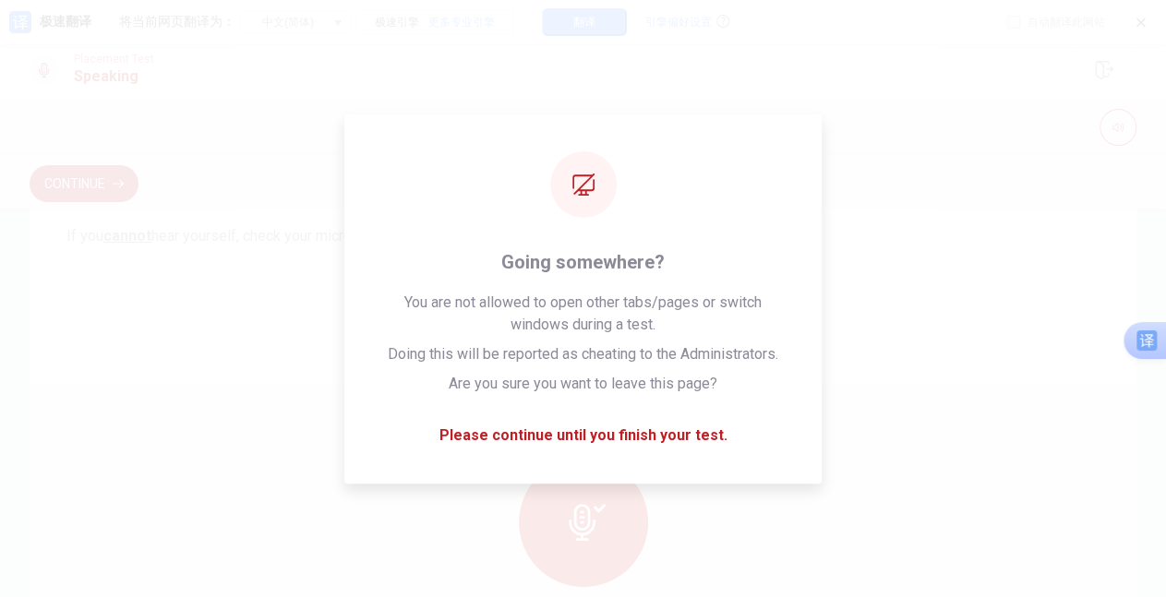
click at [919, 220] on div "关闭 关闭到下次访问 当前域名禁用 （ 可在 设置中心 取消 ） 全局禁用 （ 可在 设置中心 取消 ） 取消 确定" at bounding box center [583, 307] width 1166 height 579
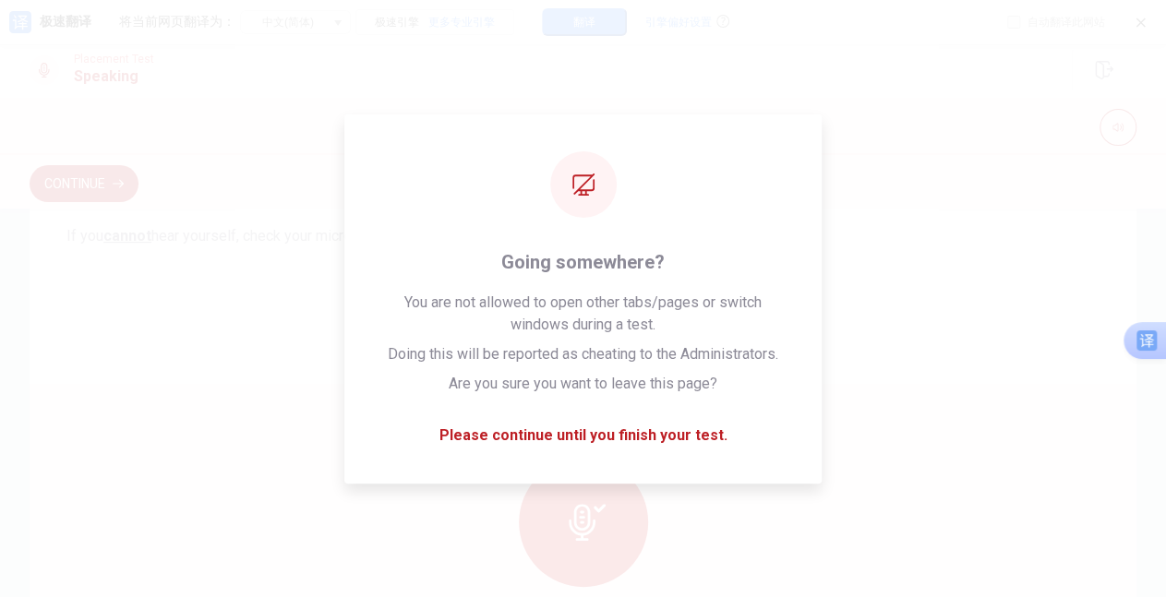
click at [919, 220] on div "关闭 关闭到下次访问 当前域名禁用 （ 可在 设置中心 取消 ） 全局禁用 （ 可在 设置中心 取消 ） 取消 确定" at bounding box center [583, 307] width 1166 height 579
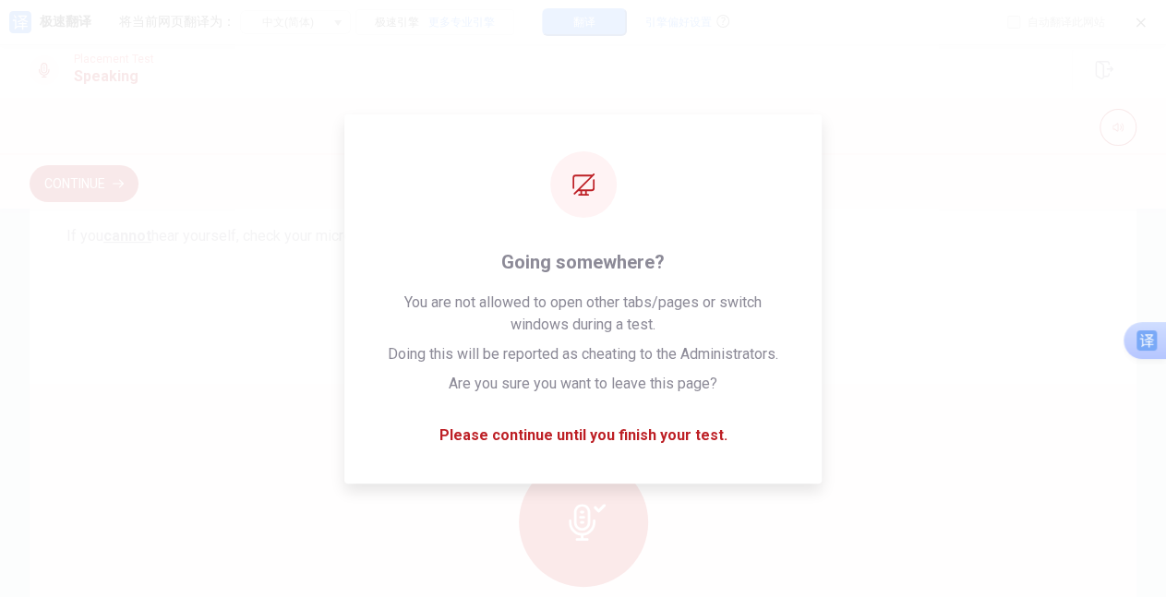
click at [919, 220] on div "关闭 关闭到下次访问 当前域名禁用 （ 可在 设置中心 取消 ） 全局禁用 （ 可在 设置中心 取消 ） 取消 确定" at bounding box center [583, 307] width 1166 height 579
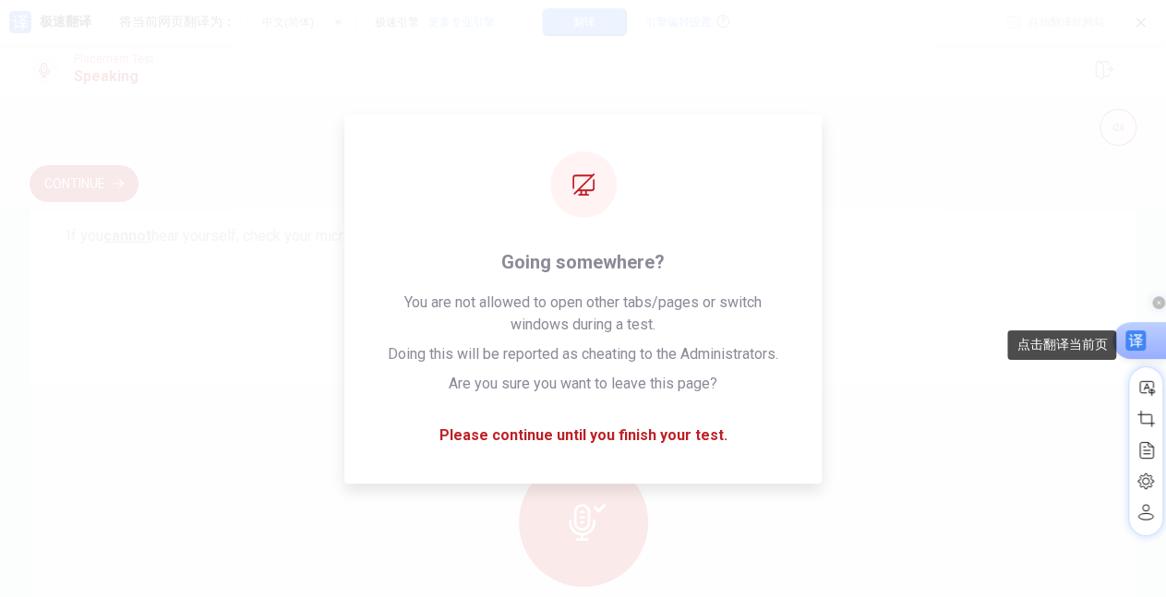
click at [1143, 349] on use at bounding box center [1135, 340] width 20 height 20
click at [1156, 299] on use at bounding box center [1158, 302] width 13 height 13
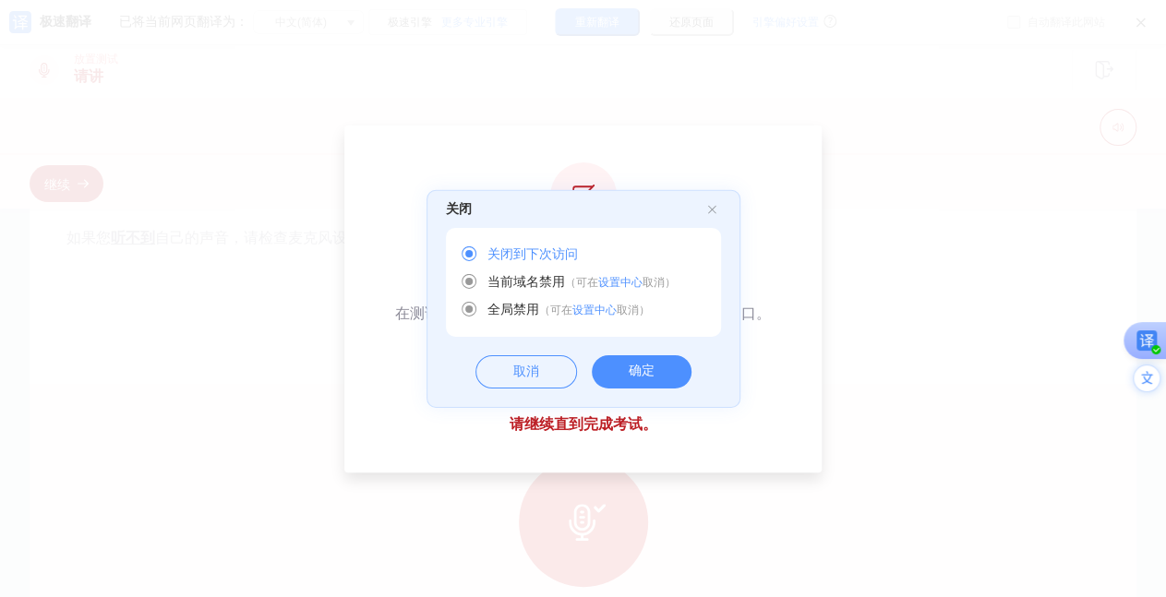
scroll to position [387, 0]
click at [640, 364] on div "确定" at bounding box center [642, 371] width 100 height 33
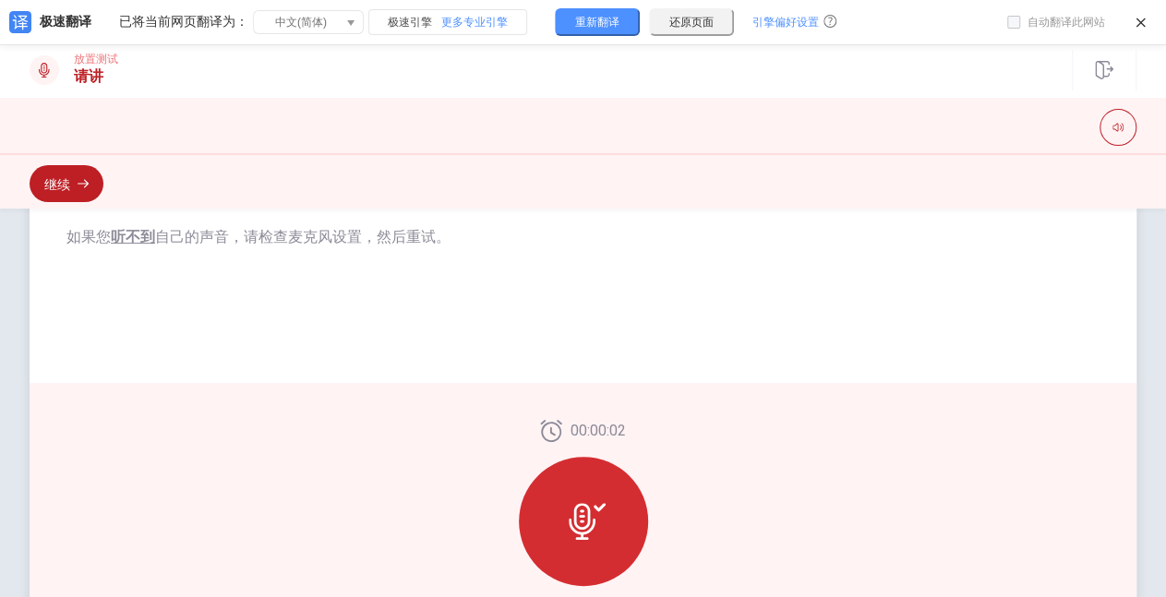
click at [923, 367] on div "检查麦克风 检查您的麦克风是否在这里工作。 记录你的声音。 尝试播放它。 如果您能听到自己的声音，请单击继续开始讲话。 如果您 听不到 自己的声音，请检查麦克…" at bounding box center [583, 121] width 1107 height 524
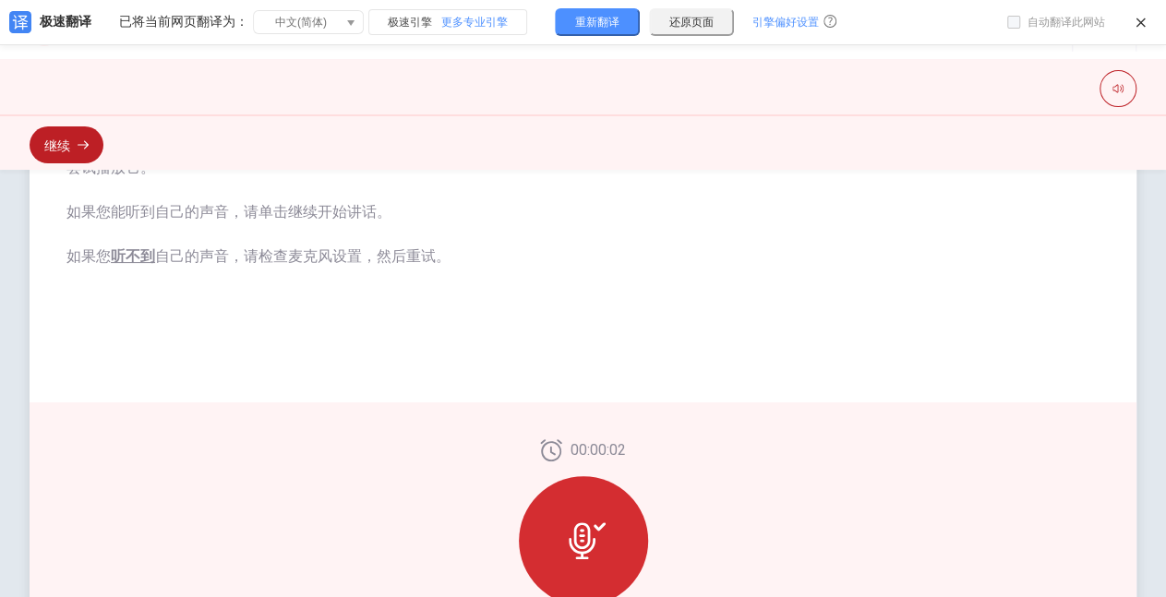
scroll to position [325, 0]
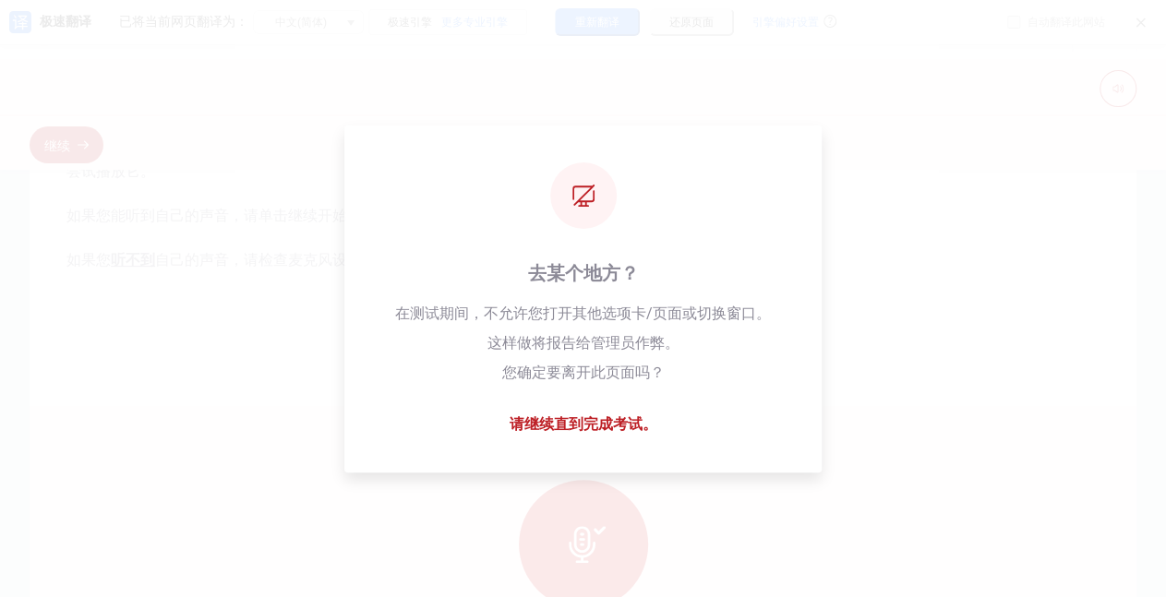
click at [1139, 26] on icon at bounding box center [1140, 23] width 14 height 14
click at [850, 356] on div "关闭 关闭到下次访问 全局禁用 （ 可在 设置中心 取消 ） 取消 确定" at bounding box center [583, 307] width 1166 height 579
click at [1132, 327] on div "关闭 关闭到下次访问 全局禁用 （ 可在 设置中心 取消 ） 取消 确定" at bounding box center [583, 307] width 1166 height 579
drag, startPoint x: 1145, startPoint y: 312, endPoint x: 857, endPoint y: 354, distance: 292.0
click at [1047, 329] on div "关闭 关闭到下次访问 全局禁用 （ 可在 设置中心 取消 ） 取消 确定" at bounding box center [583, 307] width 1166 height 579
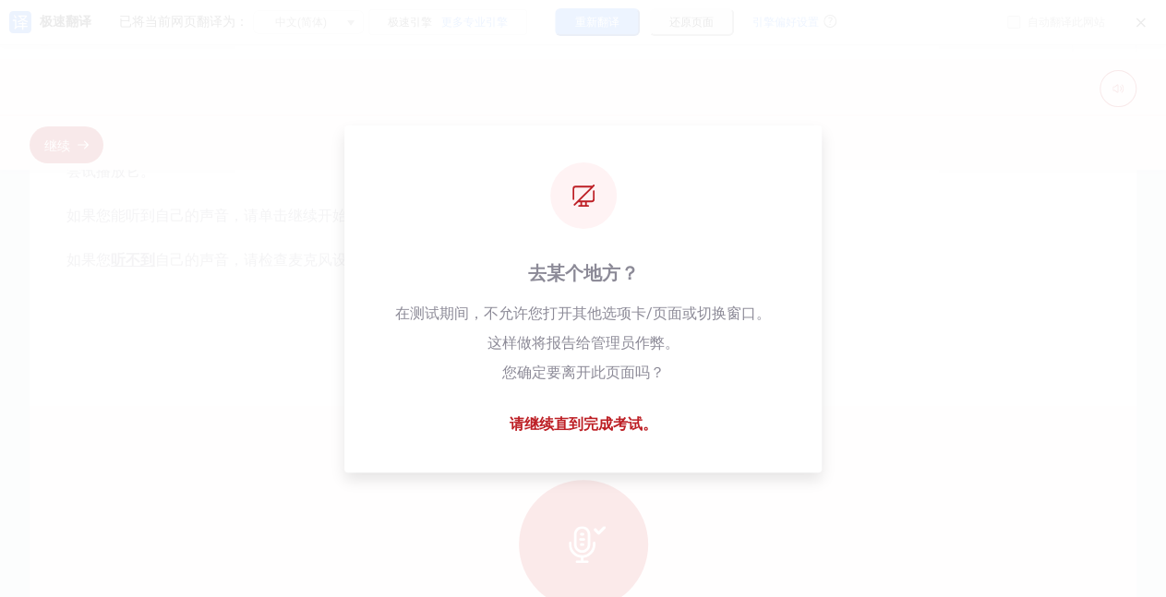
click at [855, 354] on div "关闭 关闭到下次访问 全局禁用 （ 可在 设置中心 取消 ） 取消 确定" at bounding box center [583, 307] width 1166 height 579
click at [624, 424] on div "关闭 关闭到下次访问 全局禁用 （ 可在 设置中心 取消 ） 取消 确定" at bounding box center [583, 307] width 1166 height 579
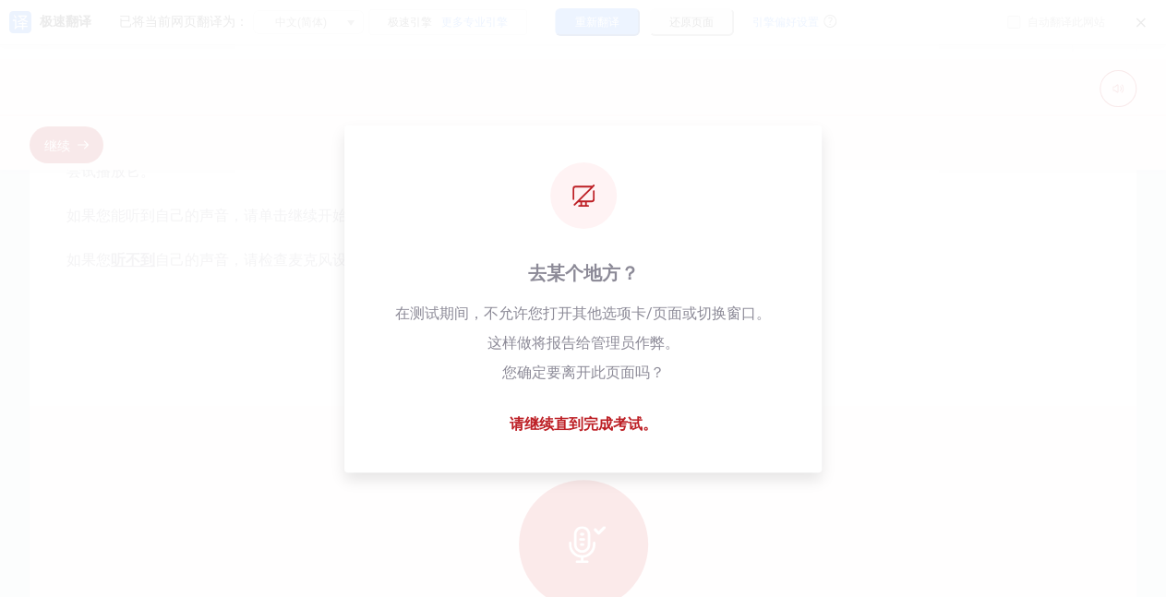
click at [624, 424] on div "关闭 关闭到下次访问 全局禁用 （ 可在 设置中心 取消 ） 取消 确定" at bounding box center [583, 307] width 1166 height 579
click at [941, 86] on div "关闭 关闭到下次访问 全局禁用 （ 可在 设置中心 取消 ） 取消 确定" at bounding box center [583, 307] width 1166 height 579
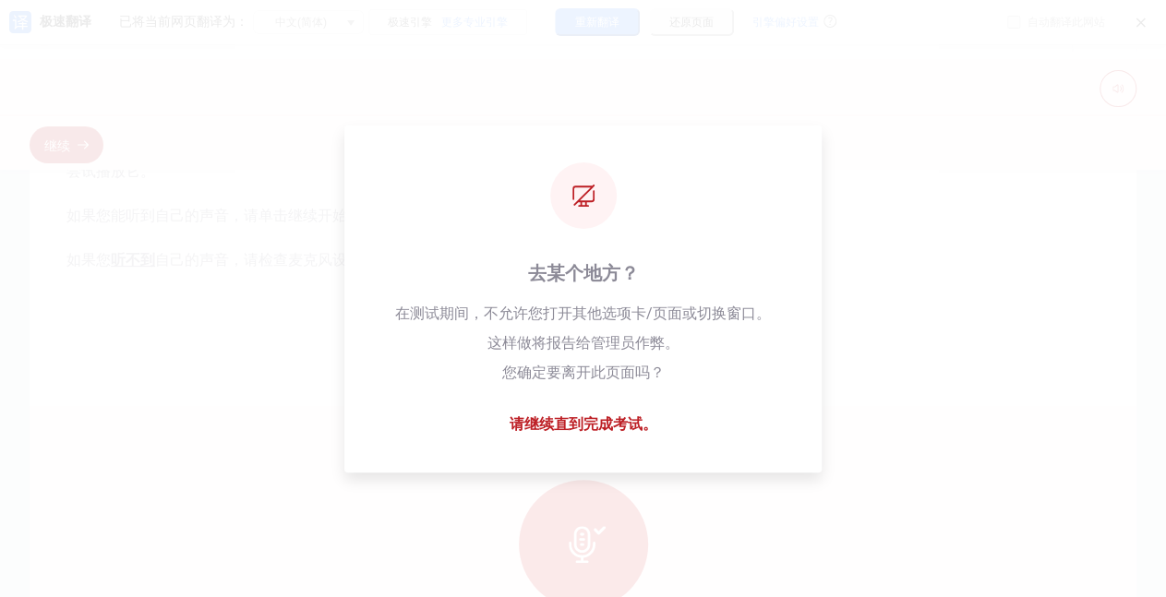
click at [941, 86] on div "关闭 关闭到下次访问 全局禁用 （ 可在 设置中心 取消 ） 取消 确定" at bounding box center [583, 307] width 1166 height 579
click at [908, 122] on div "关闭 关闭到下次访问 全局禁用 （ 可在 设置中心 取消 ） 取消 确定" at bounding box center [583, 307] width 1166 height 579
click at [1139, 26] on div "关闭 关闭到下次访问 全局禁用 （ 可在 设置中心 取消 ） 取消 确定" at bounding box center [583, 307] width 1166 height 579
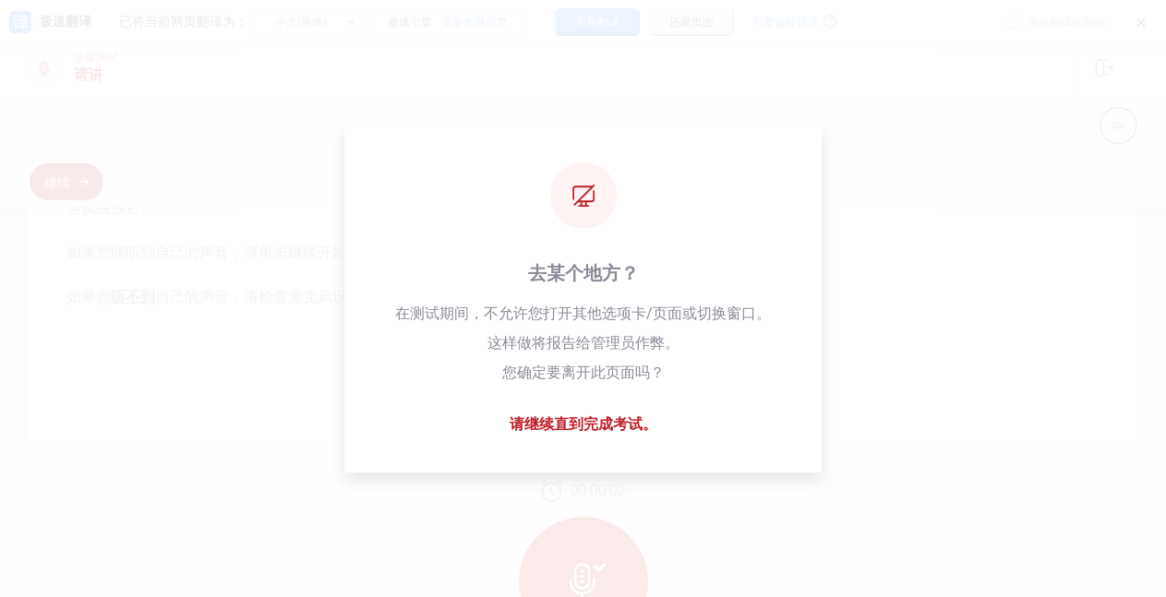
click at [1139, 26] on div "关闭 关闭到下次访问 全局禁用 （ 可在 设置中心 取消 ） 取消 确定" at bounding box center [583, 307] width 1166 height 579
click at [1095, 363] on div "关闭 关闭到下次访问 全局禁用 （ 可在 设置中心 取消 ） 取消 确定" at bounding box center [583, 307] width 1166 height 579
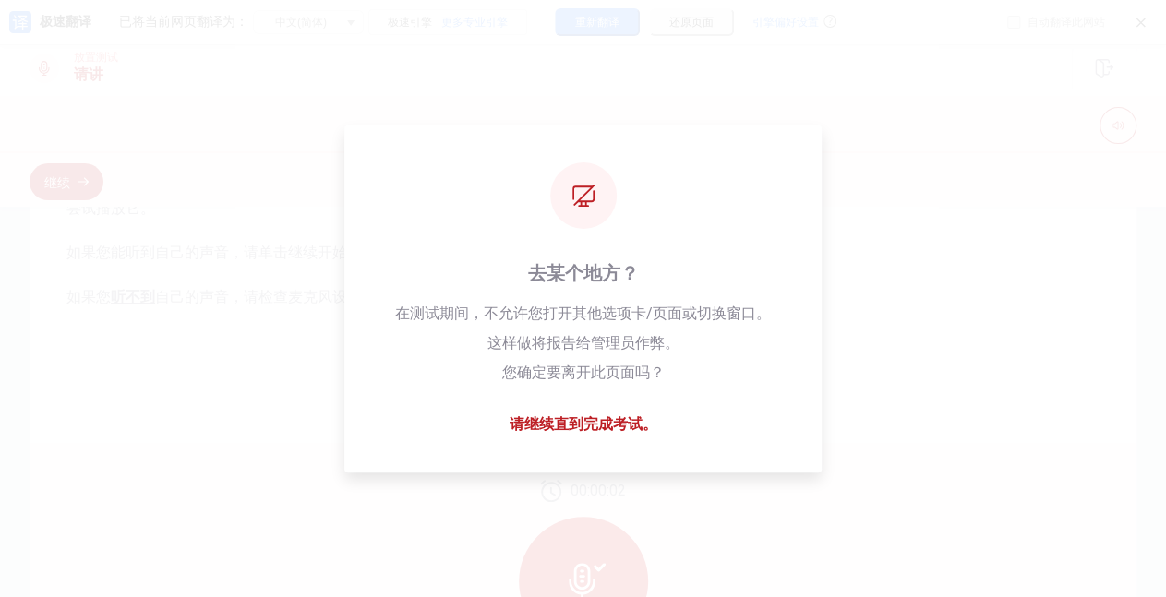
click at [1161, 378] on div "关闭 关闭到下次访问 全局禁用 （ 可在 设置中心 取消 ） 取消 确定" at bounding box center [583, 307] width 1166 height 579
click at [584, 189] on div "关闭 关闭到下次访问 全局禁用 （ 可在 设置中心 取消 ） 取消 确定" at bounding box center [583, 307] width 1166 height 579
click at [581, 380] on div "关闭 关闭到下次访问 全局禁用 （ 可在 设置中心 取消 ） 取消 确定" at bounding box center [583, 299] width 314 height 194
click at [988, 304] on div "关闭 关闭到下次访问 全局禁用 （ 可在 设置中心 取消 ） 取消 确定" at bounding box center [583, 307] width 1166 height 579
click at [613, 432] on div "关闭 关闭到下次访问 全局禁用 （ 可在 设置中心 取消 ） 取消 确定" at bounding box center [583, 307] width 1166 height 579
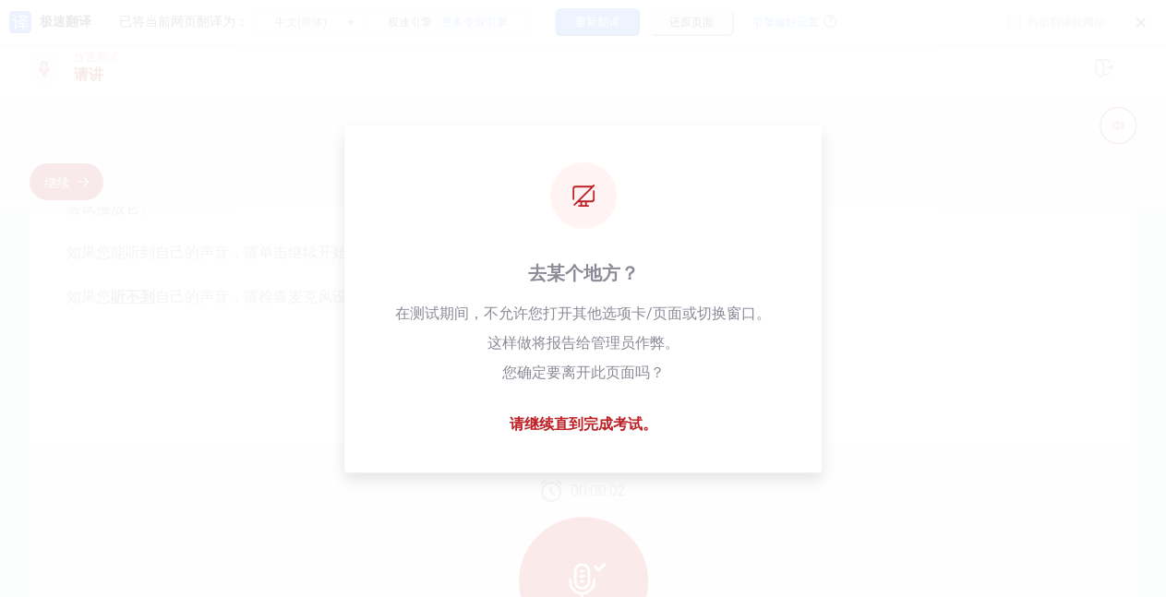
click at [941, 401] on div "关闭 关闭到下次访问 全局禁用 （ 可在 设置中心 取消 ） 取消 确定" at bounding box center [583, 307] width 1166 height 579
click at [825, 130] on div "关闭 关闭到下次访问 全局禁用 （ 可在 设置中心 取消 ） 取消 确定" at bounding box center [583, 307] width 1166 height 579
click at [670, 205] on div "关闭" at bounding box center [583, 221] width 312 height 37
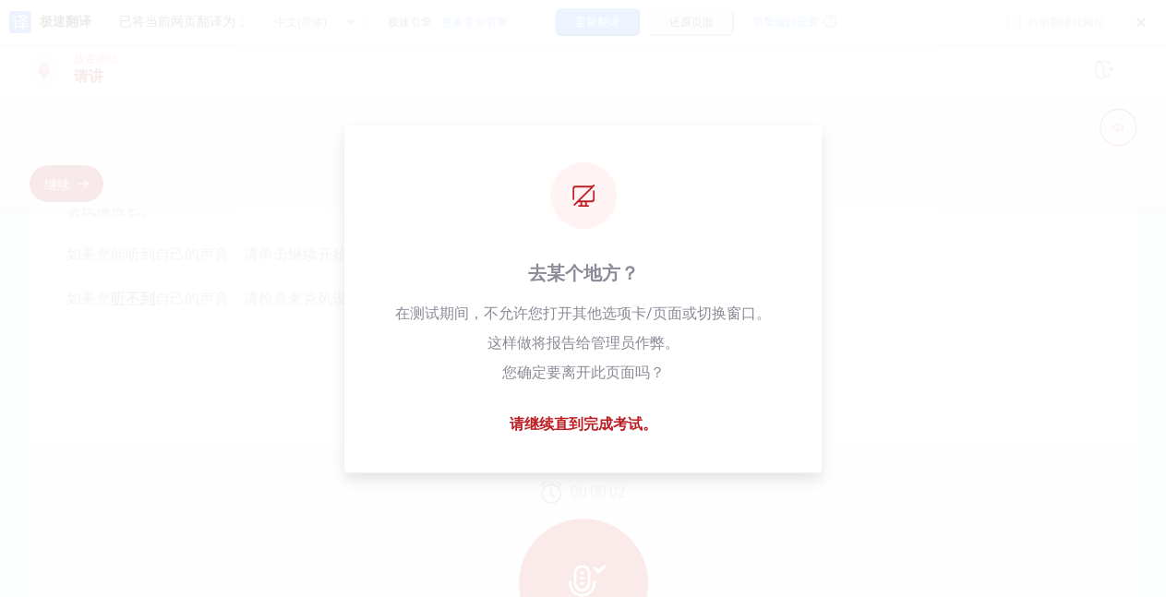
click at [670, 205] on div "关闭" at bounding box center [583, 221] width 312 height 37
click at [633, 162] on div "关闭 关闭到下次访问 全局禁用 （ 可在 设置中心 取消 ） 取消 确定" at bounding box center [583, 307] width 1166 height 579
click at [594, 209] on div "关闭" at bounding box center [583, 221] width 312 height 37
click at [570, 416] on div "关闭 关闭到下次访问 全局禁用 （ 可在 设置中心 取消 ） 取消 确定" at bounding box center [583, 307] width 1166 height 579
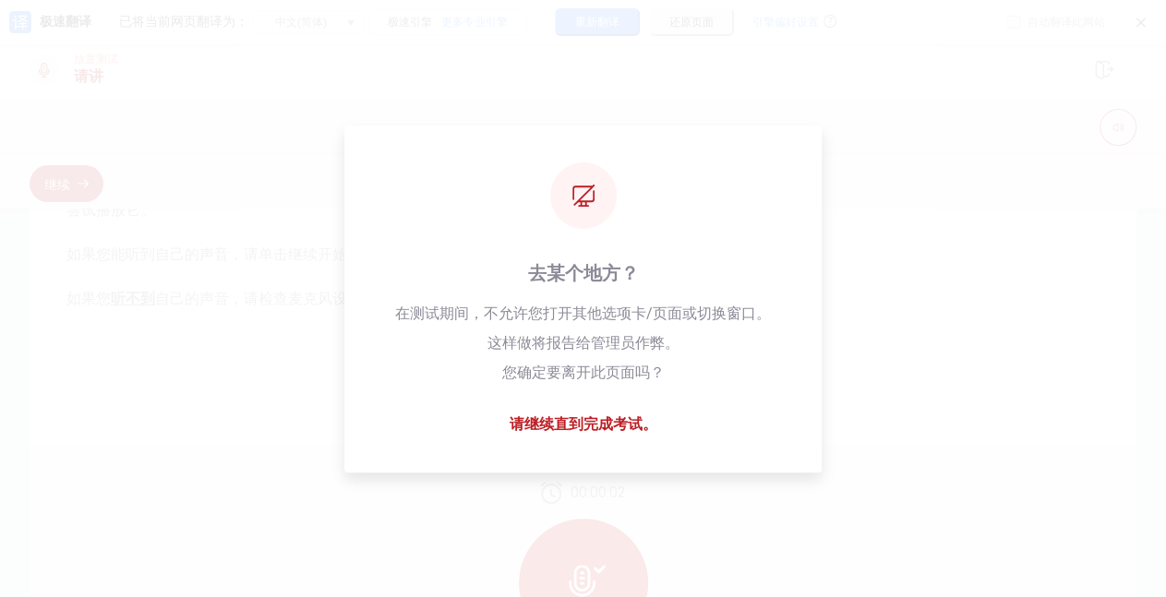
drag, startPoint x: 710, startPoint y: 460, endPoint x: 753, endPoint y: 468, distance: 44.2
click at [753, 468] on div "关闭 关闭到下次访问 全局禁用 （ 可在 设置中心 取消 ） 取消 确定" at bounding box center [583, 307] width 1166 height 579
click at [877, 453] on div "关闭 关闭到下次访问 全局禁用 （ 可在 设置中心 取消 ） 取消 确定" at bounding box center [583, 307] width 1166 height 579
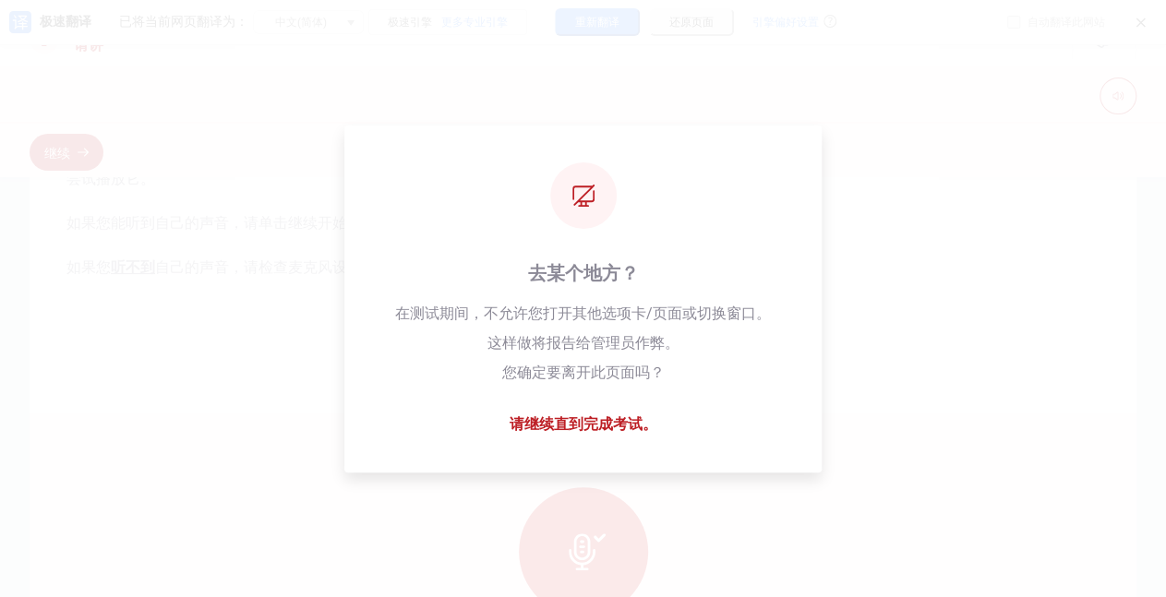
scroll to position [39, 0]
click at [711, 471] on div "关闭 关闭到下次访问 全局禁用 （ 可在 设置中心 取消 ） 取消 确定" at bounding box center [583, 307] width 1166 height 579
click at [838, 282] on div "关闭 关闭到下次访问 全局禁用 （ 可在 设置中心 取消 ） 取消 确定" at bounding box center [583, 307] width 1166 height 579
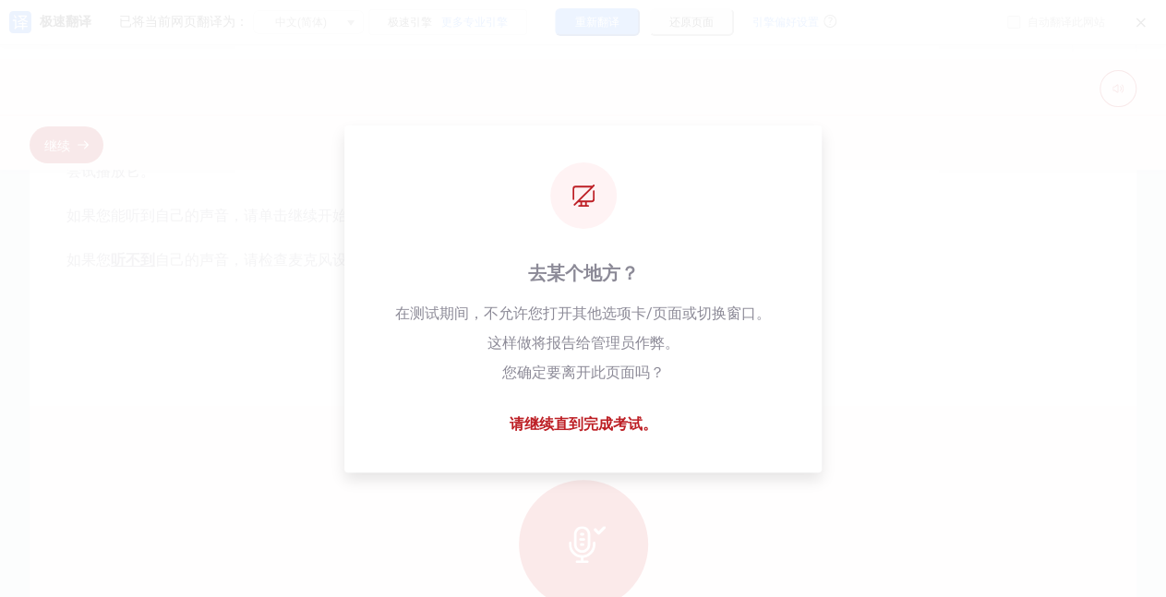
click at [838, 282] on div "关闭 关闭到下次访问 全局禁用 （ 可在 设置中心 取消 ） 取消 确定" at bounding box center [583, 307] width 1166 height 579
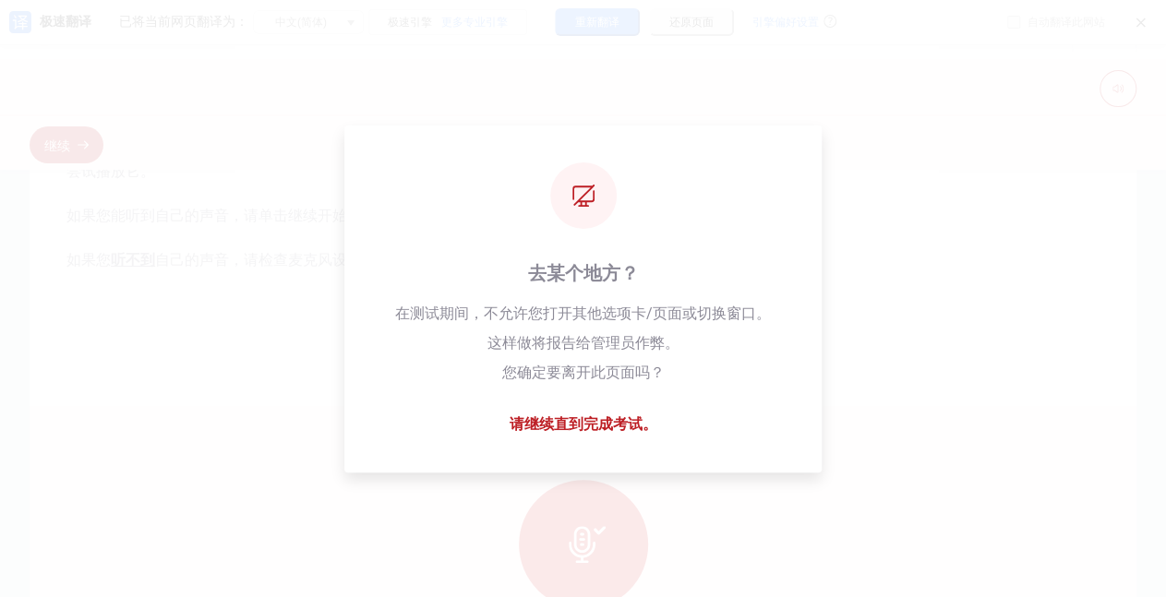
click at [838, 282] on div "关闭 关闭到下次访问 全局禁用 （ 可在 设置中心 取消 ） 取消 确定" at bounding box center [583, 307] width 1166 height 579
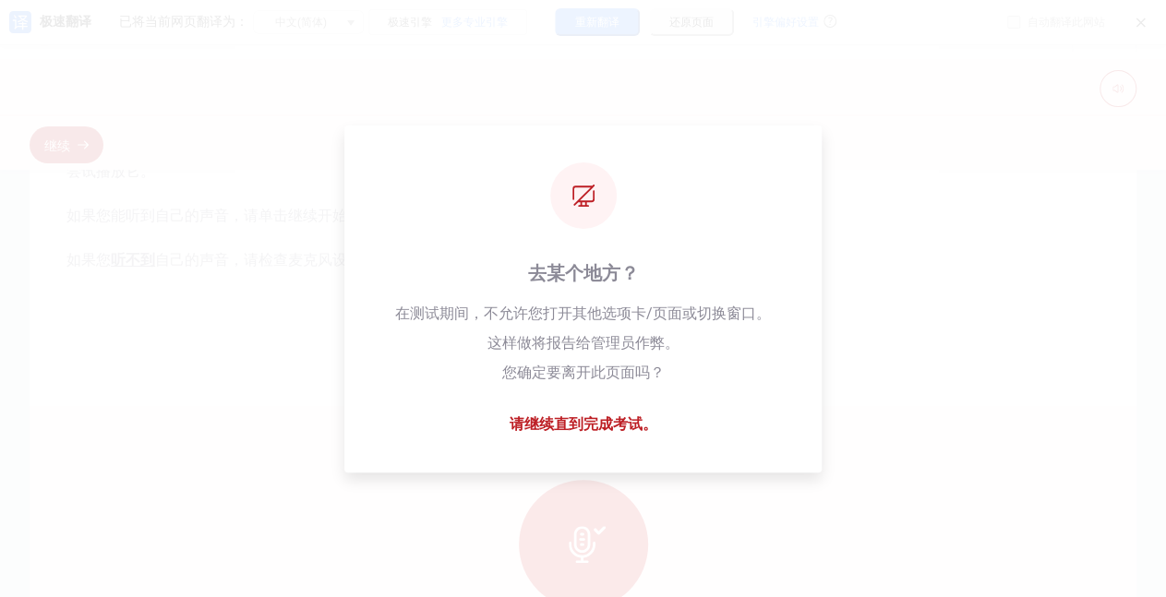
click at [611, 198] on div "关闭 关闭到下次访问 全局禁用 （ 可在 设置中心 取消 ） 取消 确定" at bounding box center [583, 307] width 1166 height 579
click at [577, 421] on div "关闭 关闭到下次访问 全局禁用 （ 可在 设置中心 取消 ） 取消 确定" at bounding box center [583, 307] width 1166 height 579
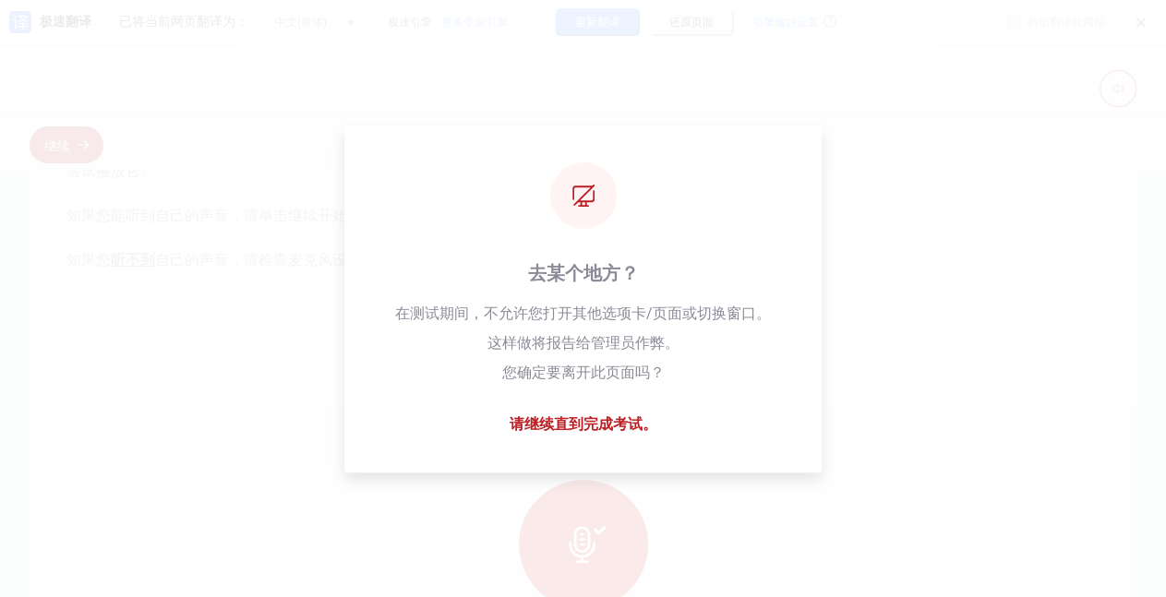
click at [577, 421] on div "关闭 关闭到下次访问 全局禁用 （ 可在 设置中心 取消 ） 取消 确定" at bounding box center [583, 307] width 1166 height 579
click at [618, 425] on div "关闭 关闭到下次访问 全局禁用 （ 可在 设置中心 取消 ） 取消 确定" at bounding box center [583, 307] width 1166 height 579
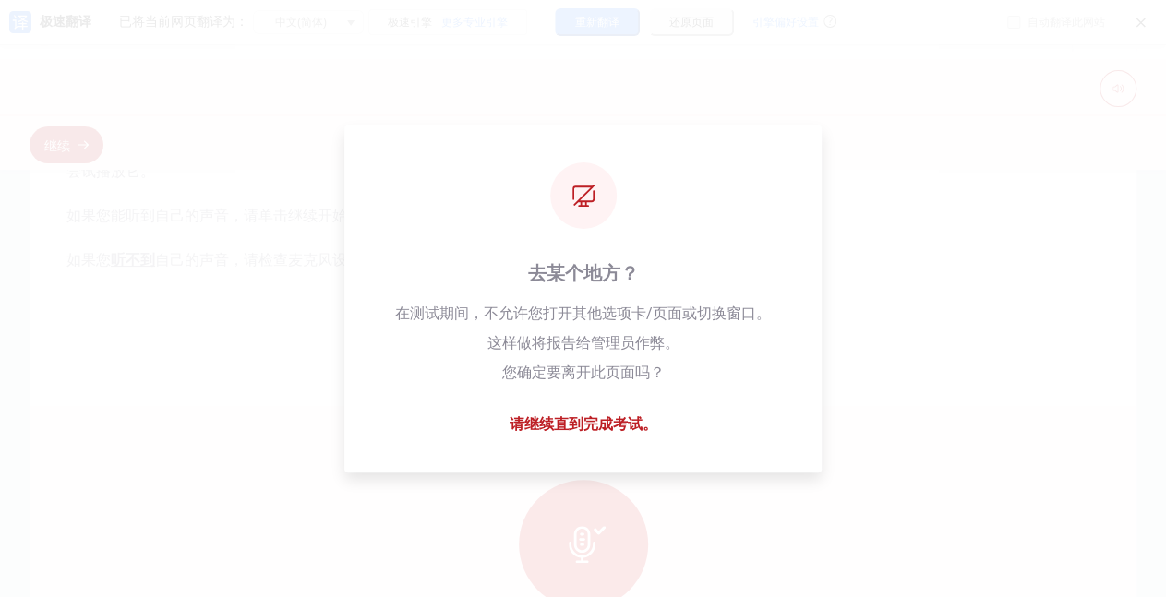
click at [811, 397] on div "关闭 关闭到下次访问 全局禁用 （ 可在 设置中心 取消 ） 取消 确定" at bounding box center [583, 307] width 1166 height 579
drag, startPoint x: 811, startPoint y: 397, endPoint x: 834, endPoint y: 319, distance: 80.9
click at [830, 329] on div "关闭 关闭到下次访问 全局禁用 （ 可在 设置中心 取消 ） 取消 确定" at bounding box center [583, 307] width 1166 height 579
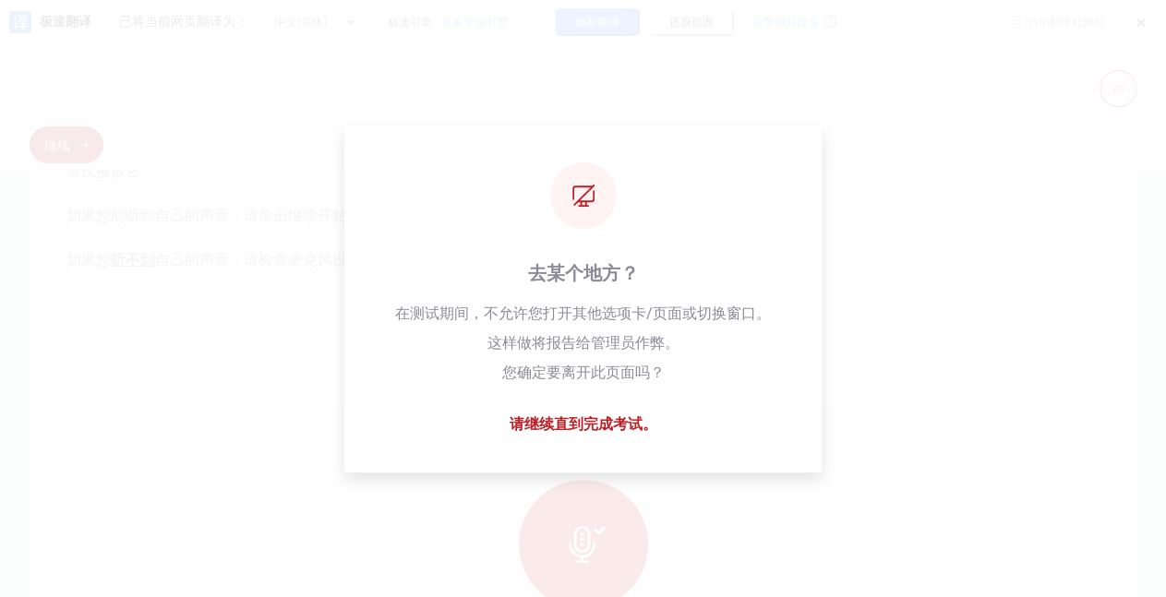
click at [905, 188] on div "关闭 关闭到下次访问 全局禁用 （ 可在 设置中心 取消 ） 取消 确定" at bounding box center [583, 307] width 1166 height 579
drag, startPoint x: 905, startPoint y: 188, endPoint x: 834, endPoint y: 144, distance: 83.8
click at [844, 150] on div "关闭 关闭到下次访问 全局禁用 （ 可在 设置中心 取消 ） 取消 确定" at bounding box center [583, 307] width 1166 height 579
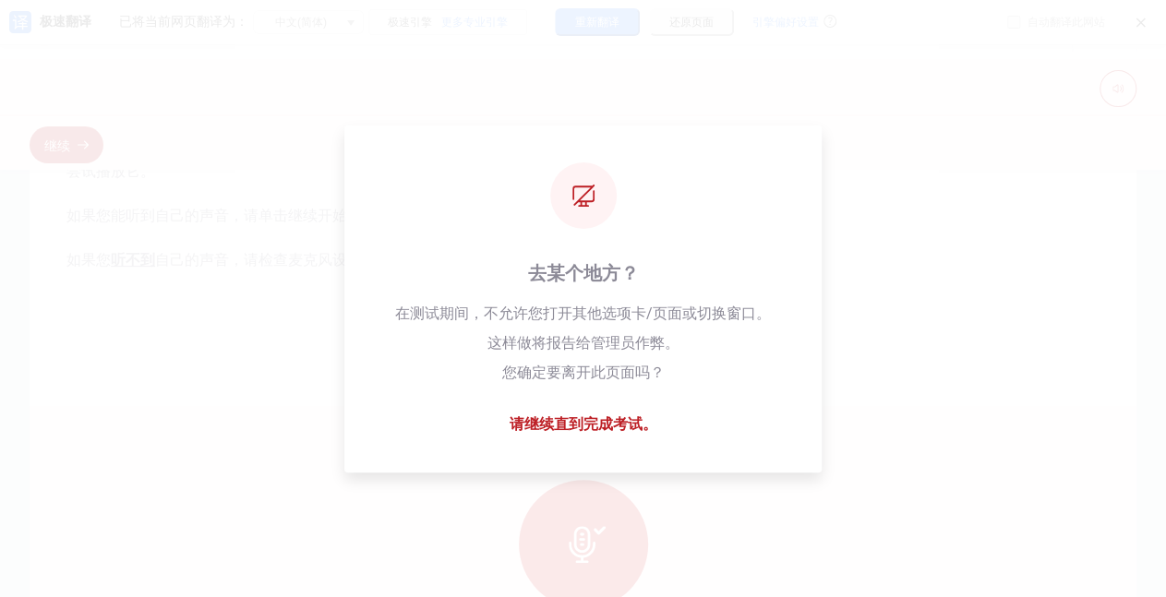
click at [766, 125] on div "关闭 关闭到下次访问 全局禁用 （ 可在 设置中心 取消 ） 取消 确定" at bounding box center [583, 307] width 1166 height 579
drag, startPoint x: 766, startPoint y: 125, endPoint x: 869, endPoint y: 174, distance: 114.4
click at [869, 174] on div "关闭 关闭到下次访问 全局禁用 （ 可在 设置中心 取消 ） 取消 确定" at bounding box center [583, 307] width 1166 height 579
click at [877, 323] on div "关闭 关闭到下次访问 全局禁用 （ 可在 设置中心 取消 ） 取消 确定" at bounding box center [583, 307] width 1166 height 579
click at [881, 307] on div "关闭 关闭到下次访问 全局禁用 （ 可在 设置中心 取消 ） 取消 确定" at bounding box center [583, 307] width 1166 height 579
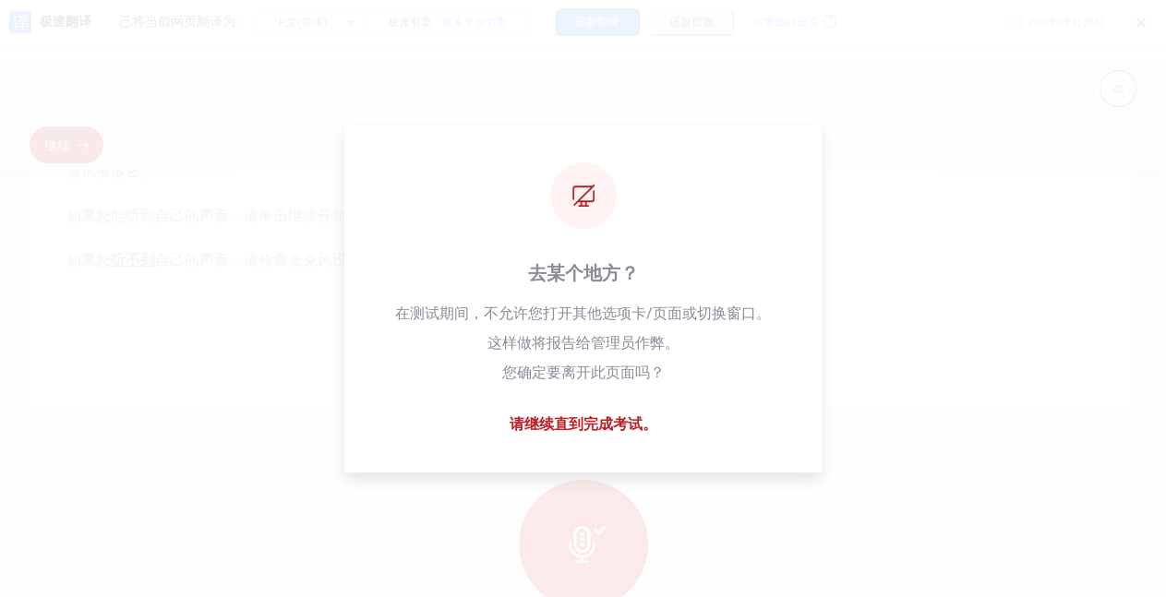
click at [899, 353] on div "关闭 关闭到下次访问 全局禁用 （ 可在 设置中心 取消 ） 取消 确定" at bounding box center [583, 307] width 1166 height 579
click at [1036, 194] on div "关闭 关闭到下次访问 全局禁用 （ 可在 设置中心 取消 ） 取消 确定" at bounding box center [583, 307] width 1166 height 579
click at [575, 425] on div "关闭 关闭到下次访问 全局禁用 （ 可在 设置中心 取消 ） 取消 确定" at bounding box center [583, 307] width 1166 height 579
click at [889, 359] on div "关闭 关闭到下次访问 全局禁用 （ 可在 设置中心 取消 ） 取消 确定" at bounding box center [583, 307] width 1166 height 579
click at [668, 295] on div "全局禁用 （ 可在 设置中心 取消 ）" at bounding box center [584, 294] width 244 height 17
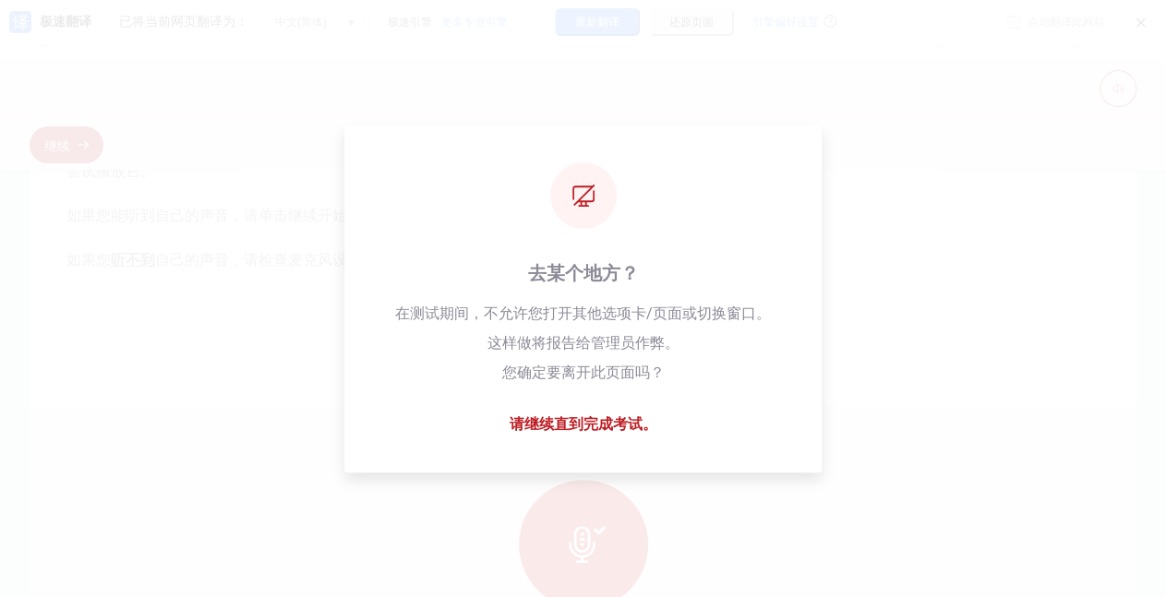
click at [668, 295] on div "全局禁用 （ 可在 设置中心 取消 ）" at bounding box center [584, 294] width 244 height 17
click at [919, 226] on div "关闭 关闭到下次访问 全局禁用 （ 可在 设置中心 取消 ） 取消 确定" at bounding box center [583, 307] width 1166 height 579
click at [606, 421] on div "关闭 关闭到下次访问 全局禁用 （ 可在 设置中心 取消 ） 取消 确定" at bounding box center [583, 307] width 1166 height 579
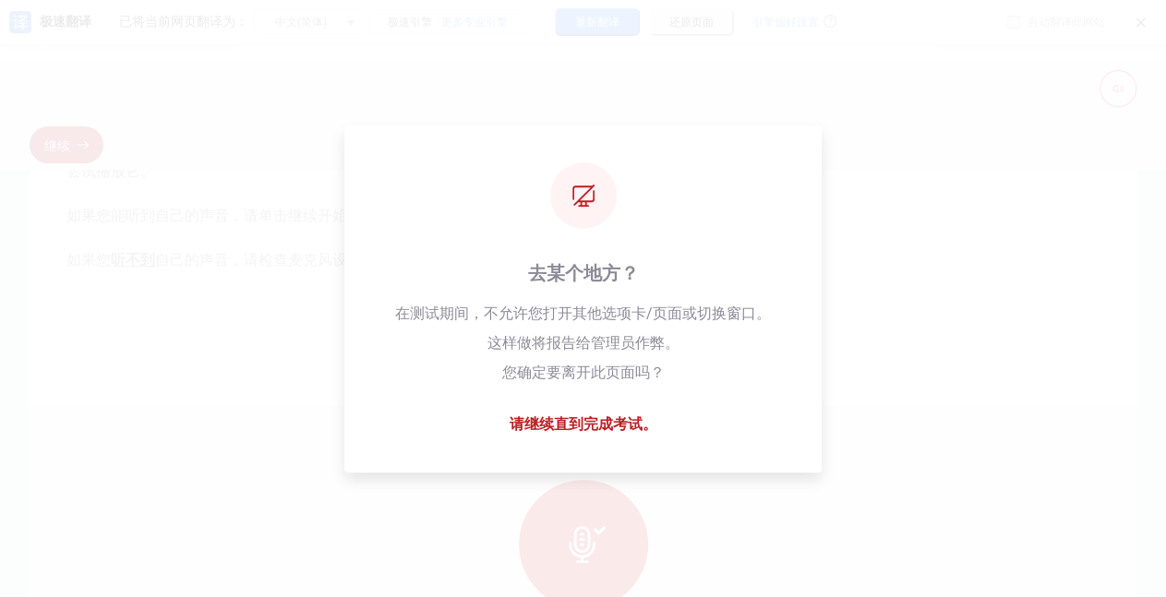
click at [949, 406] on div "关闭 关闭到下次访问 全局禁用 （ 可在 设置中心 取消 ） 取消 确定" at bounding box center [583, 307] width 1166 height 579
click at [70, 190] on div "关闭 关闭到下次访问 全局禁用 （ 可在 设置中心 取消 ） 取消 确定" at bounding box center [583, 307] width 1166 height 579
click at [622, 24] on div "关闭 关闭到下次访问 全局禁用 （ 可在 设置中心 取消 ） 取消 确定" at bounding box center [583, 307] width 1166 height 579
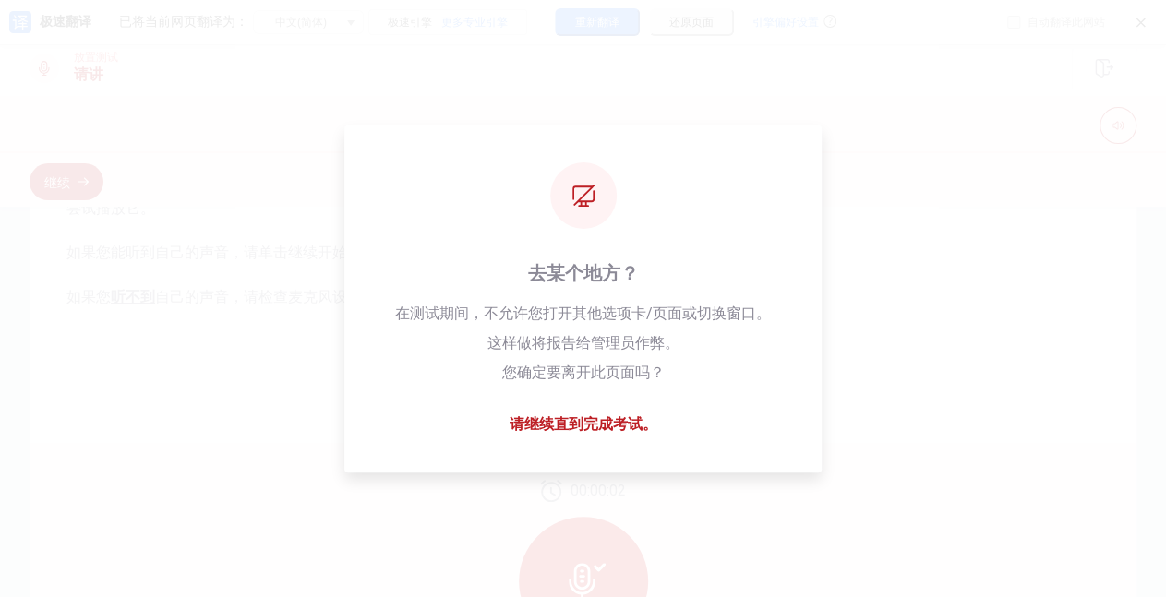
click at [622, 24] on div "关闭 关闭到下次访问 全局禁用 （ 可在 设置中心 取消 ） 取消 确定" at bounding box center [583, 307] width 1166 height 579
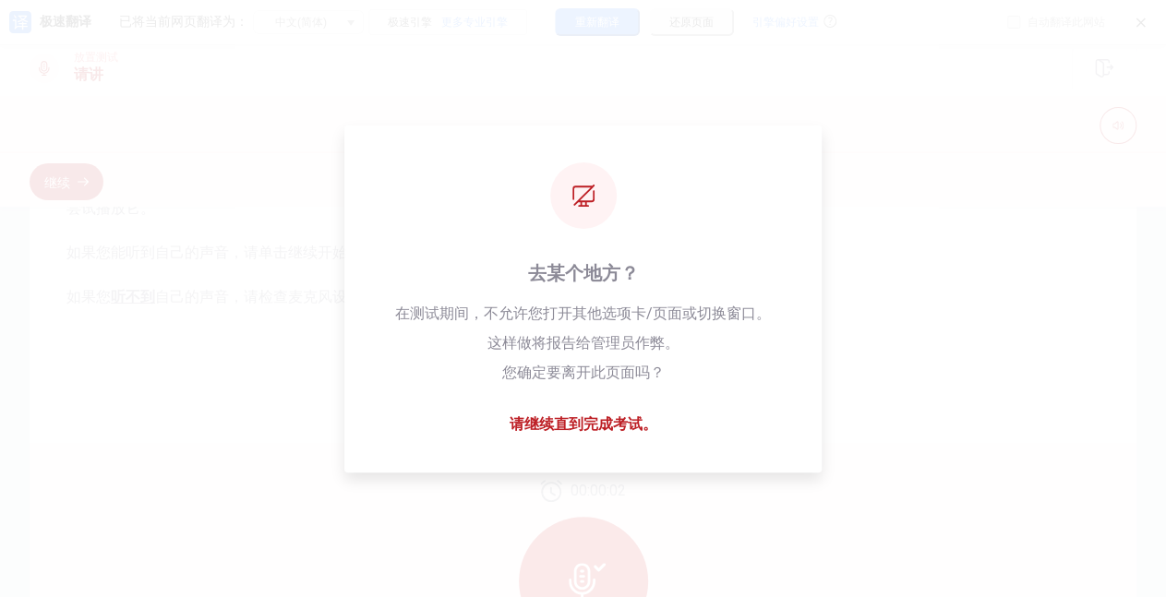
click at [622, 24] on div "关闭 关闭到下次访问 全局禁用 （ 可在 设置中心 取消 ） 取消 确定" at bounding box center [583, 307] width 1166 height 579
click at [613, 27] on div "关闭 关闭到下次访问 全局禁用 （ 可在 设置中心 取消 ） 取消 确定" at bounding box center [583, 307] width 1166 height 579
click at [894, 23] on div "关闭 关闭到下次访问 全局禁用 （ 可在 设置中心 取消 ） 取消 确定" at bounding box center [583, 307] width 1166 height 579
click at [970, 35] on div "关闭 关闭到下次访问 全局禁用 （ 可在 设置中心 取消 ） 取消 确定" at bounding box center [583, 307] width 1166 height 579
click at [631, 24] on div "关闭 关闭到下次访问 全局禁用 （ 可在 设置中心 取消 ） 取消 确定" at bounding box center [583, 307] width 1166 height 579
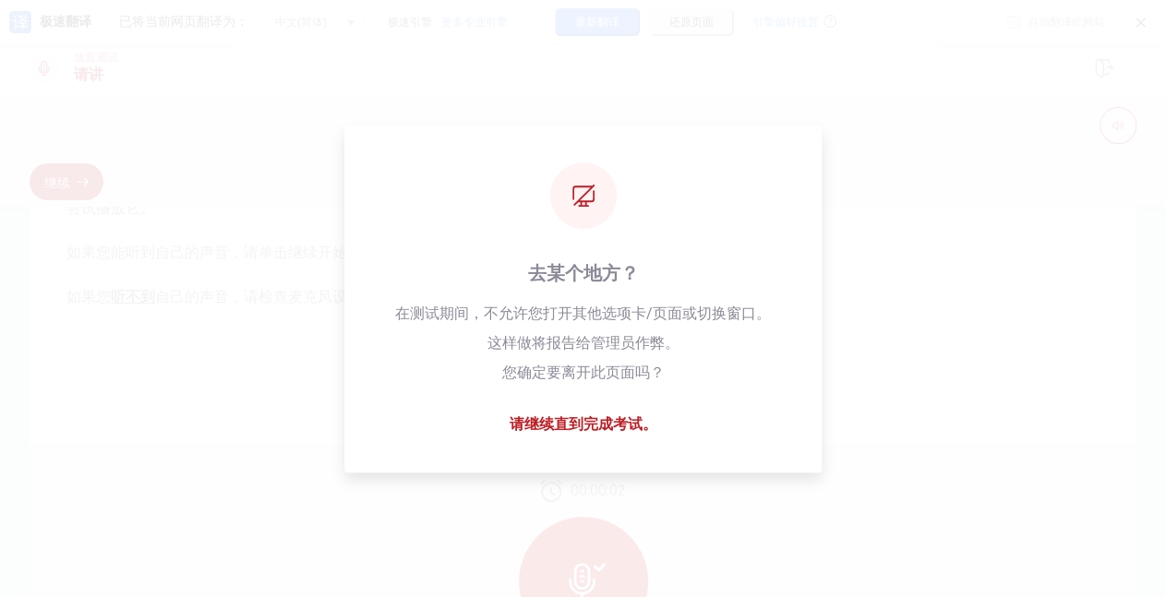
drag, startPoint x: 519, startPoint y: 59, endPoint x: 479, endPoint y: 76, distance: 43.0
click at [478, 77] on div "关闭 关闭到下次访问 全局禁用 （ 可在 设置中心 取消 ） 取消 确定" at bounding box center [583, 307] width 1166 height 579
click at [282, 40] on div "关闭 关闭到下次访问 全局禁用 （ 可在 设置中心 取消 ） 取消 确定" at bounding box center [583, 307] width 1166 height 579
